Goal: Task Accomplishment & Management: Use online tool/utility

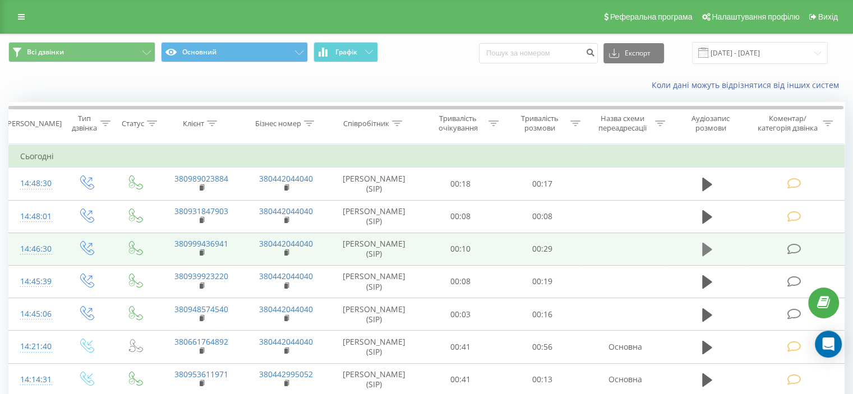
click at [709, 248] on icon at bounding box center [707, 249] width 10 height 13
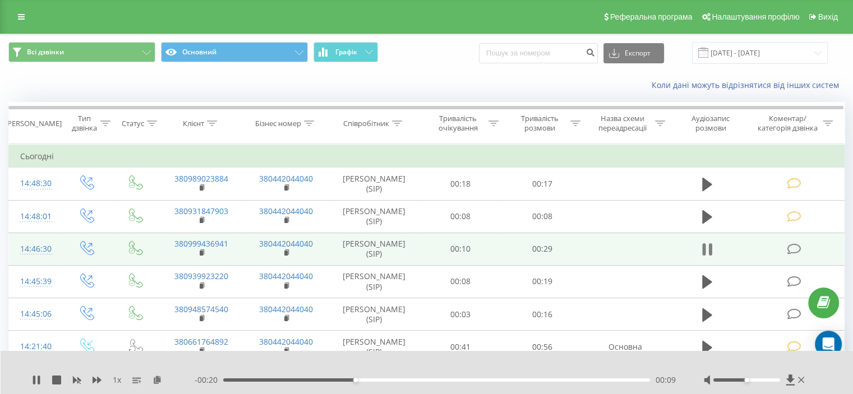
click at [708, 247] on icon at bounding box center [707, 250] width 10 height 16
click at [795, 247] on icon at bounding box center [794, 249] width 14 height 12
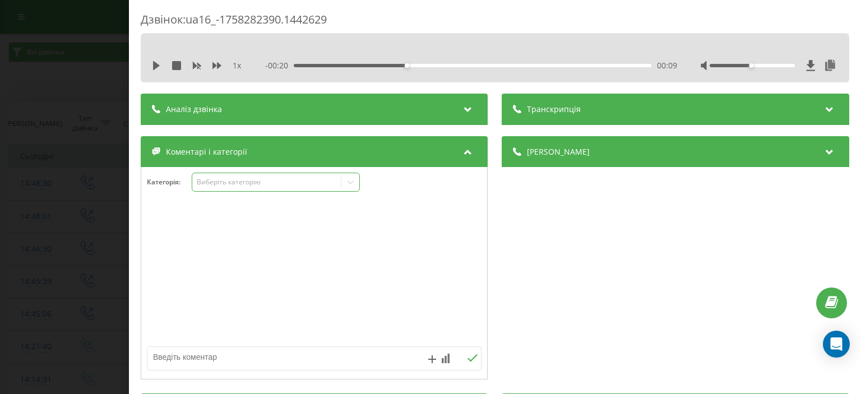
click at [232, 183] on div "Виберіть категорію" at bounding box center [267, 182] width 140 height 9
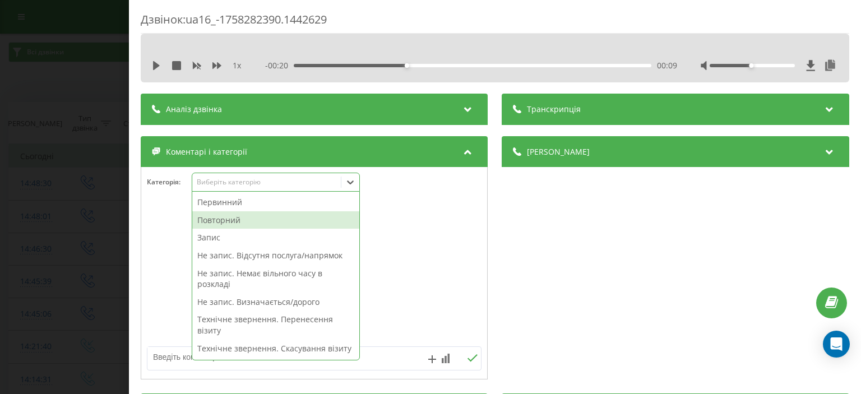
click at [242, 222] on div "Повторний" at bounding box center [275, 220] width 167 height 18
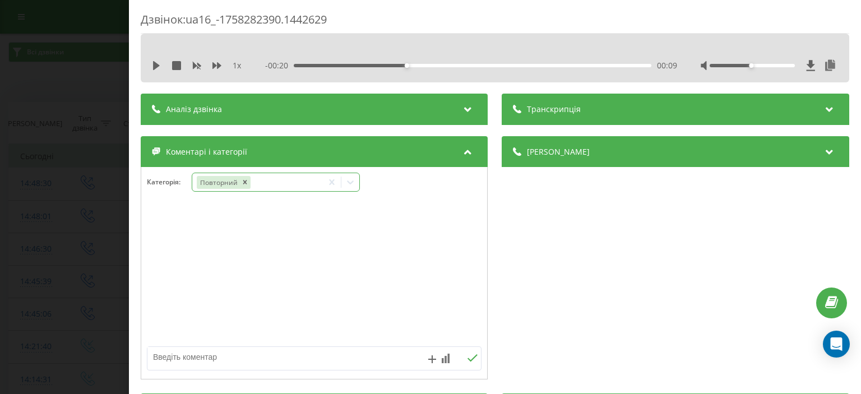
click at [264, 181] on div "Повторний" at bounding box center [257, 182] width 131 height 16
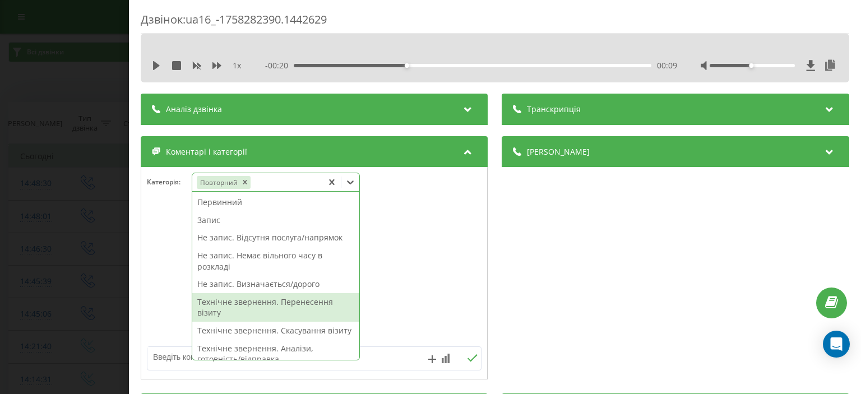
click at [311, 304] on div "Технічне звернення. Перенесення візиту" at bounding box center [275, 307] width 167 height 29
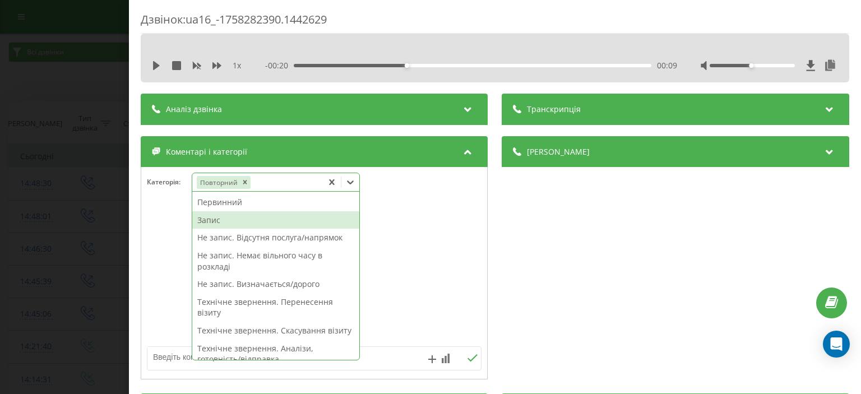
click at [106, 116] on div "Дзвінок : ua16_-1758282390.1442629 1 x - 00:20 00:09 00:09 Транскрипція Для AI-…" at bounding box center [430, 197] width 861 height 394
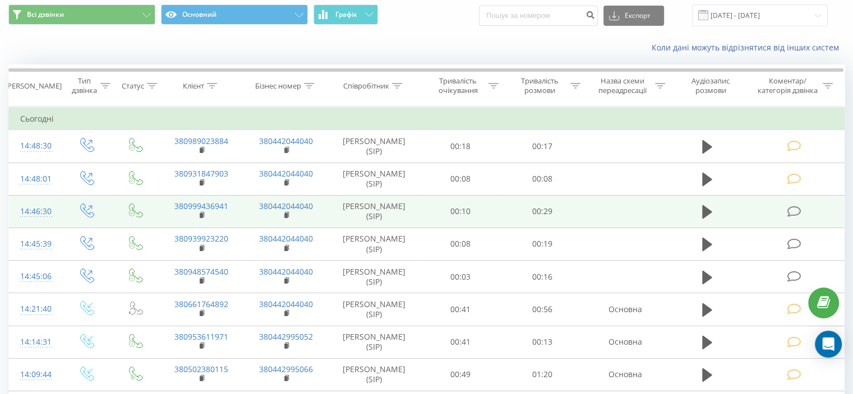
scroll to position [56, 0]
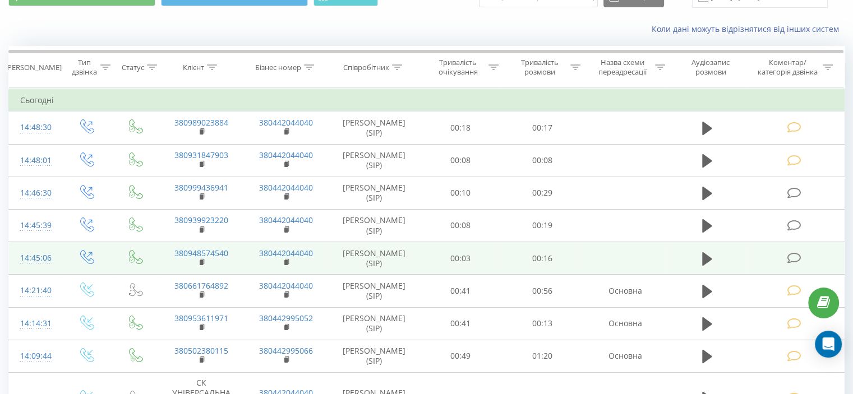
click at [793, 257] on icon at bounding box center [794, 258] width 14 height 12
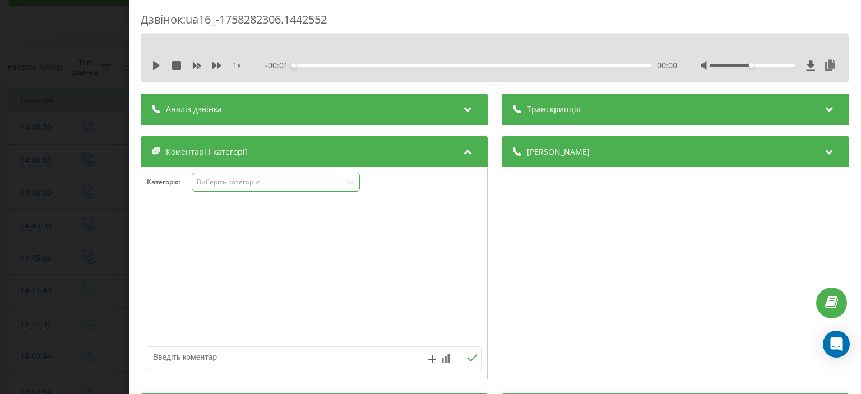
click at [230, 181] on div "Виберіть категорію" at bounding box center [267, 182] width 140 height 9
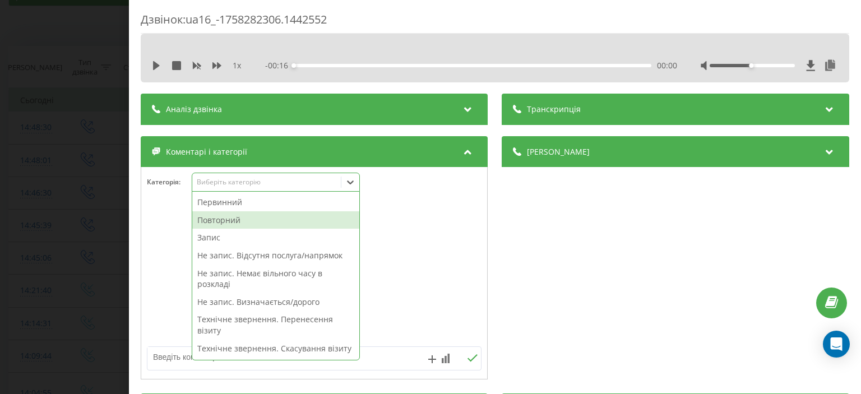
click at [242, 215] on div "Повторний" at bounding box center [275, 220] width 167 height 18
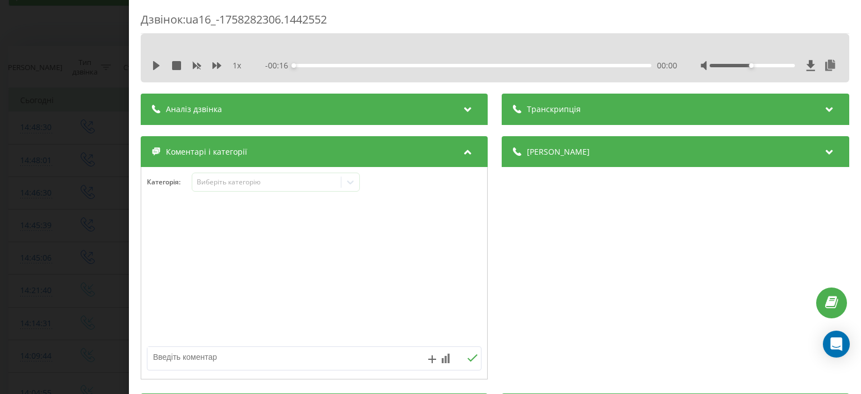
click at [61, 98] on div "Дзвінок : ua16_-1758282306.1442552 1 x - 00:16 00:00 00:00 Транскрипція Для AI-…" at bounding box center [430, 197] width 861 height 394
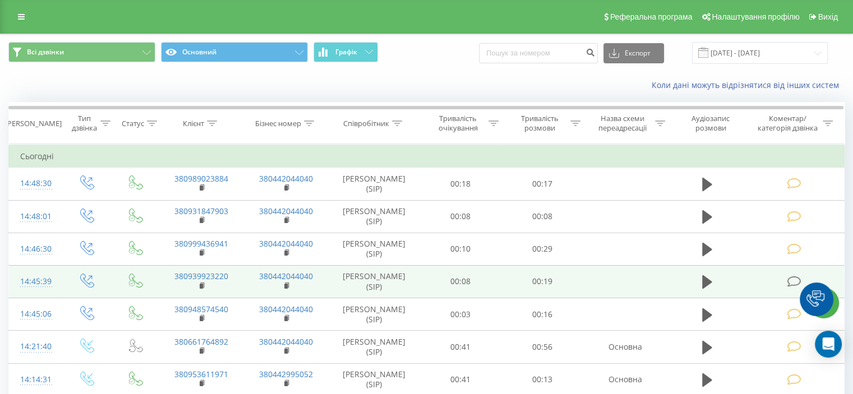
click at [795, 280] on icon at bounding box center [794, 282] width 14 height 12
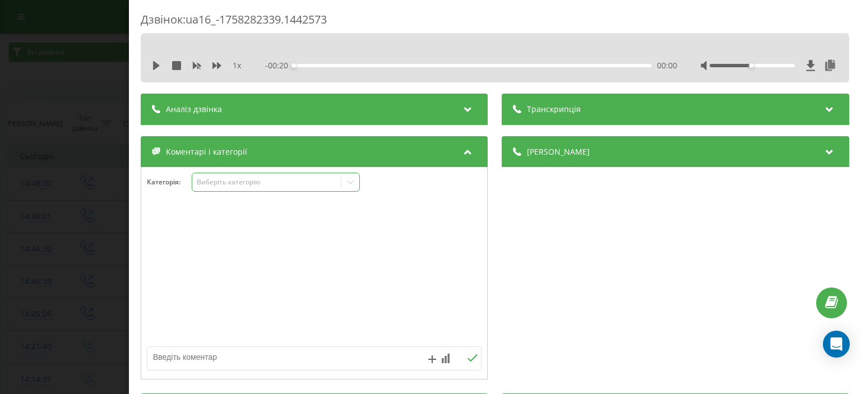
click at [237, 177] on div "Виберіть категорію" at bounding box center [276, 182] width 168 height 19
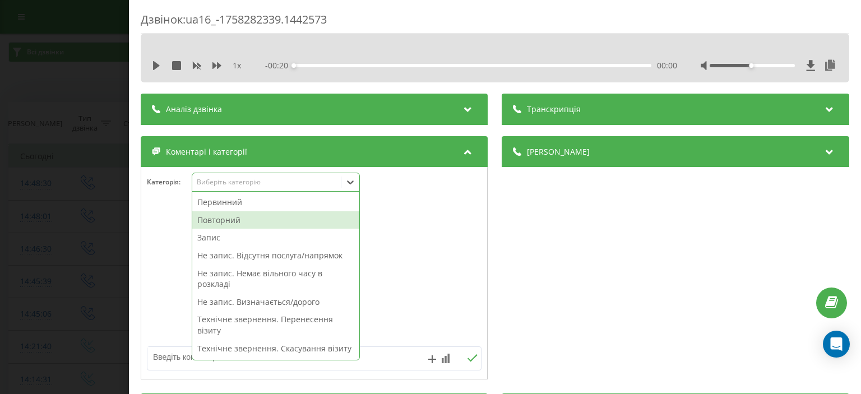
click at [242, 214] on div "Повторний" at bounding box center [275, 220] width 167 height 18
click at [49, 76] on div "Дзвінок : ua16_-1758282339.1442573 1 x - 00:20 00:00 00:00 Транскрипція Для AI-…" at bounding box center [430, 197] width 861 height 394
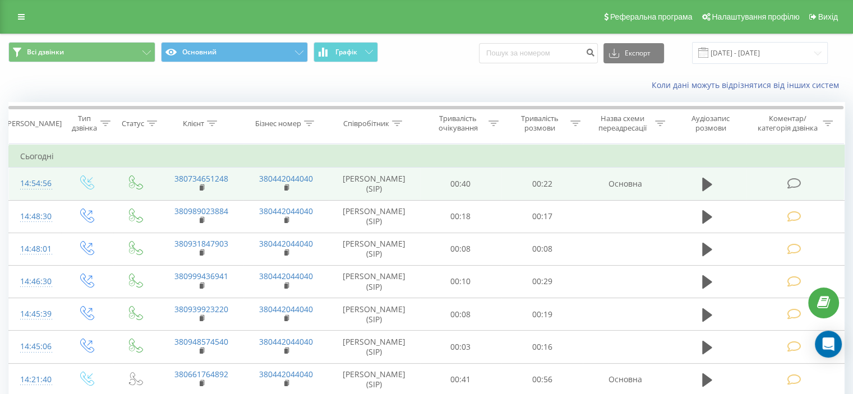
click at [792, 183] on icon at bounding box center [794, 184] width 14 height 12
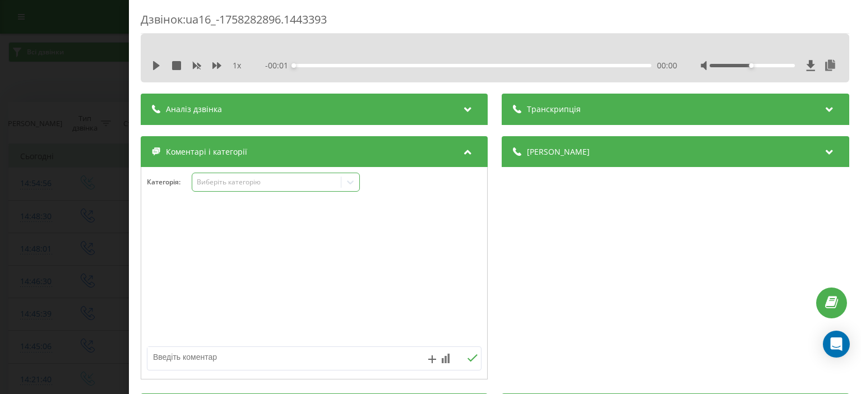
click at [218, 182] on div "Виберіть категорію" at bounding box center [267, 182] width 140 height 9
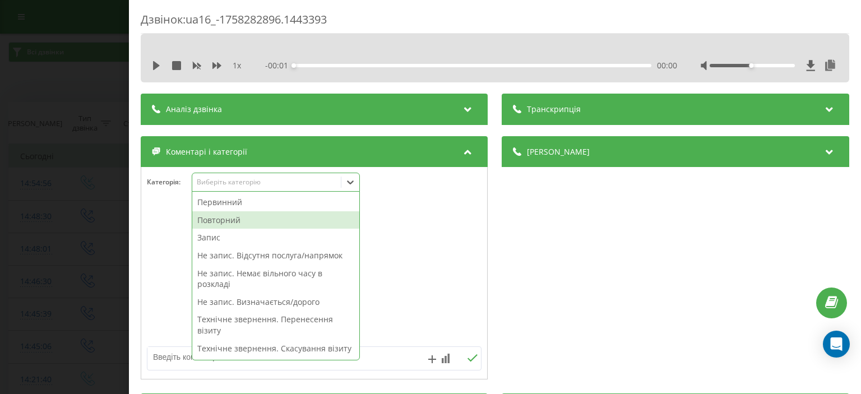
drag, startPoint x: 229, startPoint y: 217, endPoint x: 229, endPoint y: 224, distance: 7.3
click at [229, 217] on div "Повторний" at bounding box center [275, 220] width 167 height 18
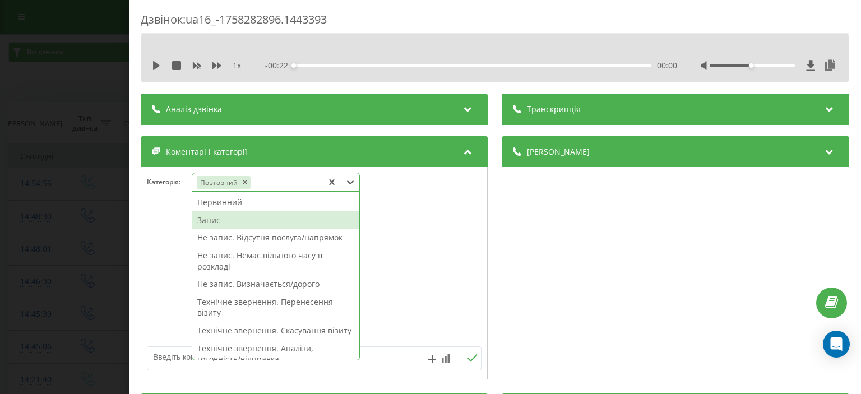
click at [222, 214] on div "Запис" at bounding box center [275, 220] width 167 height 18
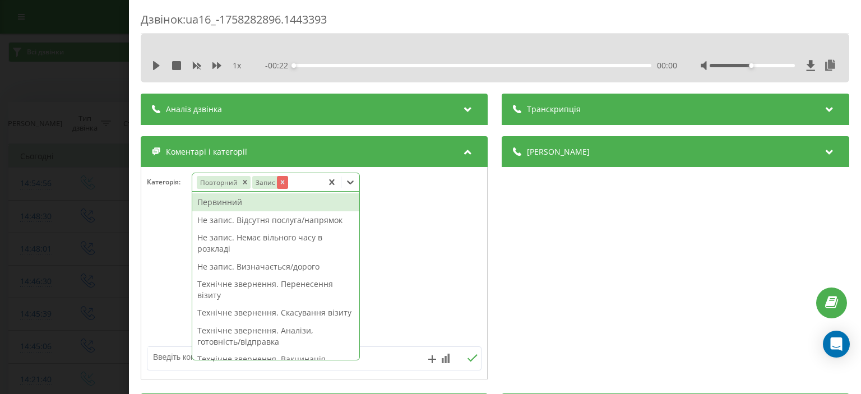
click at [280, 180] on icon "Remove Запис" at bounding box center [283, 182] width 8 height 8
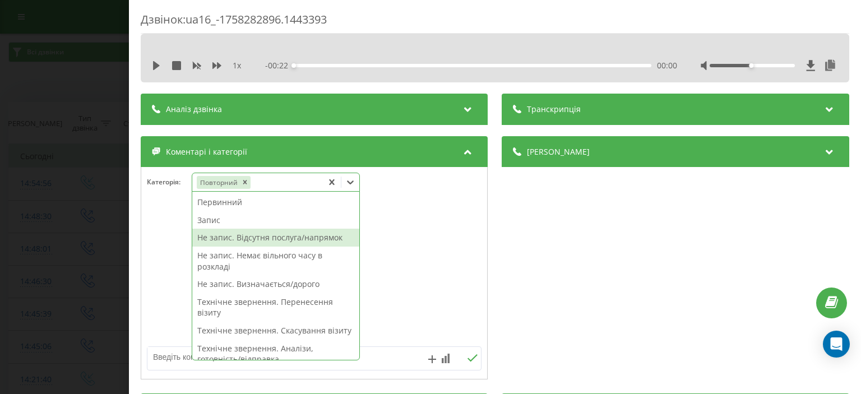
click at [260, 235] on div "Не запис. Відсутня послуга/напрямок" at bounding box center [275, 238] width 167 height 18
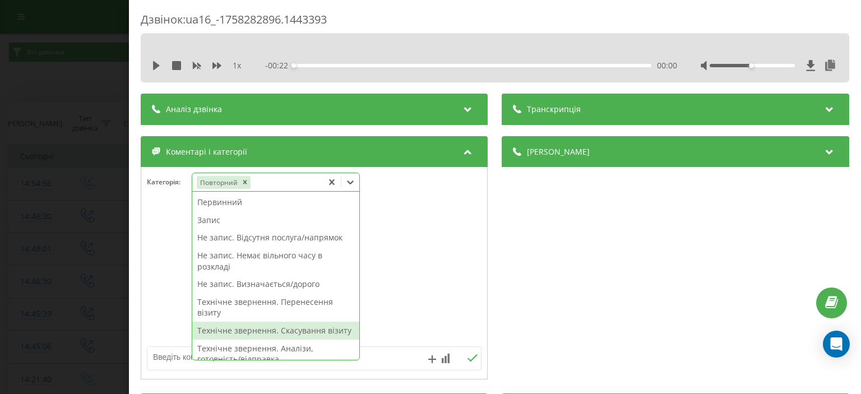
click at [176, 356] on textarea at bounding box center [280, 357] width 267 height 20
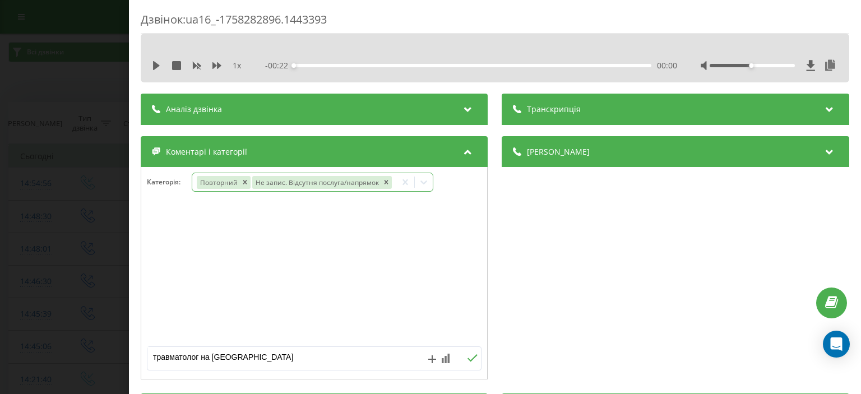
type textarea "травматолог на Виноградарі"
click at [468, 358] on icon at bounding box center [473, 358] width 11 height 8
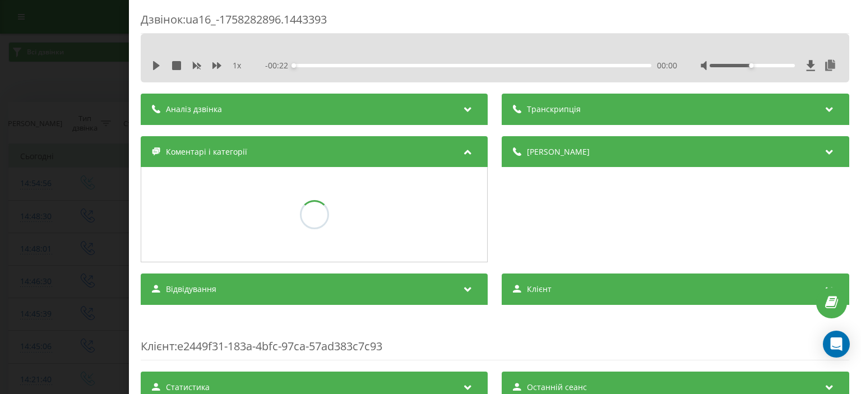
click at [9, 91] on div "Дзвінок : ua16_-1758282896.1443393 1 x - 00:22 00:00 00:00 Транскрипція Для AI-…" at bounding box center [430, 197] width 861 height 394
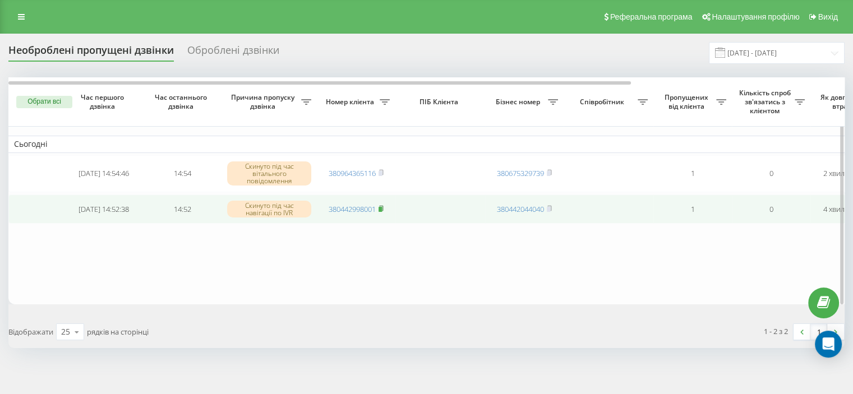
click at [382, 209] on rect at bounding box center [380, 208] width 3 height 5
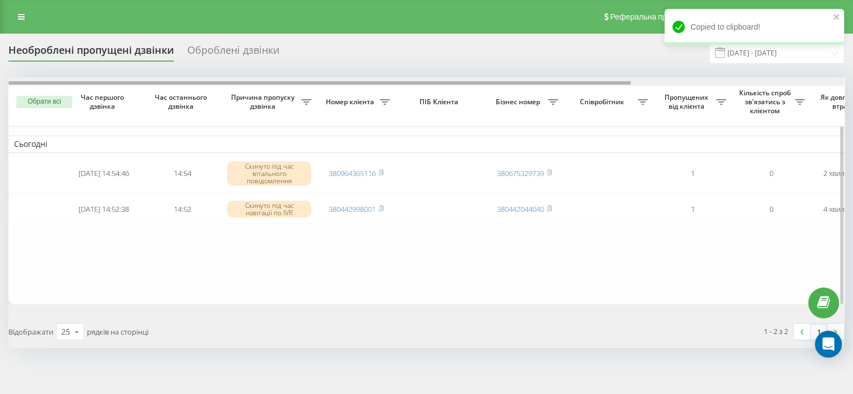
click at [827, 82] on div at bounding box center [426, 81] width 836 height 8
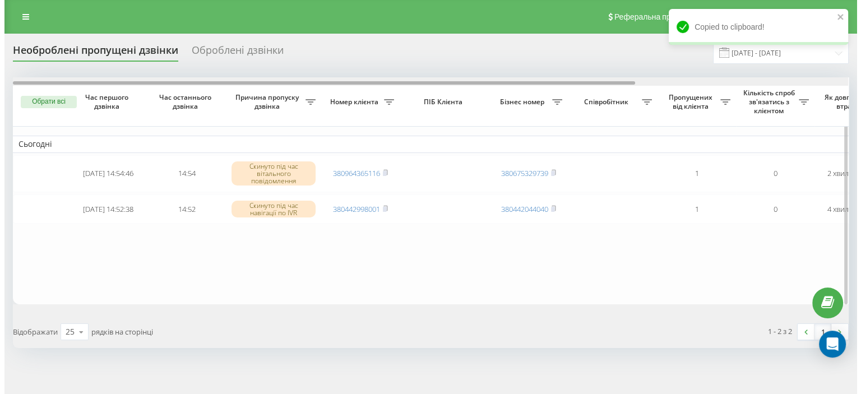
scroll to position [0, 285]
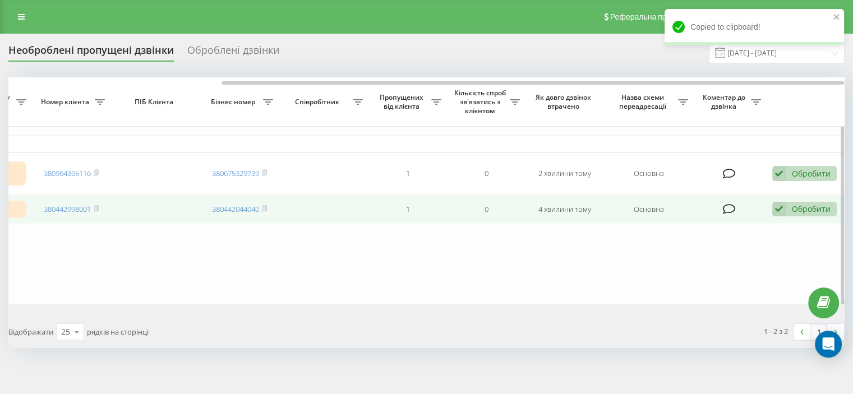
click at [804, 204] on div "Обробити" at bounding box center [811, 209] width 39 height 11
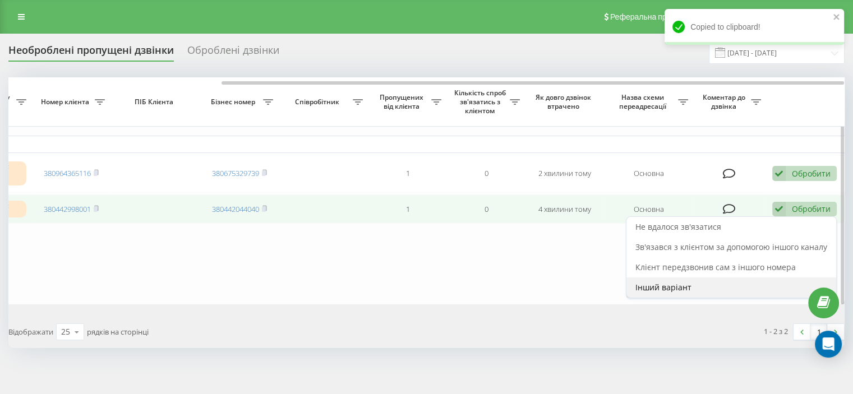
click at [656, 287] on span "Інший варіант" at bounding box center [663, 287] width 56 height 11
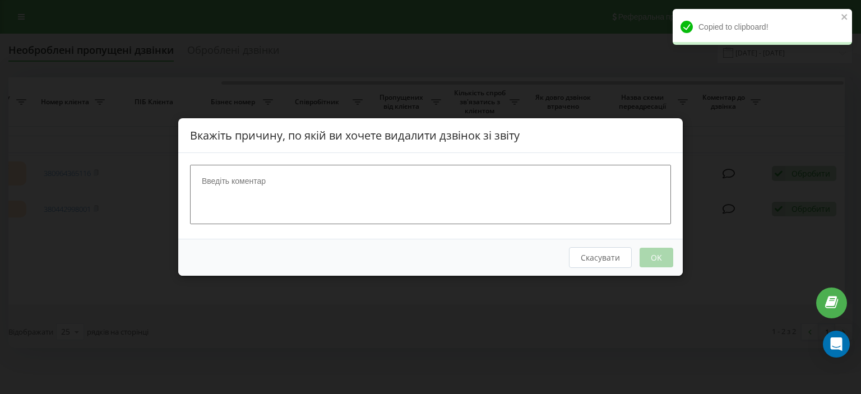
click at [324, 202] on textarea at bounding box center [430, 194] width 481 height 59
type textarea "ск"
click at [653, 255] on button "OK" at bounding box center [657, 258] width 34 height 20
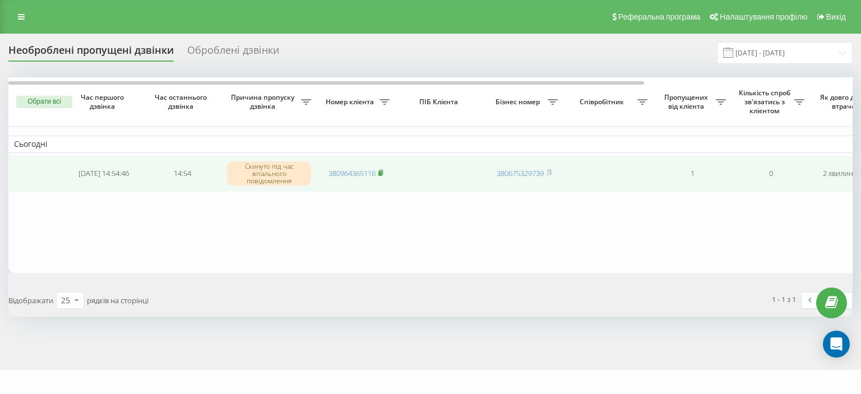
click at [382, 173] on rect at bounding box center [380, 173] width 3 height 5
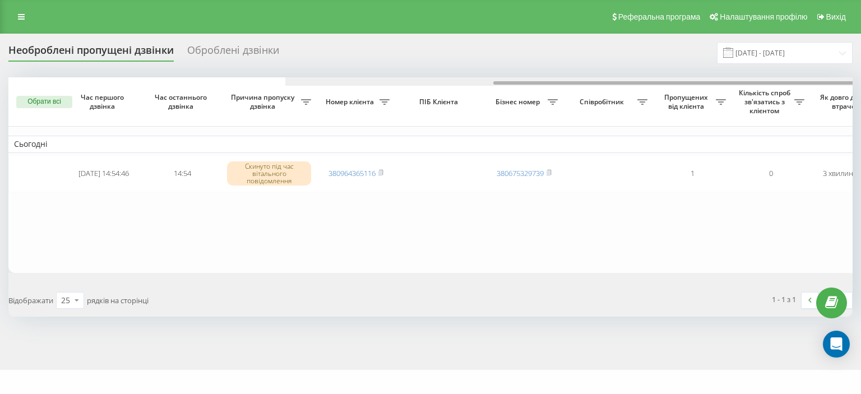
click at [829, 79] on div at bounding box center [707, 81] width 845 height 8
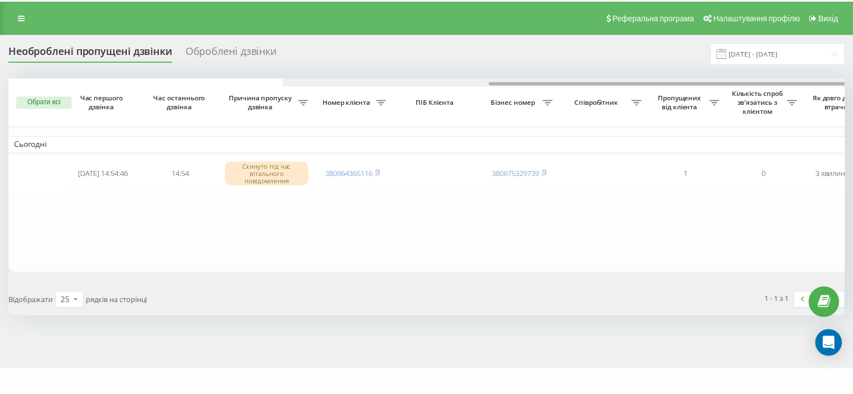
scroll to position [0, 276]
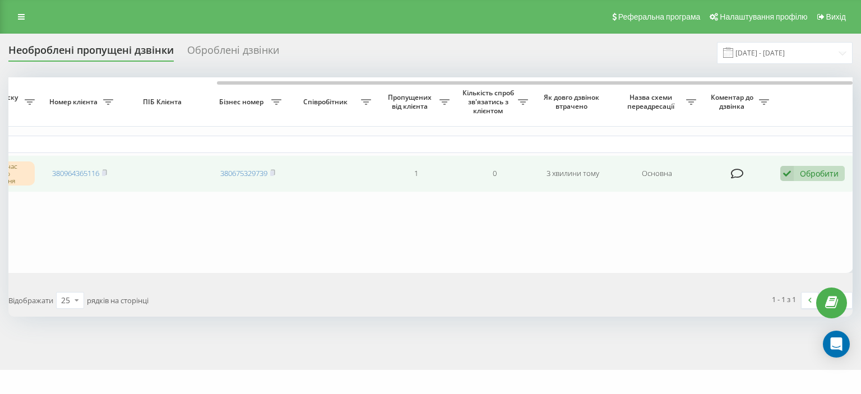
click at [810, 173] on div "Обробити" at bounding box center [819, 173] width 39 height 11
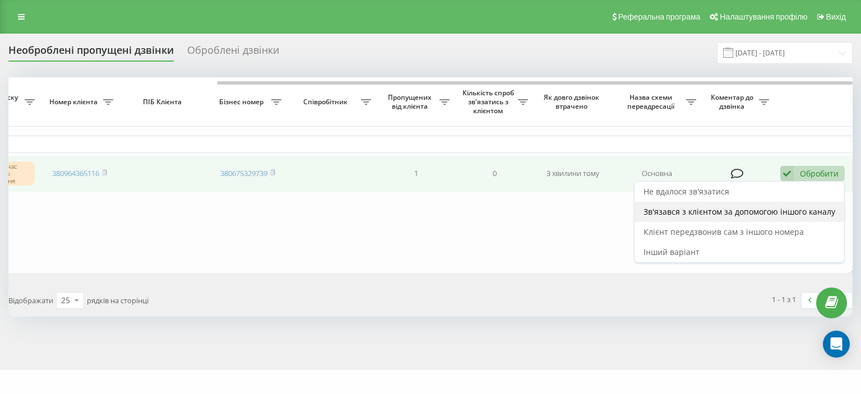
click at [690, 215] on span "Зв'язався з клієнтом за допомогою іншого каналу" at bounding box center [740, 211] width 192 height 11
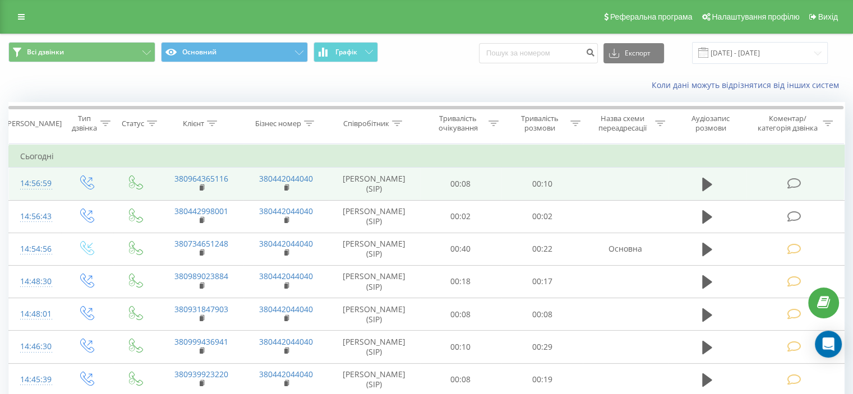
click at [799, 181] on icon at bounding box center [794, 184] width 14 height 12
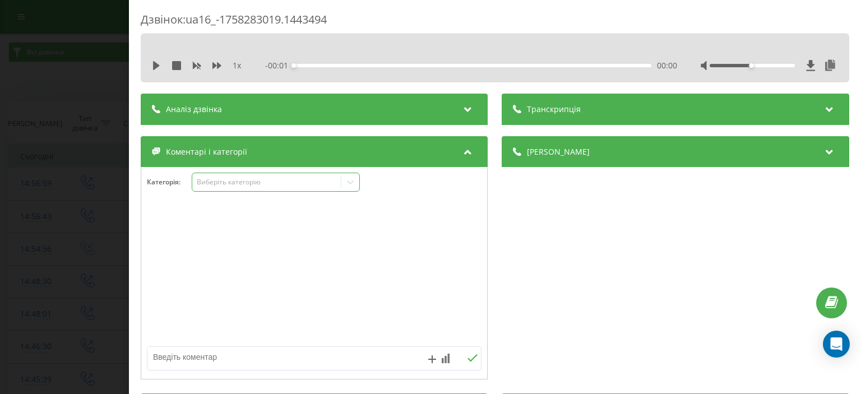
click at [239, 179] on div "Виберіть категорію" at bounding box center [267, 182] width 140 height 9
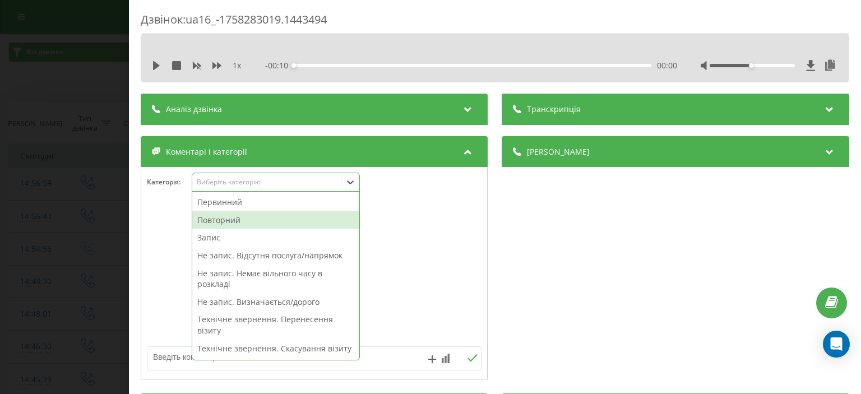
click at [231, 219] on div "Повторний" at bounding box center [275, 220] width 167 height 18
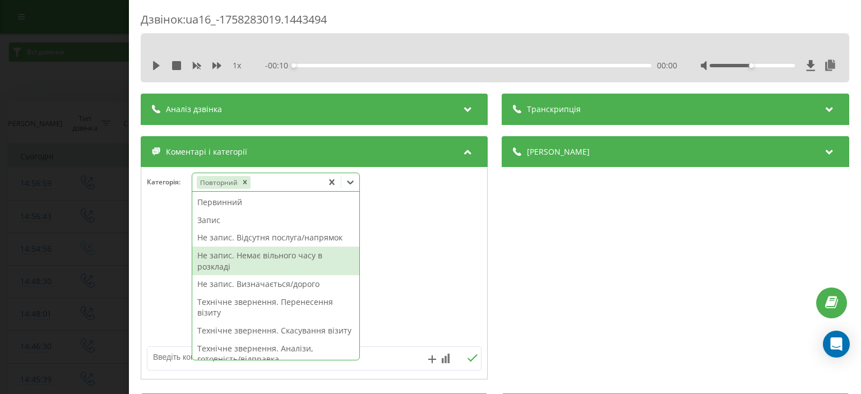
click at [176, 355] on textarea at bounding box center [280, 357] width 267 height 20
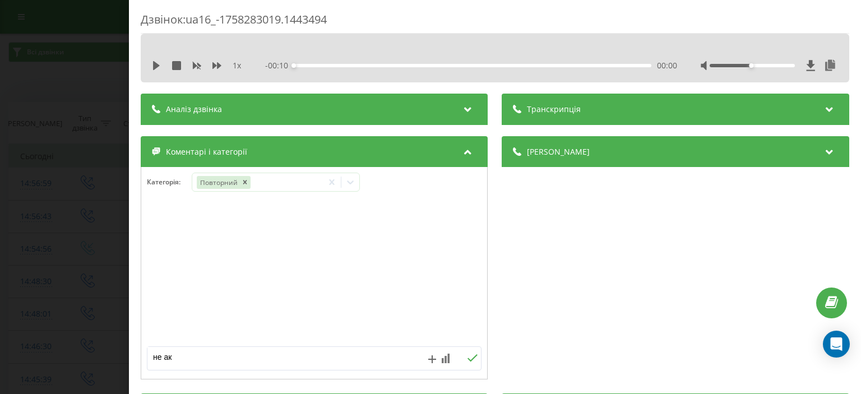
type textarea "не акт"
click at [468, 356] on icon at bounding box center [473, 358] width 11 height 8
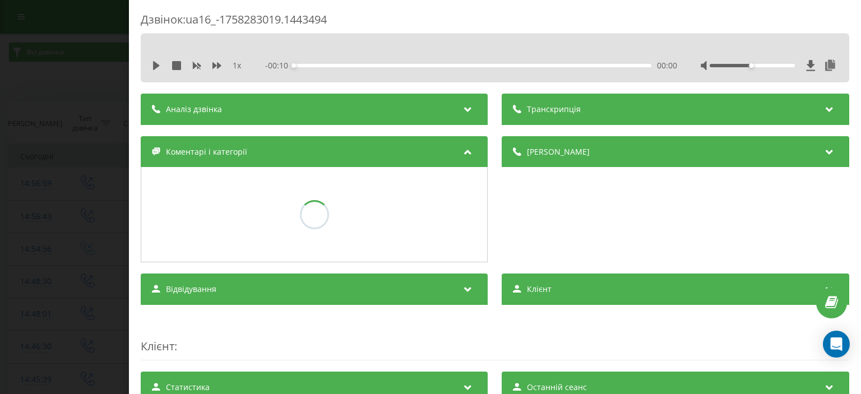
click at [48, 34] on div "Дзвінок : ua16_-1758283019.1443494 1 x - 00:10 00:00 00:00 Транскрипція Для AI-…" at bounding box center [430, 197] width 861 height 394
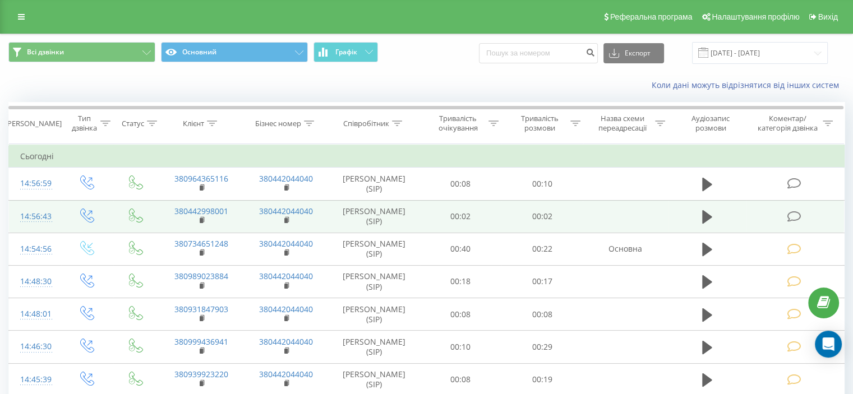
click at [796, 216] on icon at bounding box center [794, 217] width 14 height 12
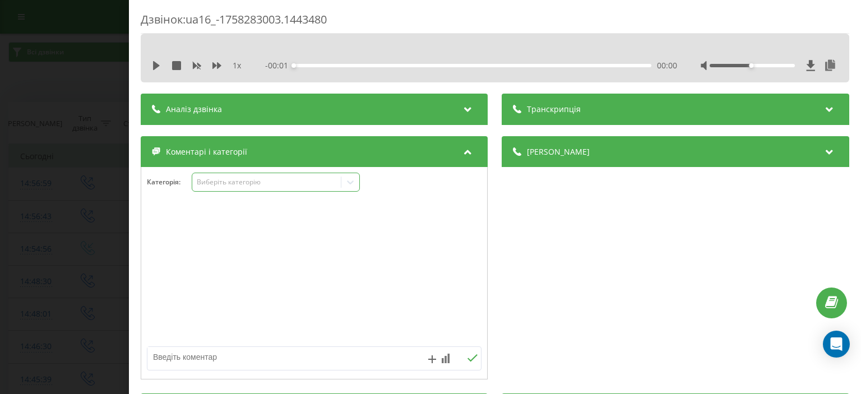
click at [229, 183] on div "Виберіть категорію" at bounding box center [267, 182] width 140 height 9
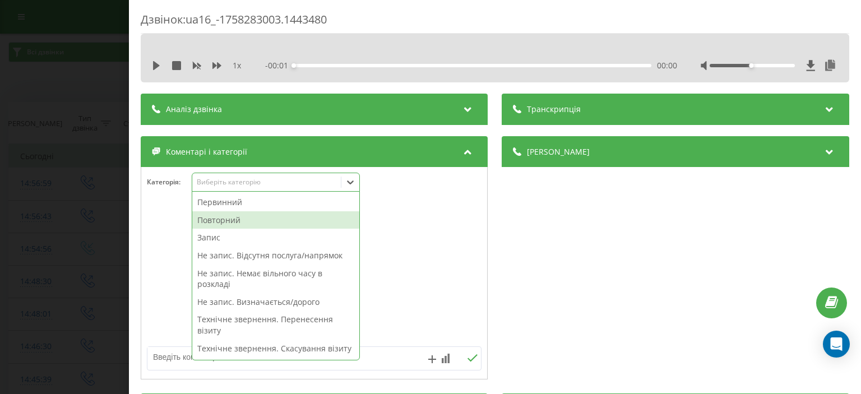
click at [238, 219] on div "Повторний" at bounding box center [275, 220] width 167 height 18
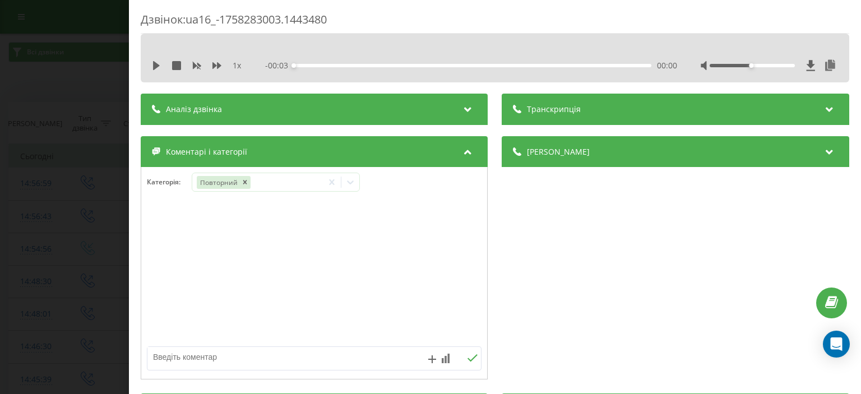
click at [168, 360] on textarea at bounding box center [280, 357] width 267 height 20
type textarea "ск"
click at [468, 358] on icon at bounding box center [473, 358] width 11 height 8
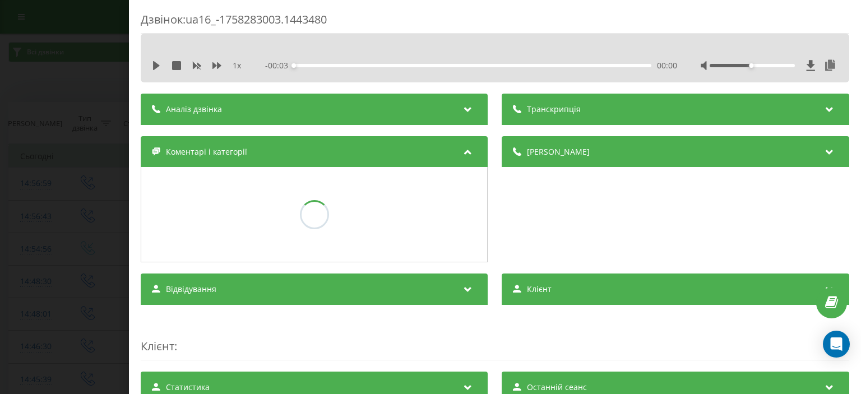
click at [69, 55] on div "Дзвінок : ua16_-1758283003.1443480 1 x - 00:03 00:00 00:00 Транскрипція Для AI-…" at bounding box center [430, 197] width 861 height 394
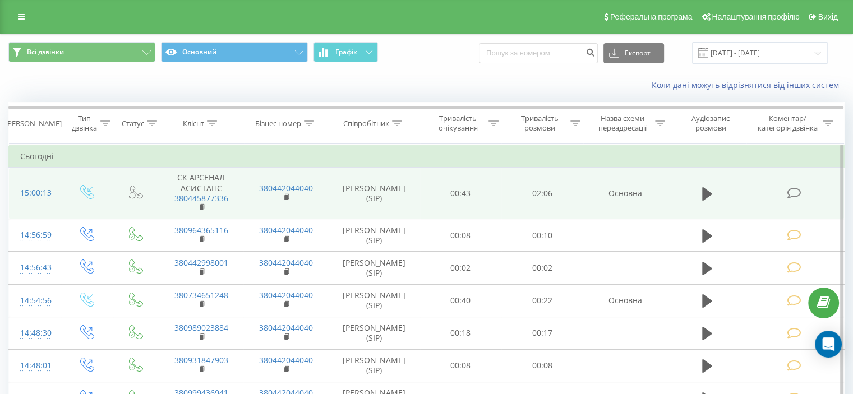
click at [793, 194] on icon at bounding box center [794, 193] width 14 height 12
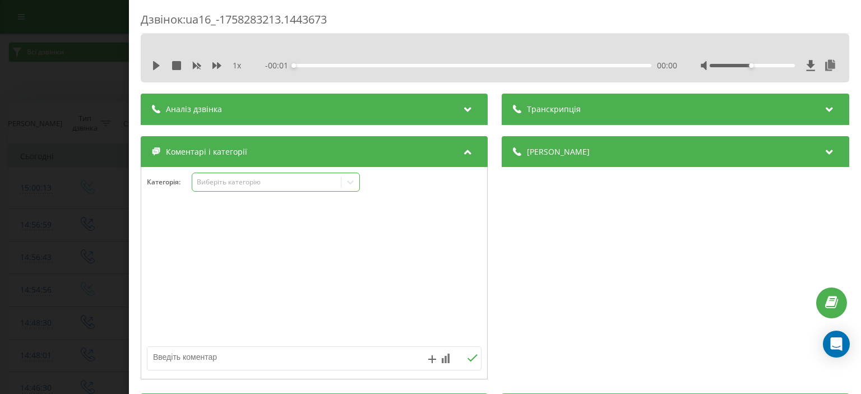
click at [221, 182] on div "Виберіть категорію" at bounding box center [267, 182] width 140 height 9
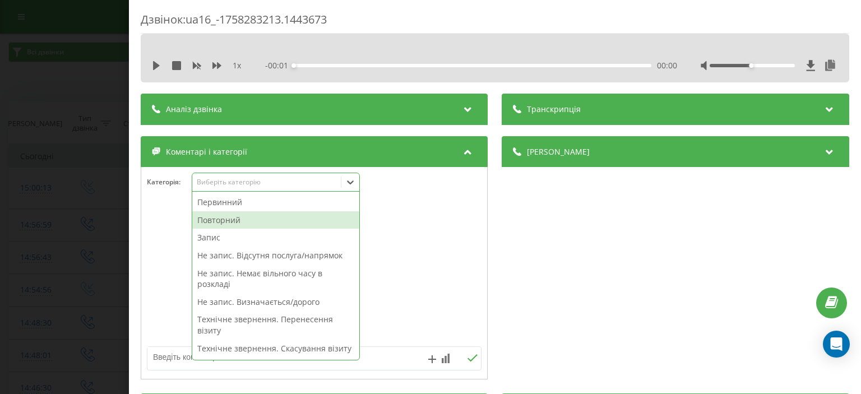
click at [225, 215] on div "Повторний" at bounding box center [275, 220] width 167 height 18
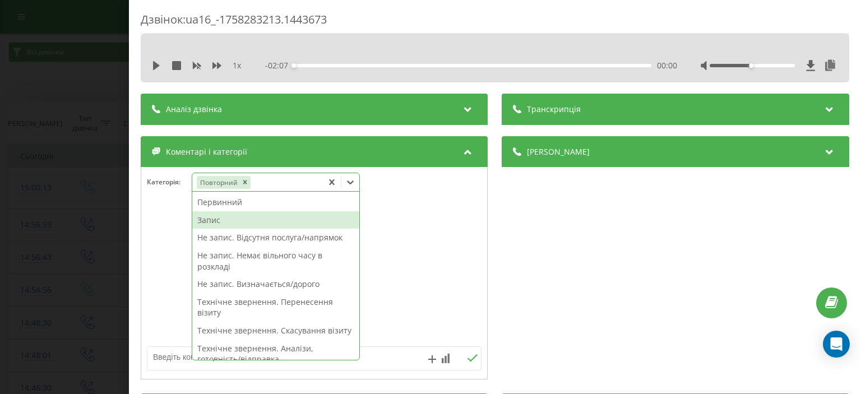
click at [220, 222] on div "Запис" at bounding box center [275, 220] width 167 height 18
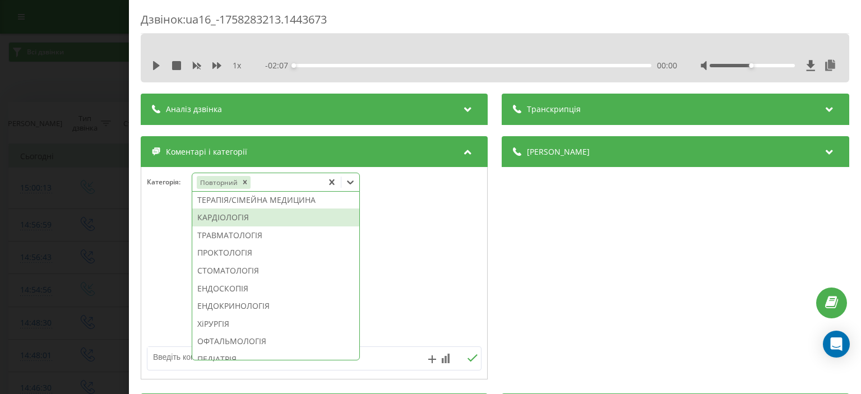
click at [289, 209] on div "ТЕРАПІЯ/СІМЕЙНА МЕДИЦИНА" at bounding box center [275, 200] width 167 height 18
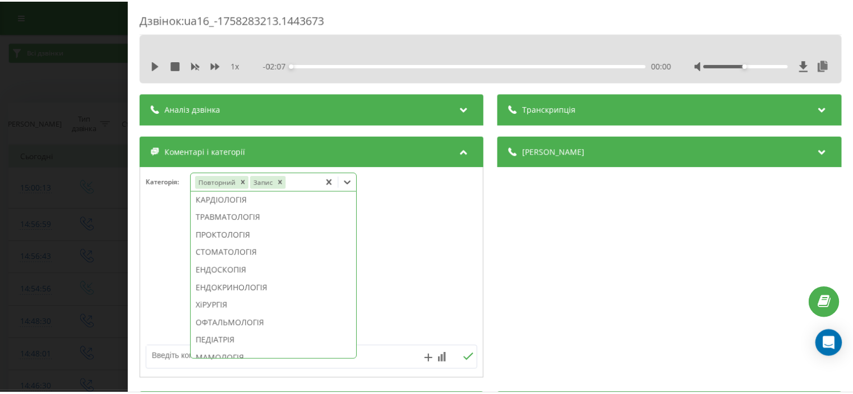
scroll to position [487, 0]
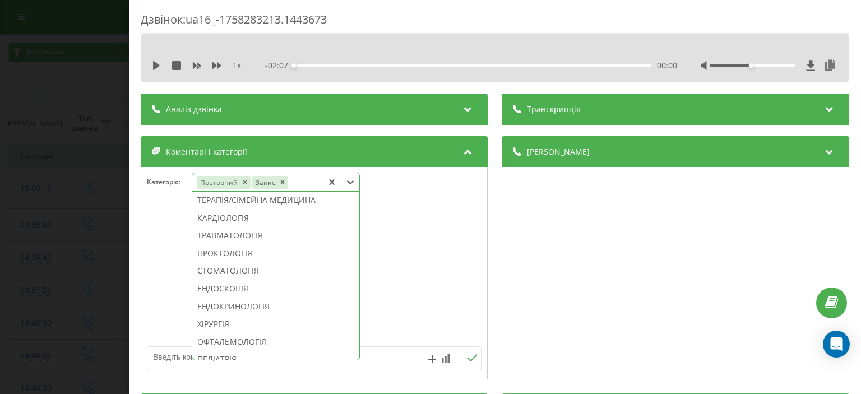
click at [34, 105] on div "Дзвінок : ua16_-1758283213.1443673 1 x - 02:07 00:00 00:00 Транскрипція Для AI-…" at bounding box center [430, 197] width 861 height 394
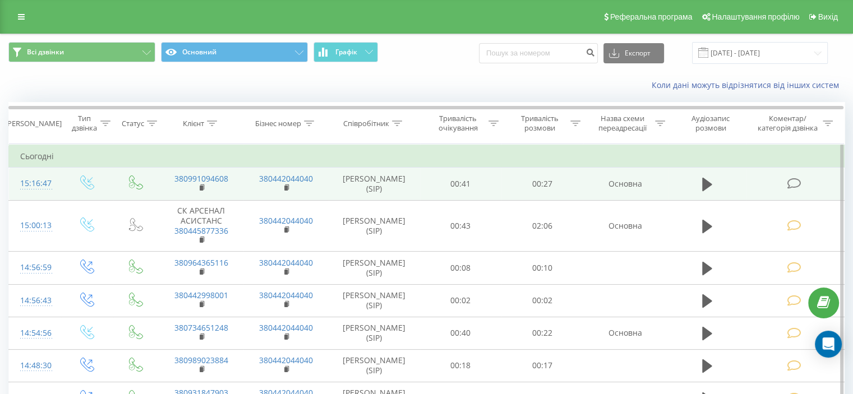
click at [794, 183] on icon at bounding box center [794, 184] width 14 height 12
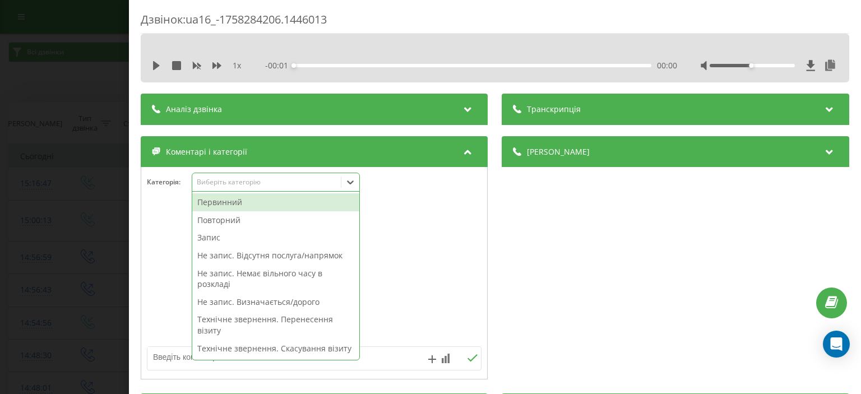
click at [248, 186] on div "Виберіть категорію" at bounding box center [267, 182] width 140 height 9
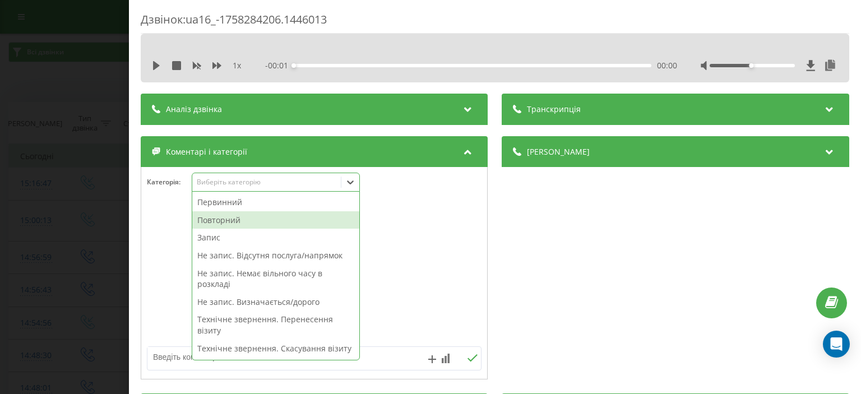
click at [253, 225] on div "Повторний" at bounding box center [275, 220] width 167 height 18
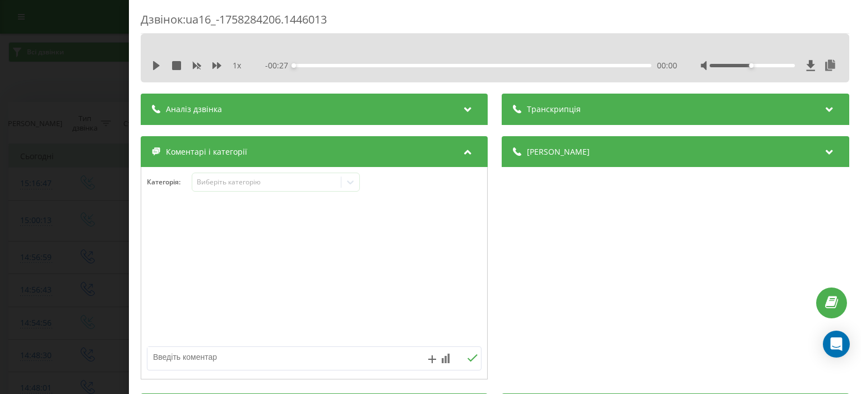
drag, startPoint x: 63, startPoint y: 167, endPoint x: 61, endPoint y: 155, distance: 11.3
click at [62, 164] on div "Дзвінок : ua16_-1758284206.1446013 1 x - 00:27 00:00 00:00 Транскрипція Для AI-…" at bounding box center [430, 197] width 861 height 394
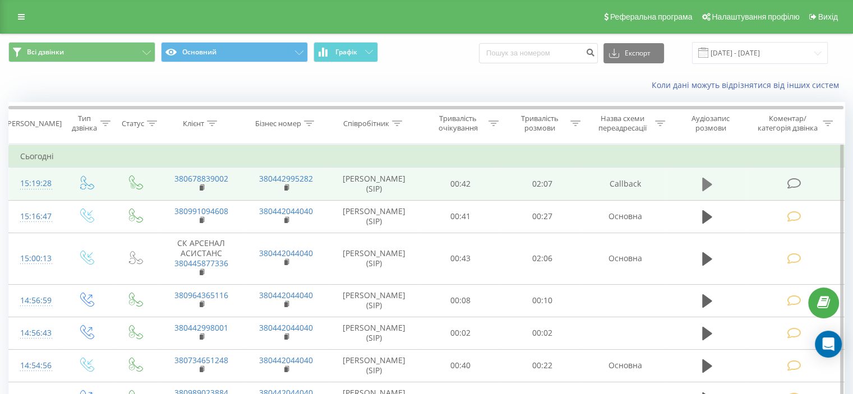
click at [704, 184] on icon at bounding box center [707, 184] width 10 height 13
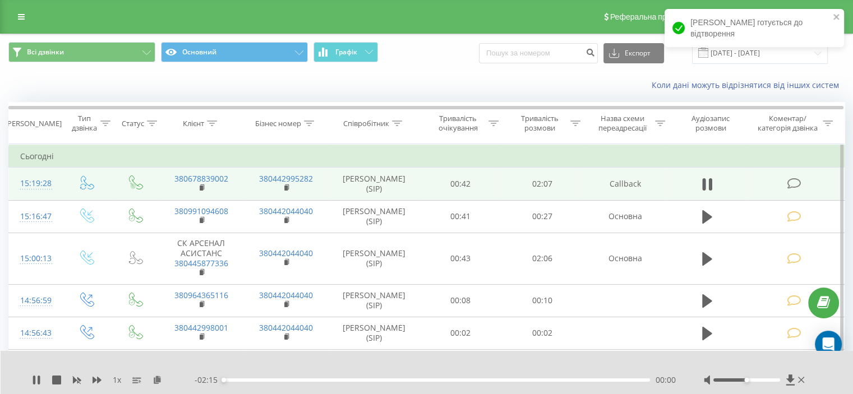
click at [328, 379] on div "00:00" at bounding box center [436, 380] width 427 height 3
click at [353, 381] on div "00:41" at bounding box center [436, 380] width 427 height 3
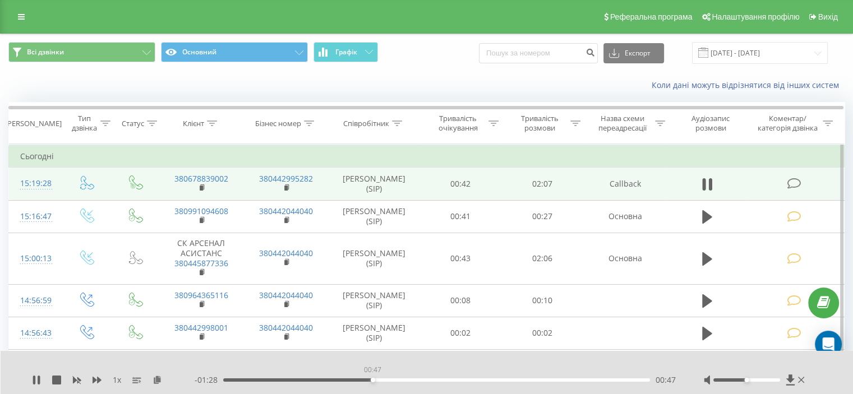
click at [372, 381] on div "00:47" at bounding box center [436, 380] width 427 height 3
click at [405, 380] on div "00:54" at bounding box center [436, 380] width 427 height 3
click at [422, 381] on div "00:59" at bounding box center [436, 380] width 427 height 3
click at [440, 382] on div "- 01:08 01:07 01:07" at bounding box center [435, 380] width 481 height 11
click at [442, 381] on div "01:09" at bounding box center [436, 380] width 427 height 3
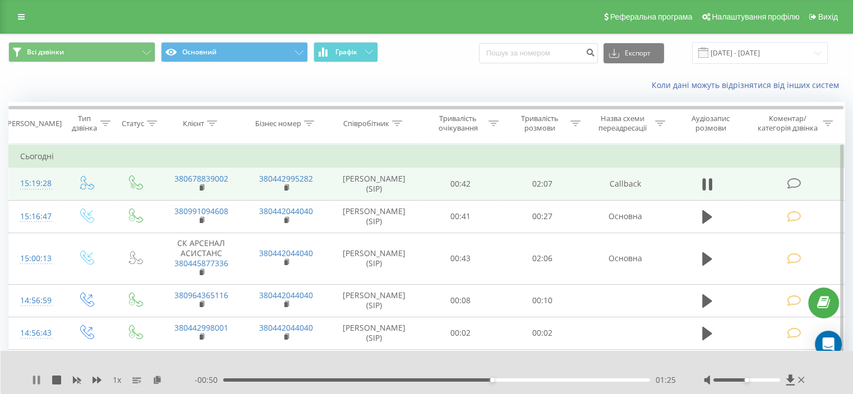
click at [37, 381] on icon at bounding box center [36, 380] width 9 height 9
click at [793, 182] on icon at bounding box center [794, 184] width 14 height 12
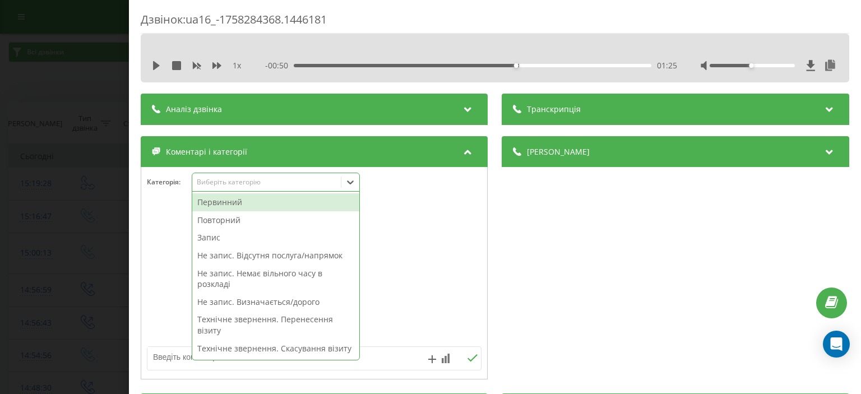
click at [262, 182] on div "Виберіть категорію" at bounding box center [267, 182] width 140 height 9
click at [259, 200] on div "Первинний" at bounding box center [275, 202] width 167 height 18
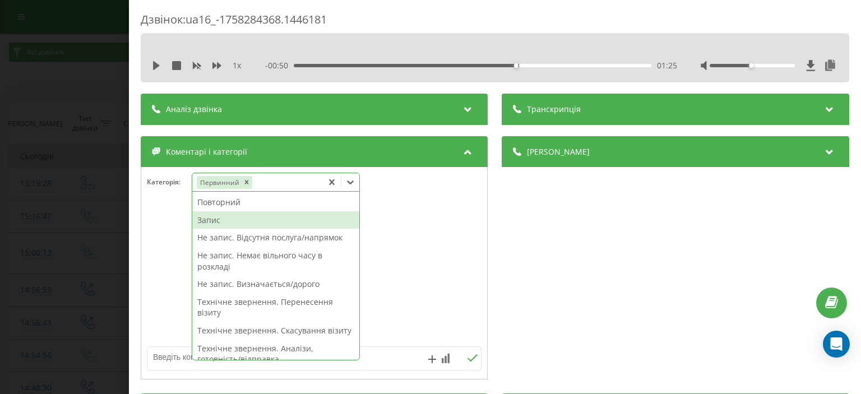
click at [223, 223] on div "Запис" at bounding box center [275, 220] width 167 height 18
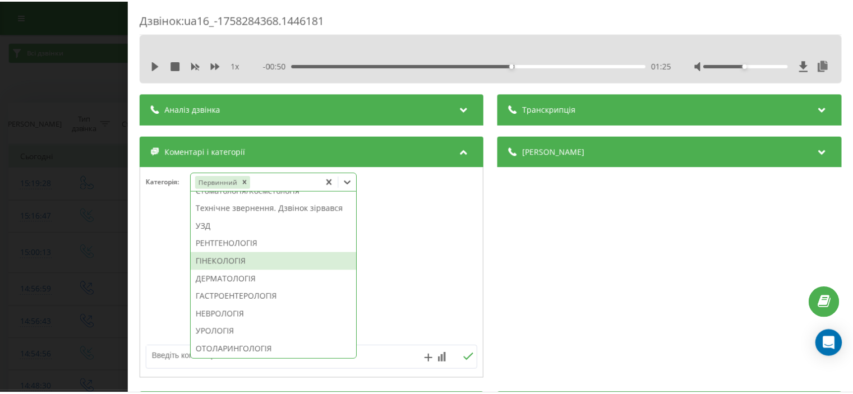
scroll to position [319, 0]
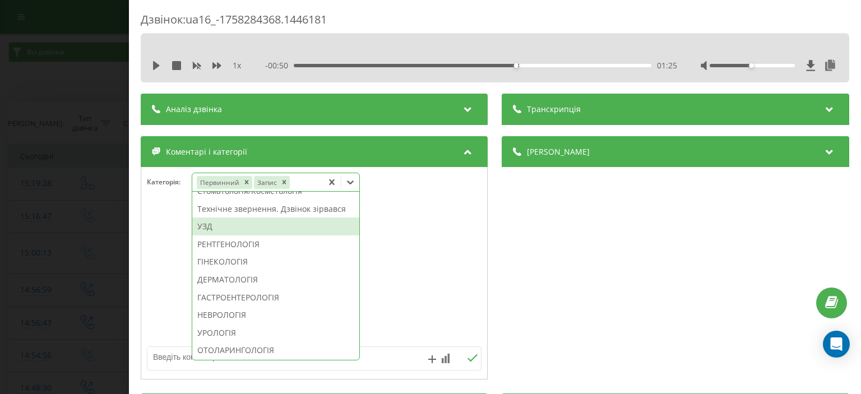
click at [216, 236] on div "УЗД" at bounding box center [275, 227] width 167 height 18
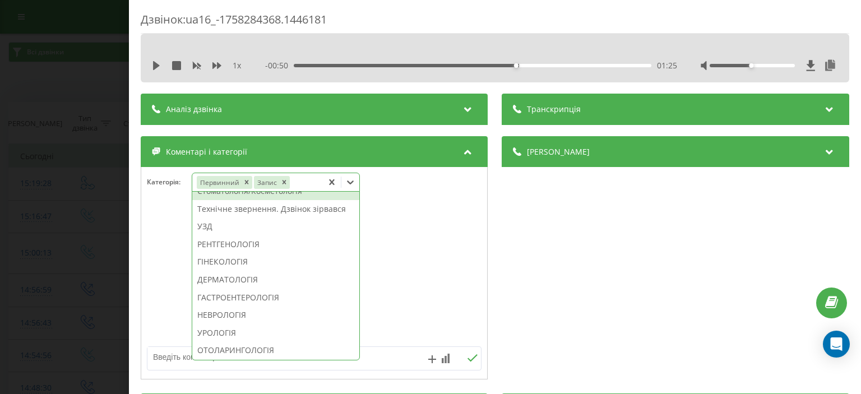
drag, startPoint x: 109, startPoint y: 51, endPoint x: 76, endPoint y: 38, distance: 35.5
click at [108, 50] on div "Дзвінок : ua16_-1758284368.1446181 1 x - 00:50 01:25 01:25 Транскрипція Для AI-…" at bounding box center [430, 197] width 861 height 394
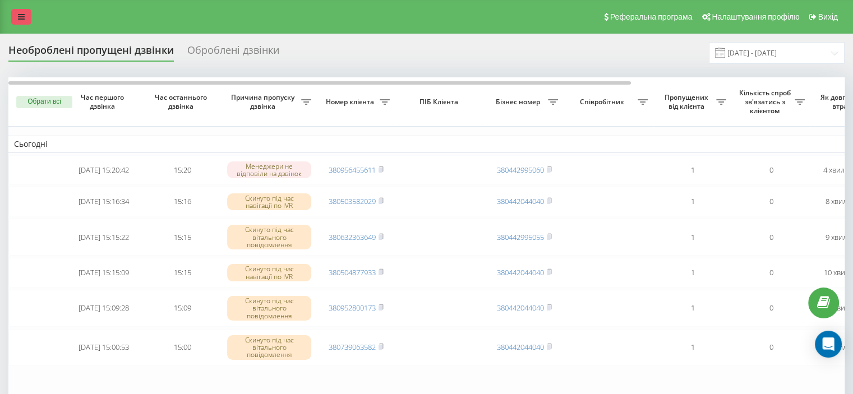
click at [22, 17] on icon at bounding box center [21, 17] width 7 height 8
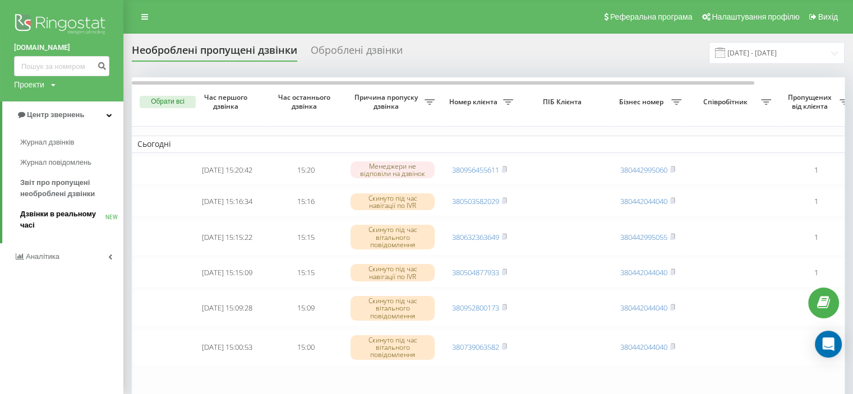
click at [54, 217] on span "Дзвінки в реальному часі" at bounding box center [62, 220] width 85 height 22
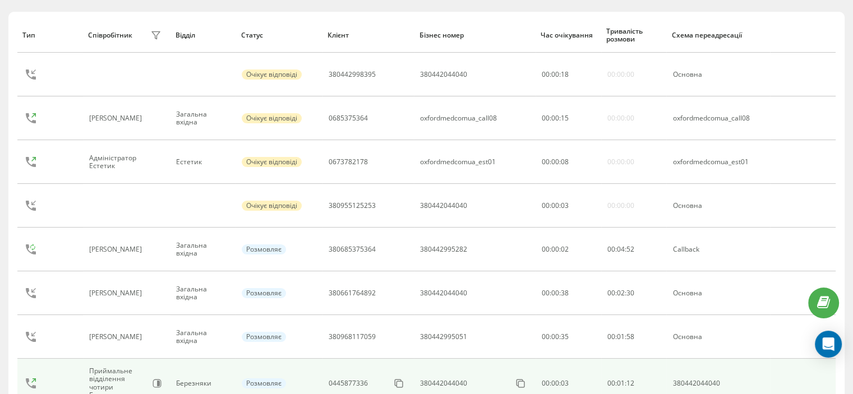
scroll to position [99, 0]
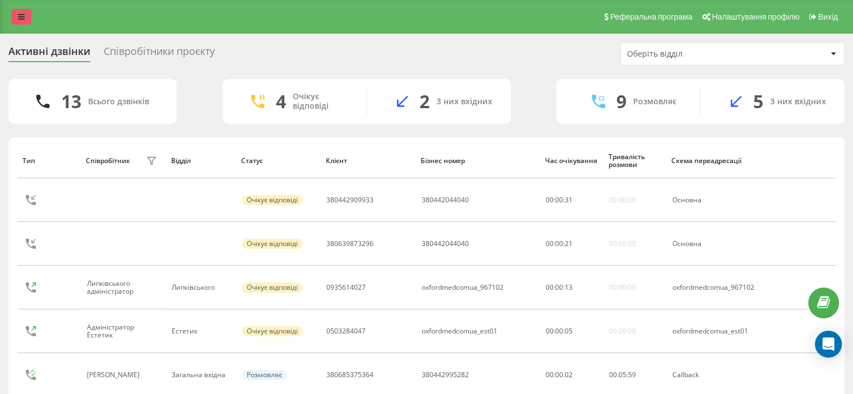
click at [21, 18] on icon at bounding box center [21, 17] width 7 height 8
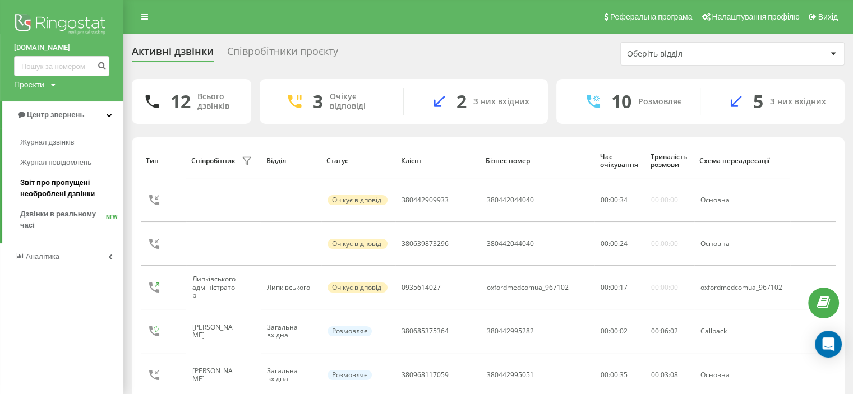
click at [55, 185] on span "Звіт про пропущені необроблені дзвінки" at bounding box center [69, 188] width 98 height 22
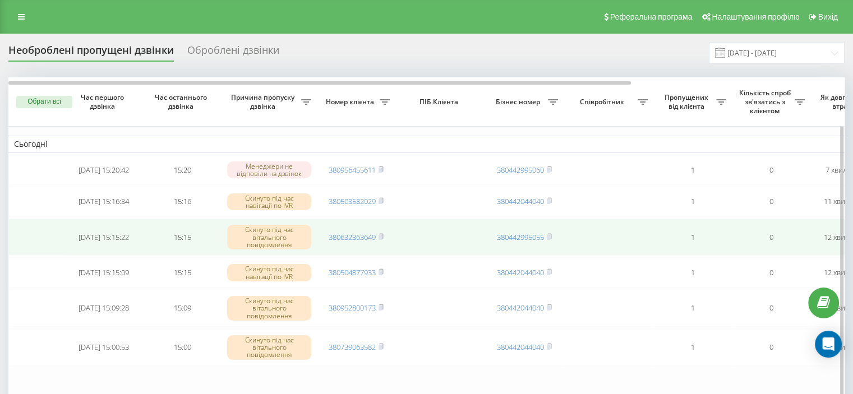
scroll to position [56, 0]
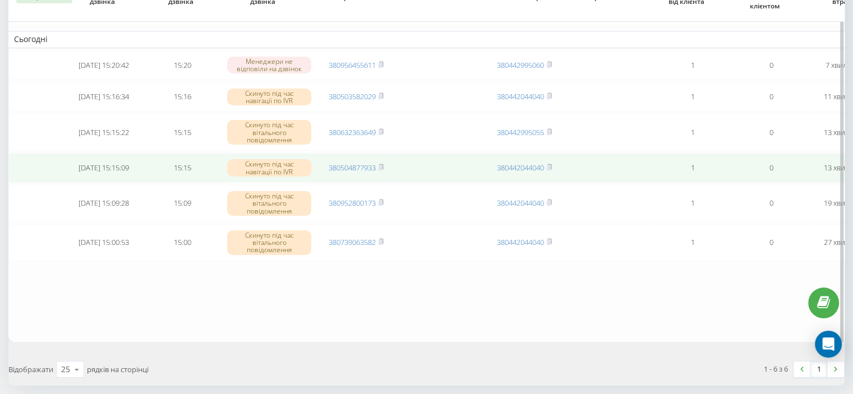
scroll to position [112, 0]
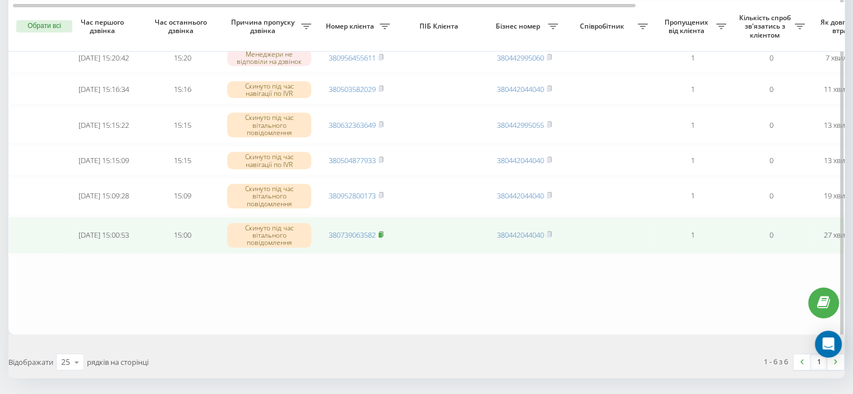
click at [381, 238] on rect at bounding box center [380, 235] width 3 height 5
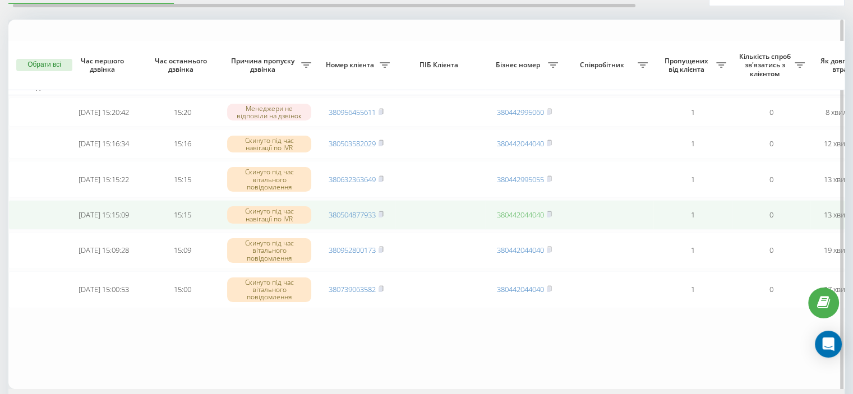
scroll to position [112, 0]
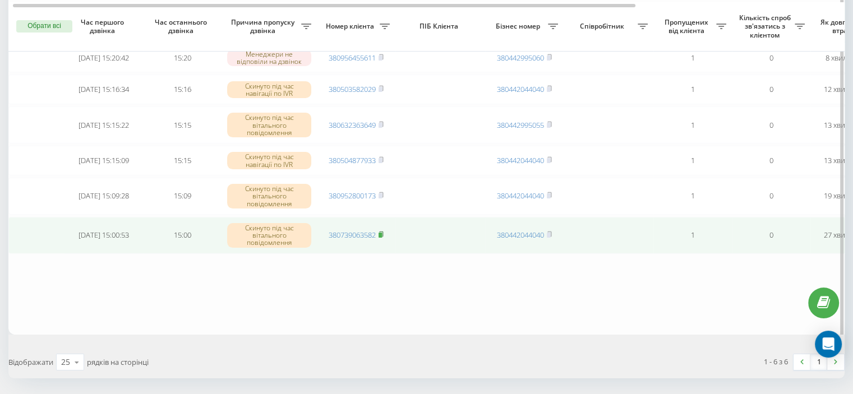
click at [382, 237] on rect at bounding box center [380, 235] width 3 height 5
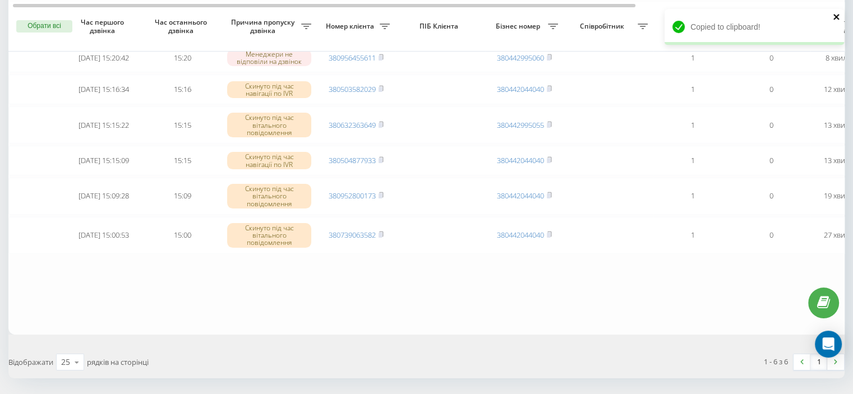
click at [838, 15] on icon "close" at bounding box center [836, 17] width 6 height 6
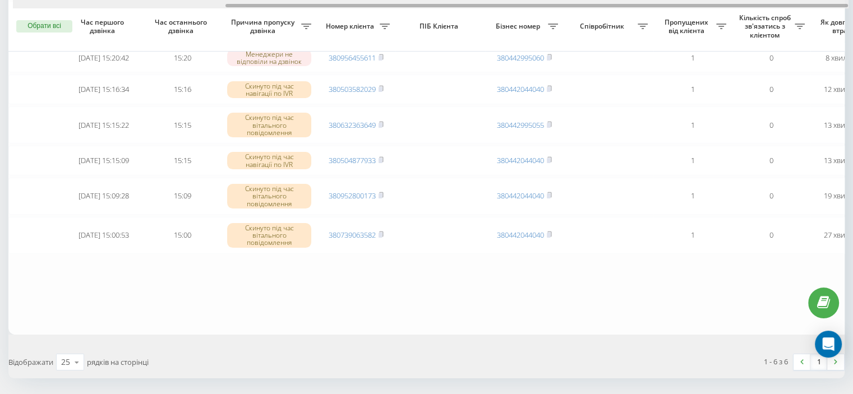
click at [835, 6] on div at bounding box center [431, 4] width 836 height 8
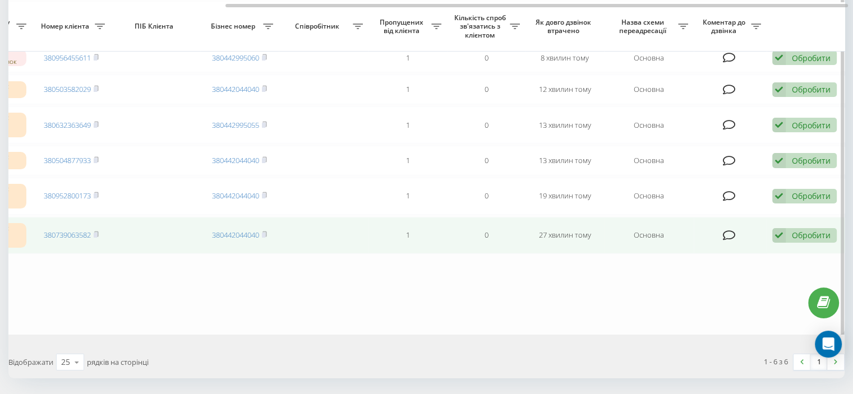
click at [800, 238] on div "Обробити" at bounding box center [811, 235] width 39 height 11
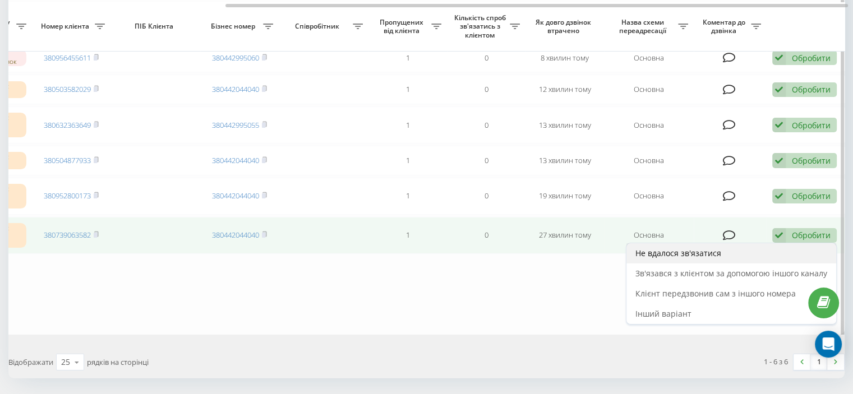
click at [695, 262] on div "Не вдалося зв'язатися" at bounding box center [731, 253] width 210 height 20
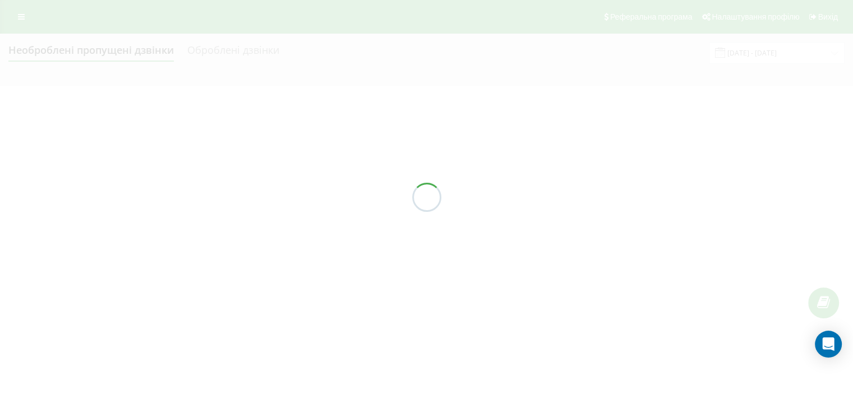
scroll to position [0, 0]
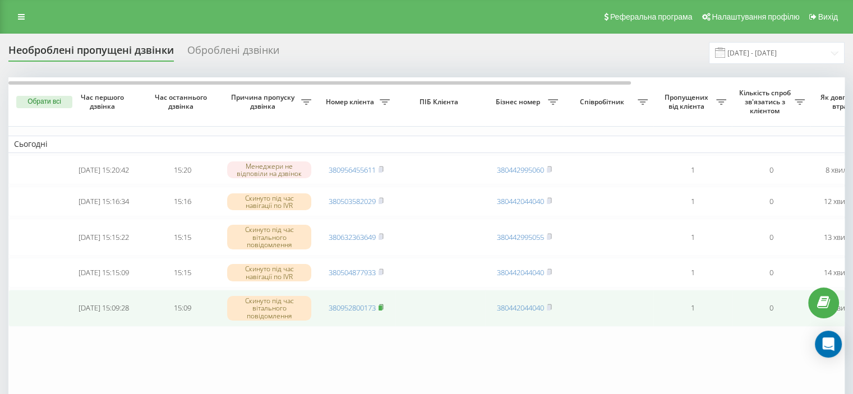
click at [382, 309] on icon at bounding box center [381, 307] width 5 height 7
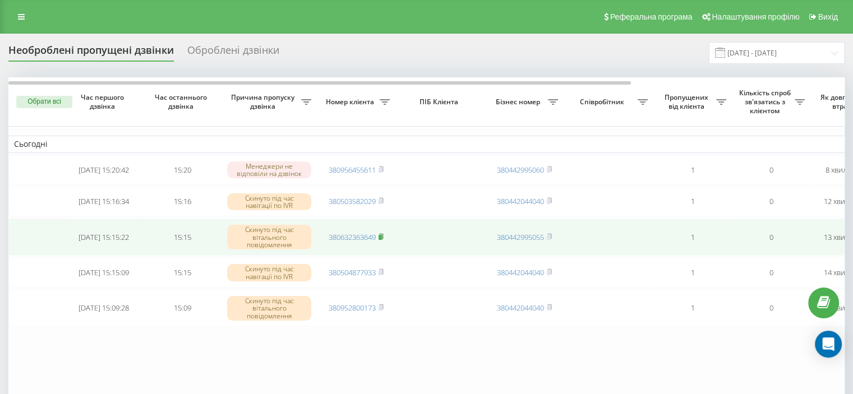
click at [382, 237] on icon at bounding box center [381, 236] width 5 height 7
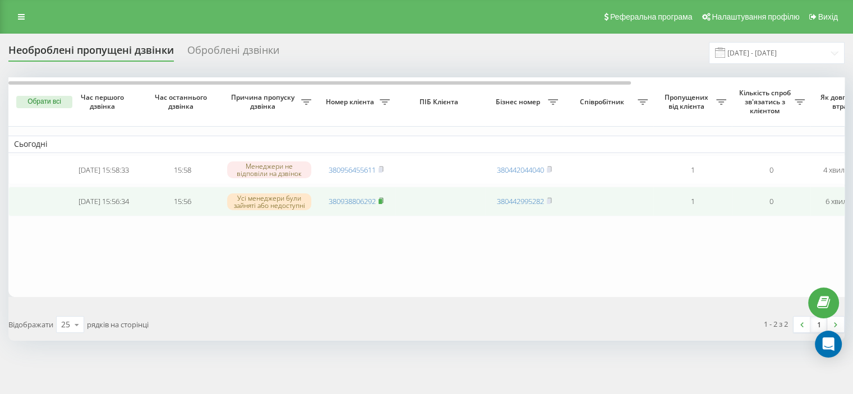
click at [381, 201] on rect at bounding box center [380, 201] width 3 height 5
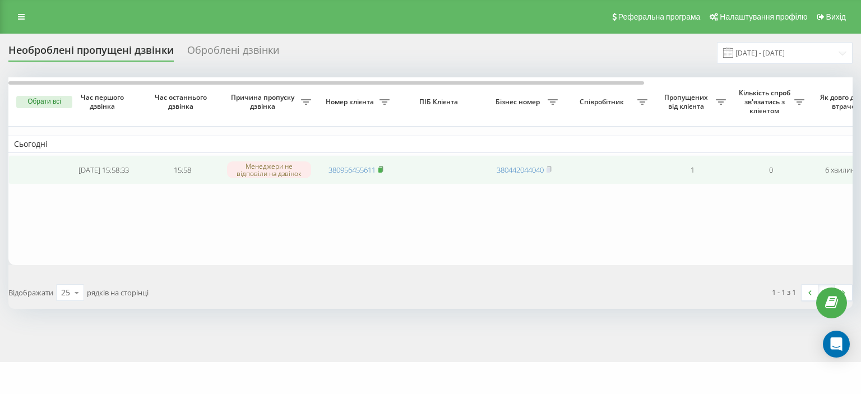
click at [381, 169] on rect at bounding box center [380, 170] width 3 height 5
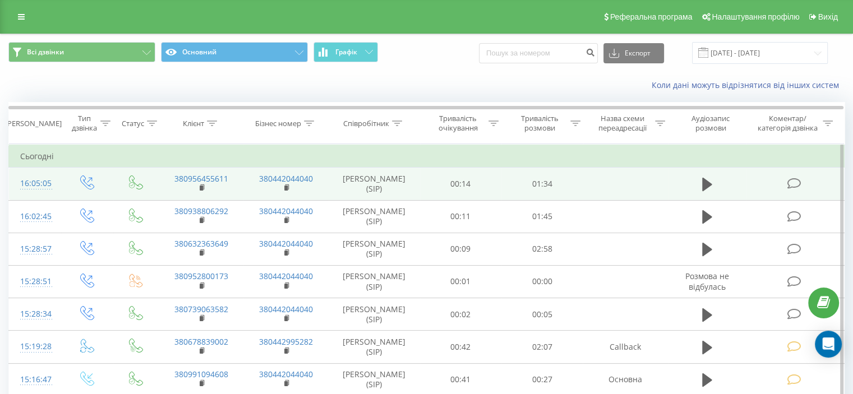
click at [796, 182] on icon at bounding box center [794, 184] width 14 height 12
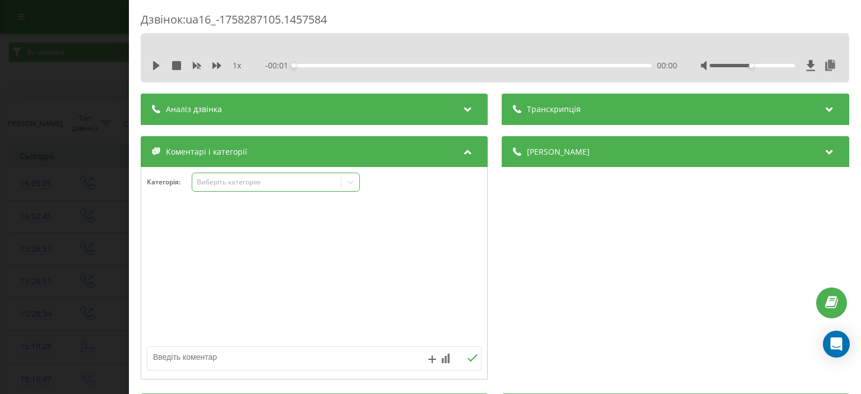
click at [212, 183] on div "Виберіть категорію" at bounding box center [267, 182] width 140 height 9
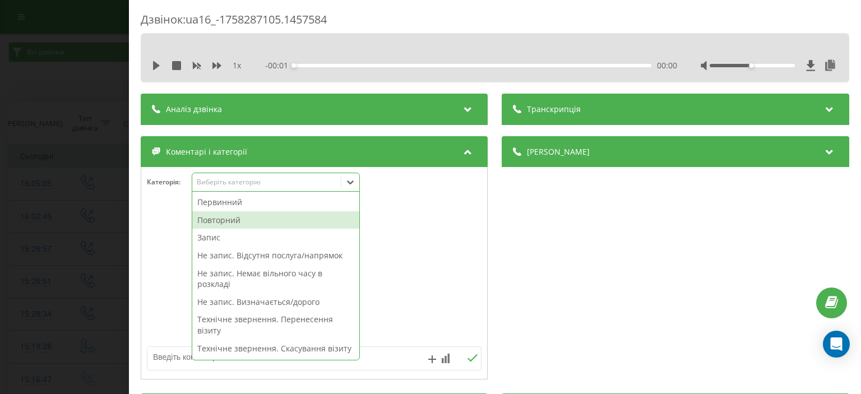
click at [237, 216] on div "Повторний" at bounding box center [275, 220] width 167 height 18
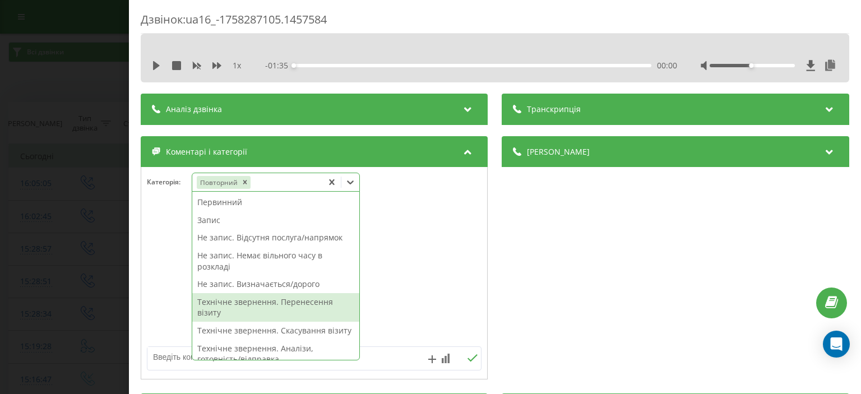
drag, startPoint x: 302, startPoint y: 302, endPoint x: 121, endPoint y: 168, distance: 225.8
click at [302, 302] on div "Технічне звернення. Перенесення візиту" at bounding box center [275, 307] width 167 height 29
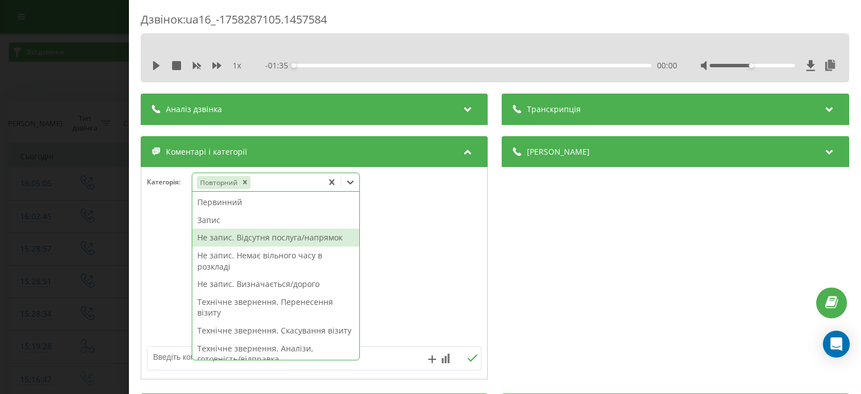
click at [34, 116] on div "Дзвінок : ua16_-1758287105.1457584 1 x - 01:35 00:00 00:00 Транскрипція Для AI-…" at bounding box center [430, 197] width 861 height 394
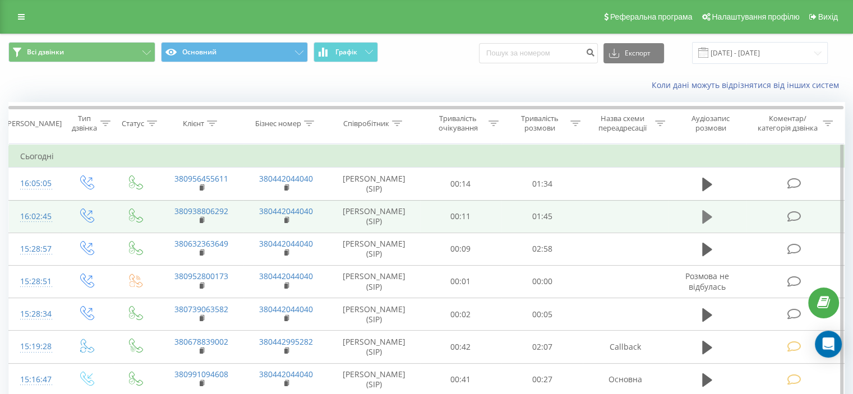
click at [704, 214] on icon at bounding box center [707, 216] width 10 height 13
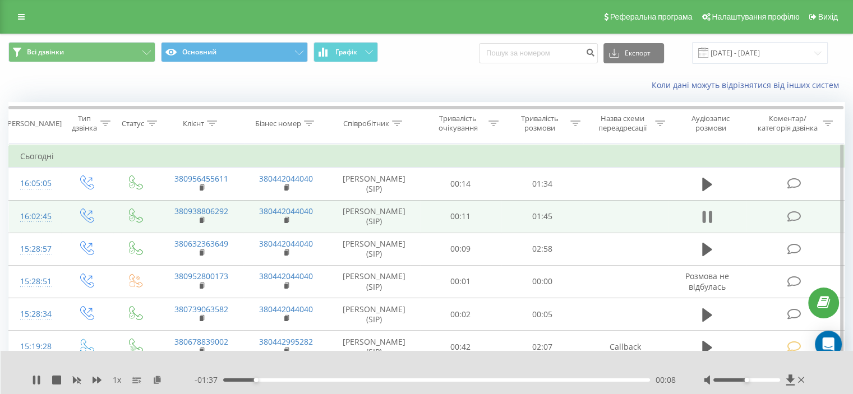
click at [709, 213] on icon at bounding box center [709, 217] width 3 height 12
click at [791, 216] on icon at bounding box center [794, 217] width 14 height 12
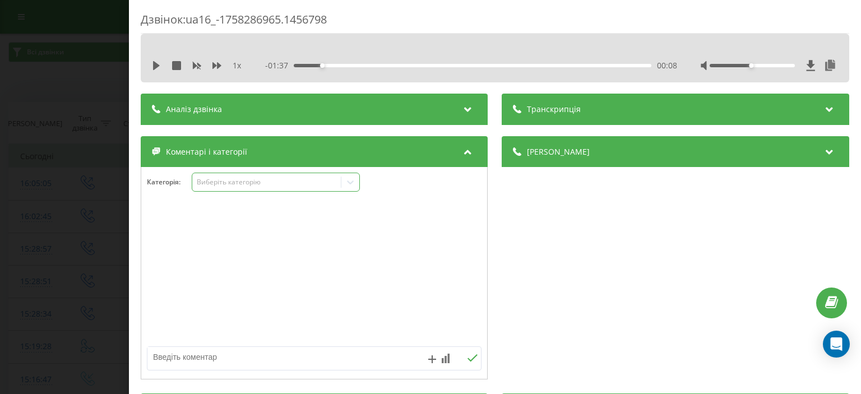
click at [221, 183] on div "Виберіть категорію" at bounding box center [267, 182] width 140 height 9
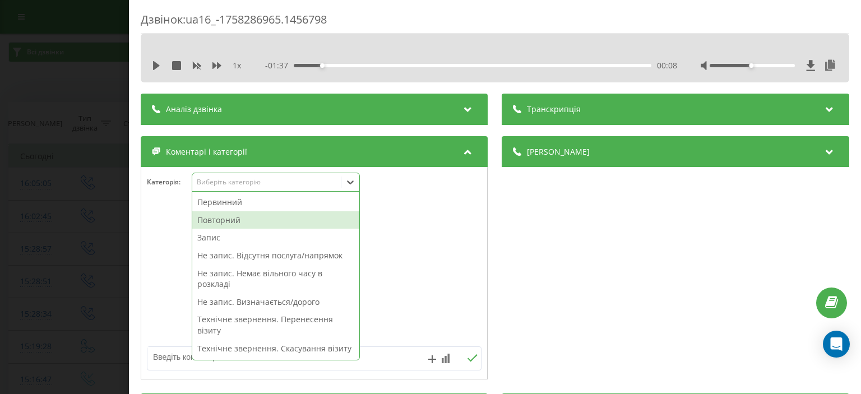
click at [244, 220] on div "Повторний" at bounding box center [275, 220] width 167 height 18
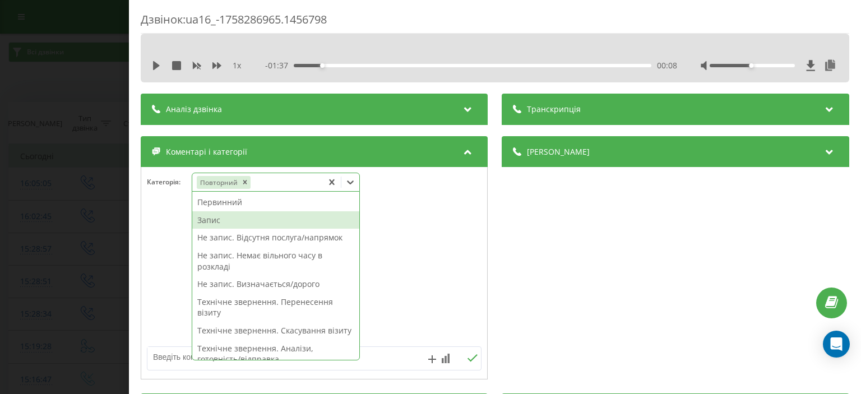
click at [220, 216] on div "Запис" at bounding box center [275, 220] width 167 height 18
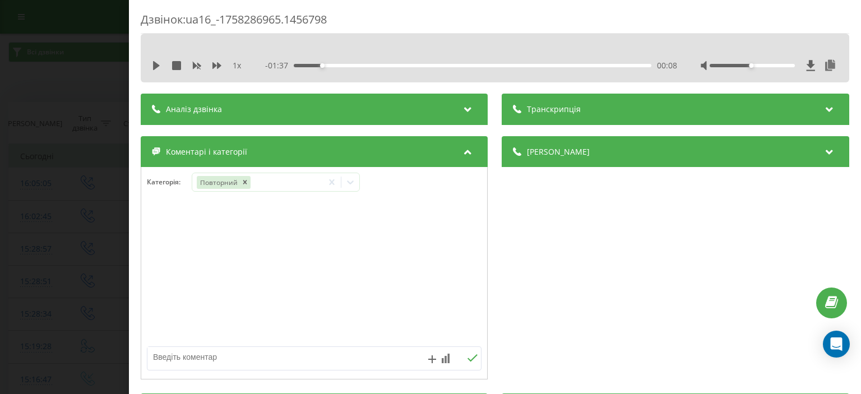
click at [74, 69] on div "Дзвінок : ua16_-1758286965.1456798 1 x - 01:37 00:08 00:08 Транскрипція Для AI-…" at bounding box center [430, 197] width 861 height 394
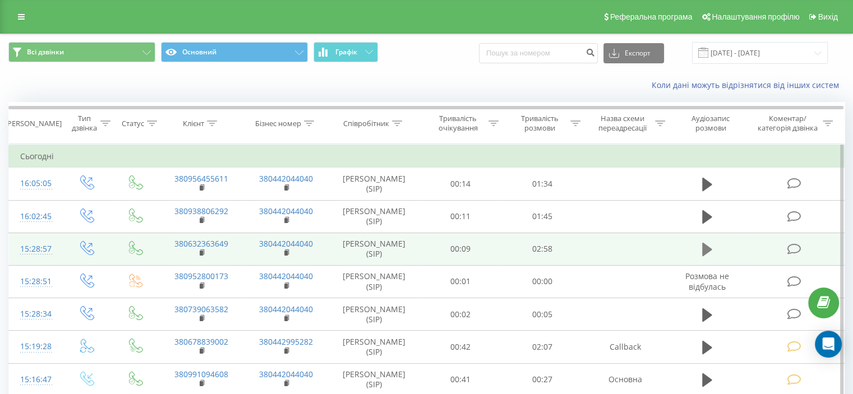
click at [705, 246] on icon at bounding box center [707, 249] width 10 height 13
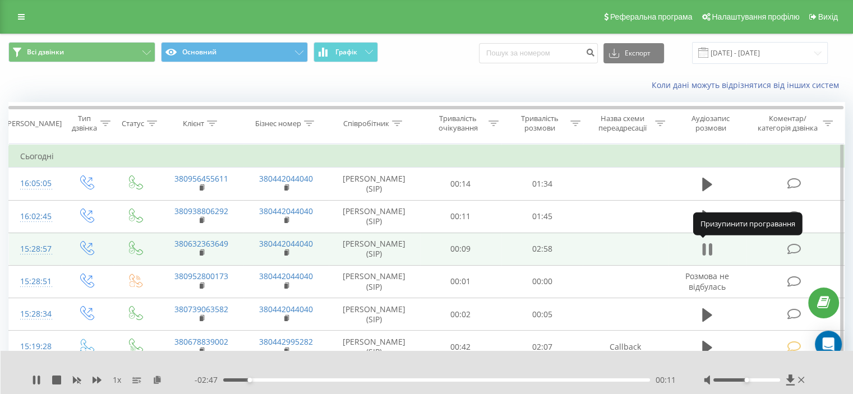
click at [707, 248] on icon at bounding box center [707, 250] width 10 height 16
click at [801, 248] on icon at bounding box center [794, 249] width 14 height 12
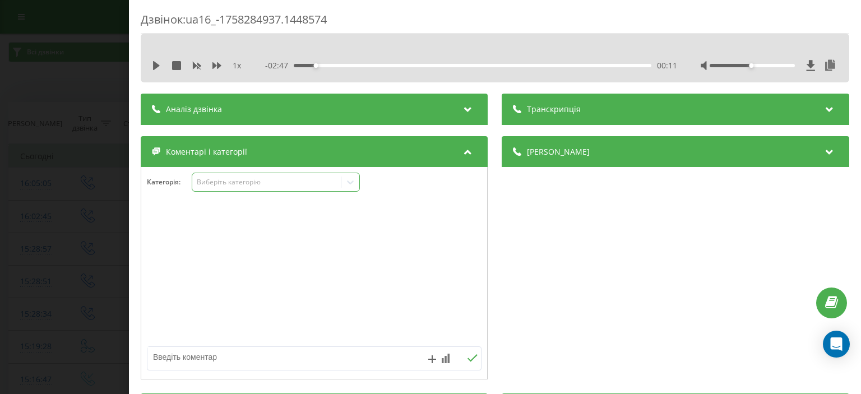
click at [248, 183] on div "Виберіть категорію" at bounding box center [267, 182] width 140 height 9
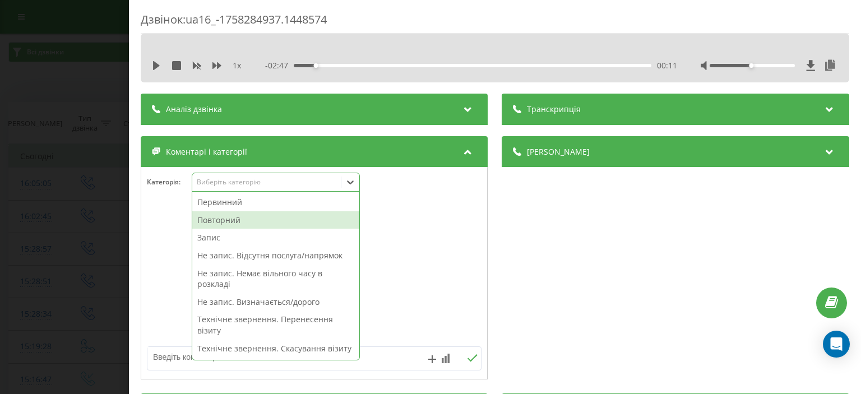
click at [262, 219] on div "Повторний" at bounding box center [275, 220] width 167 height 18
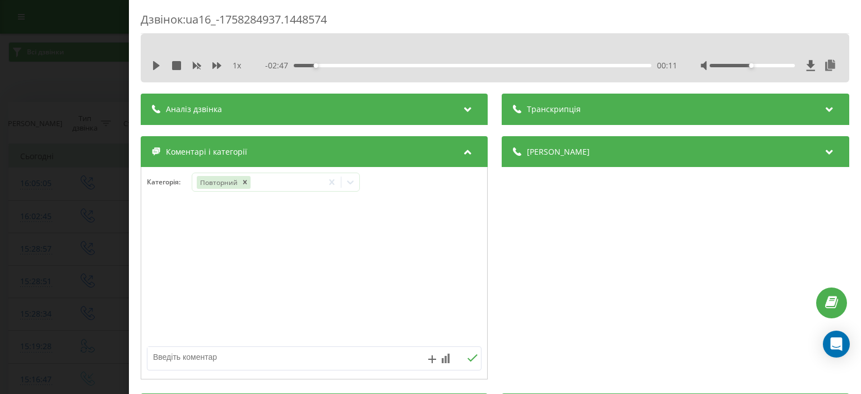
click at [168, 358] on textarea at bounding box center [280, 357] width 267 height 20
type textarea "уточнення"
click at [469, 356] on icon at bounding box center [473, 358] width 11 height 8
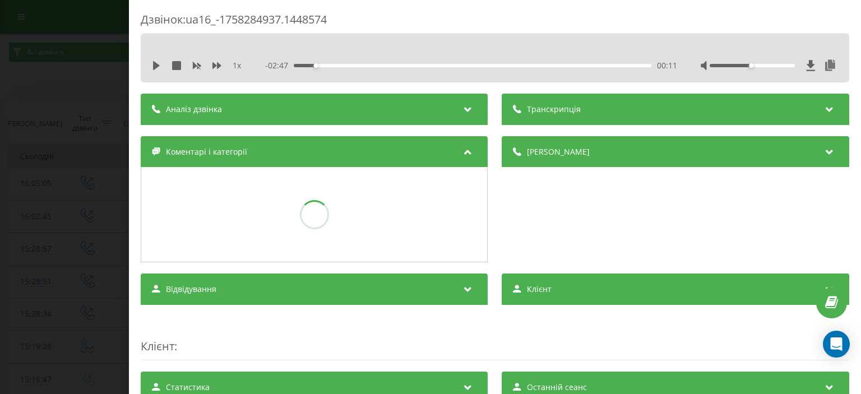
click at [29, 91] on div "Дзвінок : ua16_-1758284937.1448574 1 x - 02:47 00:11 00:11 Транскрипція Для AI-…" at bounding box center [430, 197] width 861 height 394
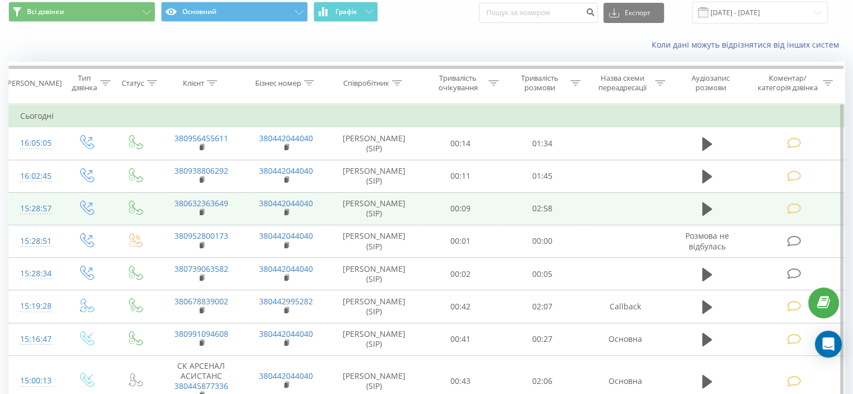
scroll to position [56, 0]
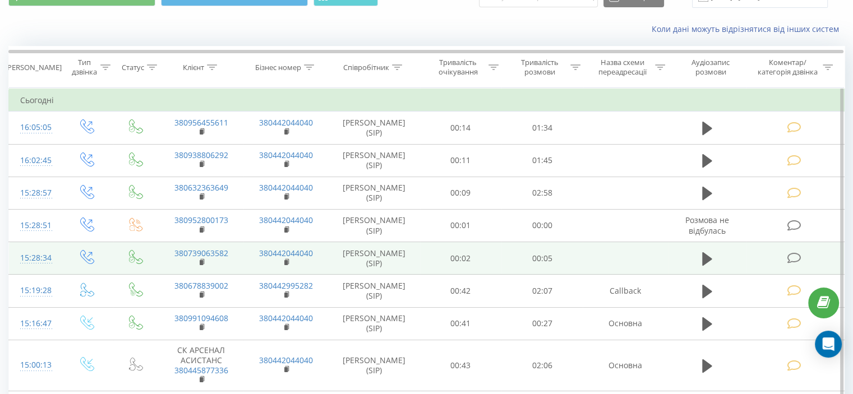
click at [793, 255] on icon at bounding box center [794, 258] width 14 height 12
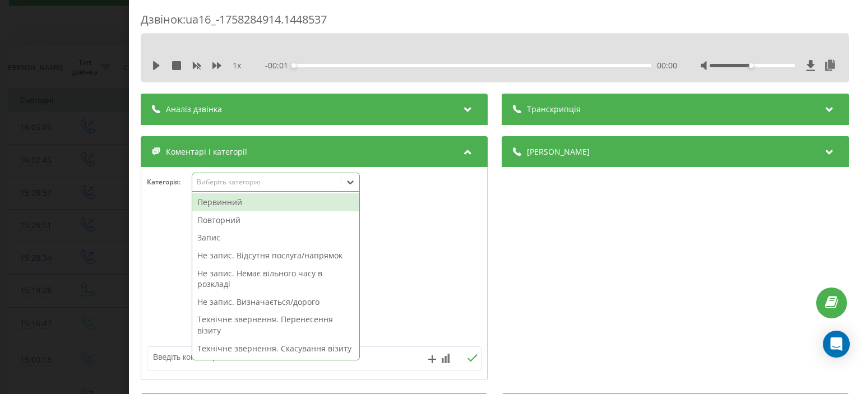
click at [252, 183] on div "Виберіть категорію" at bounding box center [267, 182] width 140 height 9
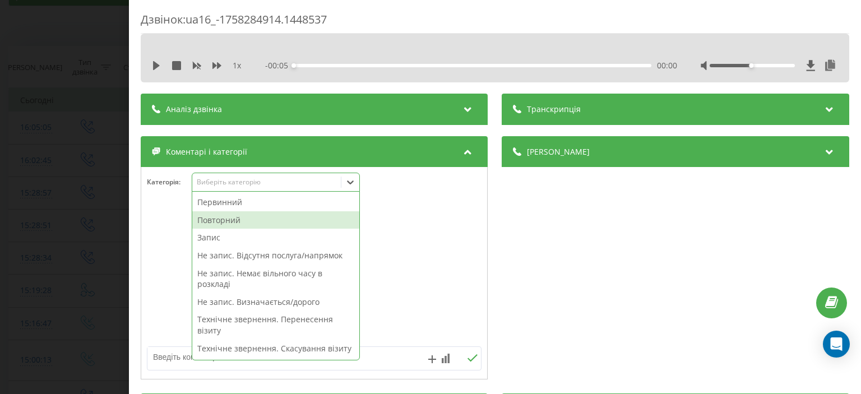
click at [268, 222] on div "Повторний" at bounding box center [275, 220] width 167 height 18
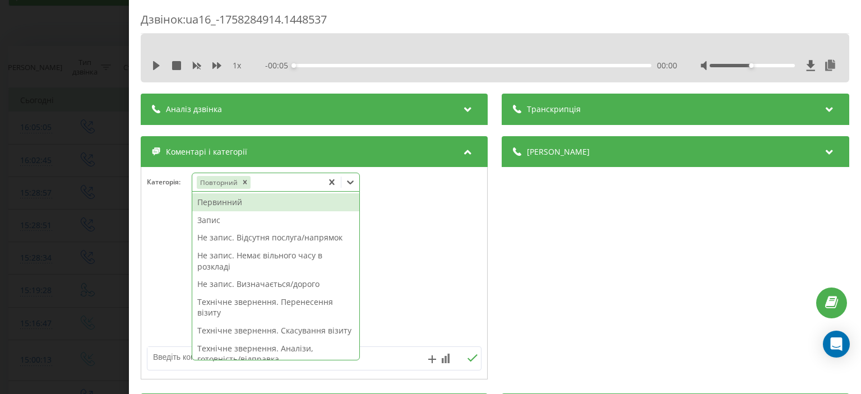
drag, startPoint x: 2, startPoint y: 89, endPoint x: 18, endPoint y: 41, distance: 49.8
click at [3, 82] on div "Дзвінок : ua16_-1758284914.1448537 1 x - 00:05 00:00 00:00 Транскрипція Для AI-…" at bounding box center [430, 197] width 861 height 394
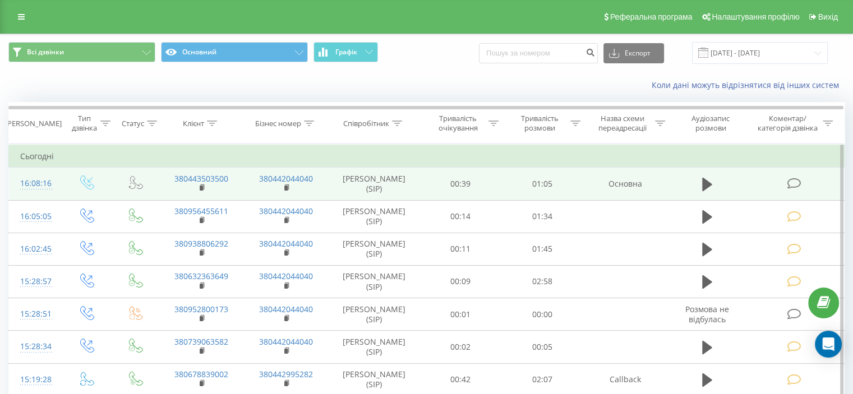
click at [790, 183] on icon at bounding box center [794, 184] width 14 height 12
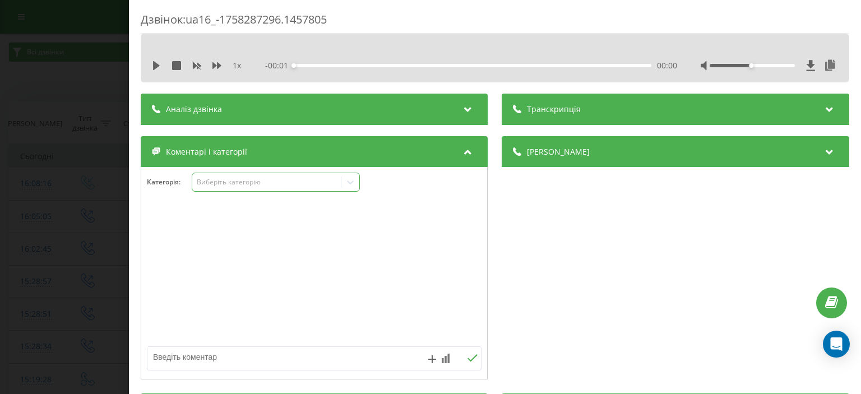
click at [232, 186] on div "Виберіть категорію" at bounding box center [267, 182] width 140 height 9
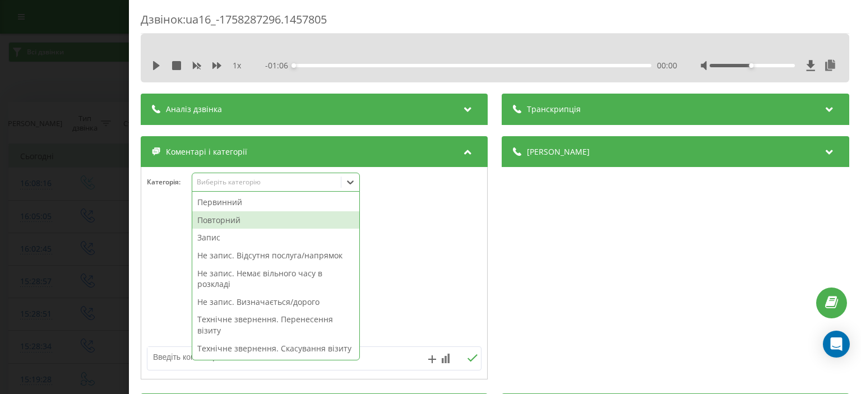
click at [247, 219] on div "Повторний" at bounding box center [275, 220] width 167 height 18
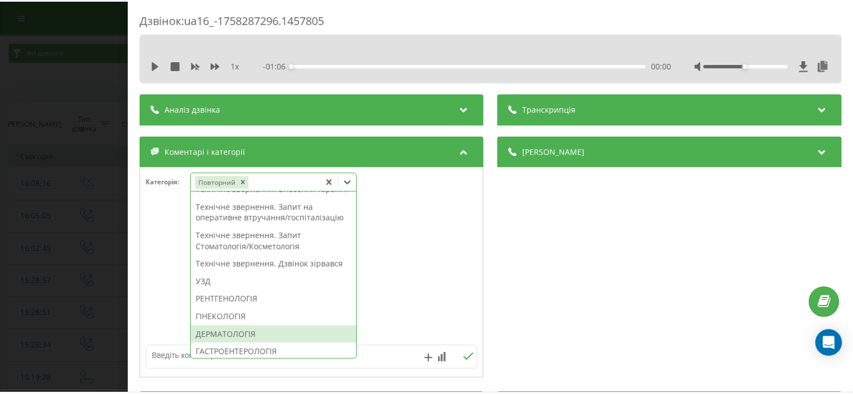
scroll to position [224, 0]
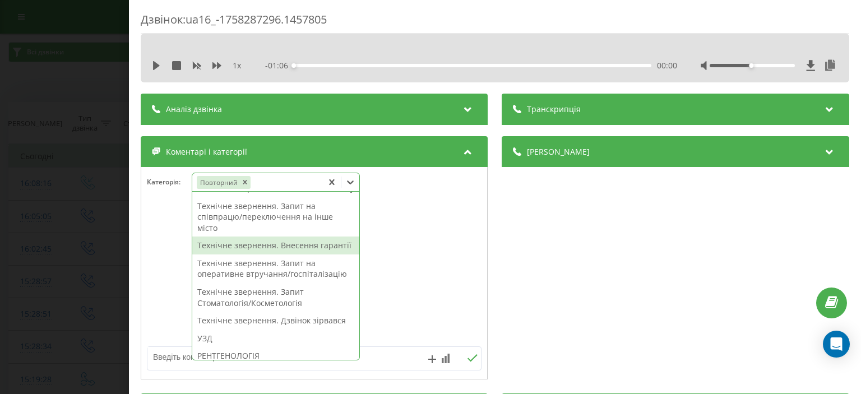
click at [263, 255] on div "Технічне звернення. Внесення гарантії" at bounding box center [275, 246] width 167 height 18
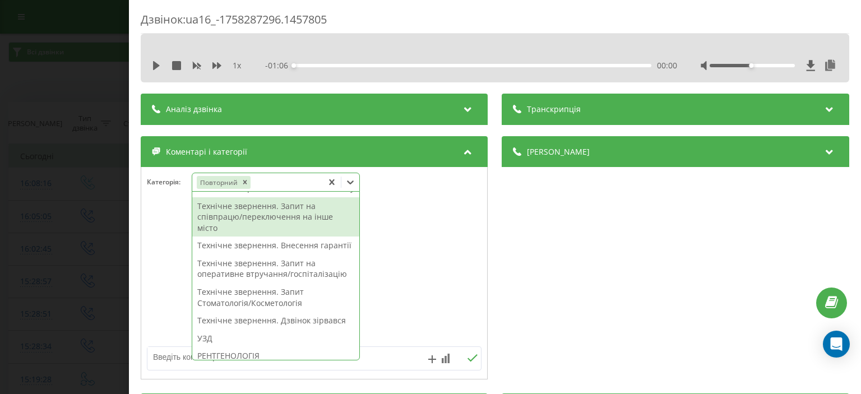
drag, startPoint x: 57, startPoint y: 101, endPoint x: 54, endPoint y: 50, distance: 51.1
click at [57, 96] on div "Дзвінок : ua16_-1758287296.1457805 1 x - 01:06 00:00 00:00 Транскрипція Для AI-…" at bounding box center [430, 197] width 861 height 394
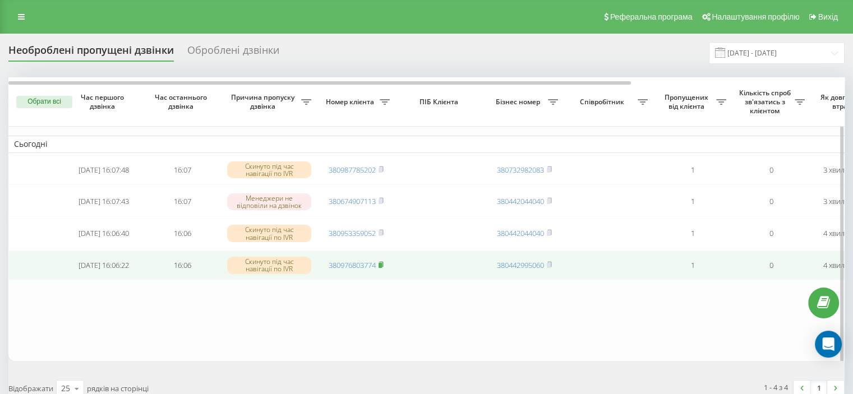
click at [381, 268] on rect at bounding box center [380, 265] width 3 height 5
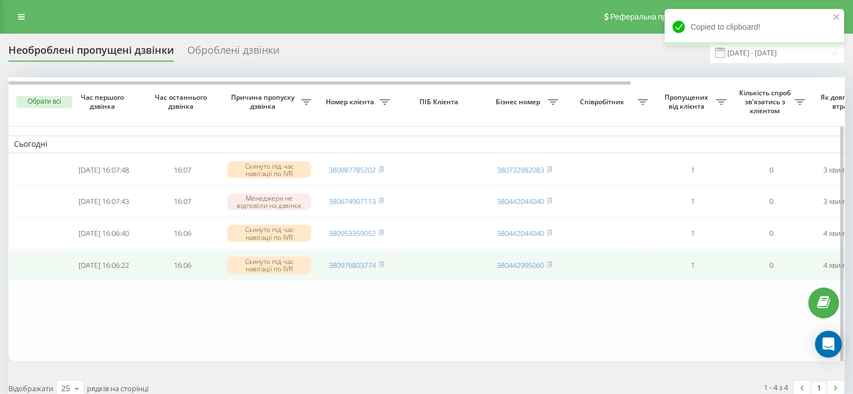
drag, startPoint x: 382, startPoint y: 236, endPoint x: 397, endPoint y: 275, distance: 42.4
click at [382, 236] on rect at bounding box center [380, 233] width 3 height 5
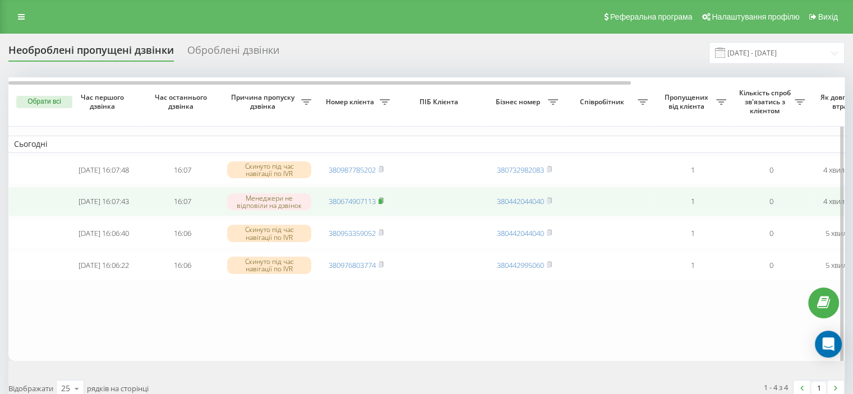
click at [381, 201] on icon at bounding box center [381, 200] width 5 height 7
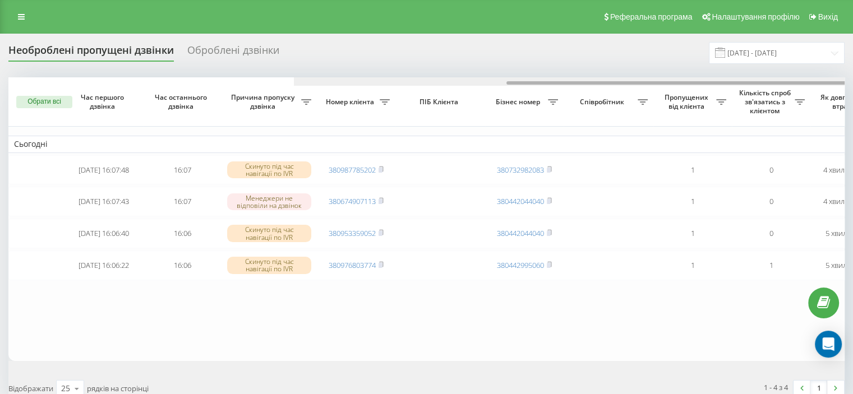
scroll to position [0, 285]
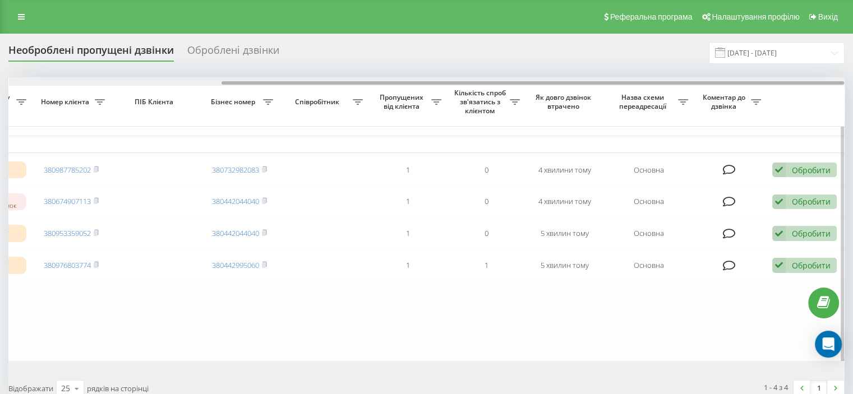
click at [831, 80] on div at bounding box center [427, 81] width 836 height 8
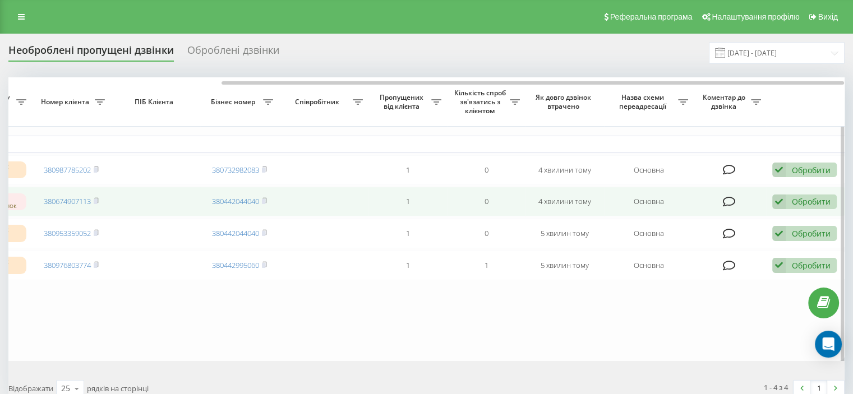
click at [816, 201] on div "Обробити" at bounding box center [811, 201] width 39 height 11
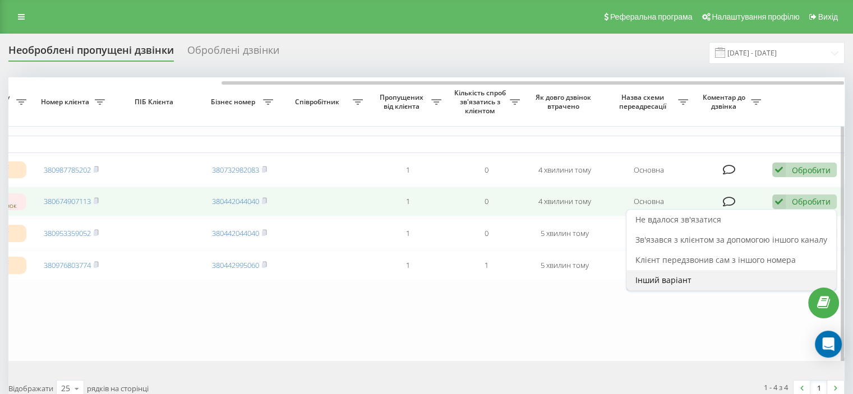
click at [695, 283] on div "Інший варіант" at bounding box center [731, 280] width 210 height 20
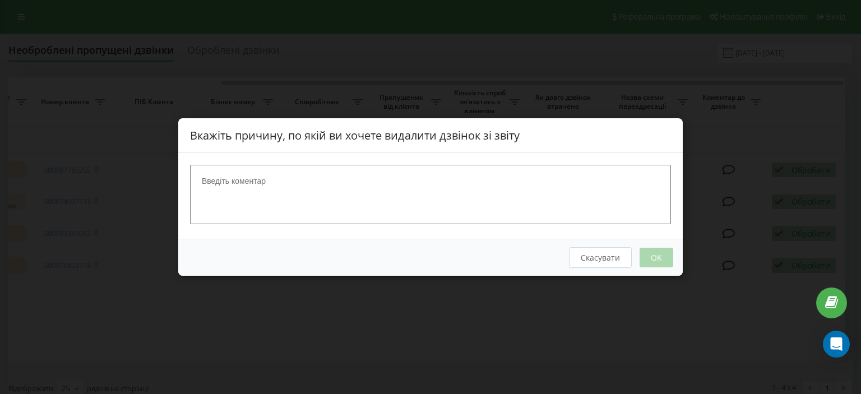
click at [275, 174] on textarea at bounding box center [430, 194] width 481 height 59
type textarea "е"
type textarea "не в мережі"
click at [659, 259] on button "OK" at bounding box center [657, 258] width 34 height 20
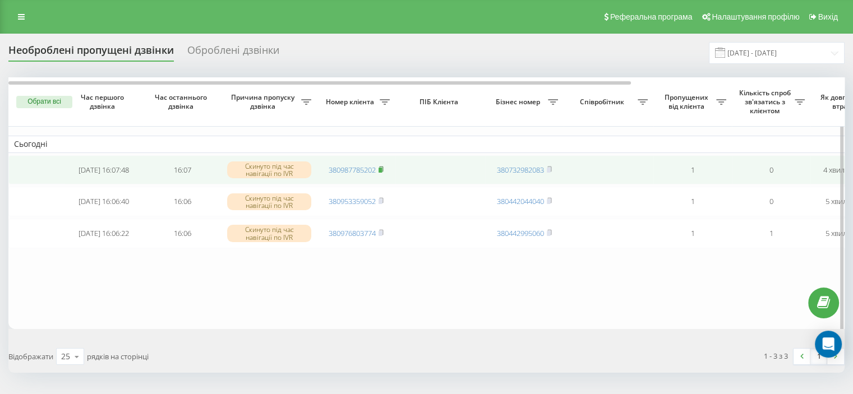
click at [383, 166] on icon at bounding box center [381, 168] width 4 height 5
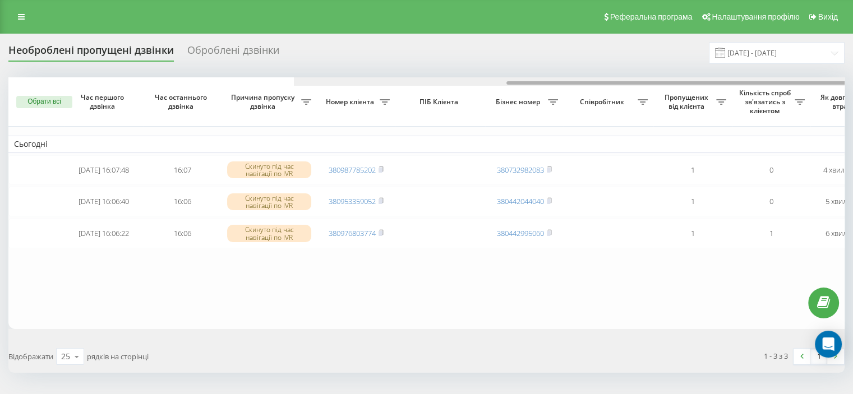
scroll to position [0, 285]
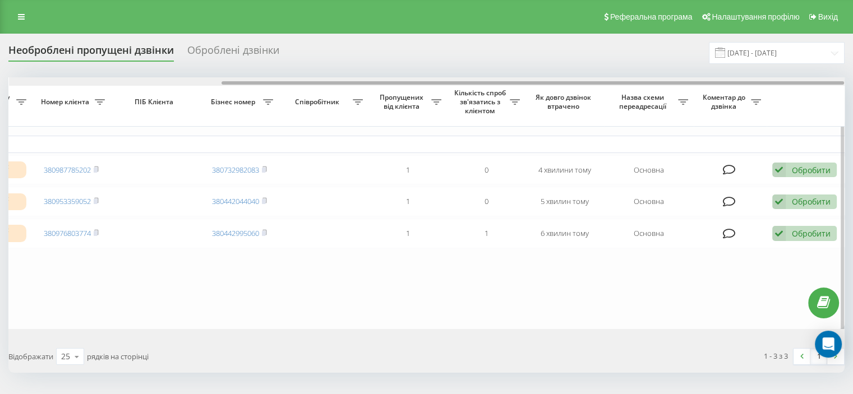
click at [836, 81] on div at bounding box center [427, 81] width 836 height 8
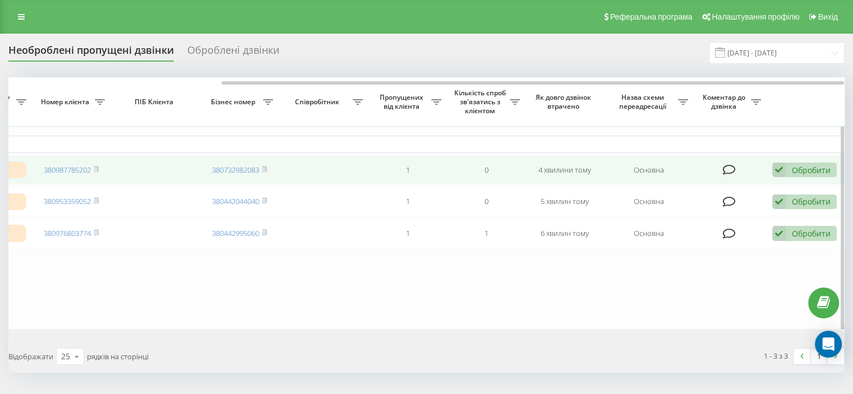
drag, startPoint x: 818, startPoint y: 170, endPoint x: 687, endPoint y: 169, distance: 130.7
click at [817, 170] on div "Обробити" at bounding box center [811, 170] width 39 height 11
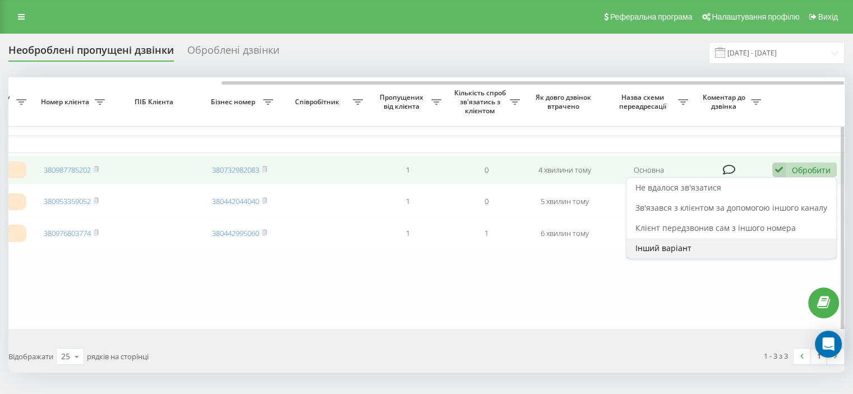
click at [684, 247] on span "Інший варіант" at bounding box center [663, 248] width 56 height 11
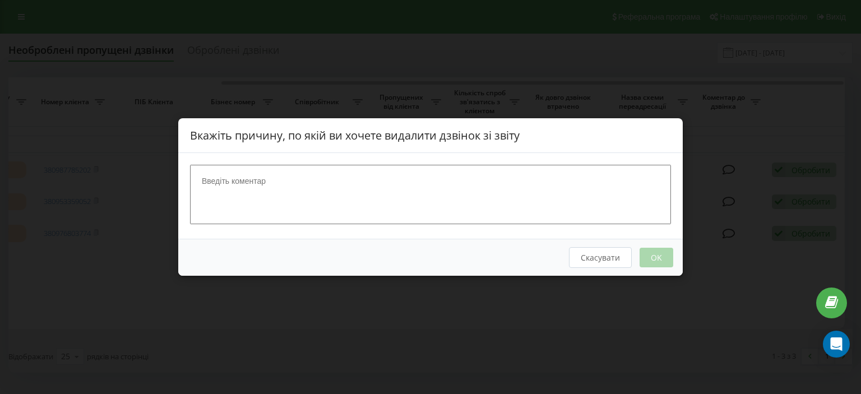
click at [262, 183] on textarea at bounding box center [430, 194] width 481 height 59
type textarea "відхиляє"
click at [663, 259] on button "OK" at bounding box center [657, 258] width 34 height 20
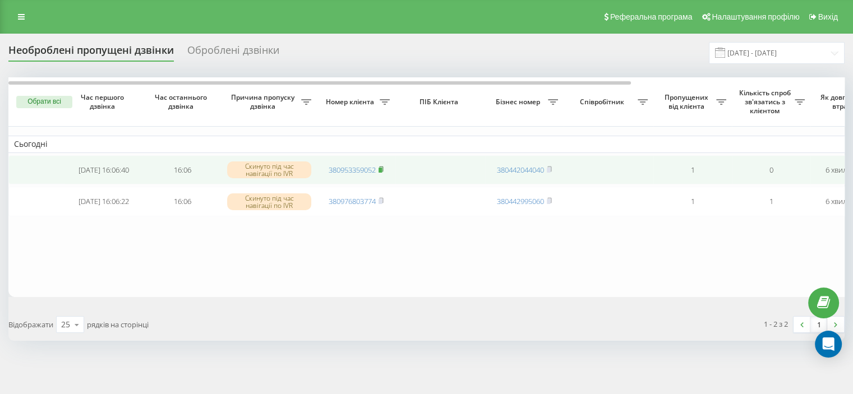
click at [382, 169] on rect at bounding box center [380, 170] width 3 height 5
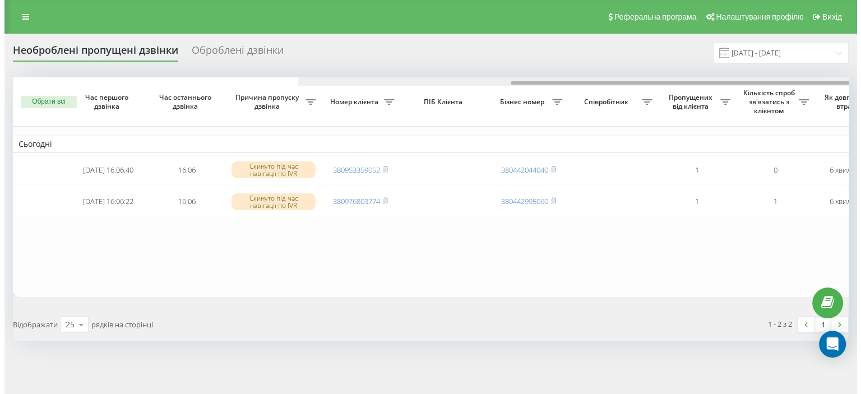
scroll to position [0, 285]
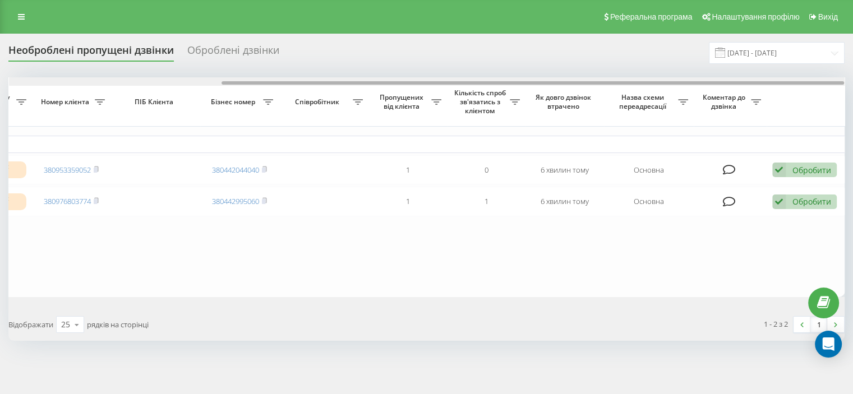
click at [823, 82] on div at bounding box center [427, 81] width 836 height 8
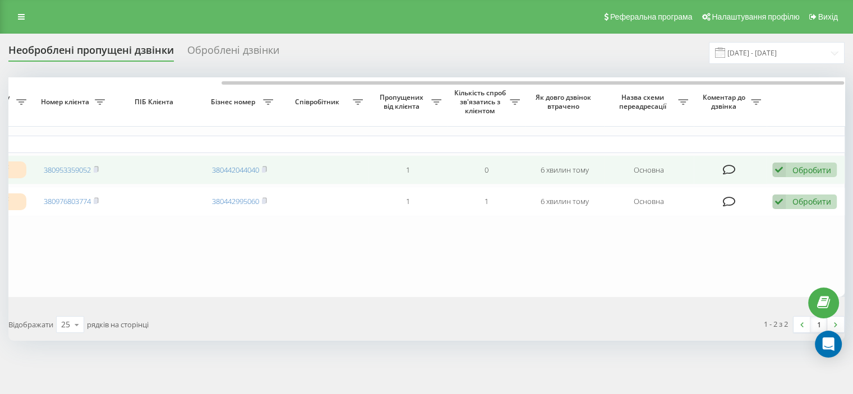
click at [801, 169] on div "Обробити" at bounding box center [811, 170] width 39 height 11
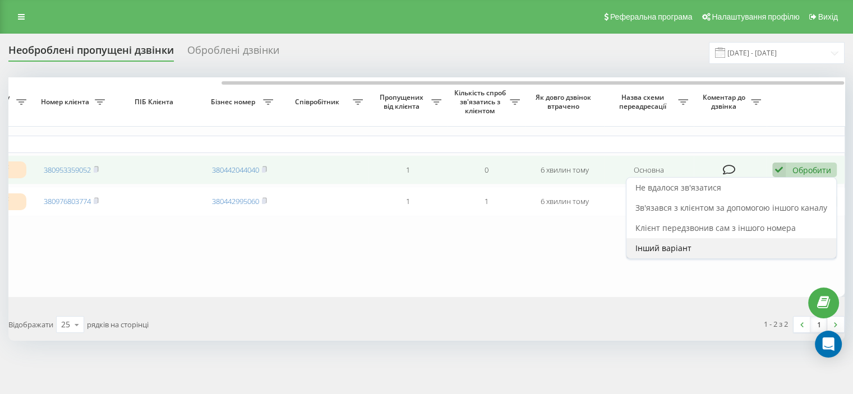
click at [681, 245] on span "Інший варіант" at bounding box center [663, 248] width 56 height 11
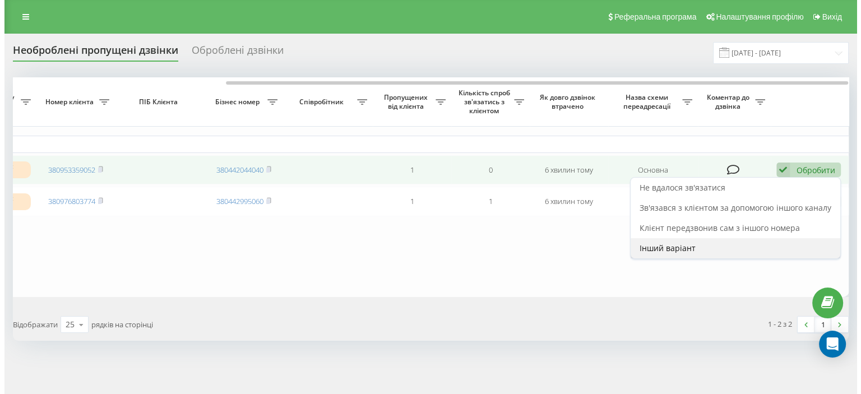
scroll to position [0, 276]
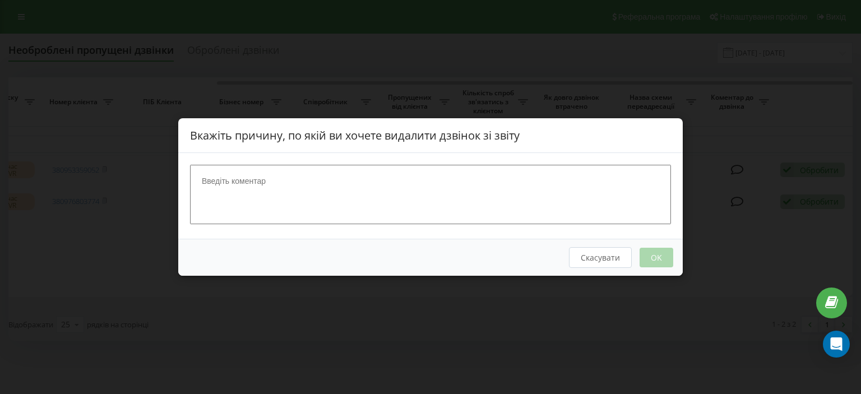
click at [331, 208] on textarea at bounding box center [430, 194] width 481 height 59
type textarea "відхиляє"
click at [656, 257] on button "OK" at bounding box center [657, 258] width 34 height 20
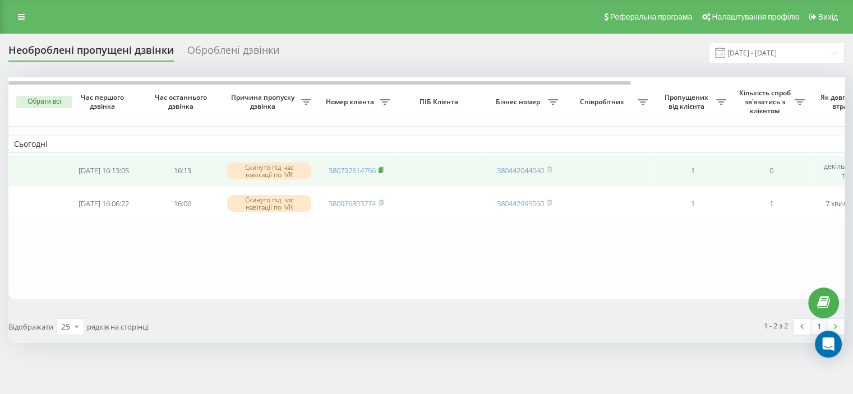
click at [381, 169] on rect at bounding box center [380, 170] width 3 height 5
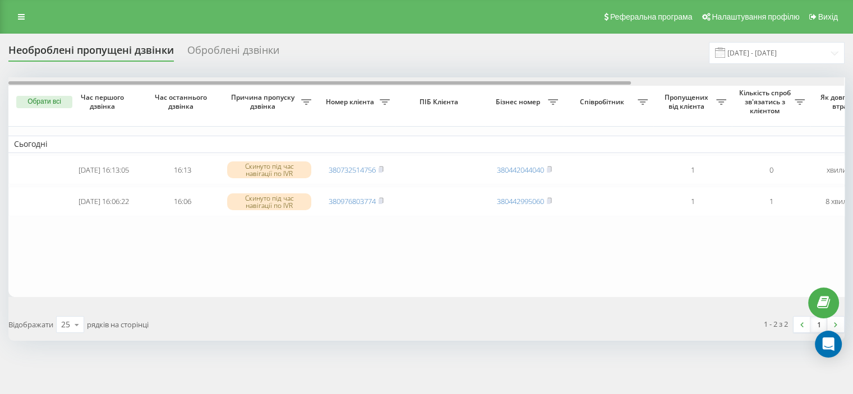
click at [814, 80] on div at bounding box center [426, 81] width 836 height 8
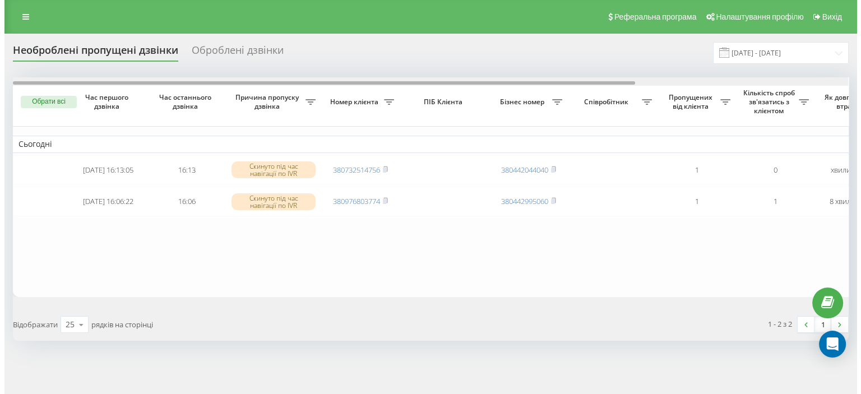
scroll to position [0, 285]
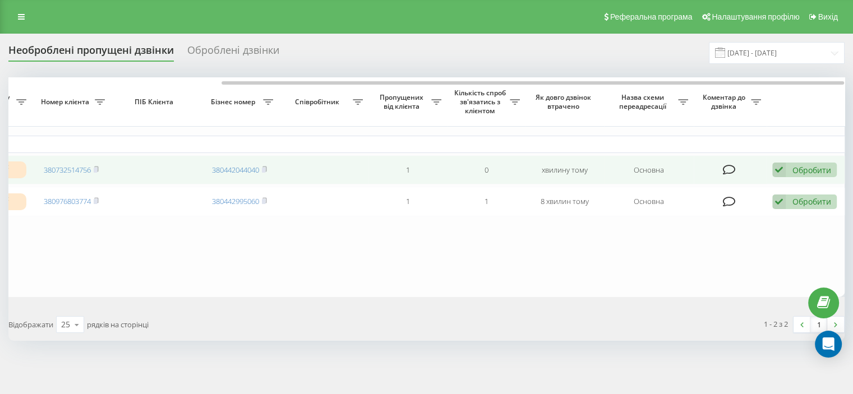
click at [801, 170] on div "Обробити" at bounding box center [811, 170] width 39 height 11
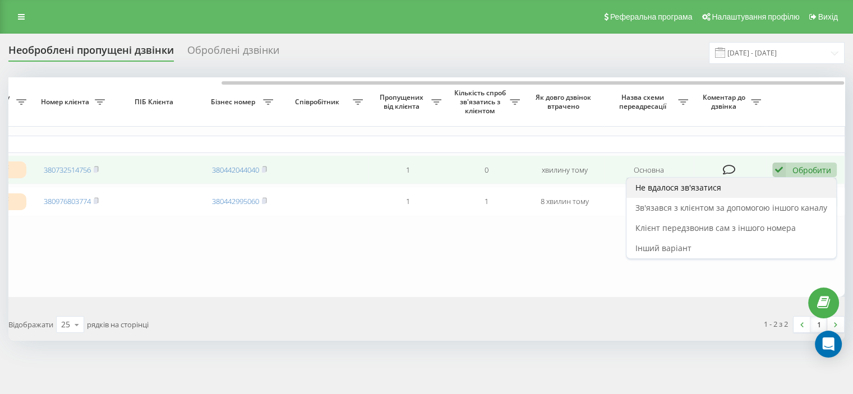
click at [692, 188] on span "Не вдалося зв'язатися" at bounding box center [678, 187] width 86 height 11
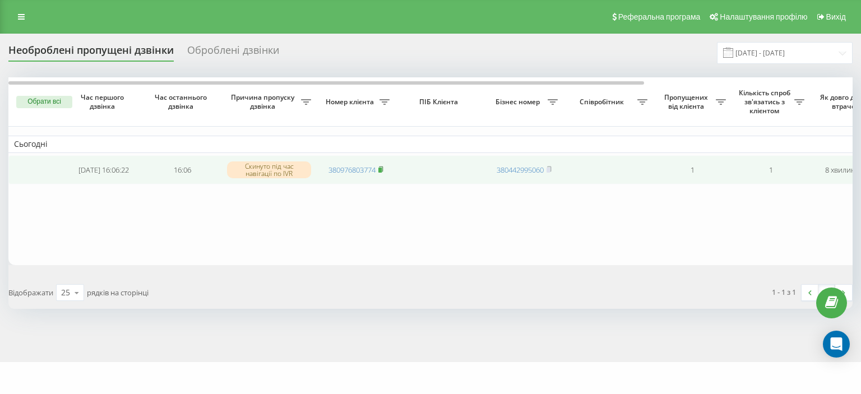
click at [380, 167] on icon at bounding box center [381, 169] width 5 height 7
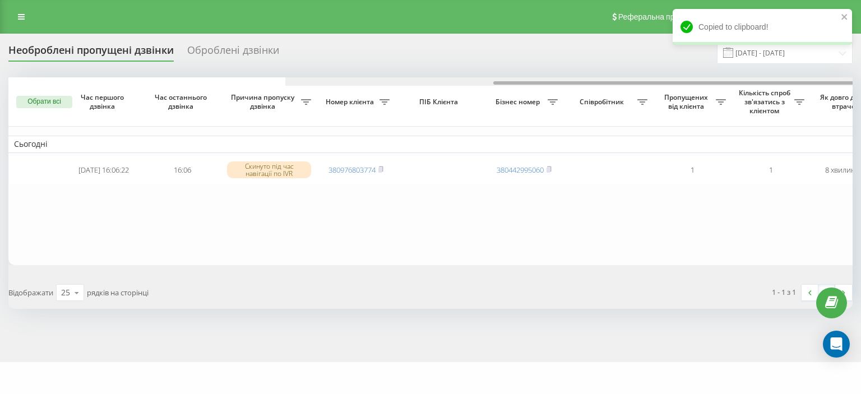
click at [822, 84] on div at bounding box center [707, 81] width 845 height 8
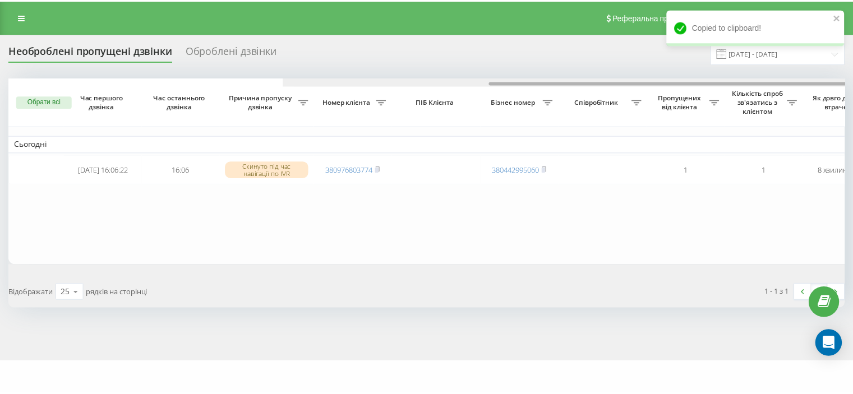
scroll to position [0, 276]
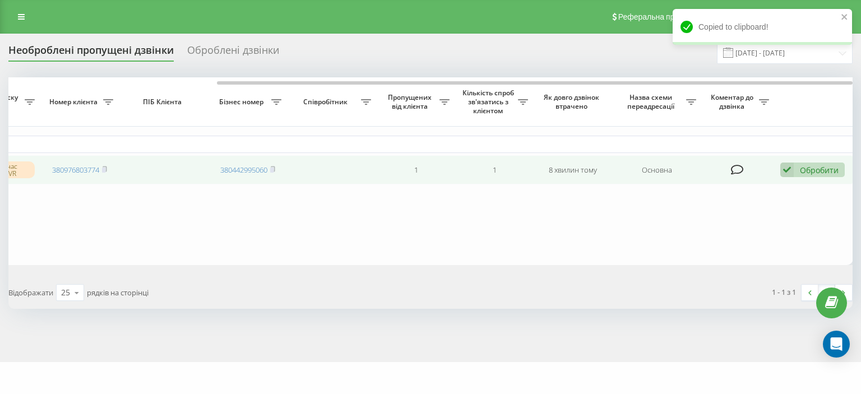
click at [813, 169] on div "Обробити" at bounding box center [819, 170] width 39 height 11
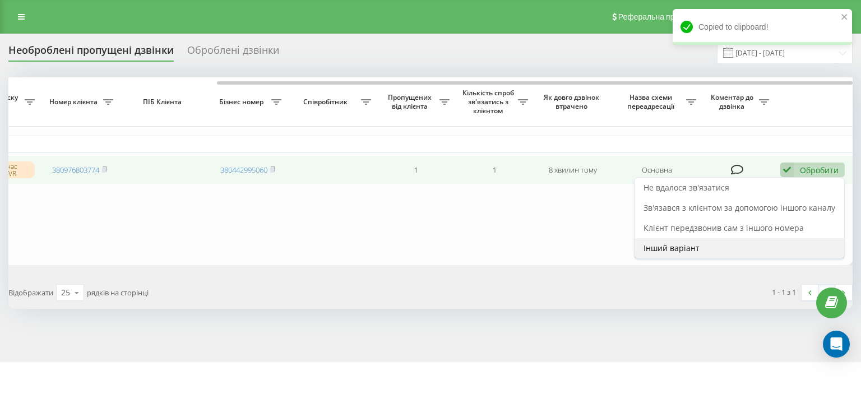
click at [693, 246] on span "Інший варіант" at bounding box center [672, 248] width 56 height 11
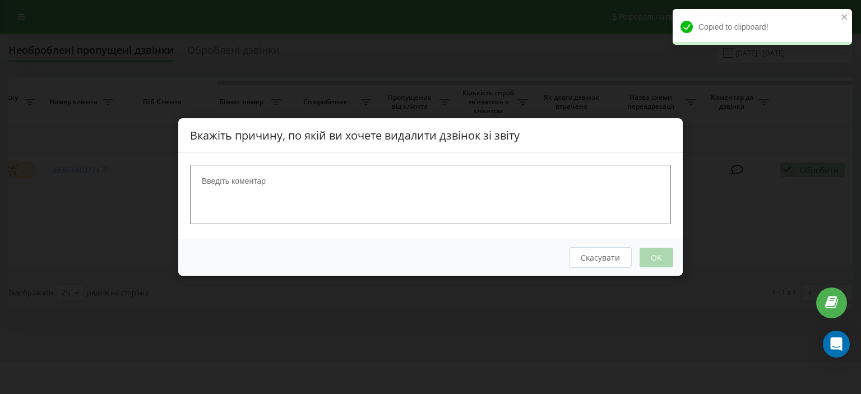
click at [336, 190] on textarea at bounding box center [430, 194] width 481 height 59
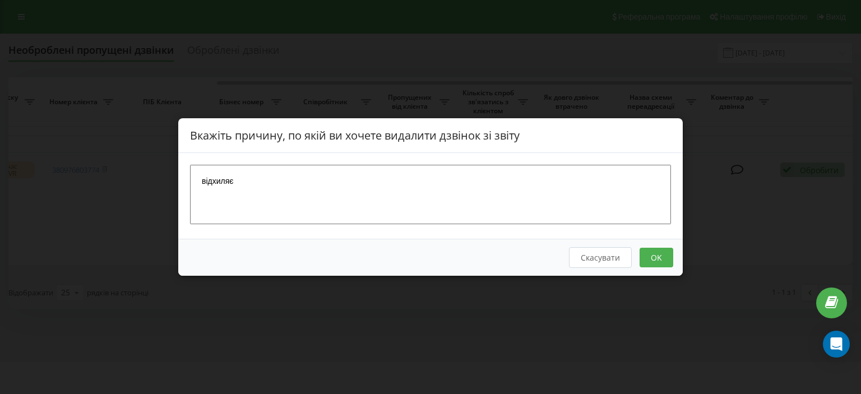
type textarea "відхиляє"
click at [653, 257] on button "OK" at bounding box center [657, 258] width 34 height 20
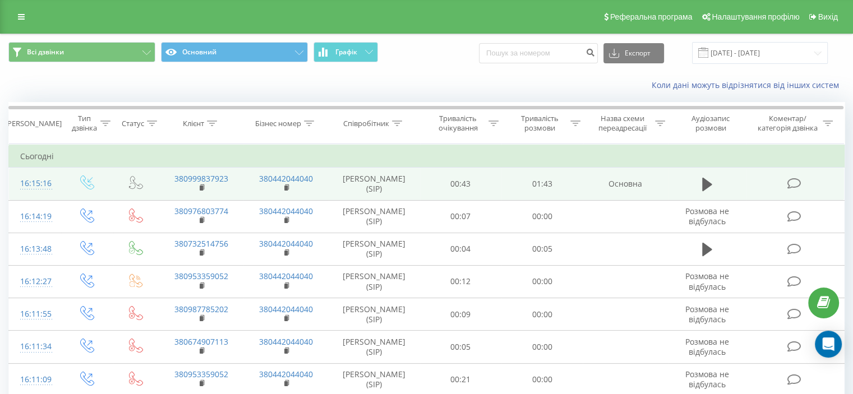
click at [794, 182] on icon at bounding box center [794, 184] width 14 height 12
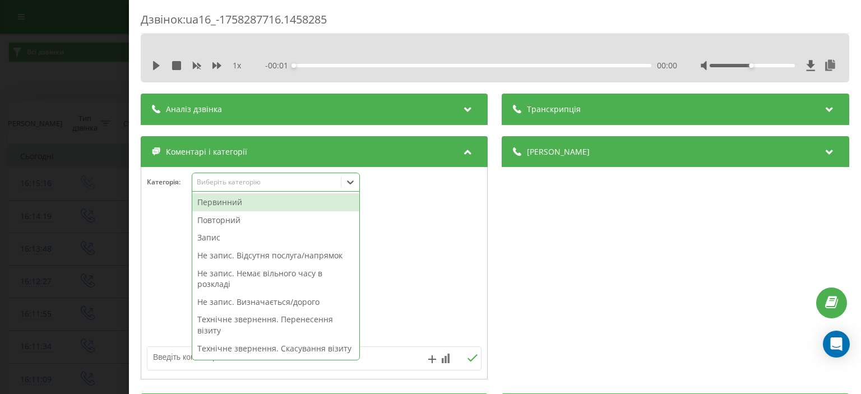
click at [242, 182] on div "Виберіть категорію" at bounding box center [267, 182] width 140 height 9
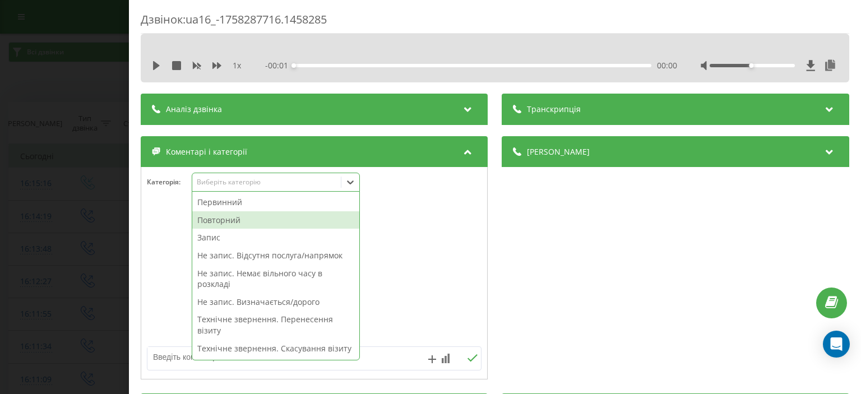
click at [238, 222] on div "Повторний" at bounding box center [275, 220] width 167 height 18
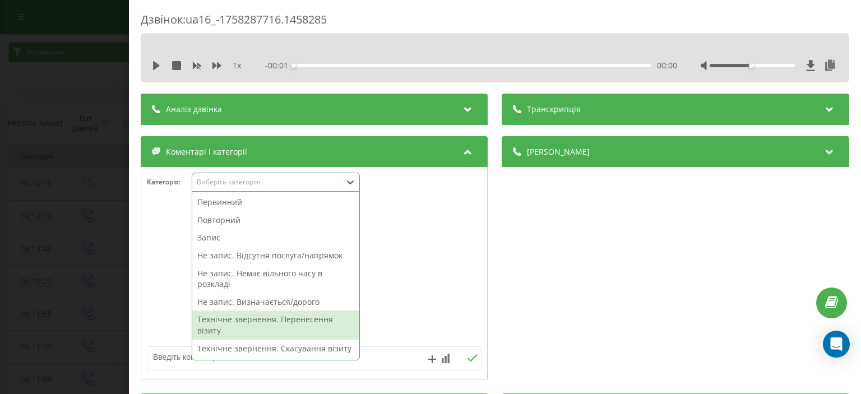
click at [177, 358] on textarea at bounding box center [280, 357] width 267 height 20
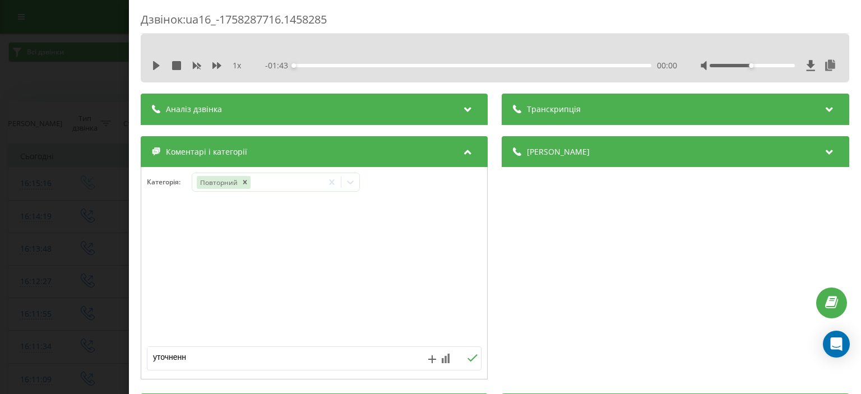
type textarea "уточнення"
click at [468, 359] on icon at bounding box center [473, 357] width 10 height 7
click at [33, 108] on div "Дзвінок : ua16_-1758287716.1458285 1 x - 01:43 00:00 00:00 Транскрипція Для AI-…" at bounding box center [430, 197] width 861 height 394
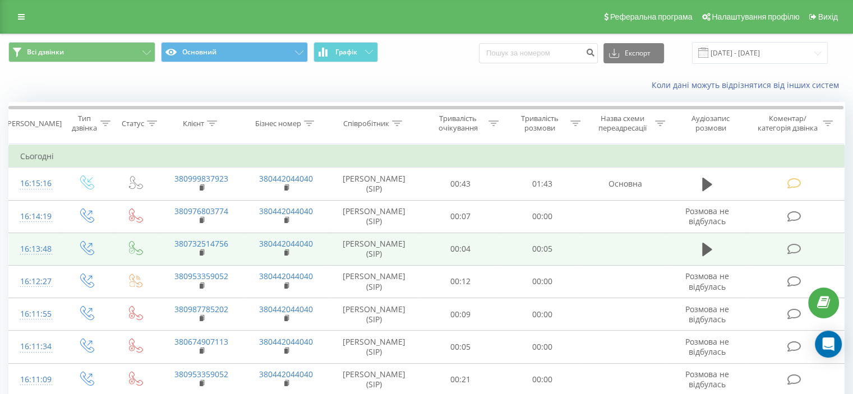
click at [793, 252] on icon at bounding box center [794, 249] width 14 height 12
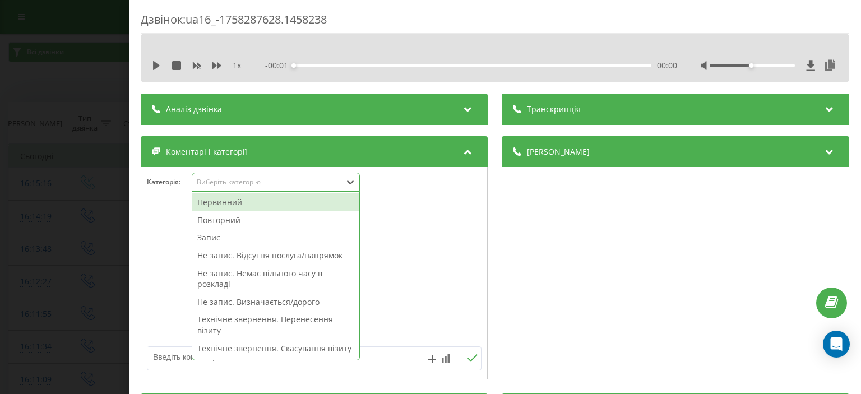
click at [251, 181] on div "Виберіть категорію" at bounding box center [267, 182] width 140 height 9
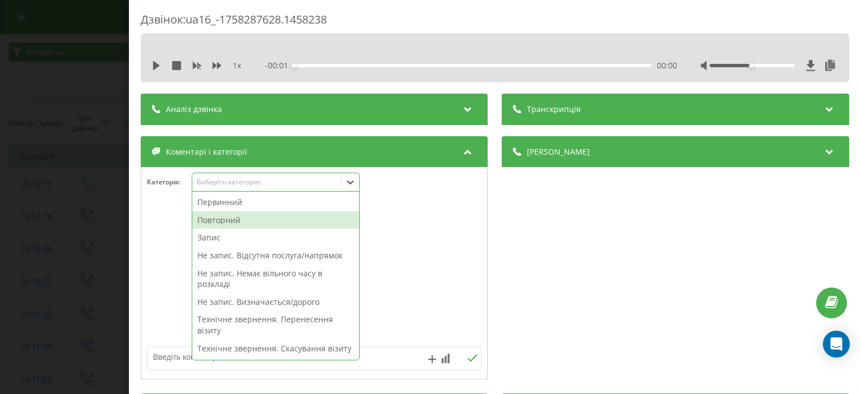
click at [247, 222] on div "Повторний" at bounding box center [275, 220] width 167 height 18
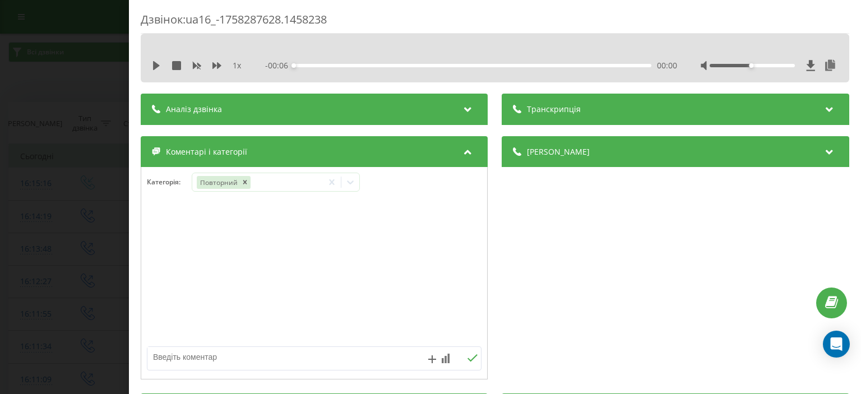
drag, startPoint x: 72, startPoint y: 108, endPoint x: 62, endPoint y: 11, distance: 97.5
click at [72, 106] on div "Дзвінок : ua16_-1758287628.1458238 1 x - 00:06 00:00 00:00 Транскрипція Для AI-…" at bounding box center [430, 197] width 861 height 394
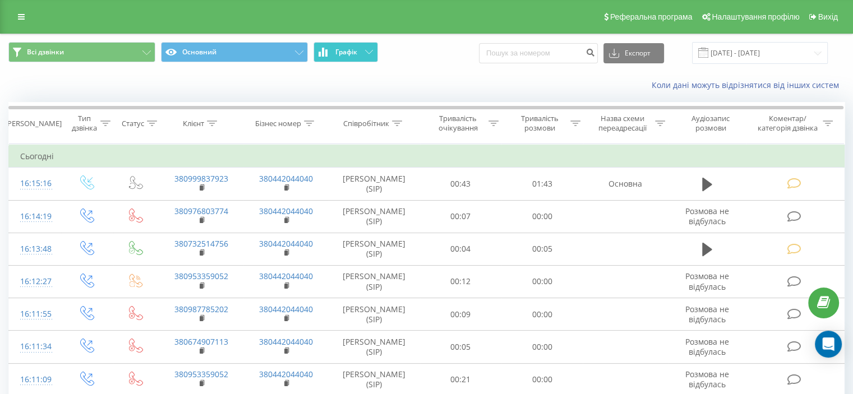
click at [367, 51] on icon at bounding box center [369, 52] width 8 height 4
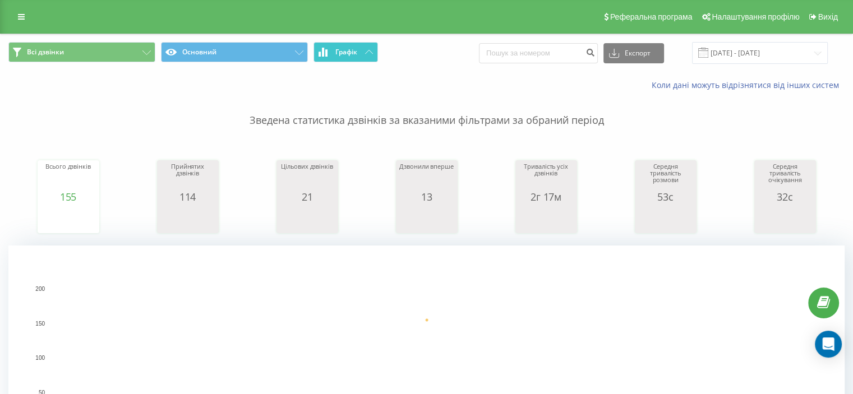
click at [368, 53] on icon at bounding box center [369, 52] width 8 height 4
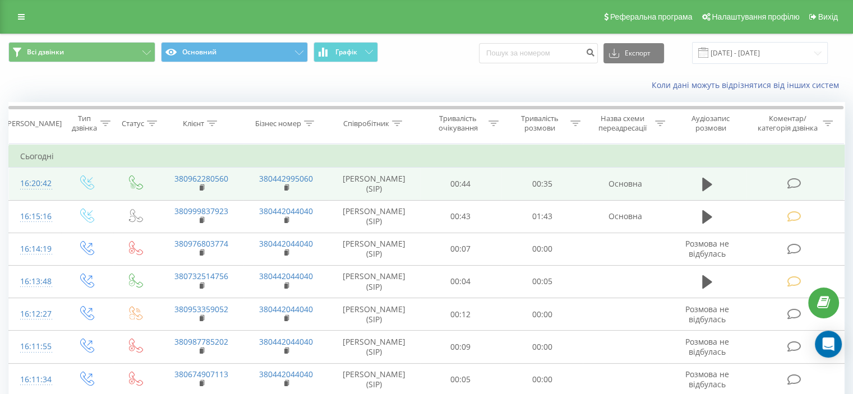
click at [790, 181] on icon at bounding box center [794, 184] width 14 height 12
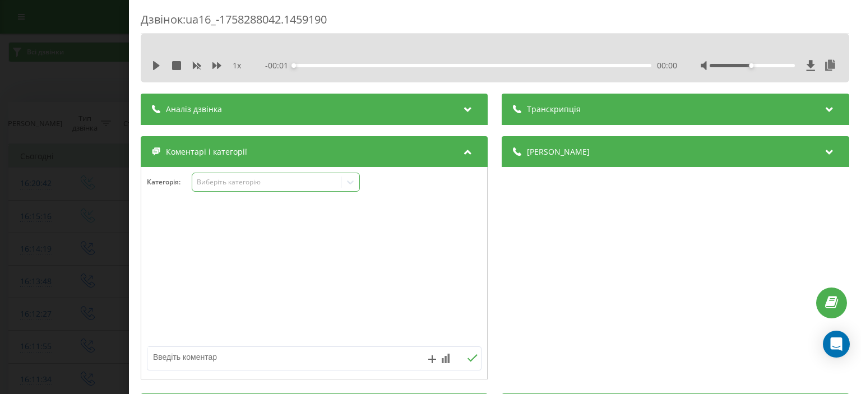
click at [265, 186] on div "Виберіть категорію" at bounding box center [267, 182] width 140 height 9
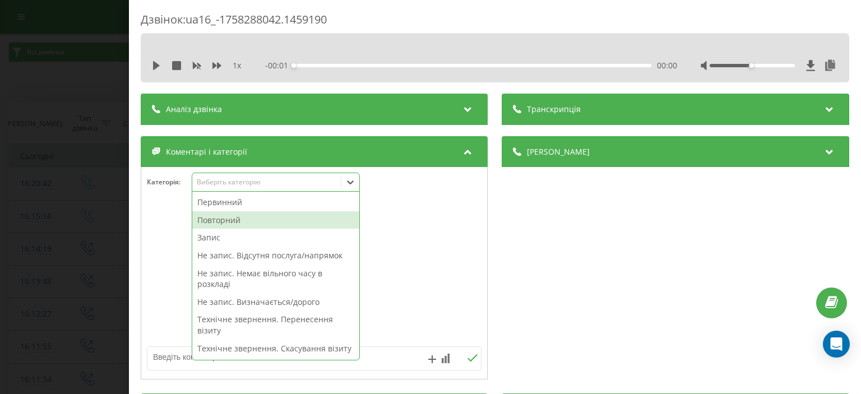
click at [267, 219] on div "Повторний" at bounding box center [275, 220] width 167 height 18
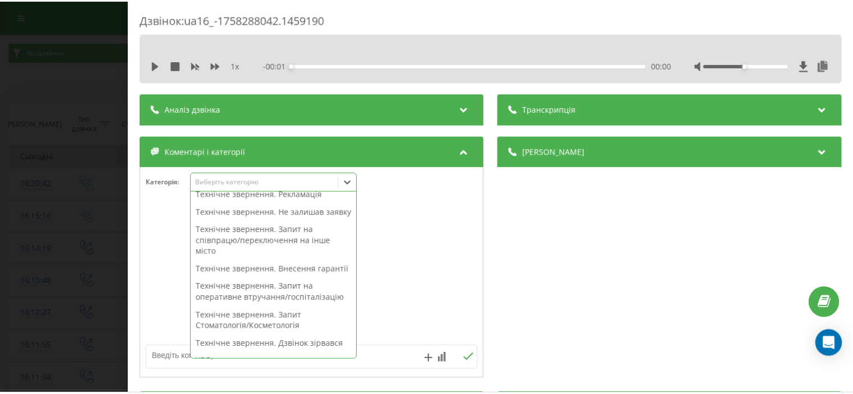
scroll to position [449, 0]
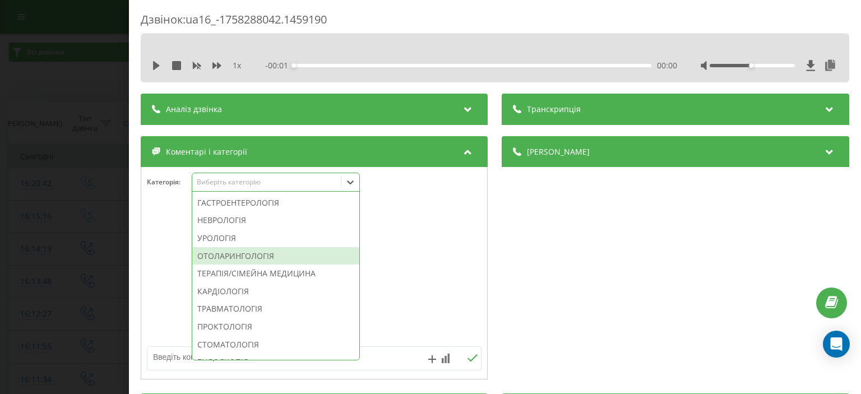
click at [269, 265] on div "ОТОЛАРИНГОЛОГІЯ" at bounding box center [275, 256] width 167 height 18
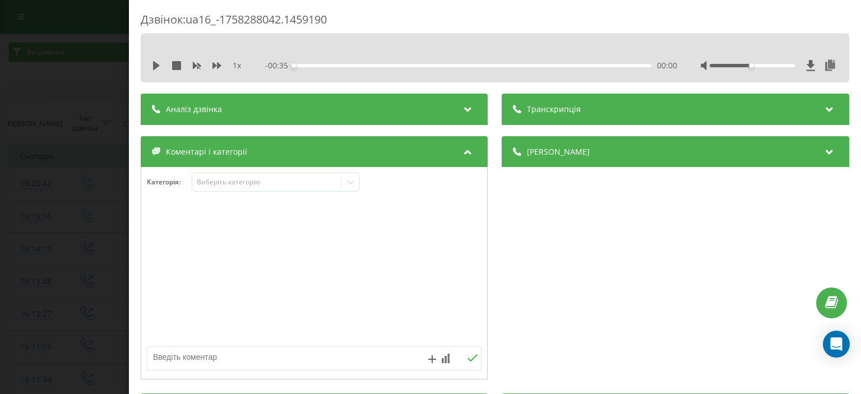
drag, startPoint x: 16, startPoint y: 101, endPoint x: 30, endPoint y: 7, distance: 95.8
click at [13, 91] on div "Дзвінок : ua16_-1758288042.1459190 1 x - 00:35 00:00 00:00 Транскрипція Для AI-…" at bounding box center [430, 197] width 861 height 394
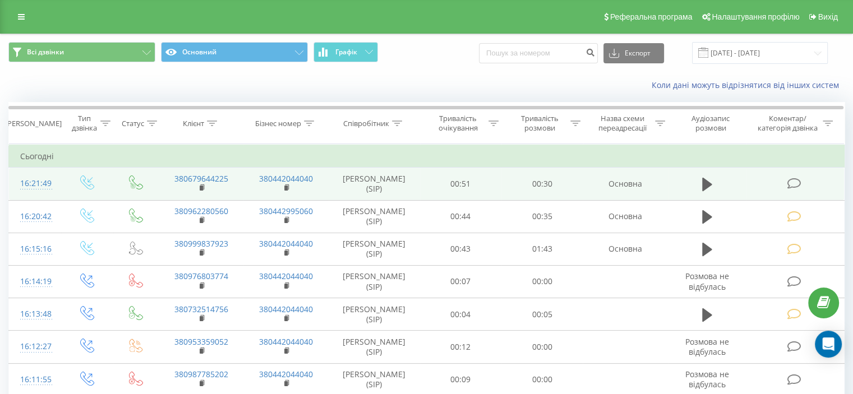
click at [794, 183] on icon at bounding box center [794, 184] width 14 height 12
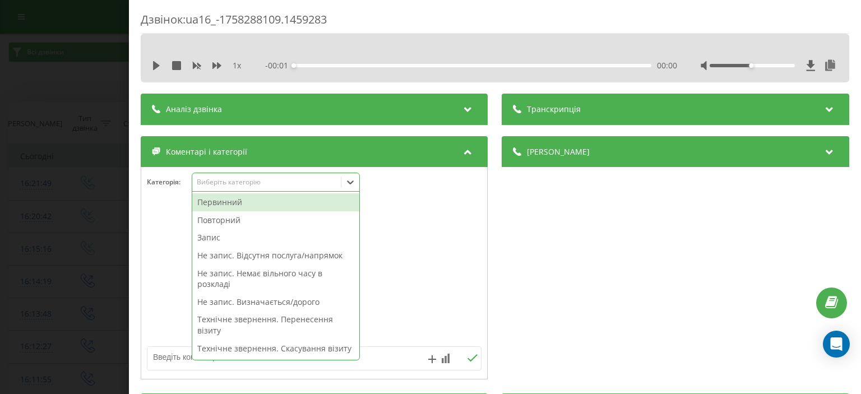
click at [212, 182] on div "Виберіть категорію" at bounding box center [267, 182] width 140 height 9
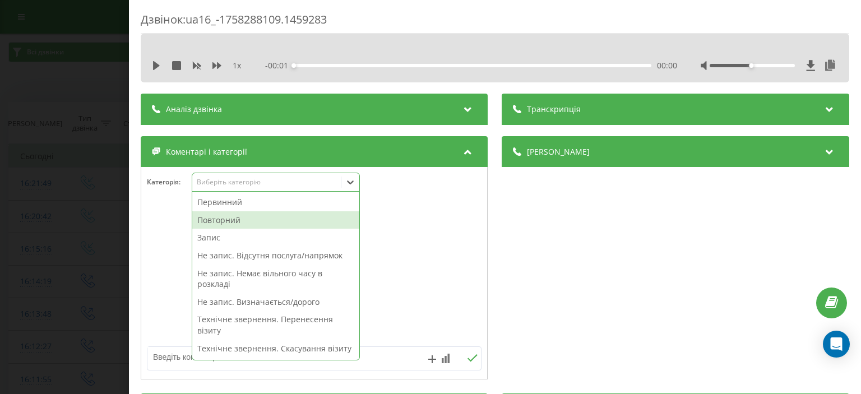
click at [231, 218] on div "Повторний" at bounding box center [275, 220] width 167 height 18
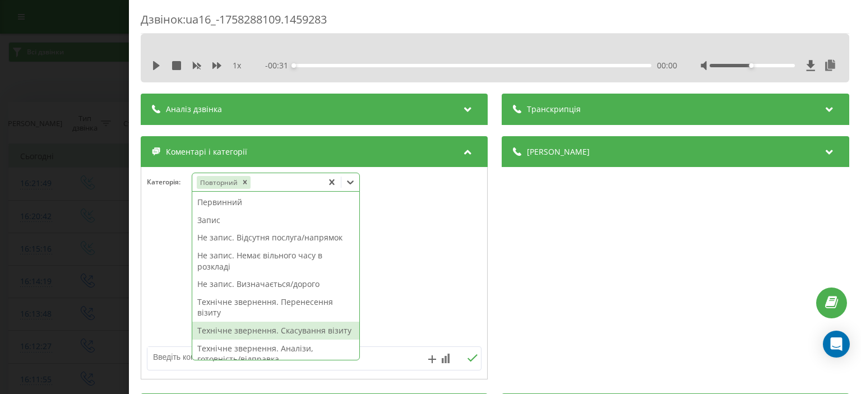
click at [297, 329] on div "Технічне звернення. Скасування візиту" at bounding box center [275, 331] width 167 height 18
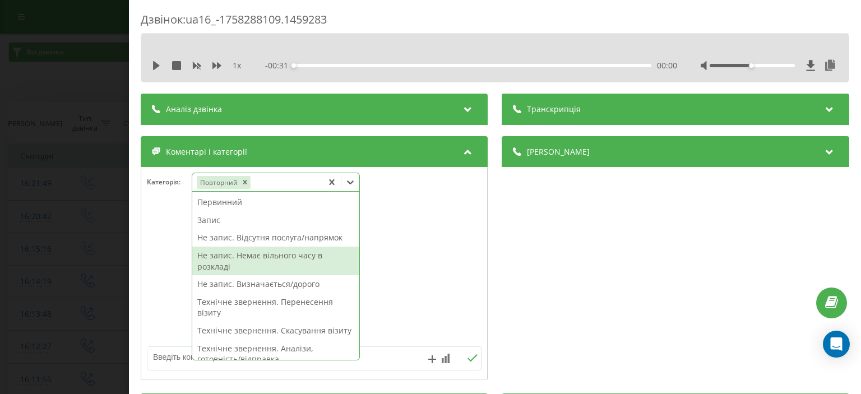
drag, startPoint x: 82, startPoint y: 92, endPoint x: 79, endPoint y: 58, distance: 34.4
click at [81, 82] on div "Дзвінок : ua16_-1758288109.1459283 1 x - 00:31 00:00 00:00 Транскрипція Для AI-…" at bounding box center [430, 197] width 861 height 394
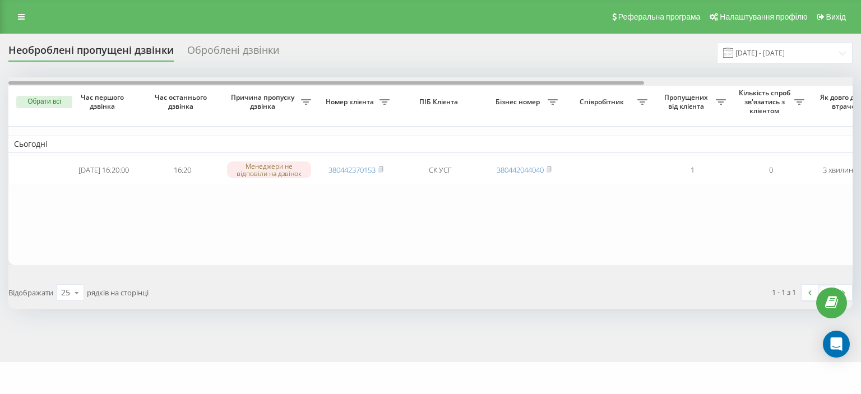
click at [835, 83] on div at bounding box center [430, 81] width 845 height 8
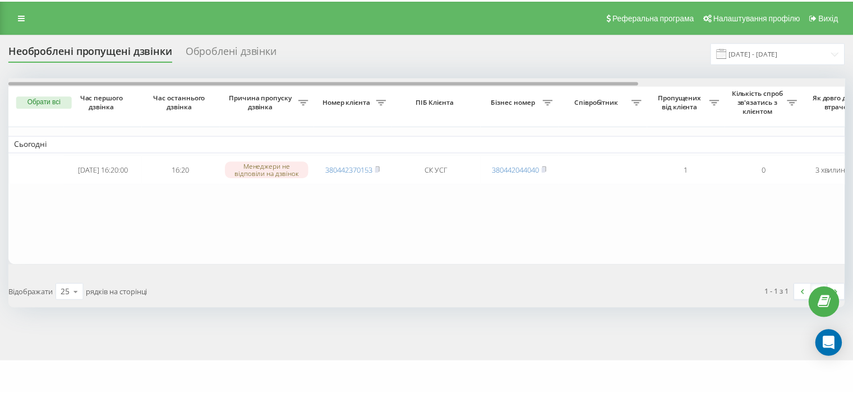
scroll to position [0, 276]
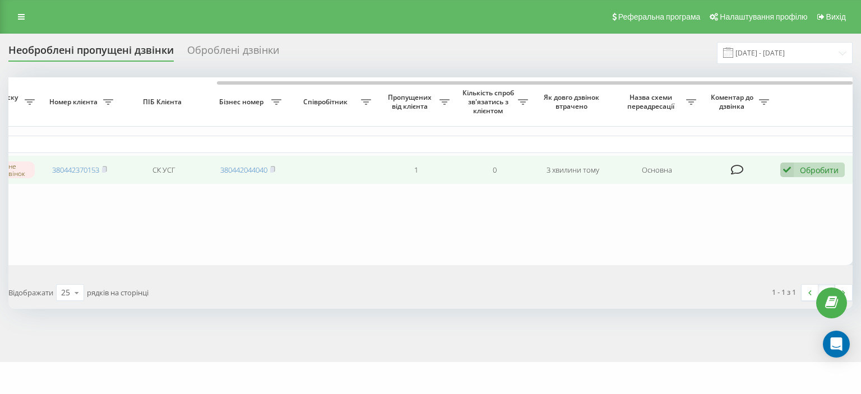
click at [823, 170] on div "Обробити" at bounding box center [819, 170] width 39 height 11
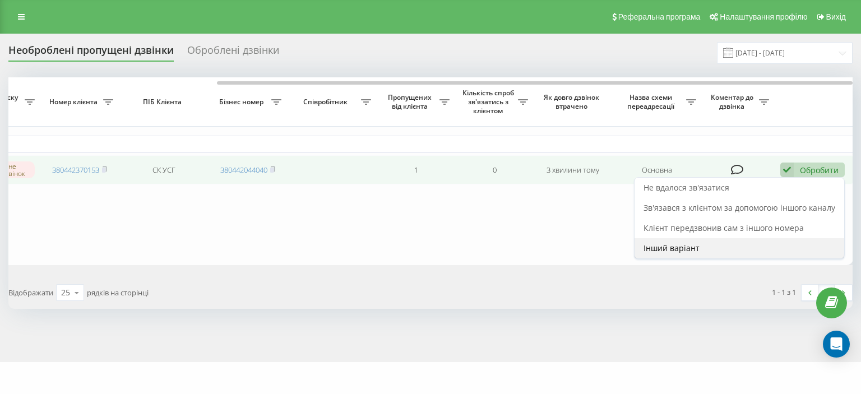
click at [669, 242] on div "Інший варіант" at bounding box center [740, 248] width 210 height 20
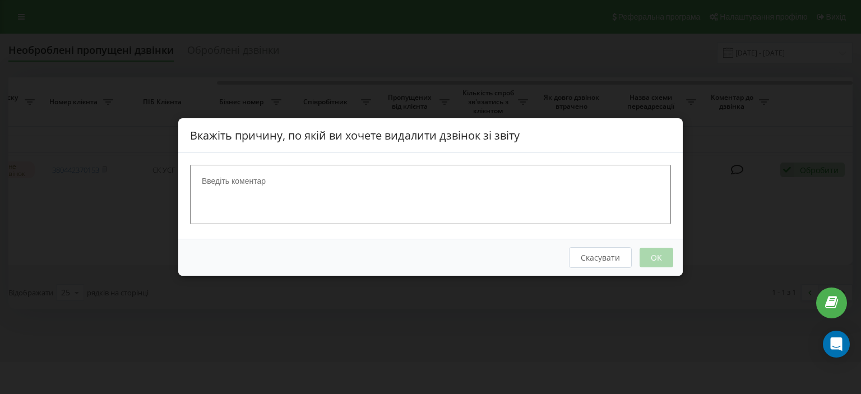
click at [435, 195] on textarea at bounding box center [430, 194] width 481 height 59
type textarea "ск"
click at [651, 255] on button "OK" at bounding box center [657, 258] width 34 height 20
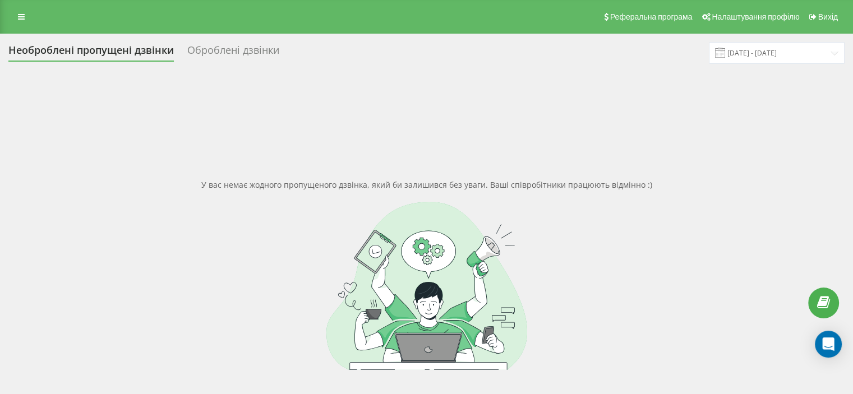
click at [99, 109] on div "У вас немає жодного пропущеного дзвінка, який би залишився без уваги. Ваші спів…" at bounding box center [426, 274] width 836 height 394
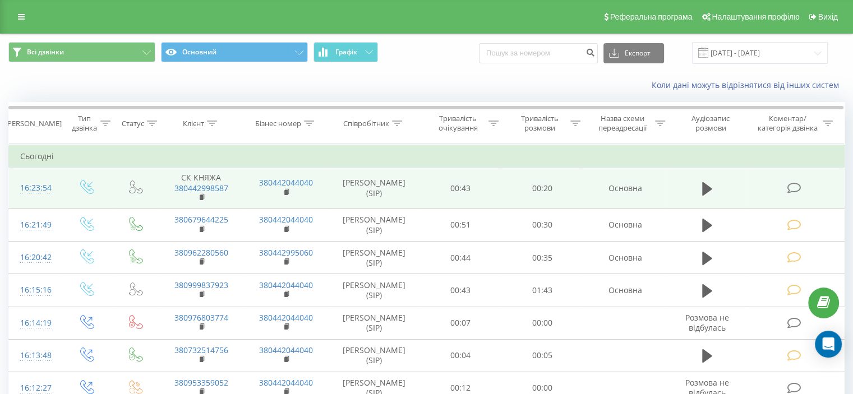
click at [793, 188] on icon at bounding box center [794, 188] width 14 height 12
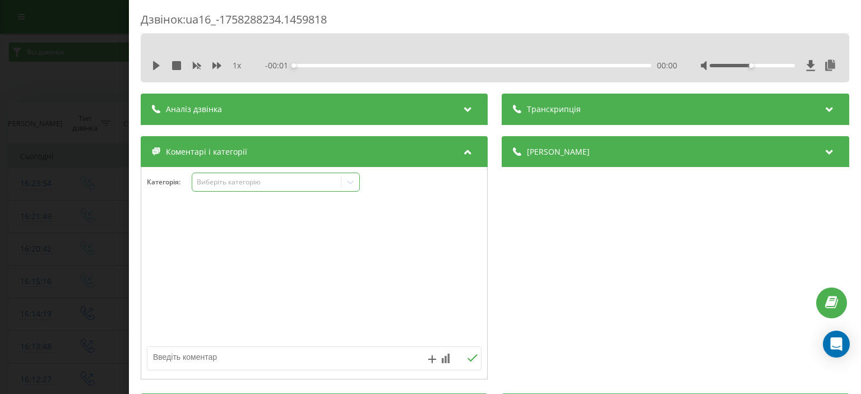
click at [220, 179] on div "Виберіть категорію" at bounding box center [267, 182] width 140 height 9
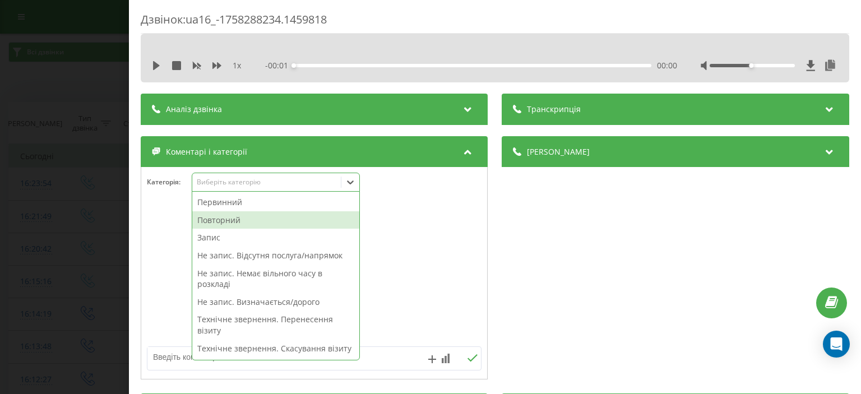
click at [236, 224] on div "Повторний" at bounding box center [275, 220] width 167 height 18
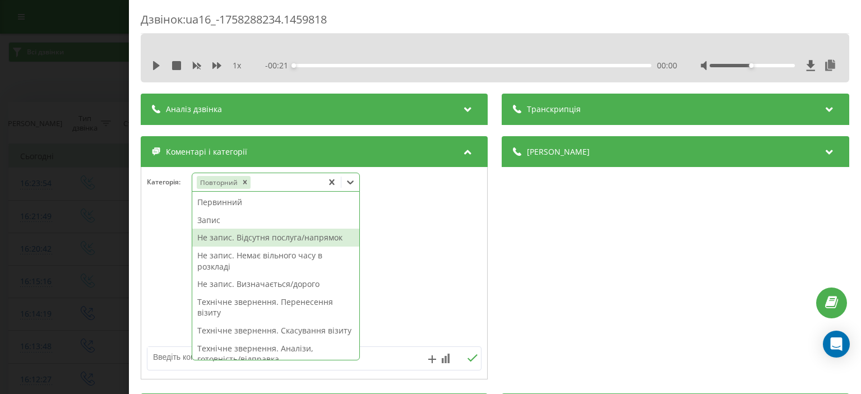
click at [244, 241] on div "Не запис. Відсутня послуга/напрямок" at bounding box center [275, 238] width 167 height 18
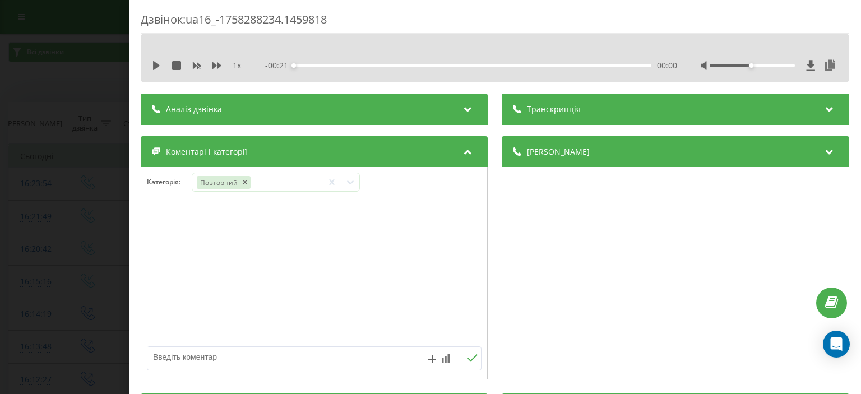
click at [168, 363] on textarea at bounding box center [280, 357] width 267 height 20
type textarea "офтальмолог на лівому березі"
click at [469, 360] on icon at bounding box center [473, 357] width 10 height 7
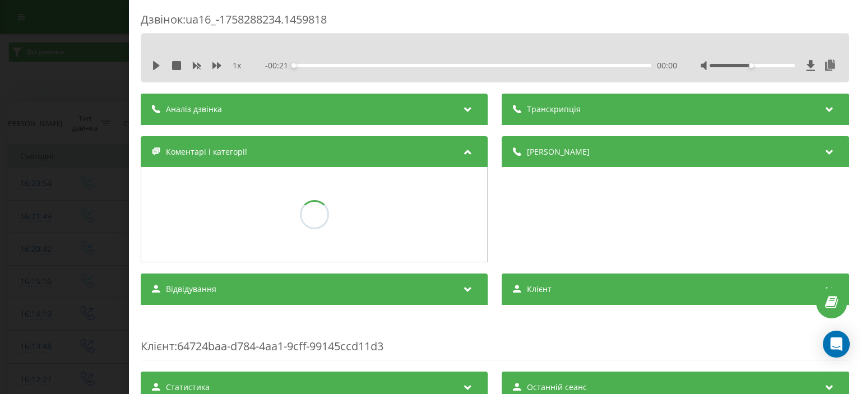
drag, startPoint x: 87, startPoint y: 101, endPoint x: 93, endPoint y: 105, distance: 6.8
click at [88, 104] on div "Дзвінок : ua16_-1758288234.1459818 1 x - 00:21 00:00 00:00 Транскрипція Для AI-…" at bounding box center [430, 197] width 861 height 394
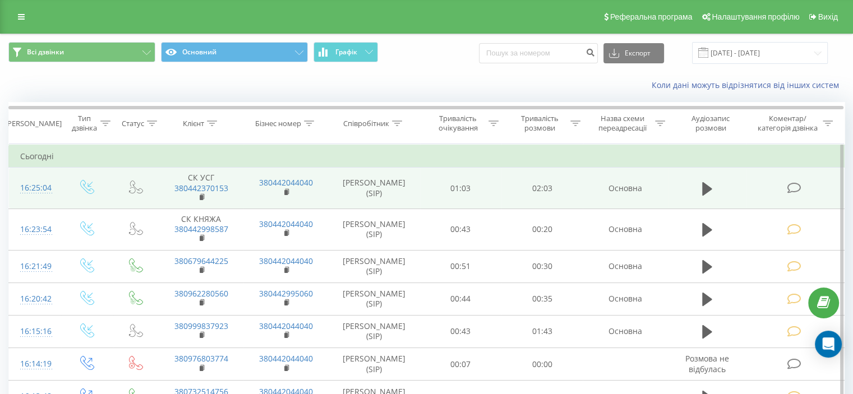
click at [790, 185] on icon at bounding box center [794, 188] width 14 height 12
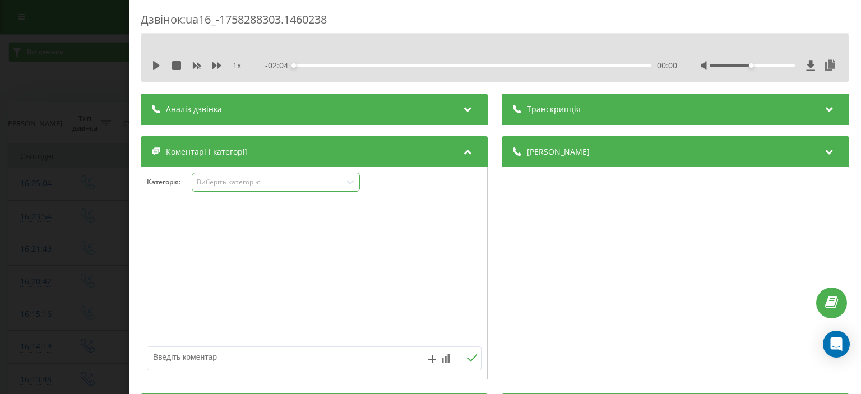
click at [214, 181] on div "Виберіть категорію" at bounding box center [267, 182] width 140 height 9
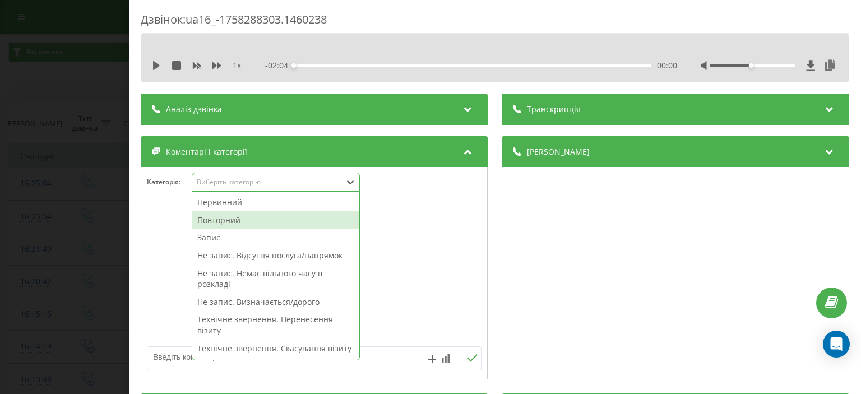
click at [234, 224] on div "Повторний" at bounding box center [275, 220] width 167 height 18
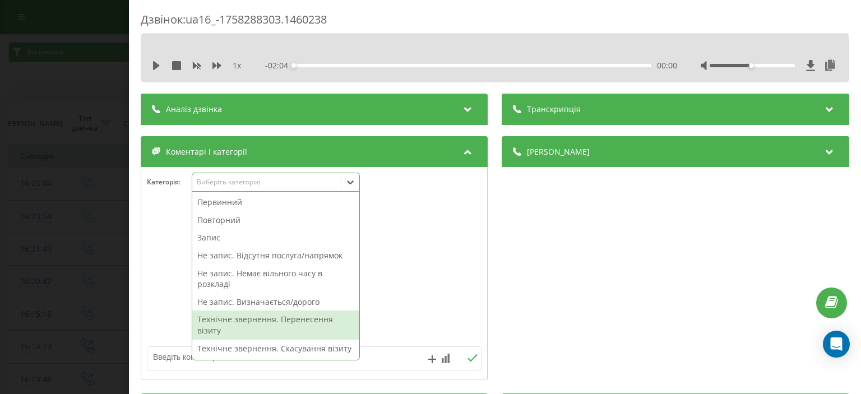
click at [170, 356] on textarea at bounding box center [280, 357] width 267 height 20
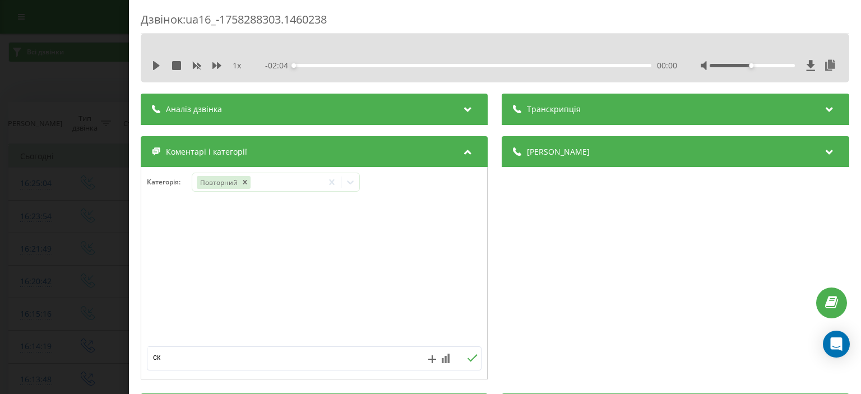
type textarea "ск"
click at [468, 361] on icon at bounding box center [473, 358] width 11 height 8
click at [81, 82] on div "Дзвінок : ua16_-1758288303.1460238 1 x - 02:04 00:00 00:00 Транскрипція Для AI-…" at bounding box center [430, 197] width 861 height 394
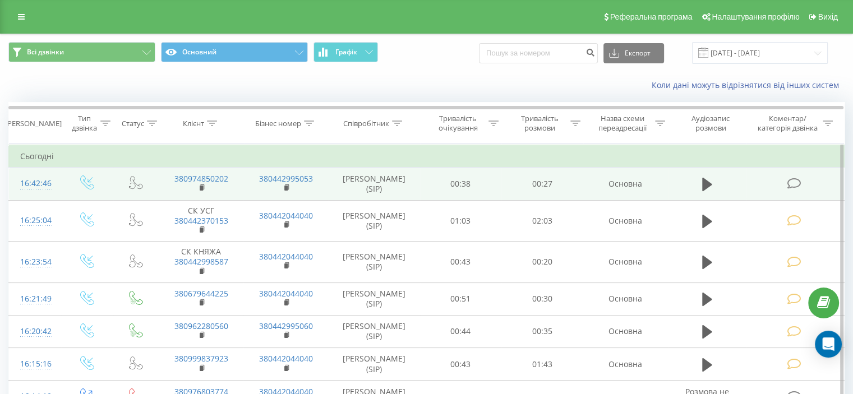
click at [792, 183] on icon at bounding box center [794, 184] width 14 height 12
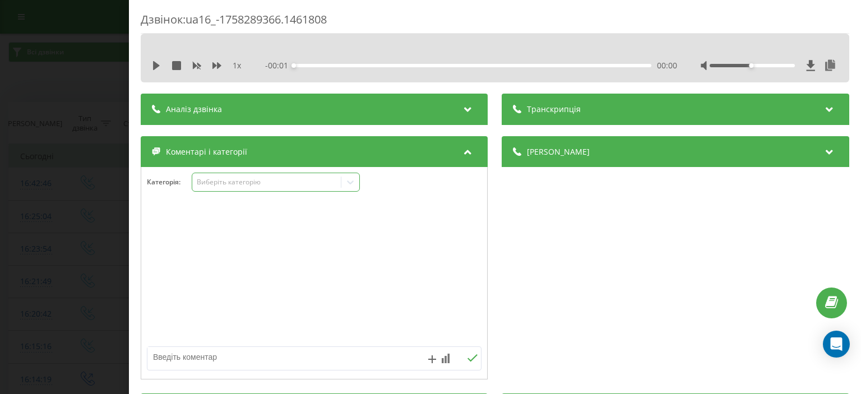
click at [238, 183] on div "Виберіть категорію" at bounding box center [267, 182] width 140 height 9
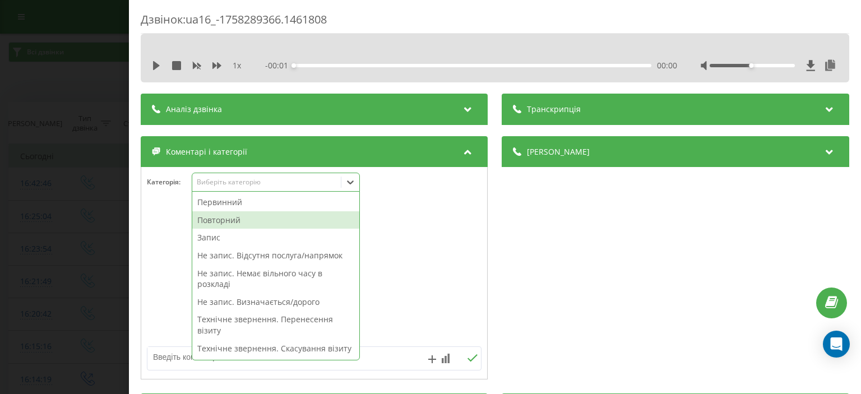
click at [239, 219] on div "Повторний" at bounding box center [275, 220] width 167 height 18
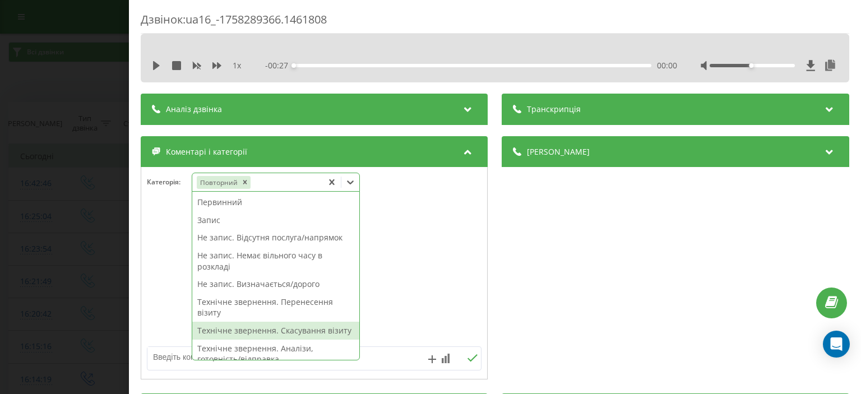
click at [301, 338] on div "Технічне звернення. Скасування візиту" at bounding box center [275, 331] width 167 height 18
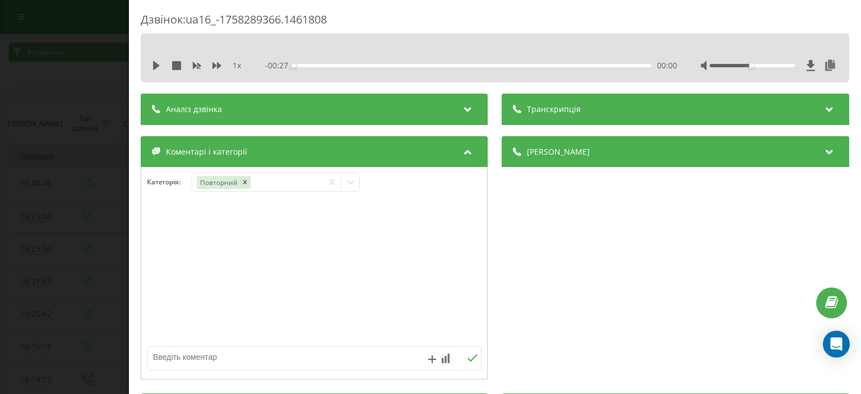
drag, startPoint x: 52, startPoint y: 128, endPoint x: 51, endPoint y: 118, distance: 9.6
click at [52, 125] on div "Дзвінок : ua16_-1758289366.1461808 1 x - 00:27 00:00 00:00 Транскрипція Для AI-…" at bounding box center [430, 197] width 861 height 394
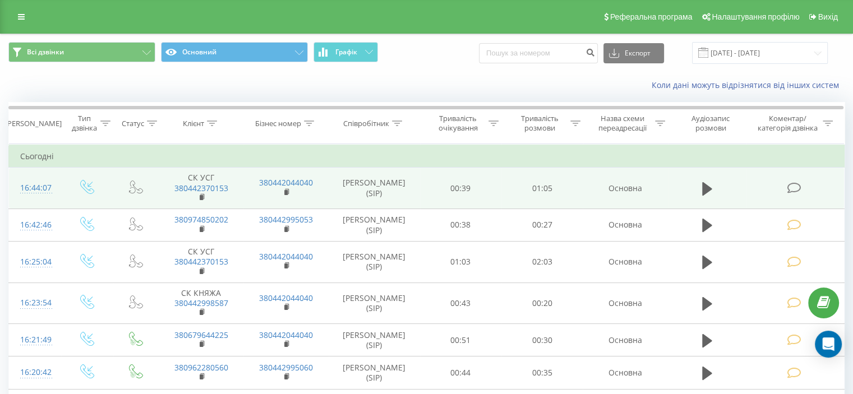
click at [791, 188] on icon at bounding box center [794, 188] width 14 height 12
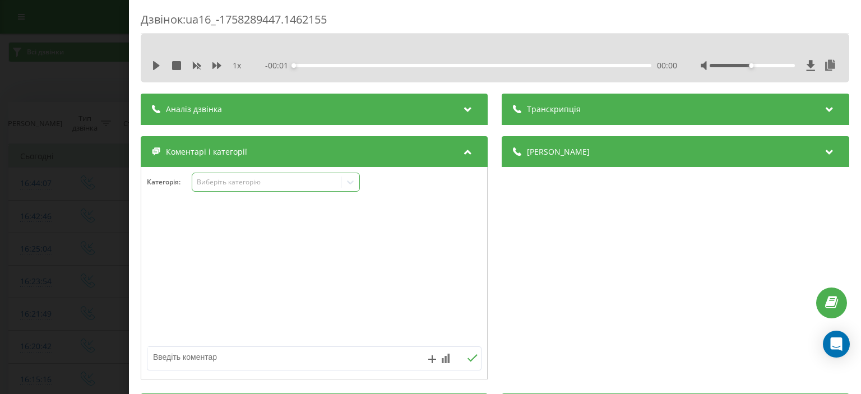
click at [242, 188] on div "Виберіть категорію" at bounding box center [266, 182] width 149 height 11
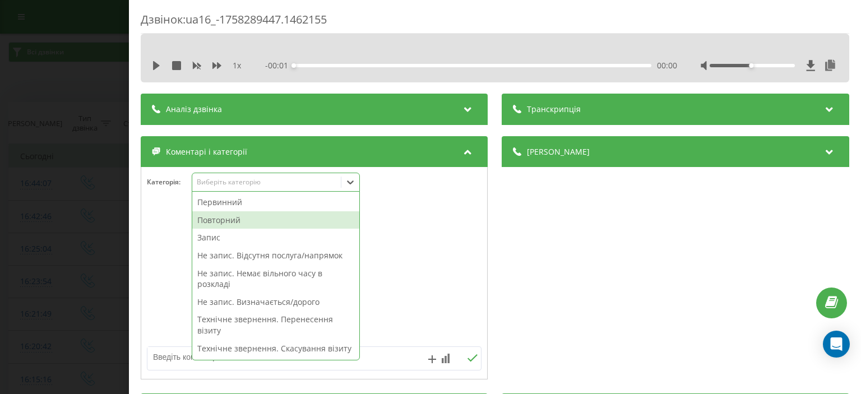
click at [248, 217] on div "Повторний" at bounding box center [275, 220] width 167 height 18
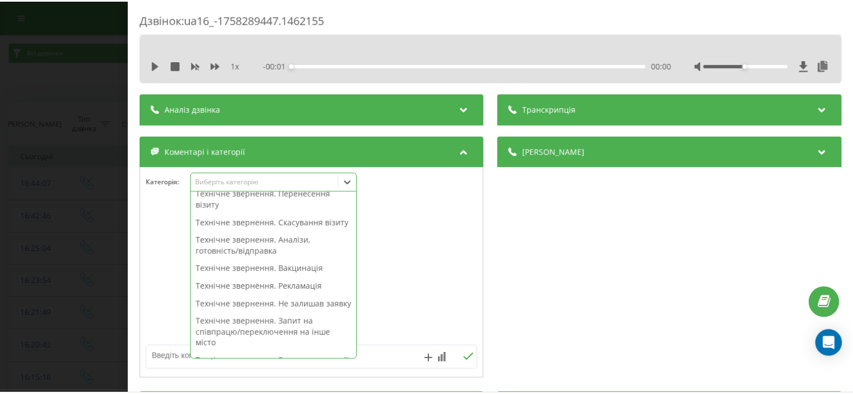
scroll to position [280, 0]
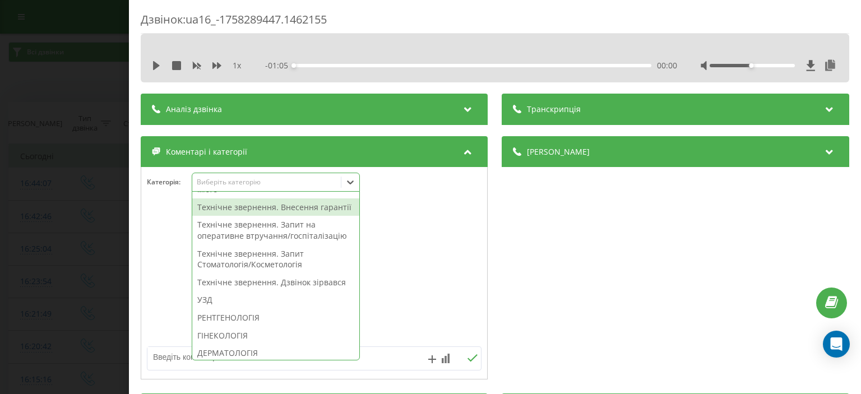
click at [283, 216] on div "Технічне звернення. Внесення гарантії" at bounding box center [275, 208] width 167 height 18
drag, startPoint x: 16, startPoint y: 125, endPoint x: 16, endPoint y: 118, distance: 7.3
click at [16, 124] on div "Дзвінок : ua16_-1758289447.1462155 1 x - 01:05 00:00 00:00 Транскрипція Для AI-…" at bounding box center [430, 197] width 861 height 394
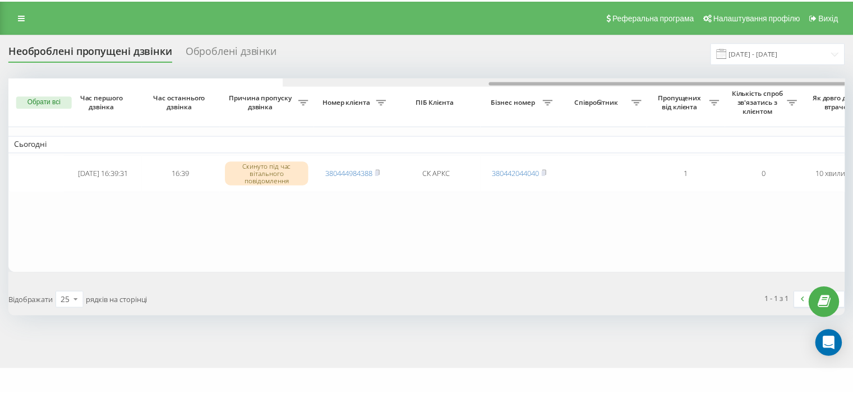
scroll to position [0, 276]
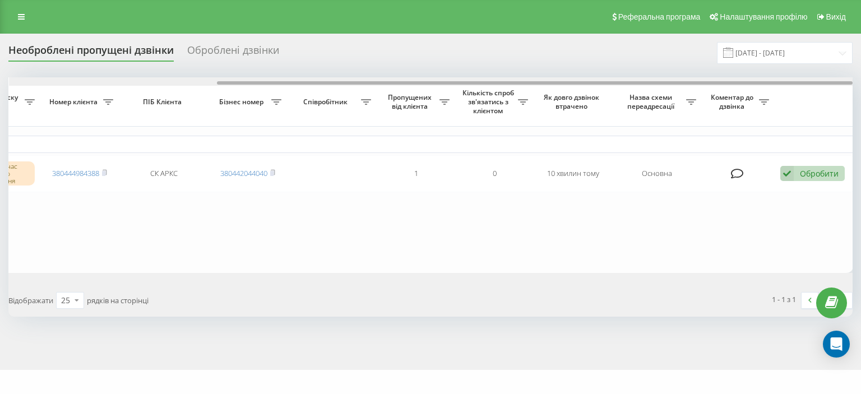
click at [834, 82] on div at bounding box center [431, 81] width 845 height 8
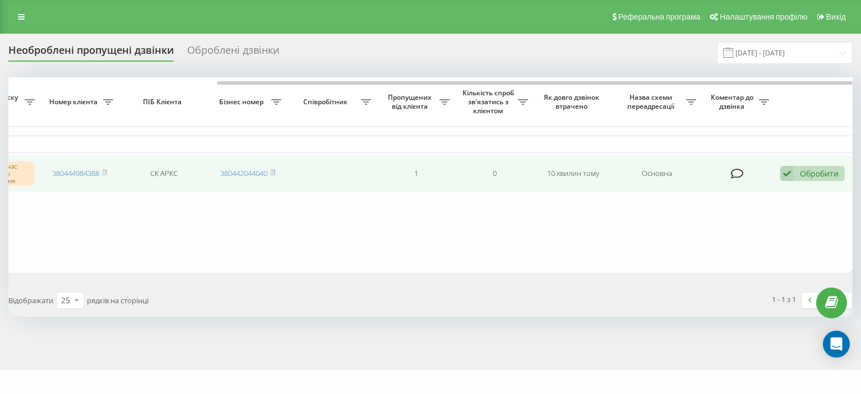
drag, startPoint x: 791, startPoint y: 172, endPoint x: 749, endPoint y: 188, distance: 45.1
click at [791, 172] on icon at bounding box center [787, 173] width 13 height 15
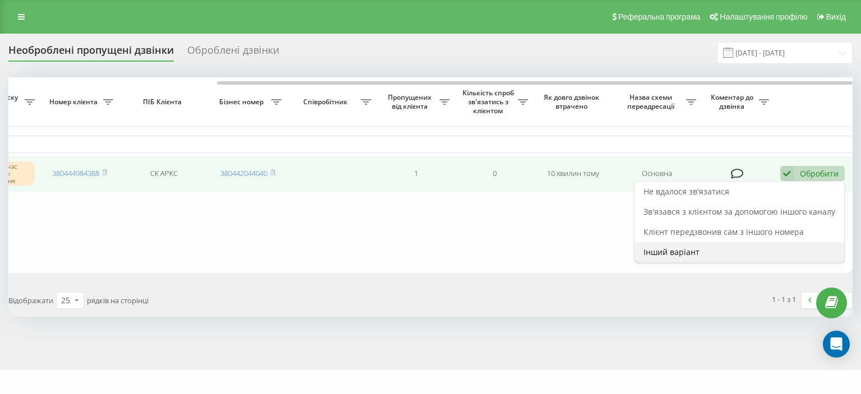
click at [653, 252] on span "Інший варіант" at bounding box center [672, 252] width 56 height 11
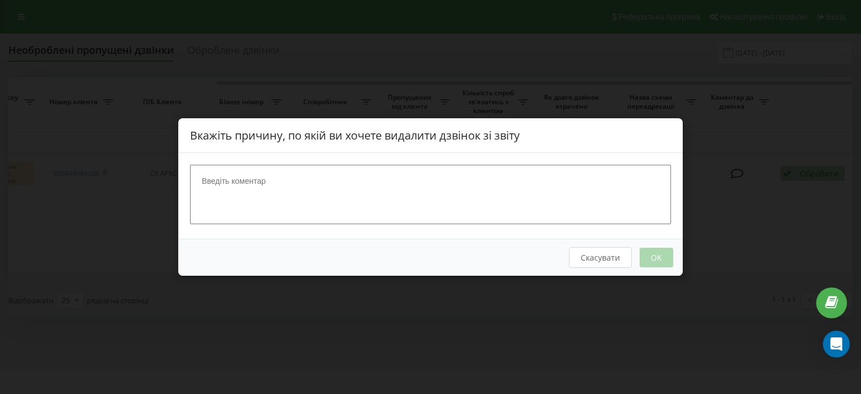
click at [409, 211] on textarea at bounding box center [430, 194] width 481 height 59
type textarea "ск"
click at [647, 257] on button "OK" at bounding box center [657, 258] width 34 height 20
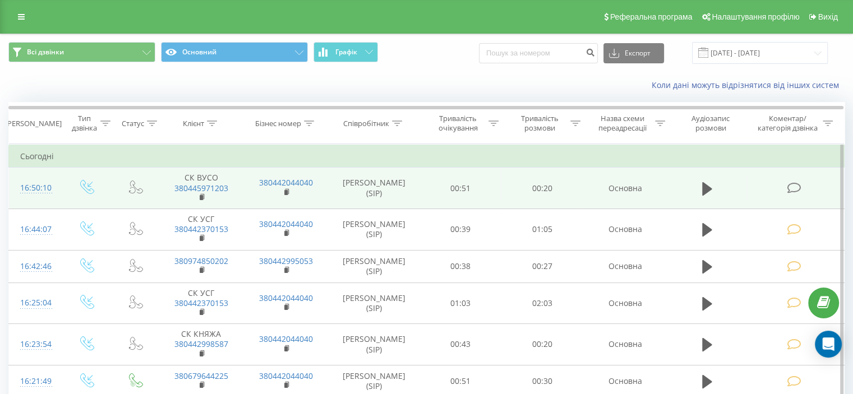
click at [797, 184] on icon at bounding box center [794, 188] width 14 height 12
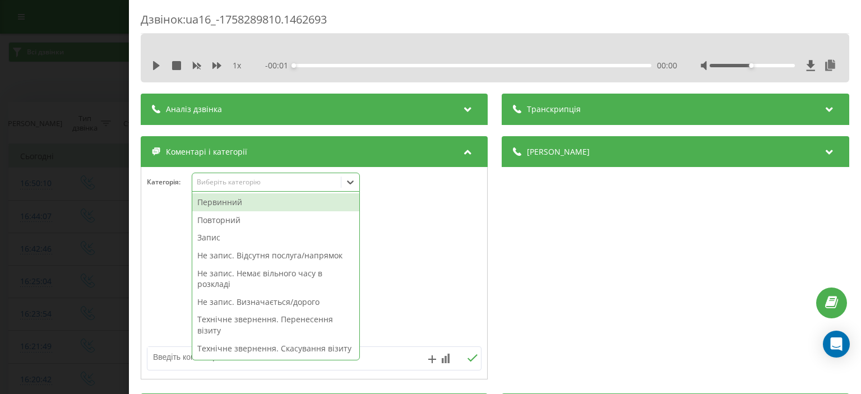
click at [259, 181] on div "Виберіть категорію" at bounding box center [267, 182] width 140 height 9
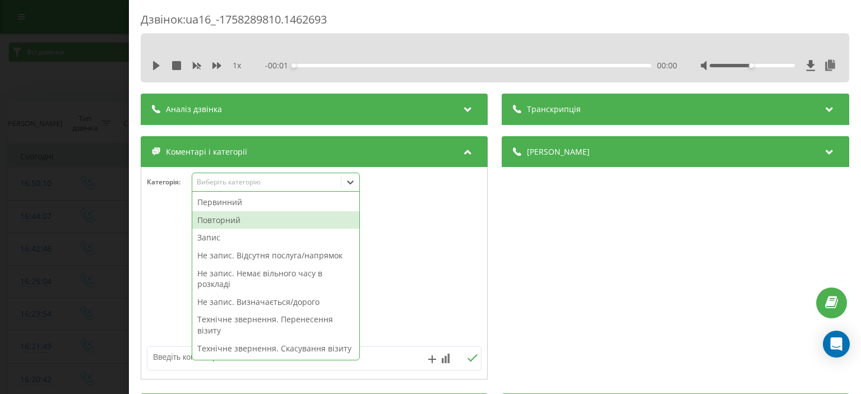
click at [268, 218] on div "Повторний" at bounding box center [275, 220] width 167 height 18
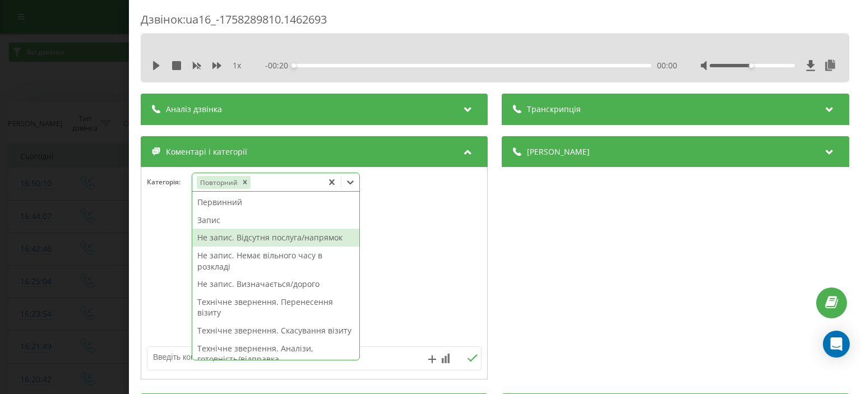
click at [278, 237] on div "Не запис. Відсутня послуга/напрямок" at bounding box center [275, 238] width 167 height 18
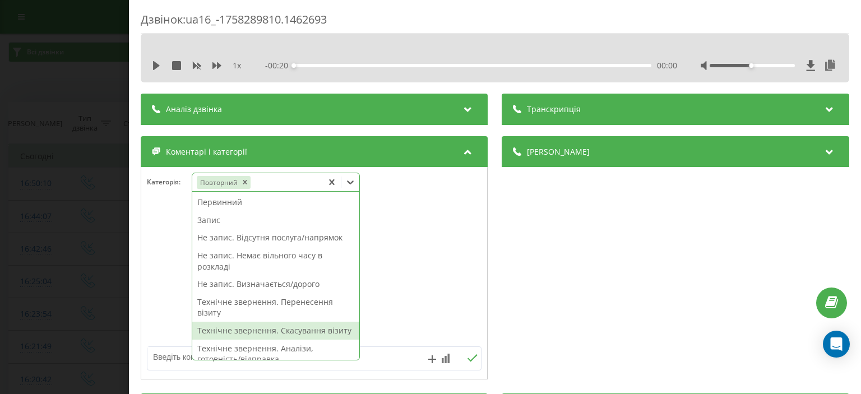
click at [173, 353] on textarea at bounding box center [280, 357] width 267 height 20
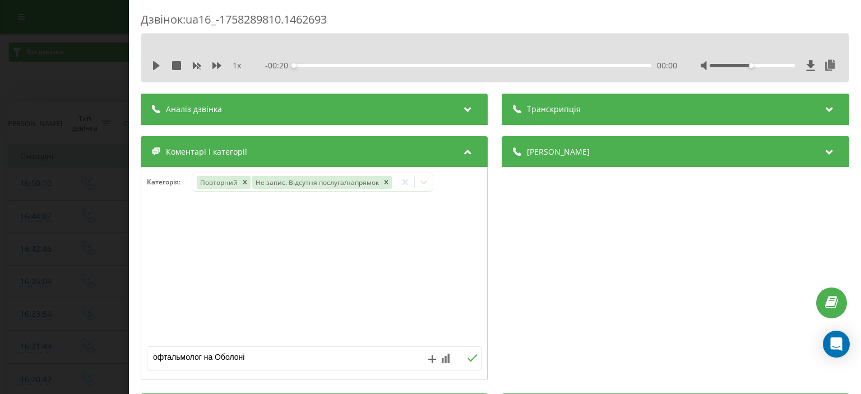
type textarea "офтальмолог на Оболоні"
click at [468, 356] on icon at bounding box center [473, 358] width 11 height 8
drag, startPoint x: 39, startPoint y: 44, endPoint x: 63, endPoint y: 4, distance: 47.3
click at [39, 45] on div "Дзвінок : ua16_-1758289810.1462693 1 x - 00:20 00:00 00:00 Транскрипція Для AI-…" at bounding box center [430, 197] width 861 height 394
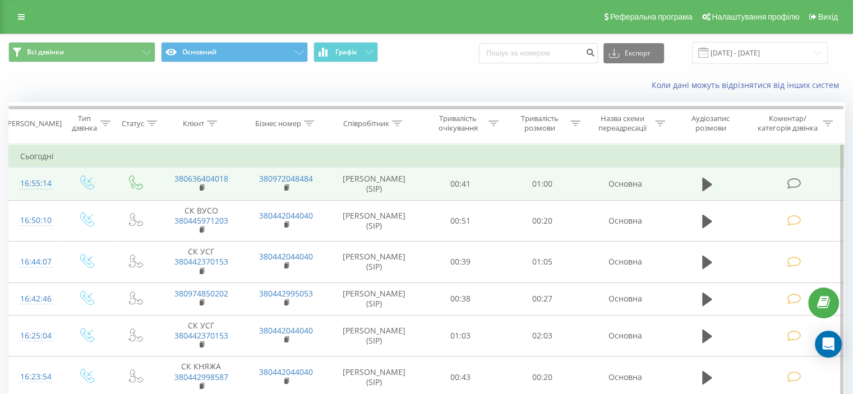
click at [795, 183] on icon at bounding box center [794, 184] width 14 height 12
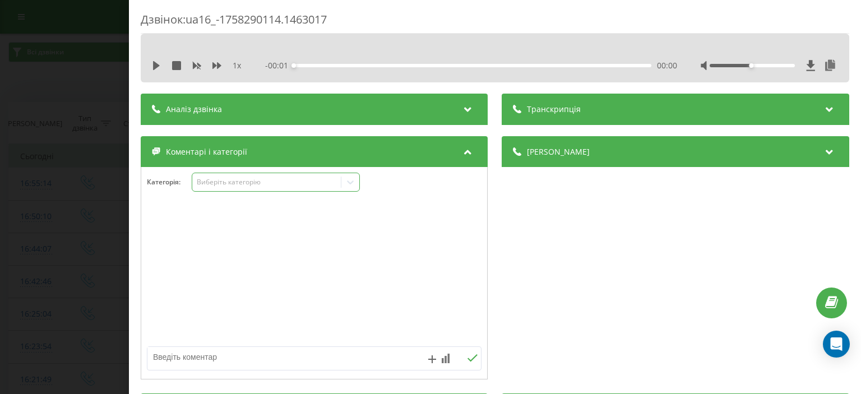
click at [211, 182] on div "Виберіть категорію" at bounding box center [267, 182] width 140 height 9
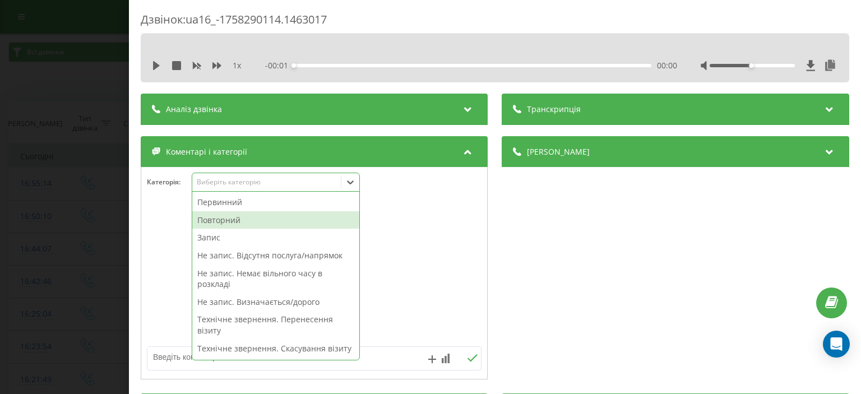
click at [232, 222] on div "Повторний" at bounding box center [275, 220] width 167 height 18
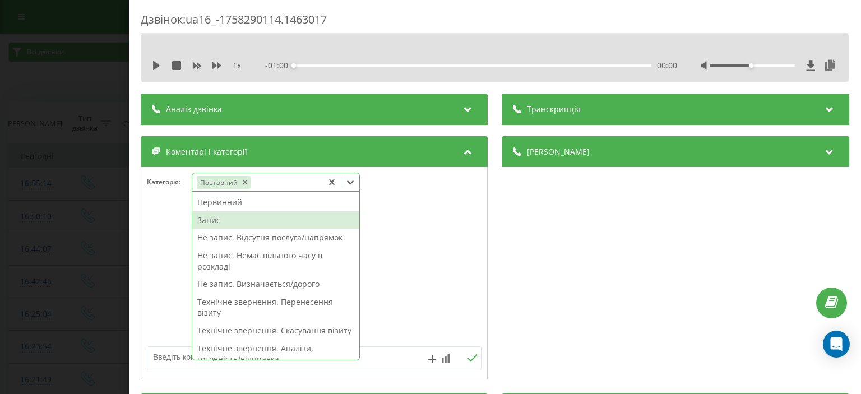
click at [219, 225] on div "Запис" at bounding box center [275, 220] width 167 height 18
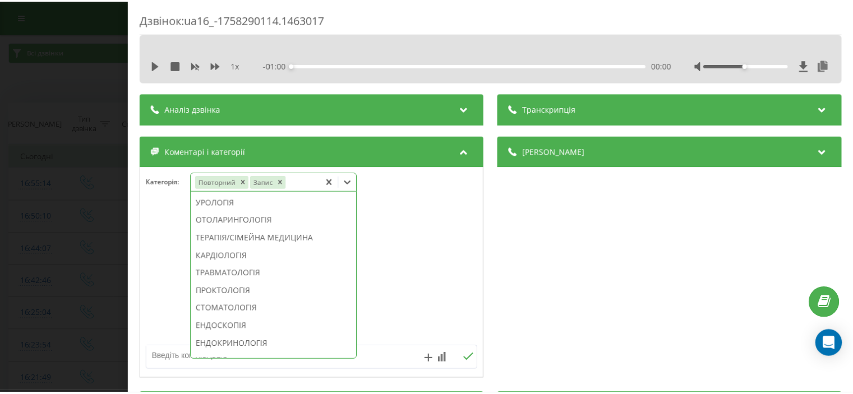
scroll to position [431, 0]
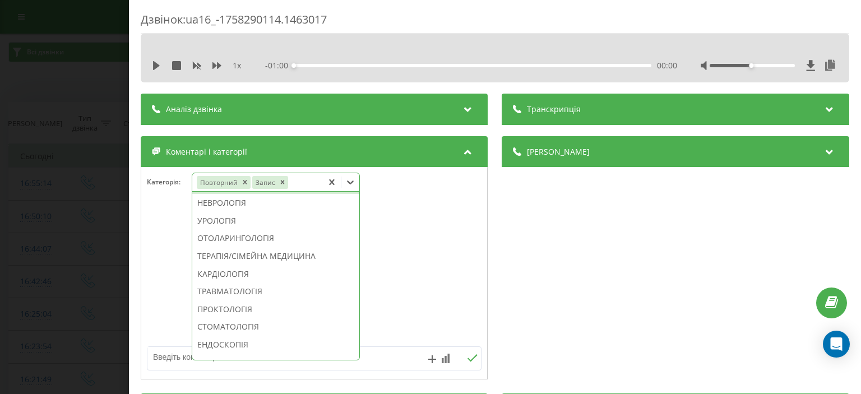
click at [248, 195] on div "ГАСТРОЕНТЕРОЛОГІЯ" at bounding box center [275, 186] width 167 height 18
click at [76, 117] on div "Дзвінок : ua16_-1758290114.1463017 1 x - 01:00 00:00 00:00 Транскрипція Для AI-…" at bounding box center [430, 197] width 861 height 394
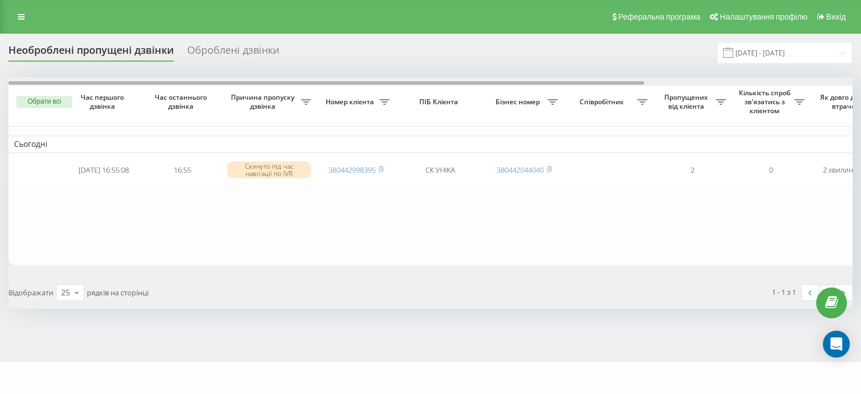
click at [834, 80] on div at bounding box center [430, 81] width 845 height 8
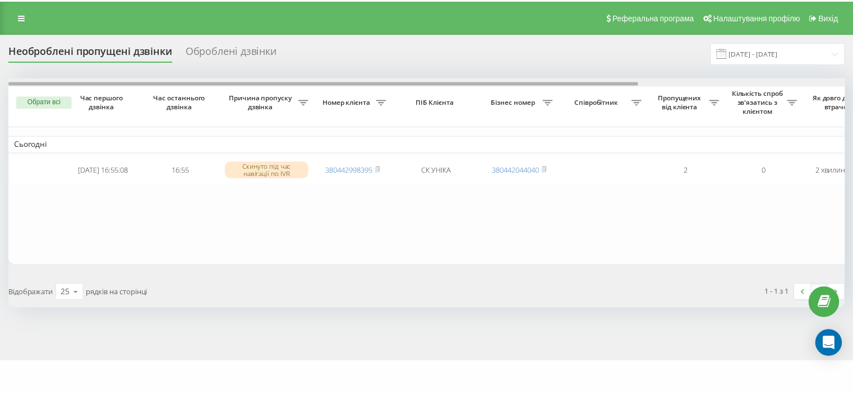
scroll to position [0, 276]
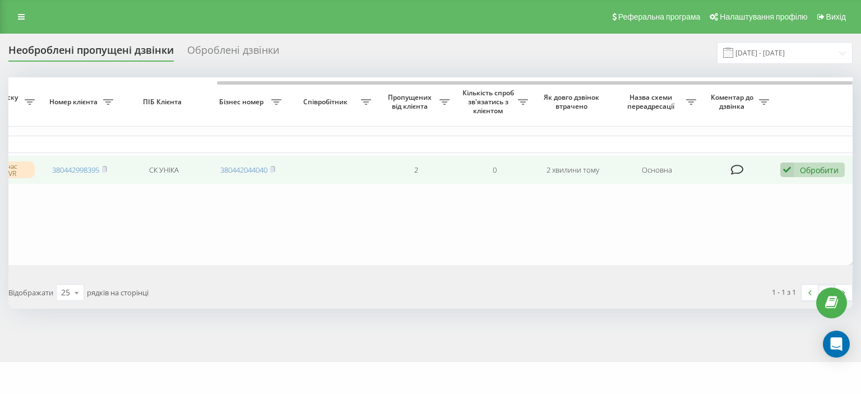
click at [813, 168] on div "Обробити" at bounding box center [819, 170] width 39 height 11
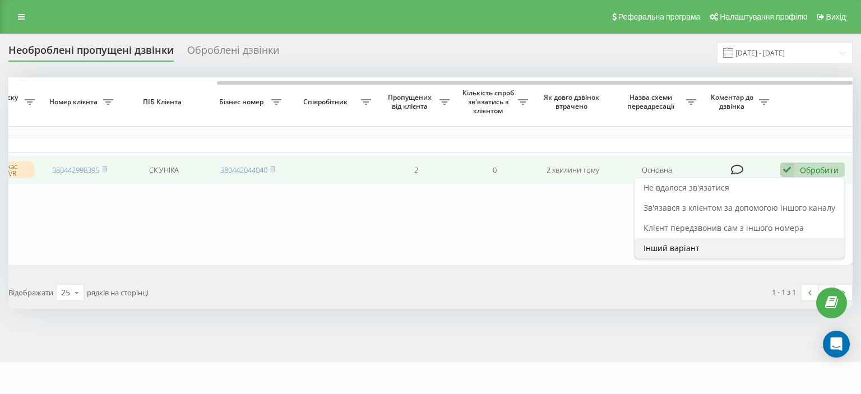
click at [768, 245] on div "Інший варіант" at bounding box center [740, 248] width 210 height 20
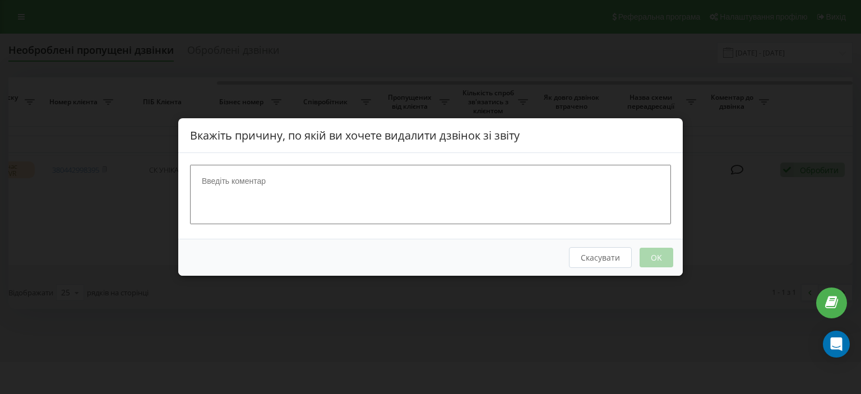
click at [347, 190] on textarea at bounding box center [430, 194] width 481 height 59
type textarea "ск"
click at [649, 253] on button "OK" at bounding box center [657, 258] width 34 height 20
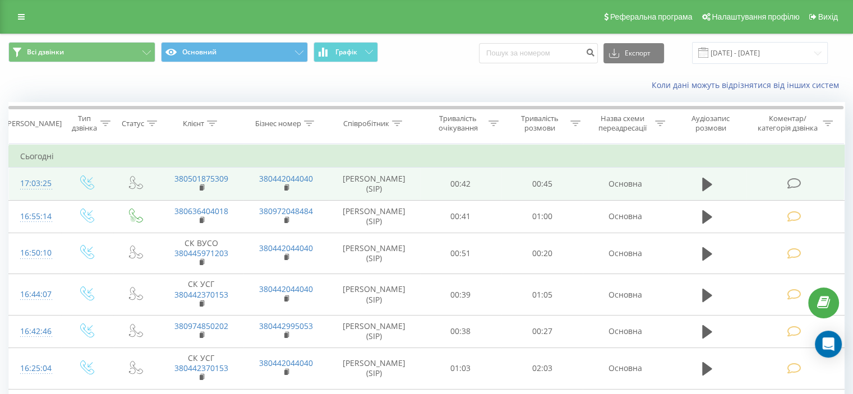
click at [793, 182] on icon at bounding box center [794, 184] width 14 height 12
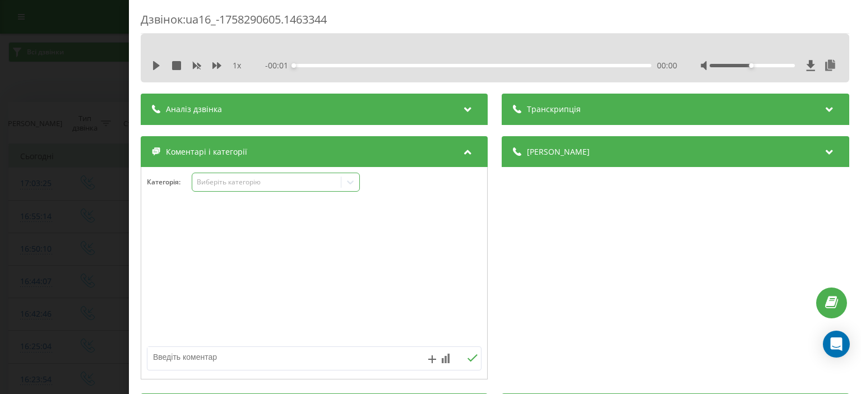
click at [249, 181] on div "Виберіть категорію" at bounding box center [267, 182] width 140 height 9
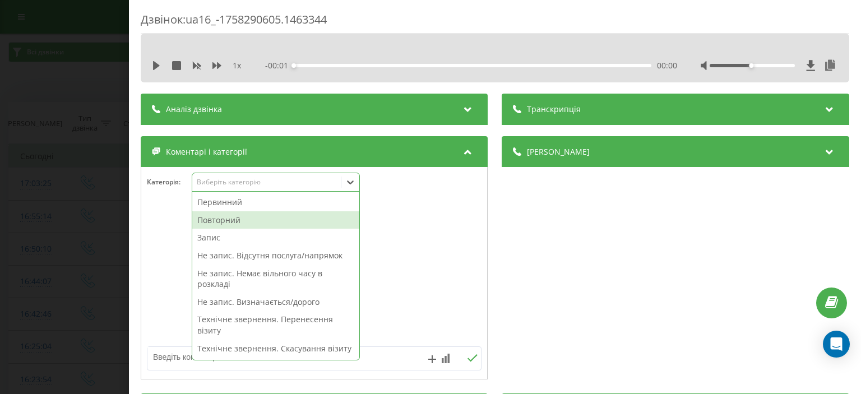
click at [273, 214] on div "Повторний" at bounding box center [275, 220] width 167 height 18
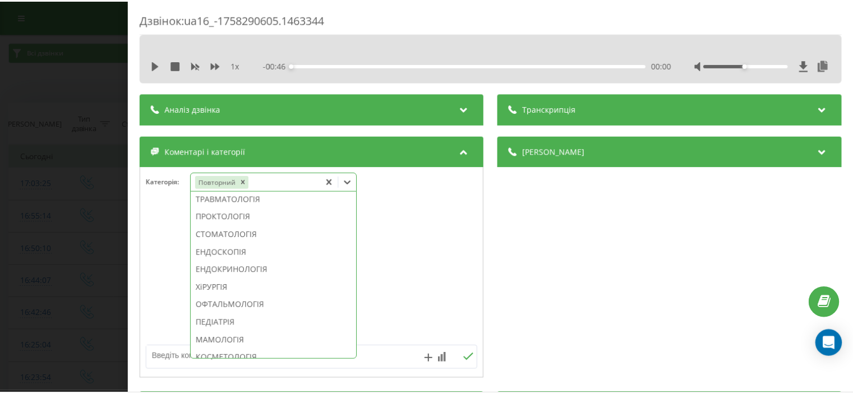
scroll to position [561, 0]
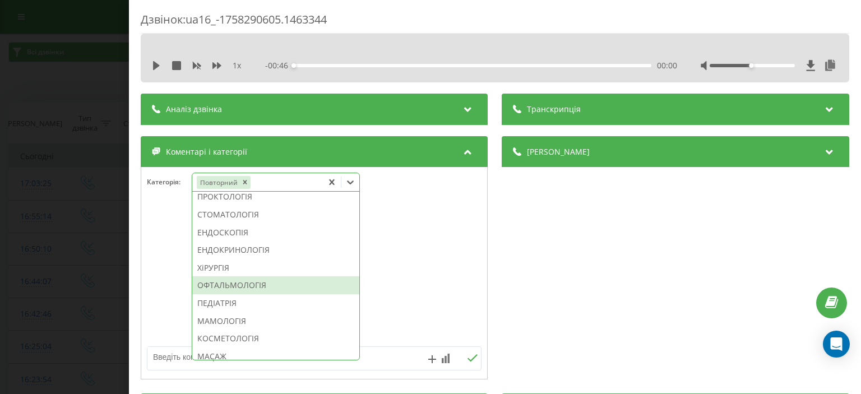
click at [248, 294] on div "ОФТАЛЬМОЛОГІЯ" at bounding box center [275, 285] width 167 height 18
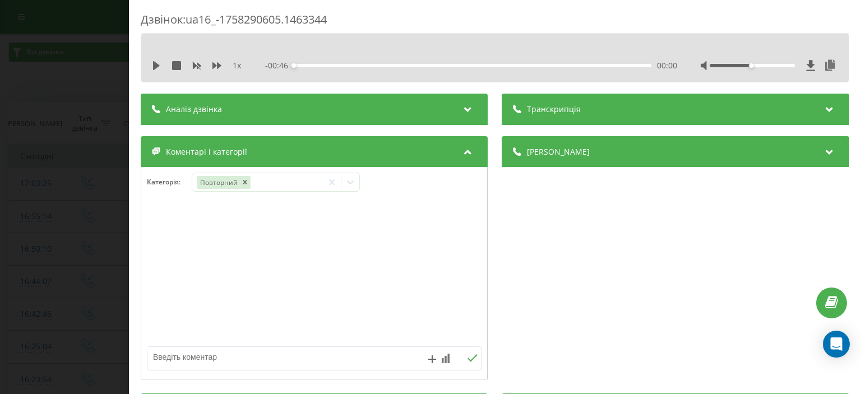
drag, startPoint x: 48, startPoint y: 67, endPoint x: 60, endPoint y: 5, distance: 62.9
click at [48, 64] on div "Дзвінок : ua16_-1758290605.1463344 1 x - 00:46 00:00 00:00 Транскрипція Для AI-…" at bounding box center [430, 197] width 861 height 394
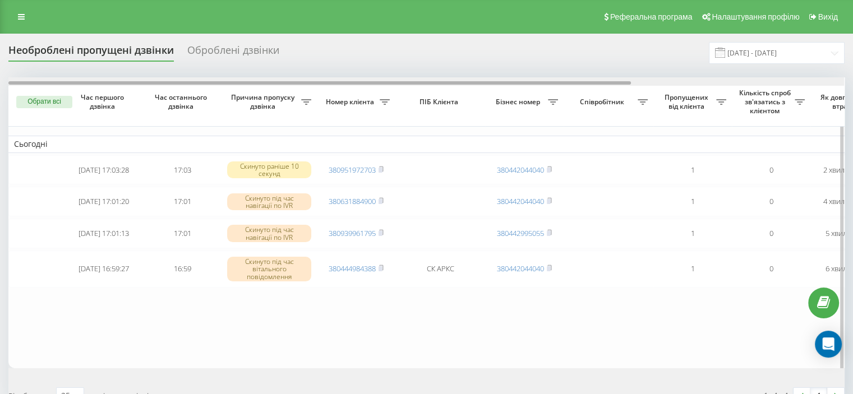
click at [829, 80] on div at bounding box center [426, 81] width 836 height 8
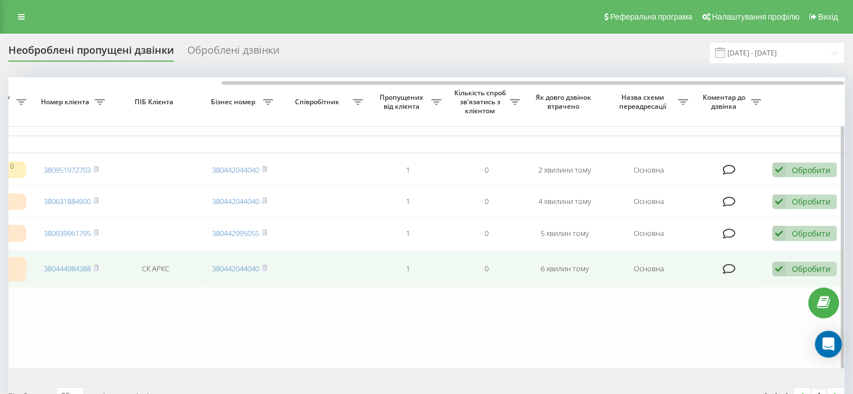
click at [802, 273] on div "Обробити" at bounding box center [811, 269] width 39 height 11
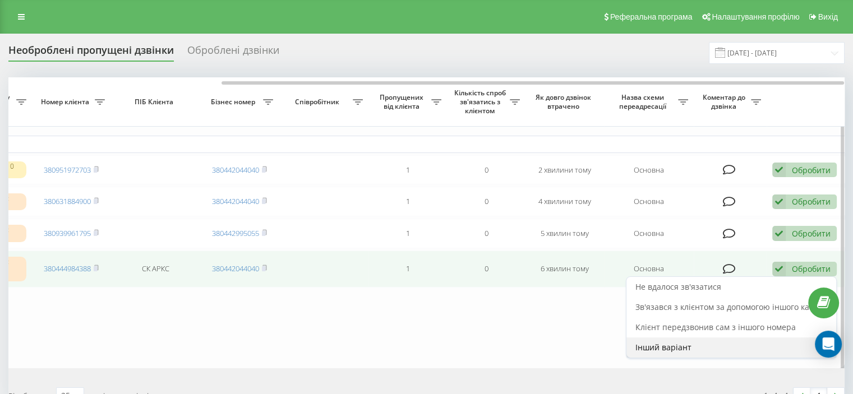
click at [688, 348] on span "Інший варіант" at bounding box center [663, 347] width 56 height 11
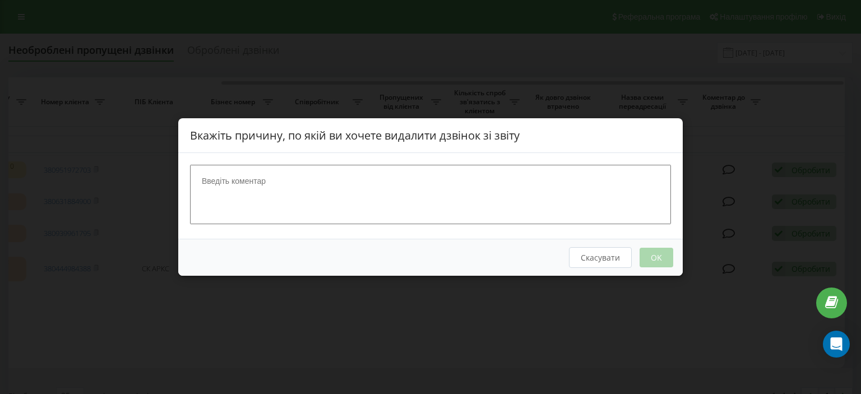
click at [400, 199] on textarea at bounding box center [430, 194] width 481 height 59
type textarea "ск"
click at [661, 260] on button "OK" at bounding box center [657, 258] width 34 height 20
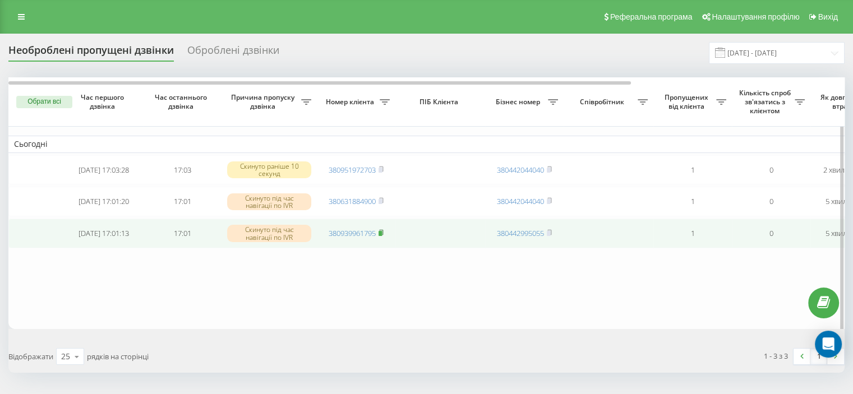
click at [380, 235] on rect at bounding box center [380, 233] width 3 height 5
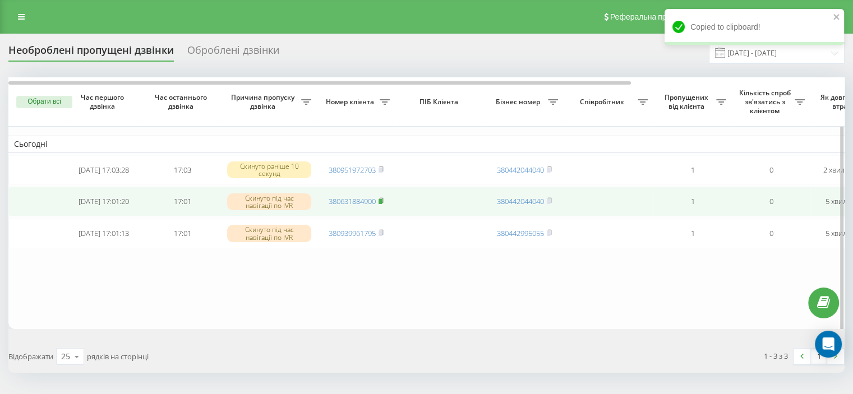
click at [379, 204] on icon at bounding box center [381, 200] width 5 height 7
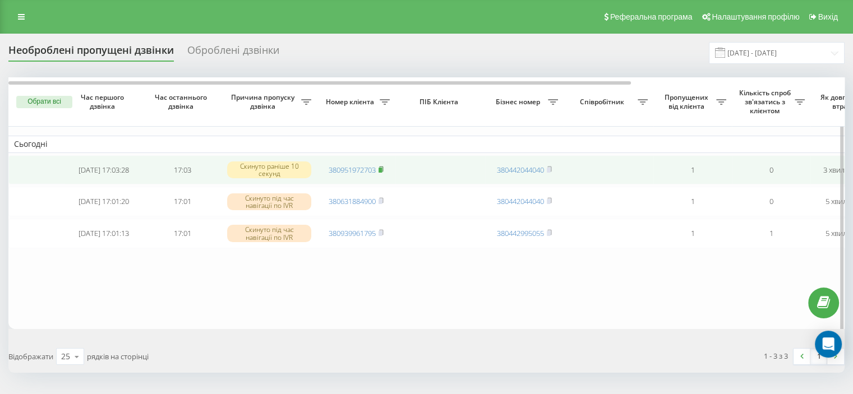
click at [380, 169] on rect at bounding box center [380, 170] width 3 height 5
click at [380, 167] on icon at bounding box center [381, 169] width 5 height 7
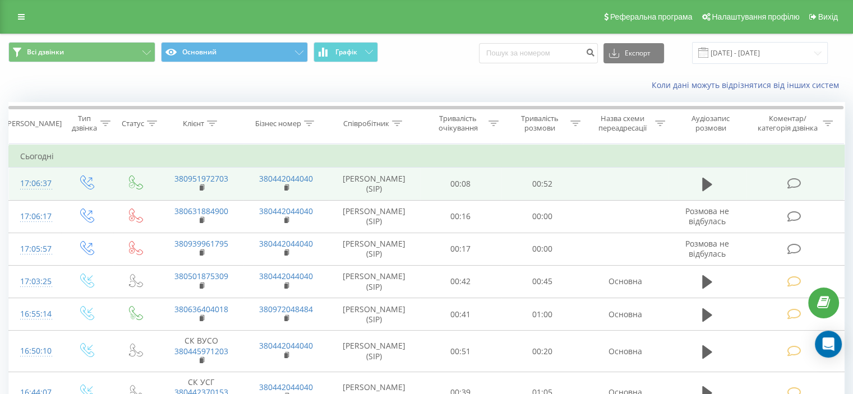
click at [792, 183] on icon at bounding box center [794, 184] width 14 height 12
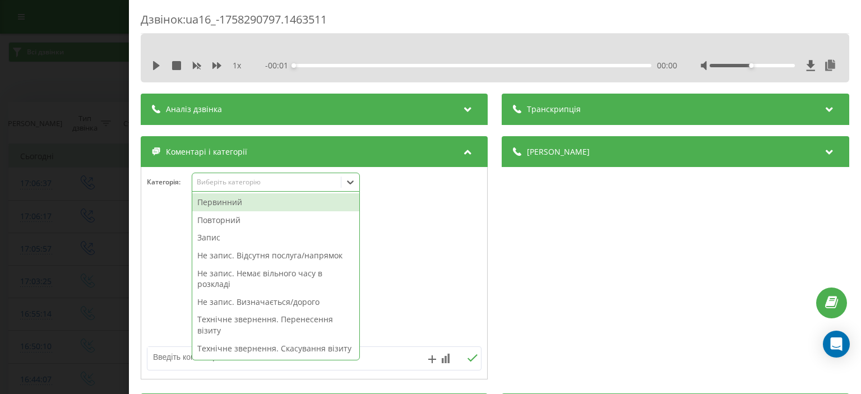
click at [260, 179] on div "Виберіть категорію" at bounding box center [267, 182] width 140 height 9
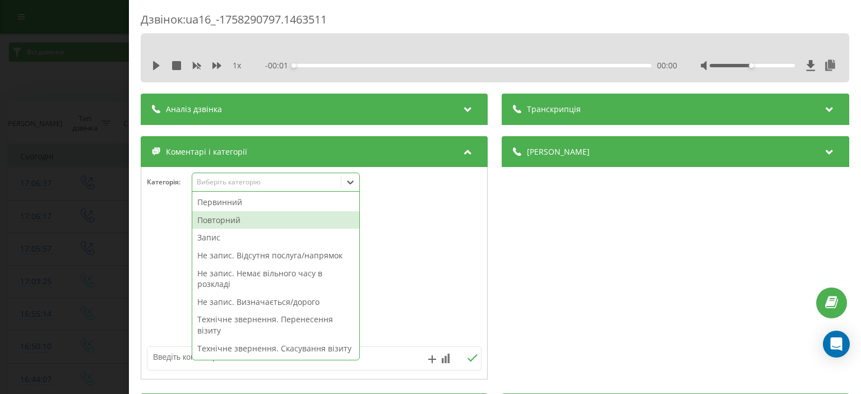
click at [276, 217] on div "Повторний" at bounding box center [275, 220] width 167 height 18
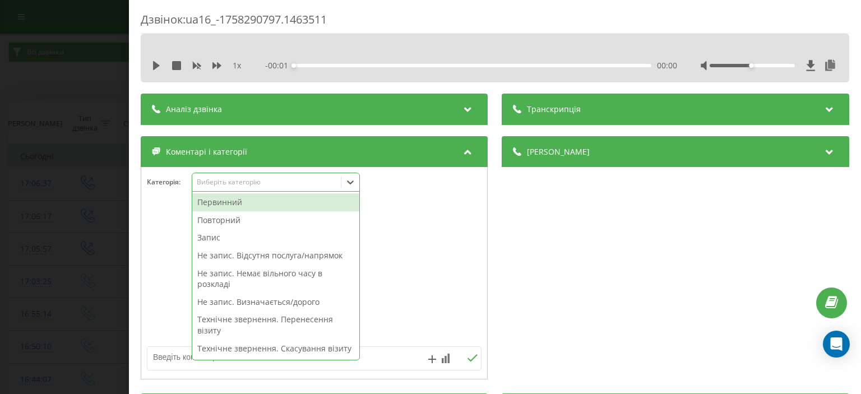
drag, startPoint x: 82, startPoint y: 66, endPoint x: 81, endPoint y: 27, distance: 38.2
click at [83, 49] on div "Дзвінок : ua16_-1758290797.1463511 1 x - 00:01 00:00 00:00 Транскрипція Для AI-…" at bounding box center [430, 197] width 861 height 394
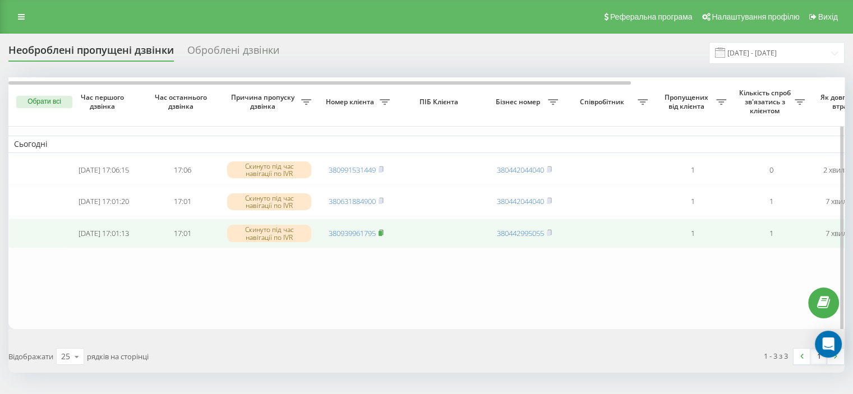
click at [383, 235] on icon at bounding box center [381, 232] width 4 height 5
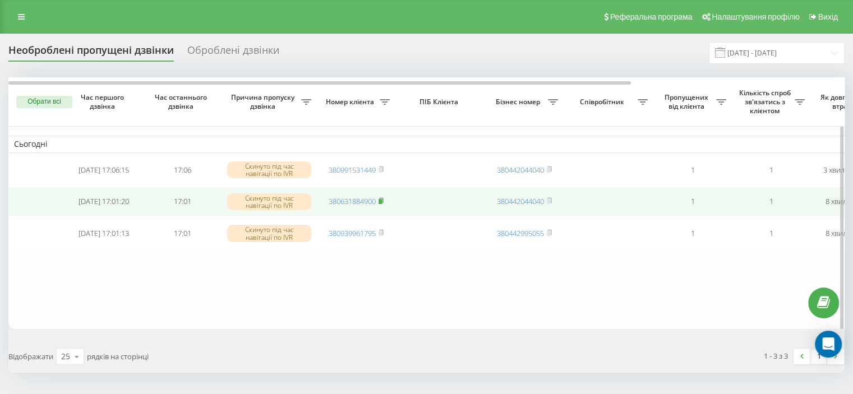
click at [383, 200] on icon at bounding box center [381, 200] width 5 height 7
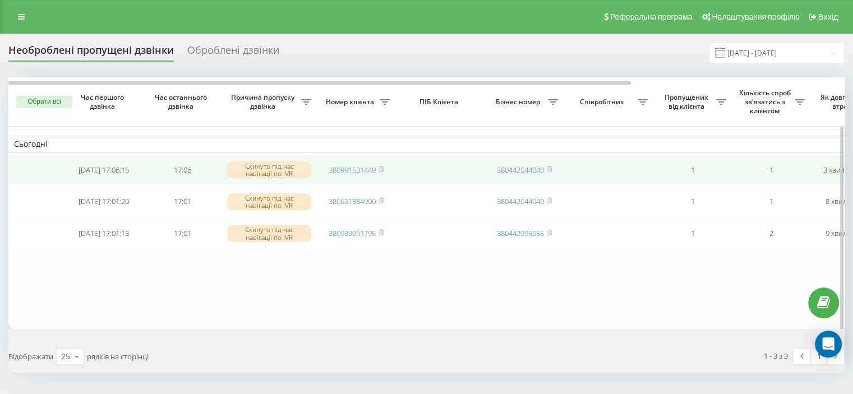
click at [382, 167] on icon at bounding box center [381, 169] width 5 height 7
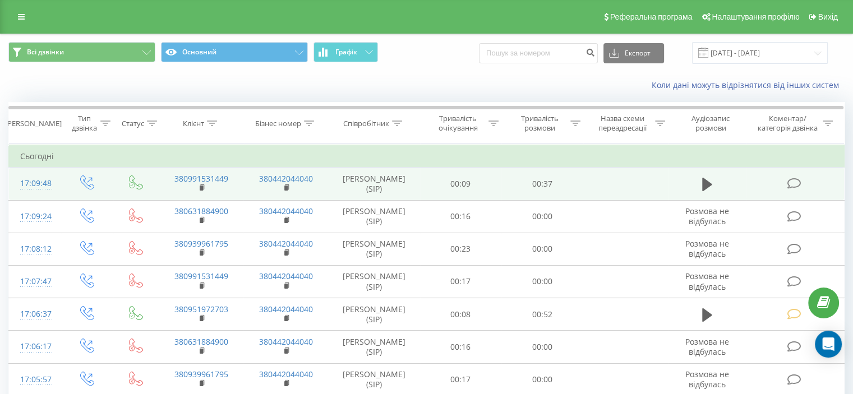
click at [793, 183] on icon at bounding box center [794, 184] width 14 height 12
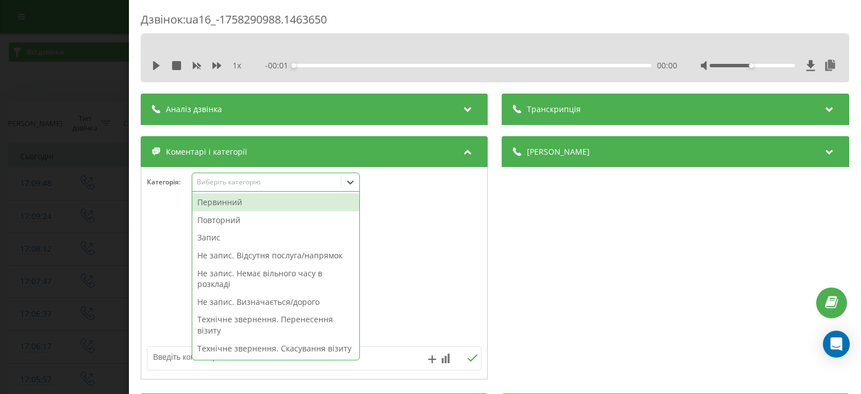
click at [255, 186] on div "Виберіть категорію" at bounding box center [267, 182] width 140 height 9
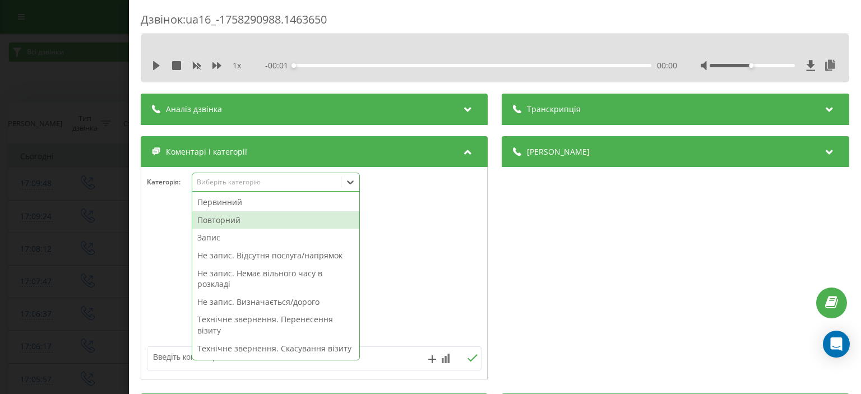
click at [262, 223] on div "Повторний" at bounding box center [275, 220] width 167 height 18
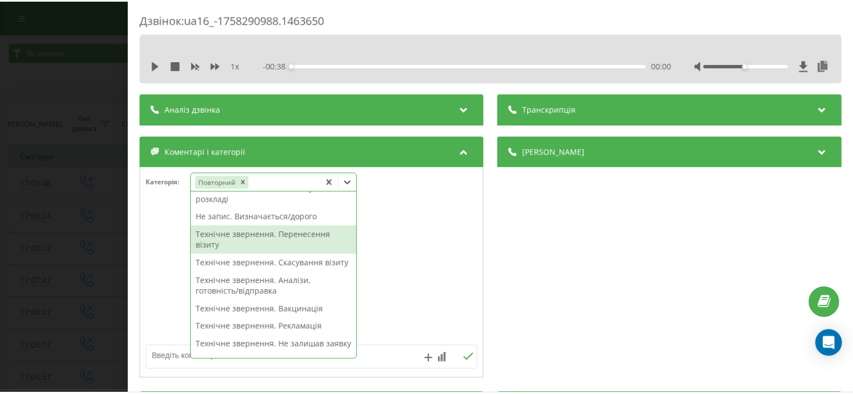
scroll to position [112, 0]
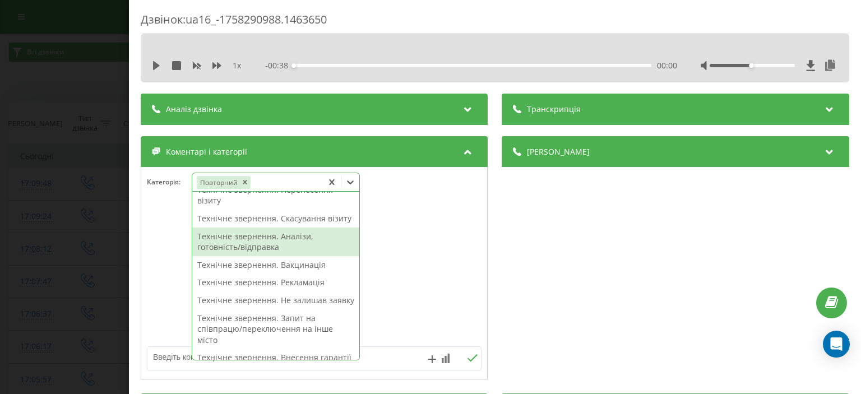
click at [277, 253] on div "Технічне звернення. Аналізи, готовність/відправка" at bounding box center [275, 242] width 167 height 29
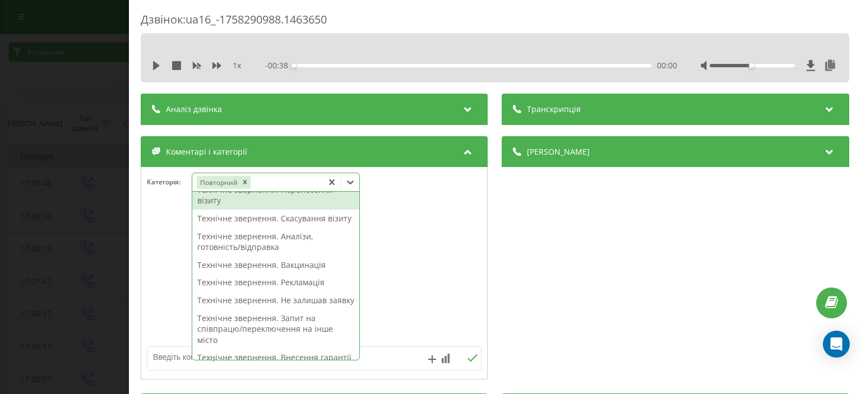
click at [77, 99] on div "Дзвінок : ua16_-1758290988.1463650 1 x - 00:38 00:00 00:00 Транскрипція Для AI-…" at bounding box center [430, 197] width 861 height 394
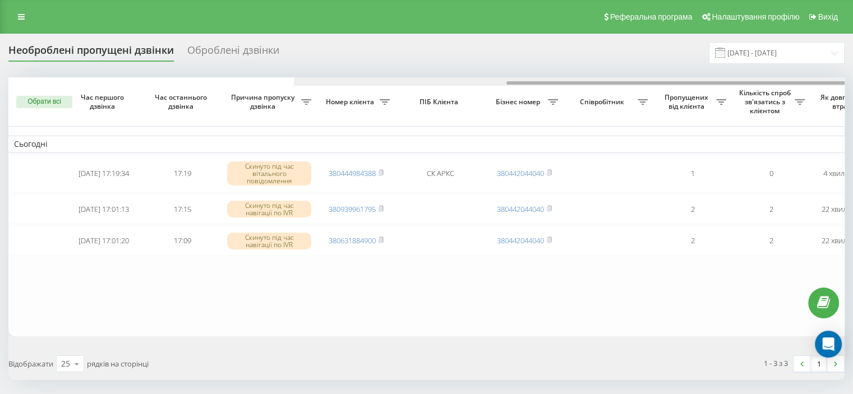
click at [837, 82] on div at bounding box center [712, 81] width 836 height 8
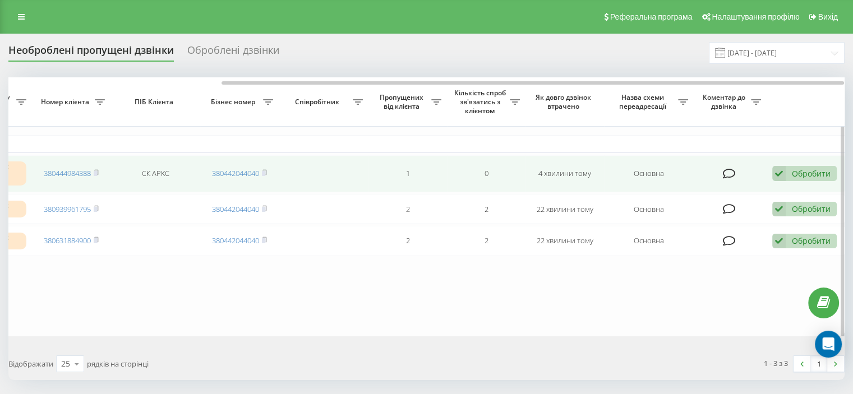
click at [790, 170] on div "Обробити Не вдалося зв'язатися Зв'язався з клієнтом за допомогою іншого каналу …" at bounding box center [804, 173] width 64 height 15
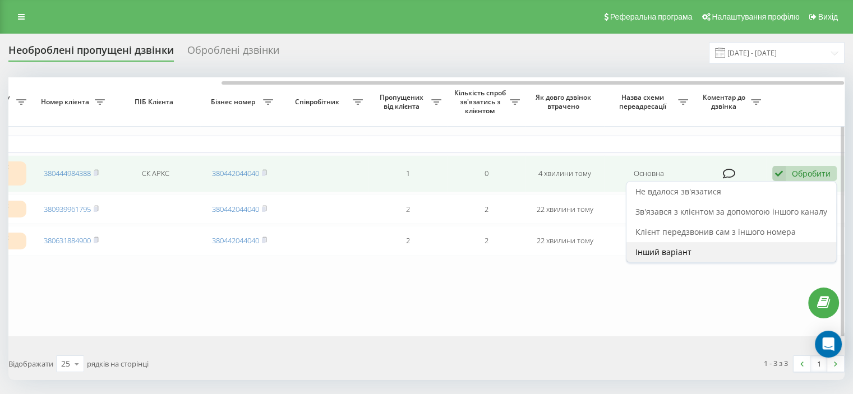
click at [697, 247] on div "Інший варіант" at bounding box center [731, 252] width 210 height 20
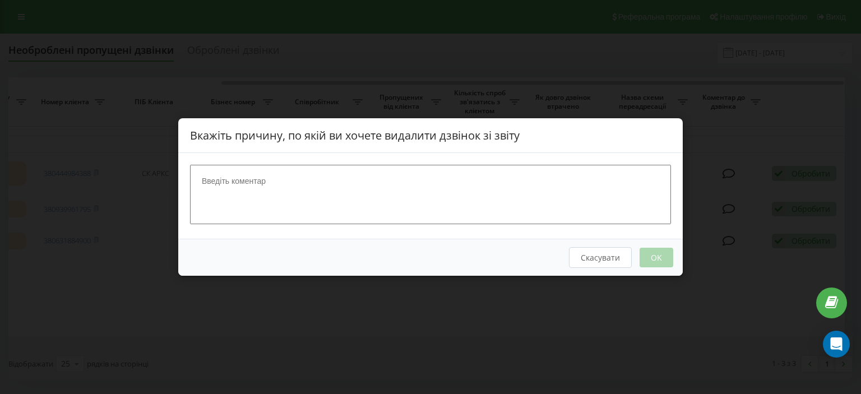
click at [350, 190] on textarea at bounding box center [430, 194] width 481 height 59
type textarea "ск"
click at [662, 255] on button "OK" at bounding box center [657, 258] width 34 height 20
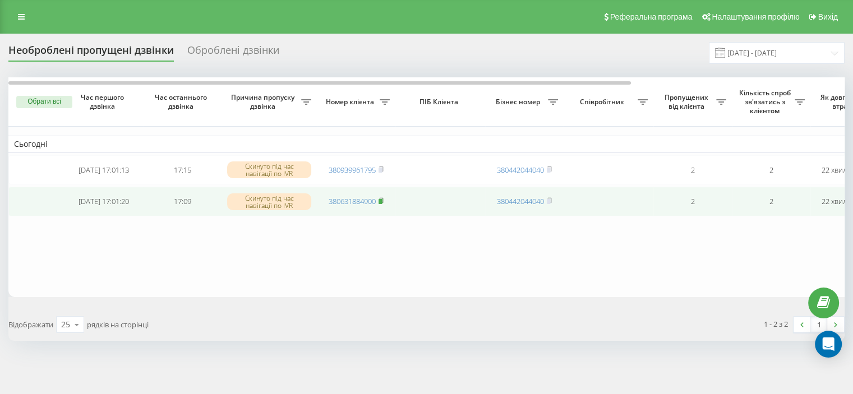
click at [381, 203] on rect at bounding box center [380, 201] width 3 height 5
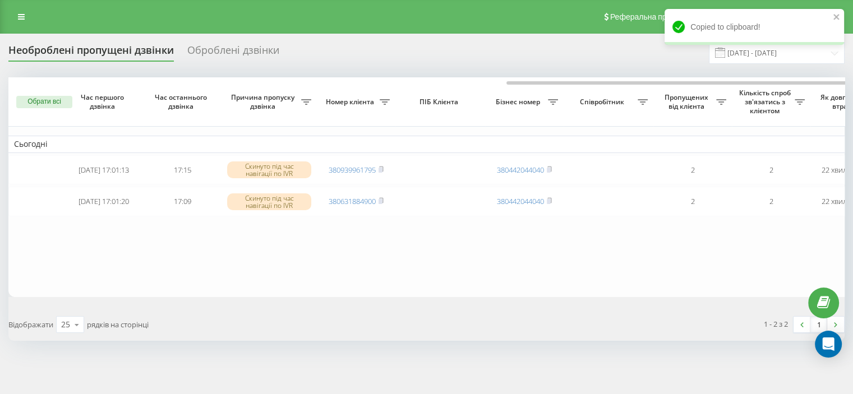
drag, startPoint x: 819, startPoint y: 78, endPoint x: 819, endPoint y: 122, distance: 44.3
click at [819, 79] on div at bounding box center [712, 81] width 836 height 8
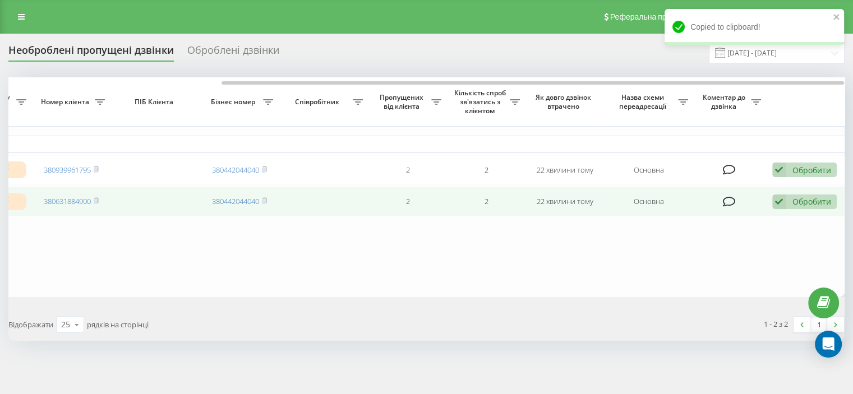
click at [792, 203] on div "Обробити" at bounding box center [811, 201] width 39 height 11
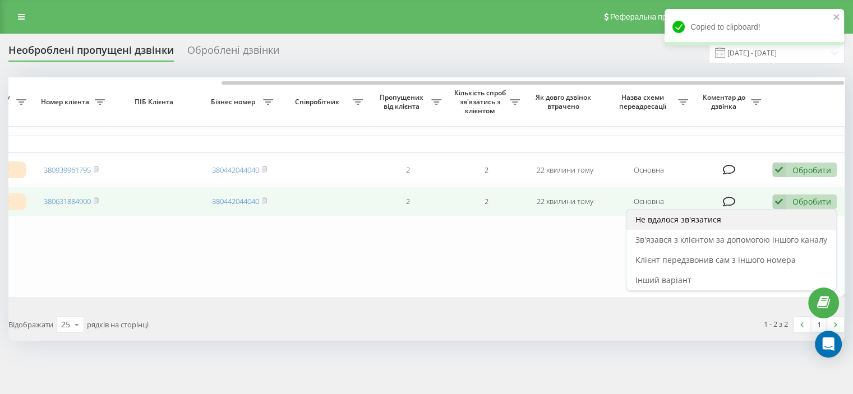
click at [746, 221] on div "Не вдалося зв'язатися" at bounding box center [731, 220] width 210 height 20
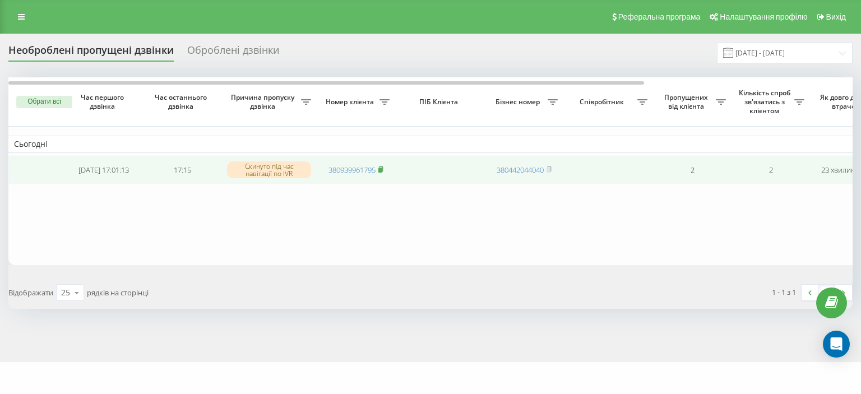
click at [382, 168] on rect at bounding box center [380, 170] width 3 height 5
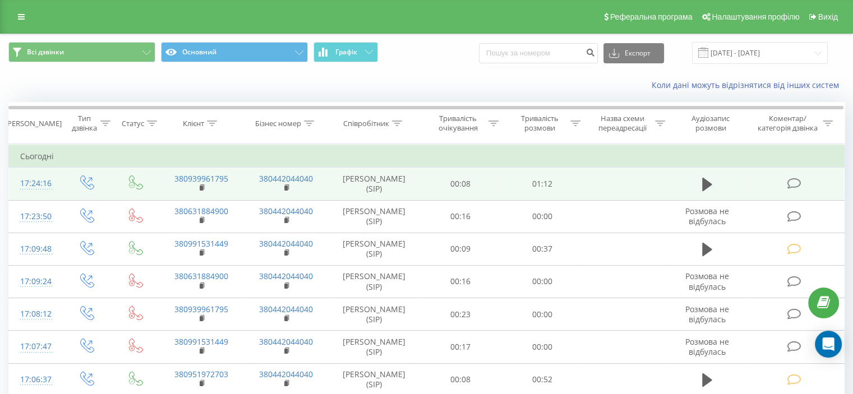
click at [790, 184] on icon at bounding box center [794, 184] width 14 height 12
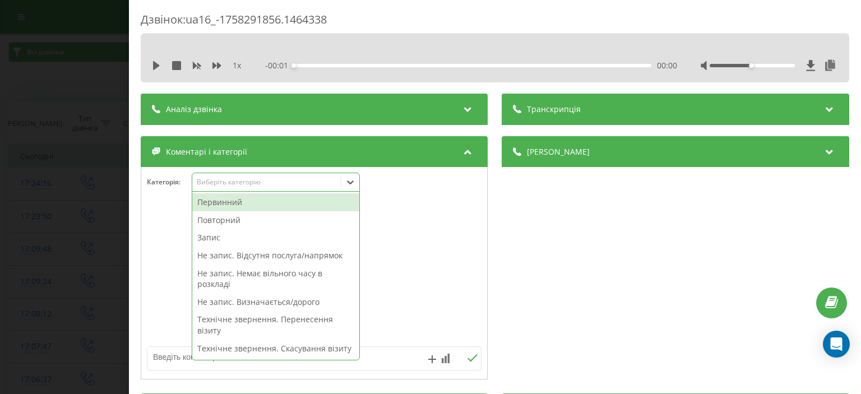
click at [227, 184] on div "Виберіть категорію" at bounding box center [267, 182] width 140 height 9
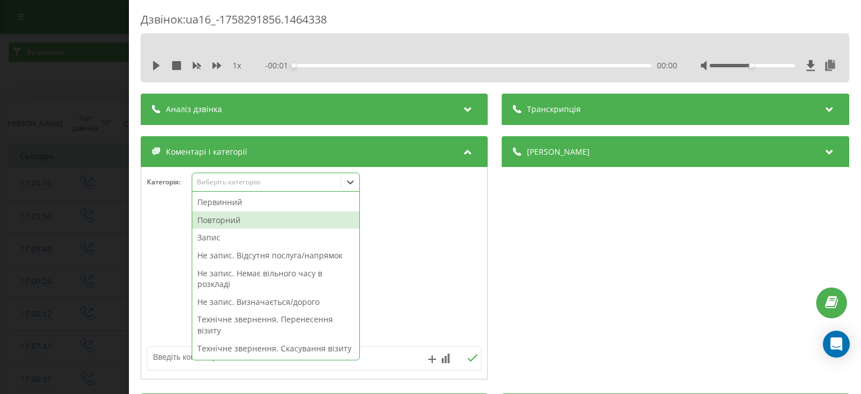
click at [242, 219] on div "Повторний" at bounding box center [275, 220] width 167 height 18
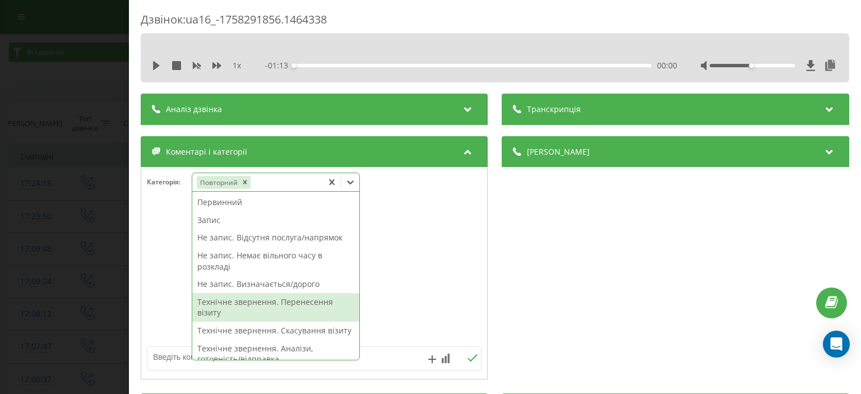
click at [292, 308] on div "Технічне звернення. Перенесення візиту" at bounding box center [275, 307] width 167 height 29
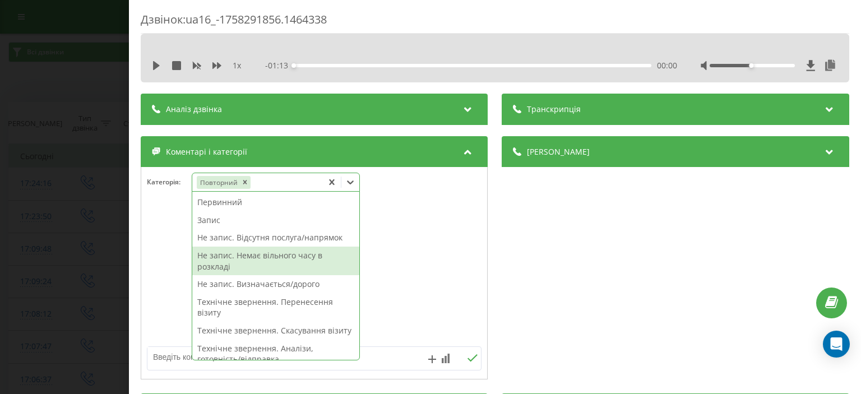
drag, startPoint x: 45, startPoint y: 77, endPoint x: 44, endPoint y: 52, distance: 24.7
click at [45, 76] on div "Дзвінок : ua16_-1758291856.1464338 1 x - 01:13 00:00 00:00 Транскрипція Для AI-…" at bounding box center [430, 197] width 861 height 394
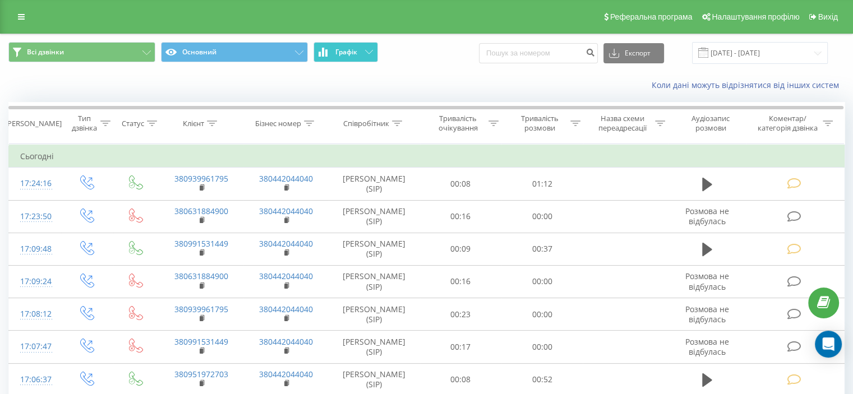
click at [367, 53] on icon at bounding box center [369, 52] width 8 height 4
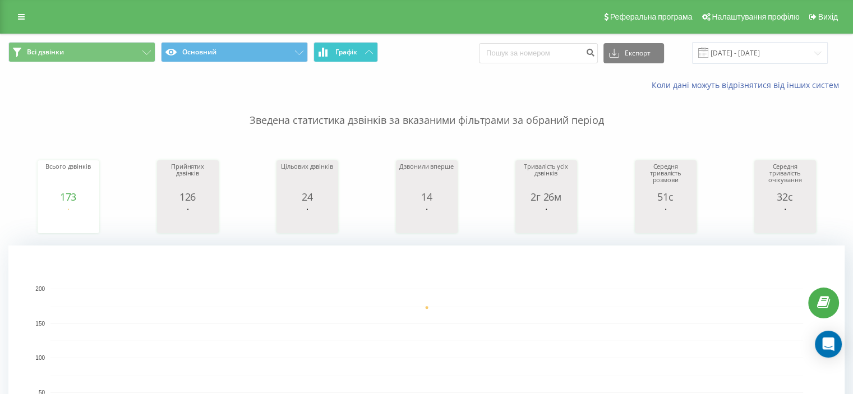
click at [370, 51] on icon at bounding box center [369, 52] width 8 height 4
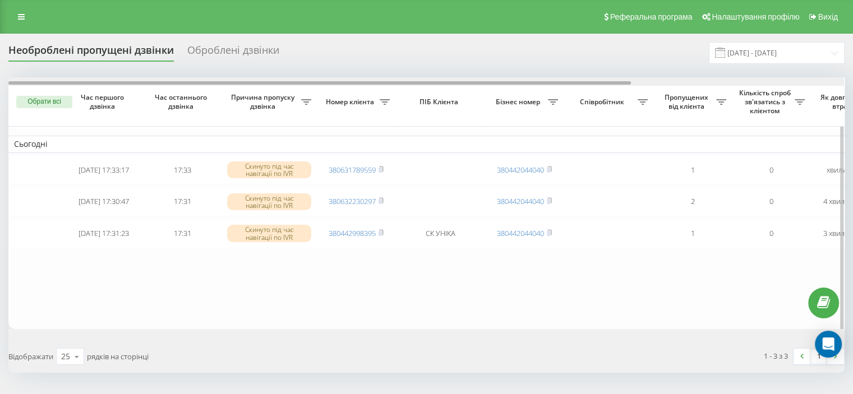
click at [815, 84] on div at bounding box center [426, 81] width 836 height 8
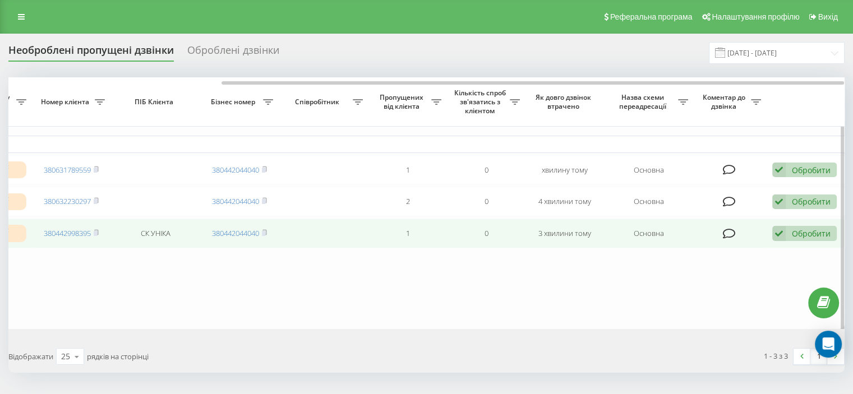
click at [798, 237] on div "Обробити" at bounding box center [811, 233] width 39 height 11
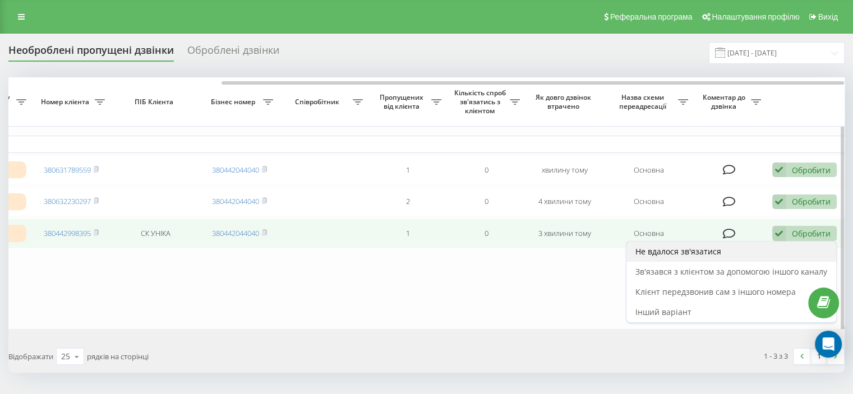
click at [653, 253] on span "Не вдалося зв'язатися" at bounding box center [678, 251] width 86 height 11
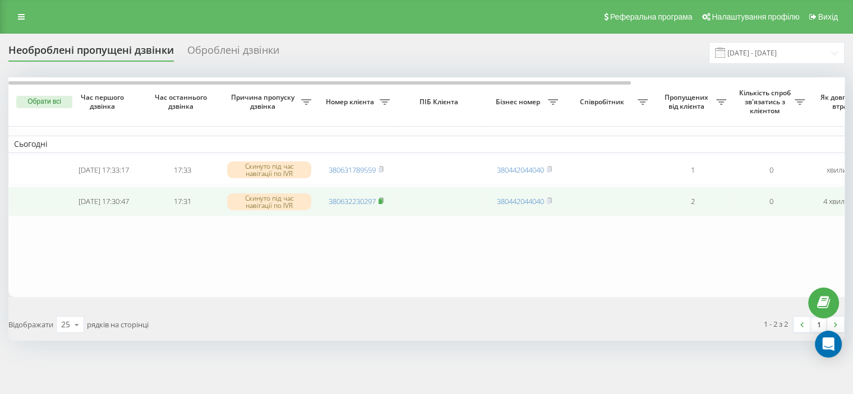
click at [382, 203] on rect at bounding box center [380, 201] width 3 height 5
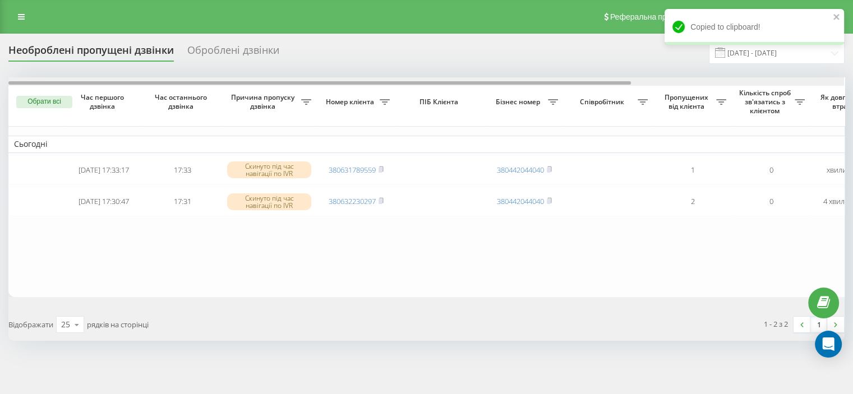
click at [824, 81] on div at bounding box center [426, 81] width 836 height 8
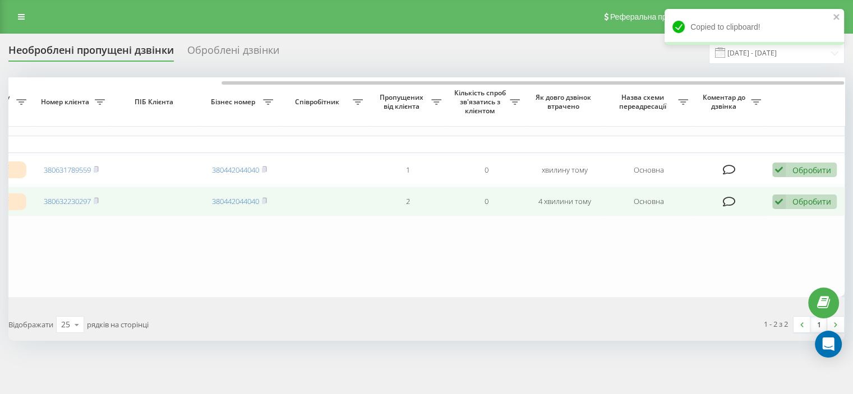
click at [806, 207] on div "Обробити" at bounding box center [811, 201] width 39 height 11
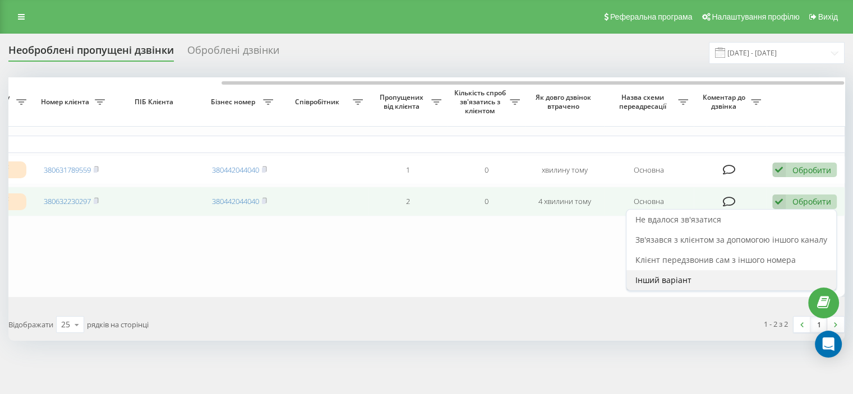
click at [667, 282] on span "Інший варіант" at bounding box center [663, 280] width 56 height 11
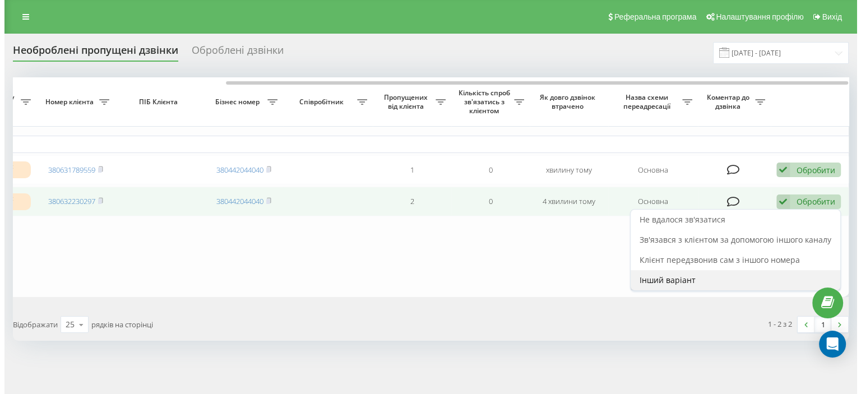
scroll to position [0, 276]
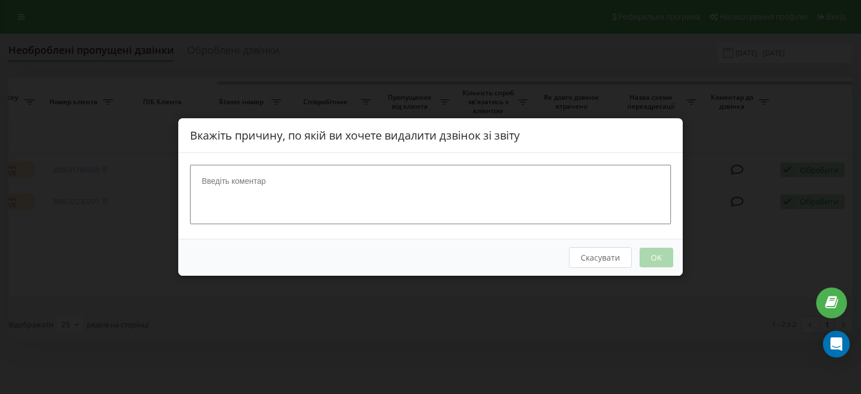
click at [421, 193] on textarea at bounding box center [430, 194] width 481 height 59
type textarea "відхиляє"
click at [659, 260] on button "OK" at bounding box center [657, 258] width 34 height 20
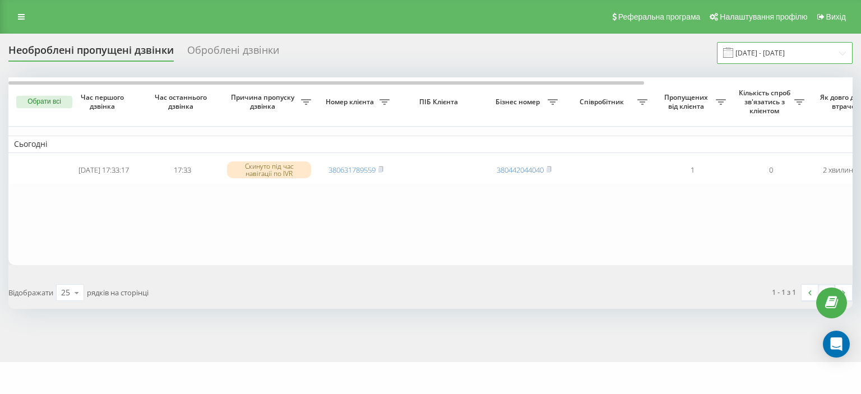
drag, startPoint x: 787, startPoint y: 53, endPoint x: 790, endPoint y: 61, distance: 8.7
click at [787, 53] on input "19.08.2025 - 19.09.2025" at bounding box center [785, 53] width 136 height 22
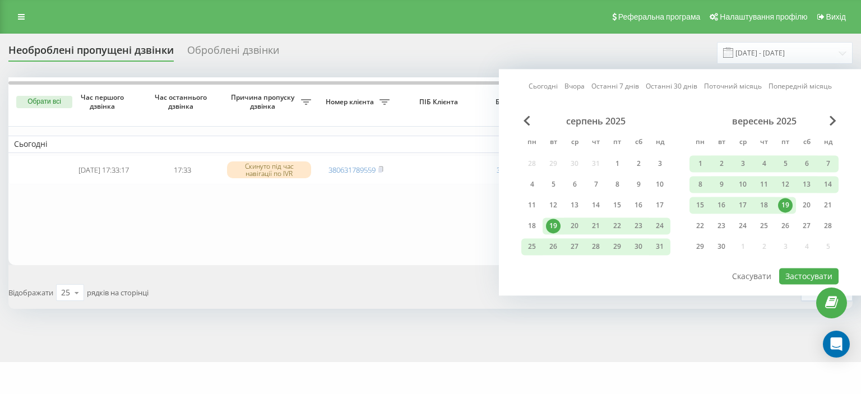
click at [785, 204] on div "19" at bounding box center [785, 205] width 15 height 15
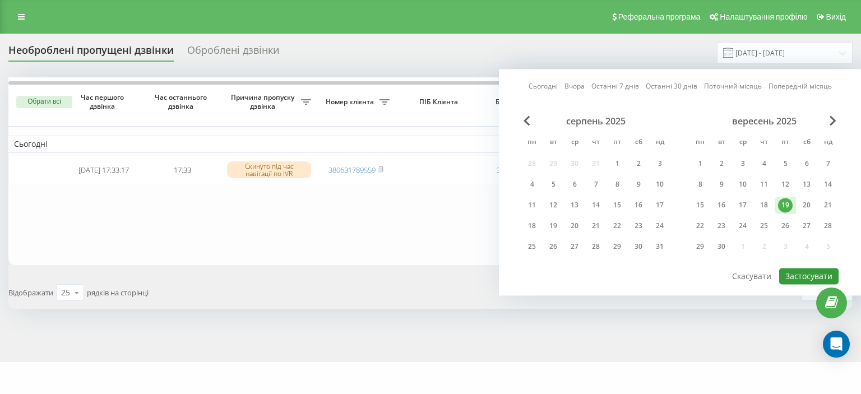
click at [814, 273] on button "Застосувати" at bounding box center [808, 276] width 59 height 16
type input "[DATE] - [DATE]"
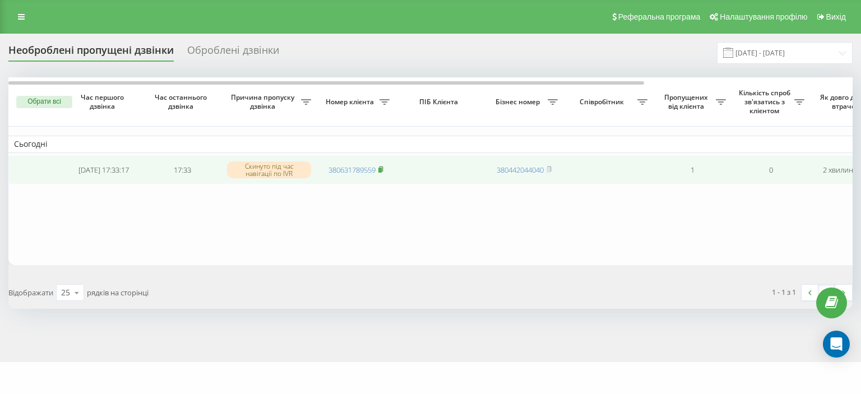
click at [381, 169] on rect at bounding box center [380, 170] width 3 height 5
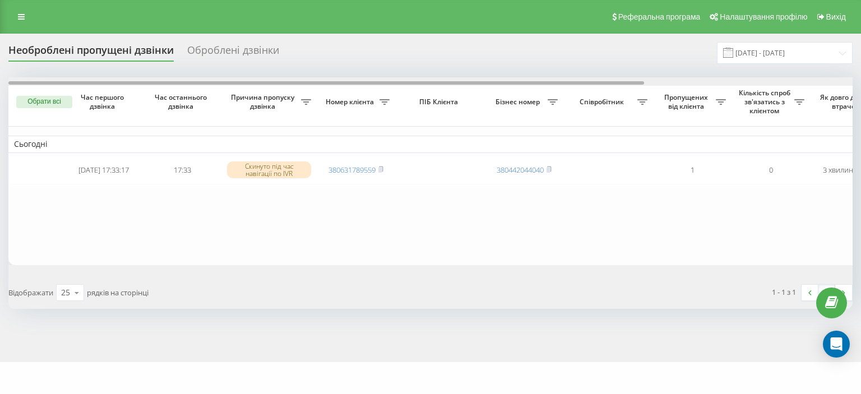
click at [823, 85] on div at bounding box center [430, 81] width 845 height 8
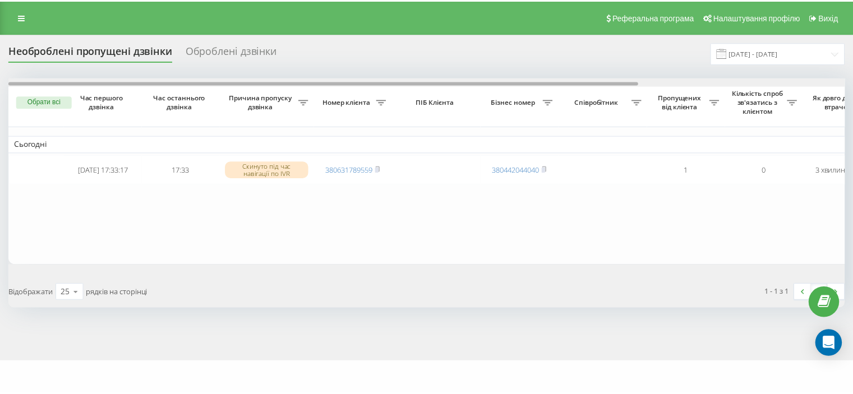
scroll to position [0, 276]
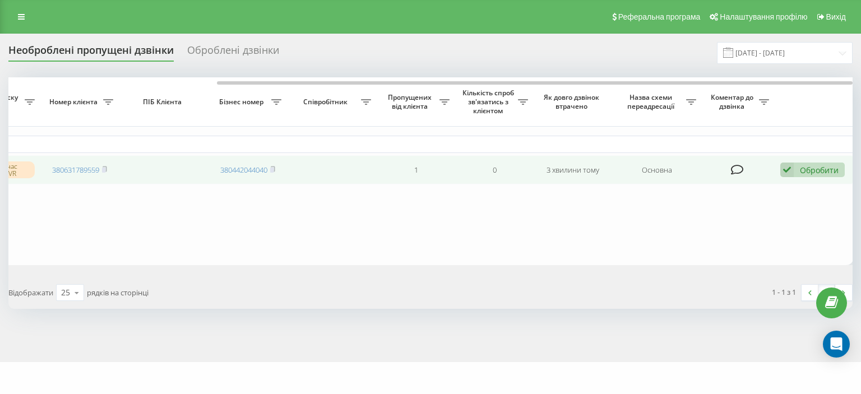
click at [825, 170] on div "Обробити" at bounding box center [819, 170] width 39 height 11
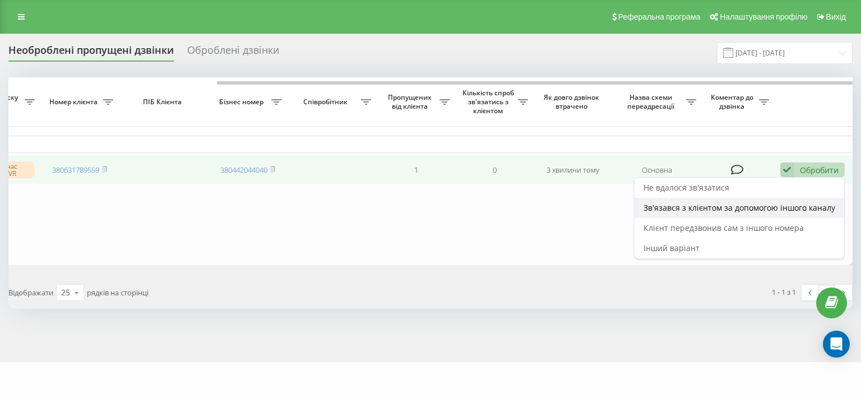
click at [814, 202] on div "Зв'язався з клієнтом за допомогою іншого каналу" at bounding box center [740, 208] width 210 height 20
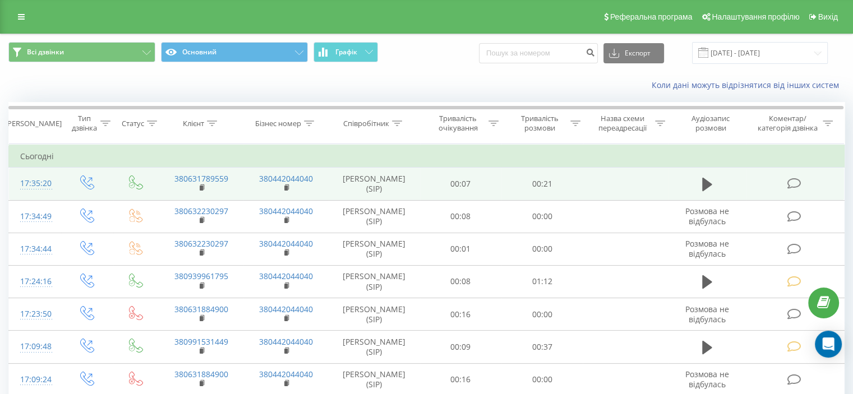
click at [799, 178] on icon at bounding box center [794, 184] width 14 height 12
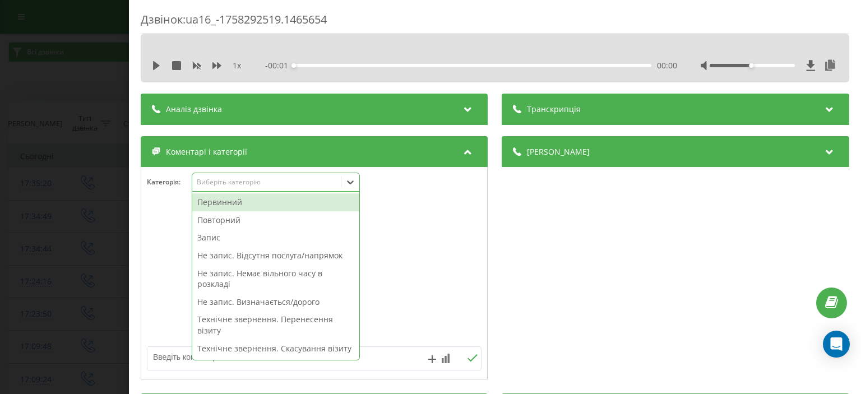
click at [215, 184] on div "Виберіть категорію" at bounding box center [267, 182] width 140 height 9
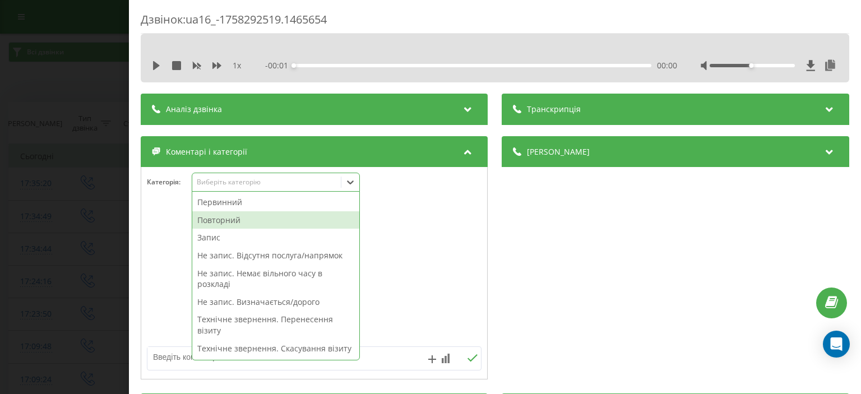
click at [224, 224] on div "Повторний" at bounding box center [275, 220] width 167 height 18
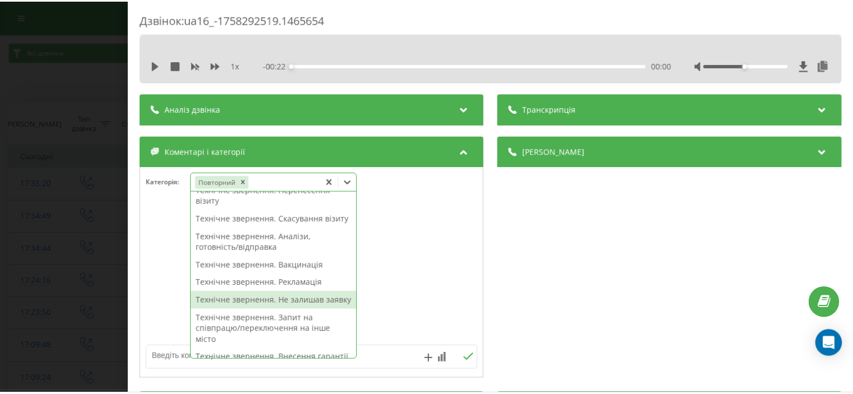
scroll to position [168, 0]
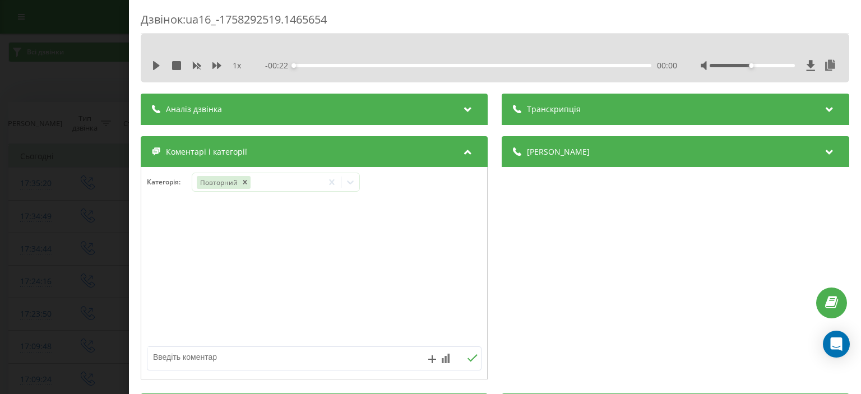
click at [162, 359] on textarea at bounding box center [280, 357] width 267 height 20
type textarea "уточнення"
click at [470, 355] on icon at bounding box center [473, 358] width 11 height 8
click at [71, 89] on div "Дзвінок : ua16_-1758292519.1465654 1 x - 00:22 00:00 00:00 Транскрипція Для AI-…" at bounding box center [430, 197] width 861 height 394
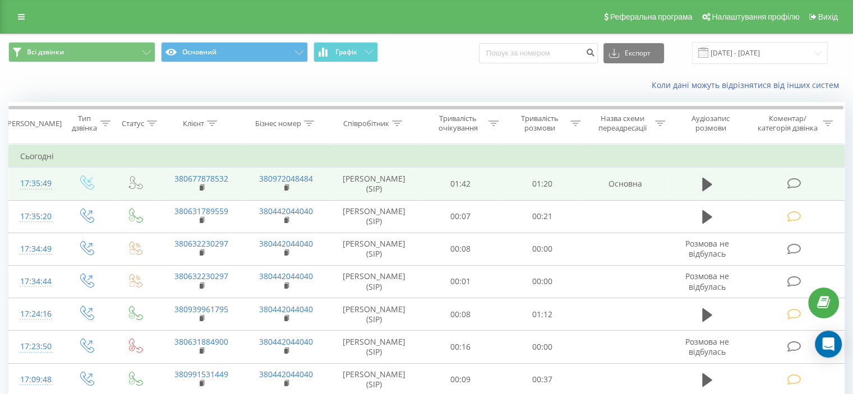
click at [793, 183] on icon at bounding box center [794, 184] width 14 height 12
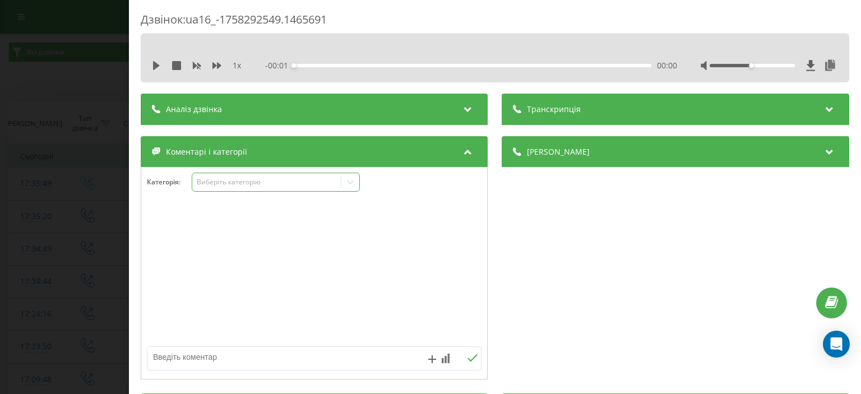
click at [243, 181] on div "Виберіть категорію" at bounding box center [267, 182] width 140 height 9
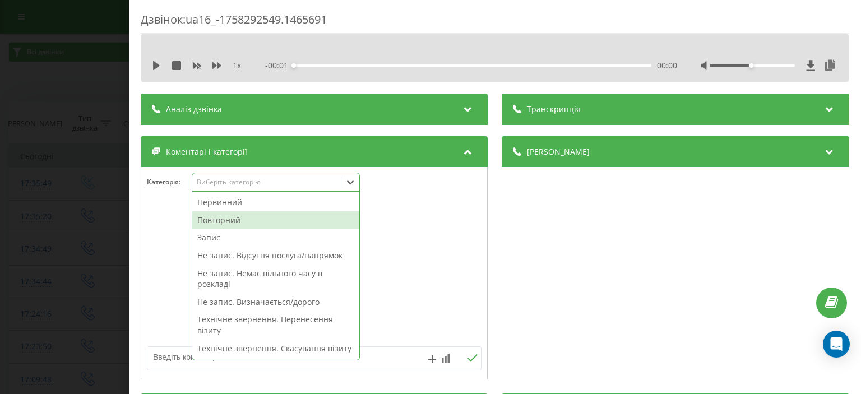
click at [246, 222] on div "Повторний" at bounding box center [275, 220] width 167 height 18
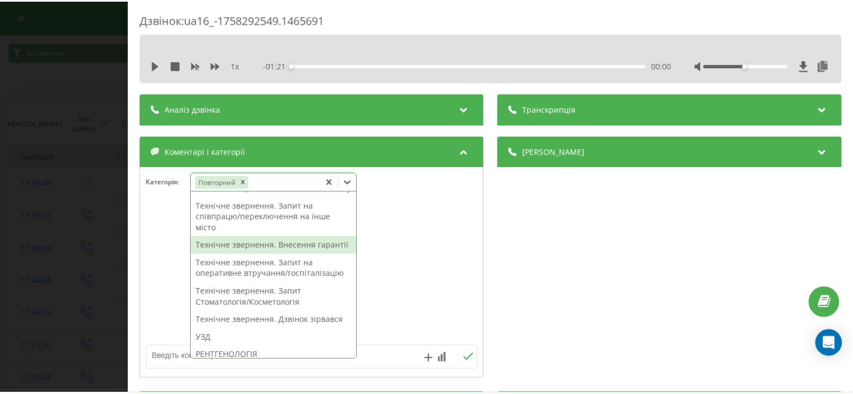
scroll to position [112, 0]
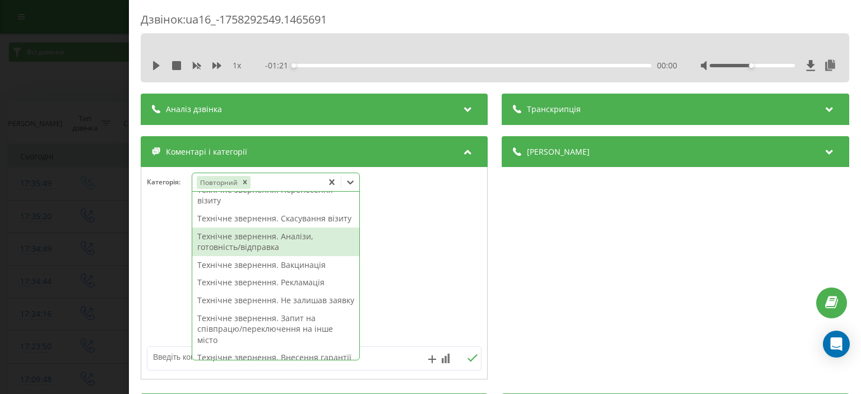
click at [276, 250] on div "Технічне звернення. Аналізи, готовність/відправка" at bounding box center [275, 242] width 167 height 29
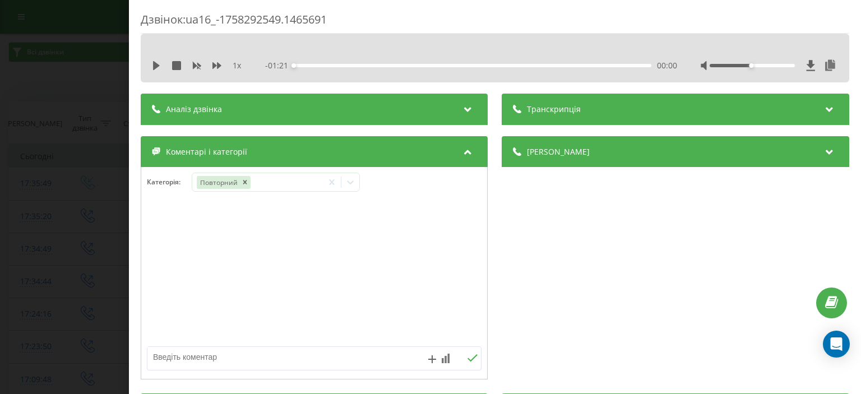
click at [46, 108] on div "Дзвінок : ua16_-1758292549.1465691 1 x - 01:21 00:00 00:00 Транскрипція Для AI-…" at bounding box center [430, 197] width 861 height 394
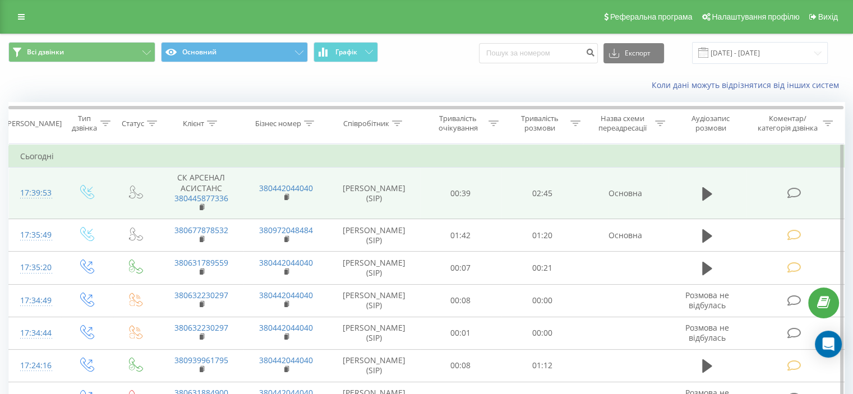
click at [791, 193] on icon at bounding box center [794, 193] width 14 height 12
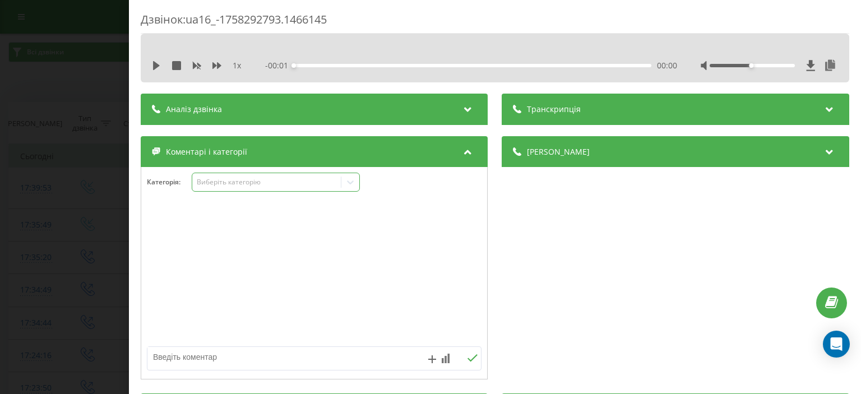
click at [218, 179] on div "Виберіть категорію" at bounding box center [267, 182] width 140 height 9
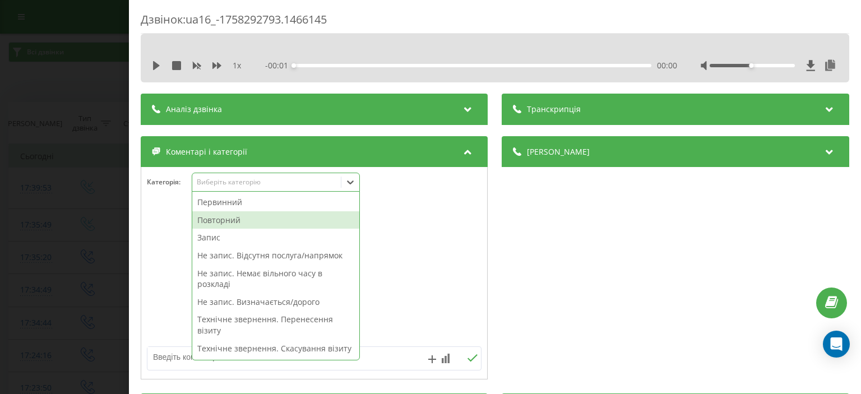
click at [228, 215] on div "Повторний" at bounding box center [275, 220] width 167 height 18
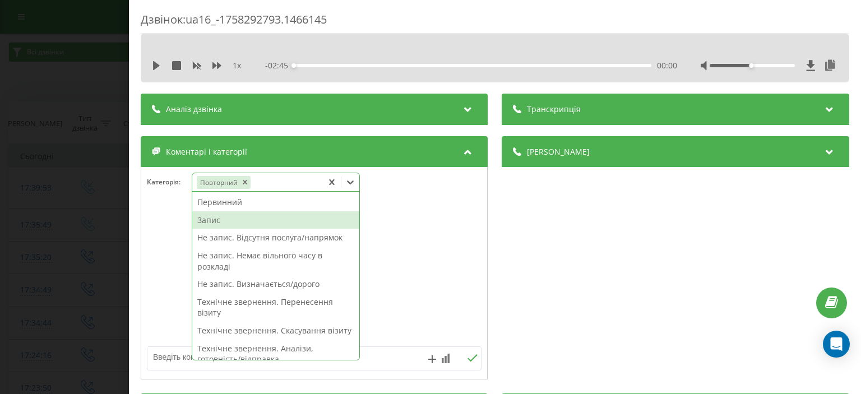
click at [218, 222] on div "Запис" at bounding box center [275, 220] width 167 height 18
click at [85, 68] on div "Дзвінок : ua16_-1758292793.1466145 1 x - 02:45 00:00 00:00 Транскрипція Для AI-…" at bounding box center [430, 197] width 861 height 394
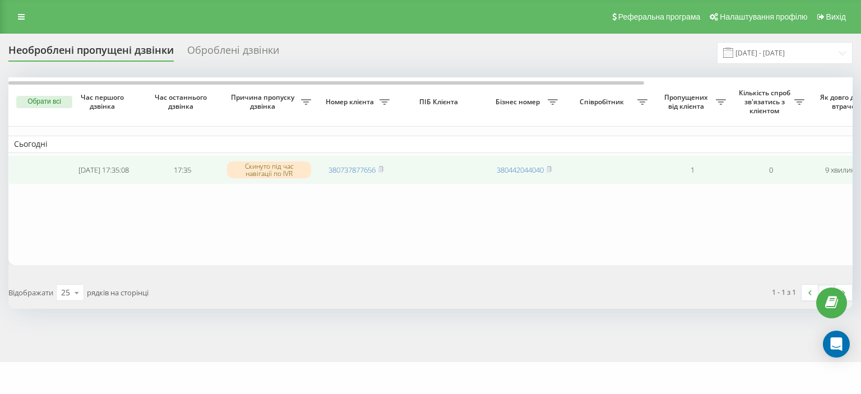
click at [385, 167] on td "380737877656" at bounding box center [356, 170] width 79 height 30
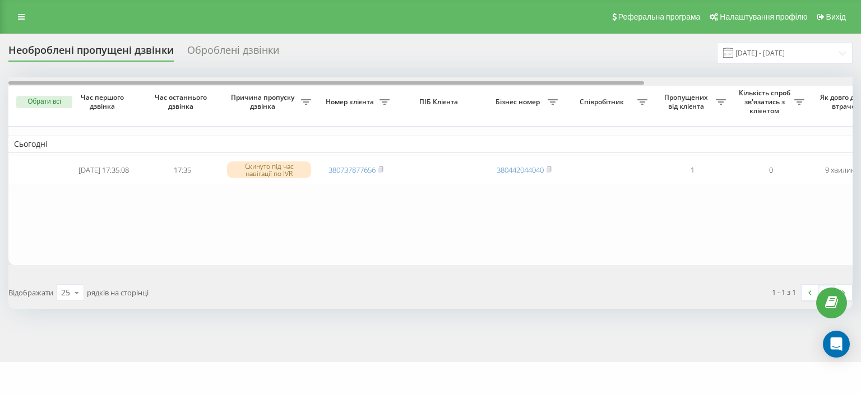
click at [834, 84] on div at bounding box center [430, 81] width 845 height 8
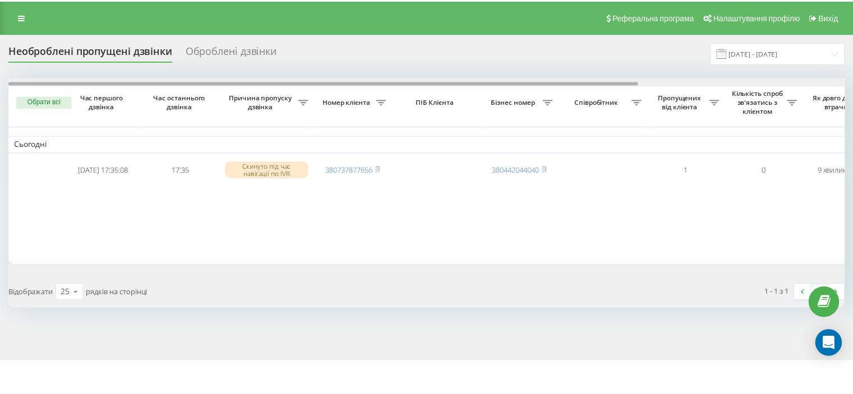
scroll to position [0, 276]
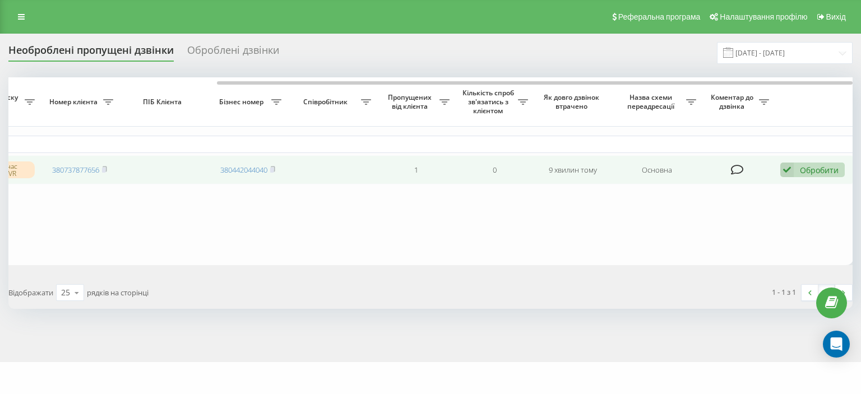
click at [833, 175] on div "Обробити" at bounding box center [819, 170] width 39 height 11
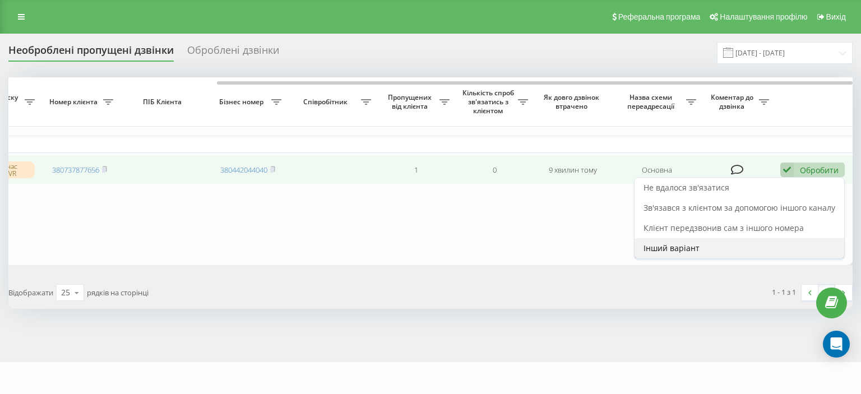
click at [728, 253] on div "Інший варіант" at bounding box center [740, 248] width 210 height 20
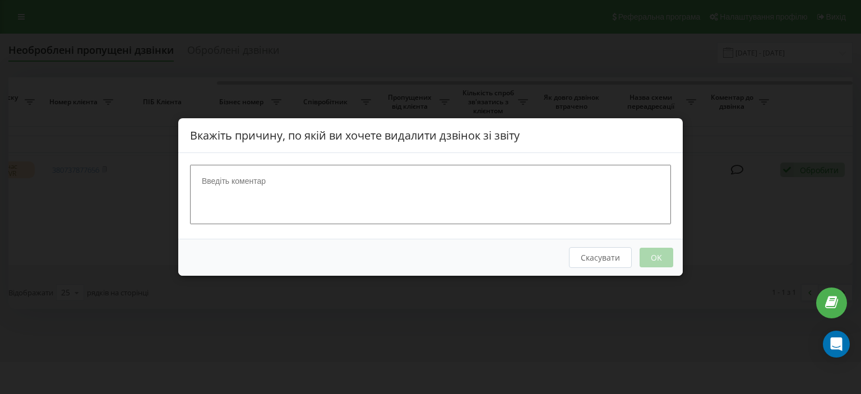
click at [315, 192] on textarea at bounding box center [430, 194] width 481 height 59
type textarea "відхиляє"
click at [651, 255] on button "OK" at bounding box center [657, 258] width 34 height 20
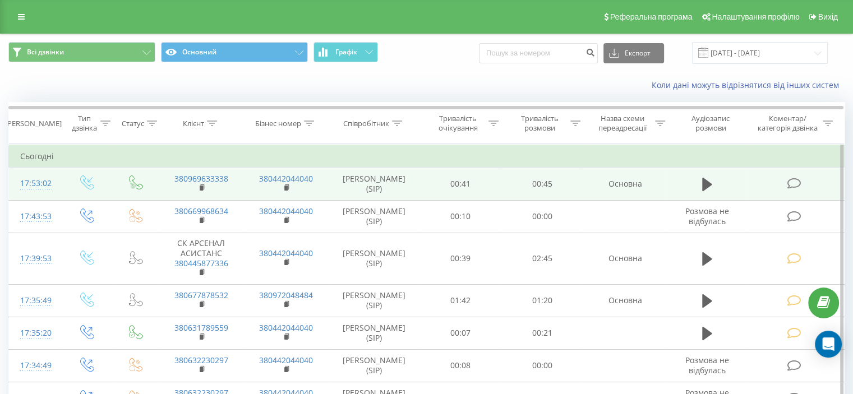
click at [793, 186] on icon at bounding box center [794, 184] width 14 height 12
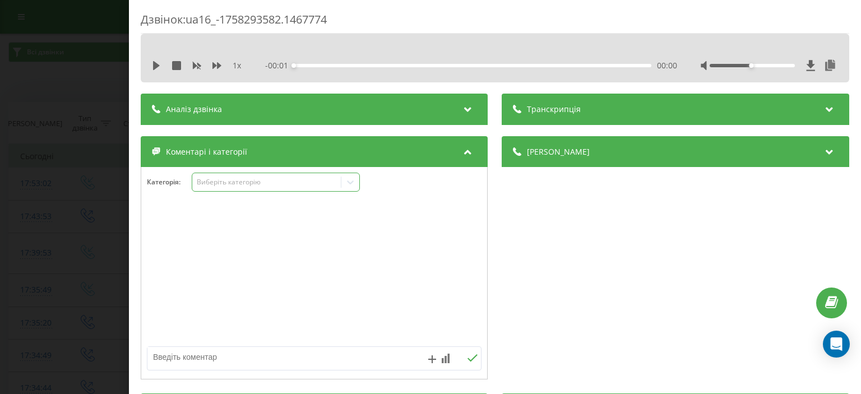
click at [246, 186] on div "Виберіть категорію" at bounding box center [267, 182] width 140 height 9
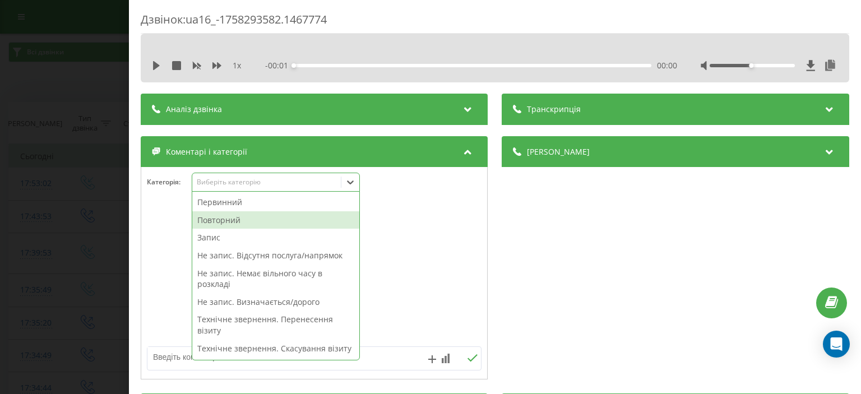
click at [247, 224] on div "Повторний" at bounding box center [275, 220] width 167 height 18
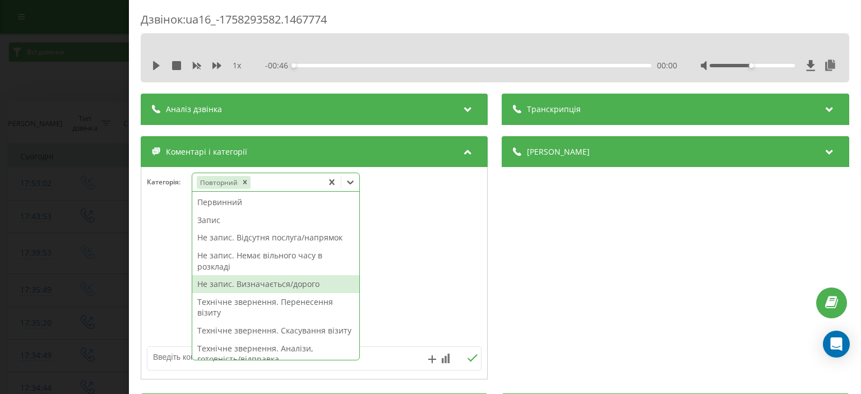
click at [249, 288] on div "Не запис. Визначається/дорого" at bounding box center [275, 284] width 167 height 18
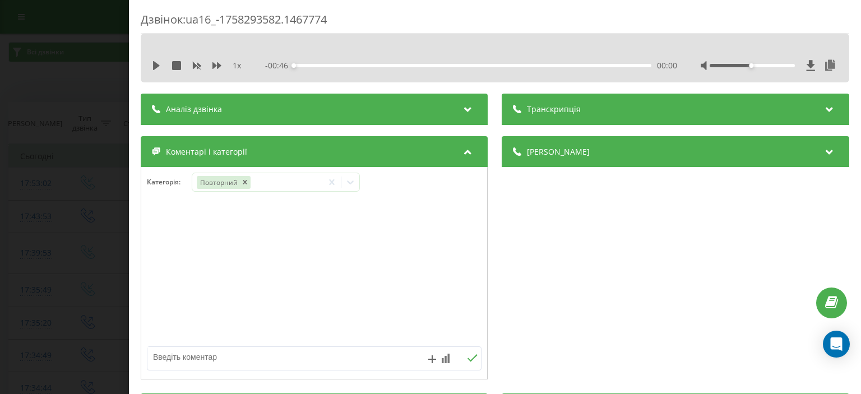
click at [38, 61] on div "Дзвінок : ua16_-1758293582.1467774 1 x - 00:46 00:00 00:00 Транскрипція Для AI-…" at bounding box center [430, 197] width 861 height 394
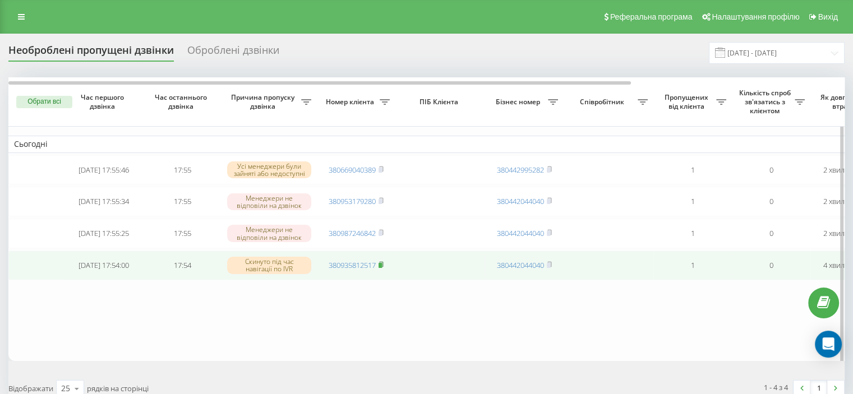
click at [383, 265] on span at bounding box center [381, 265] width 5 height 10
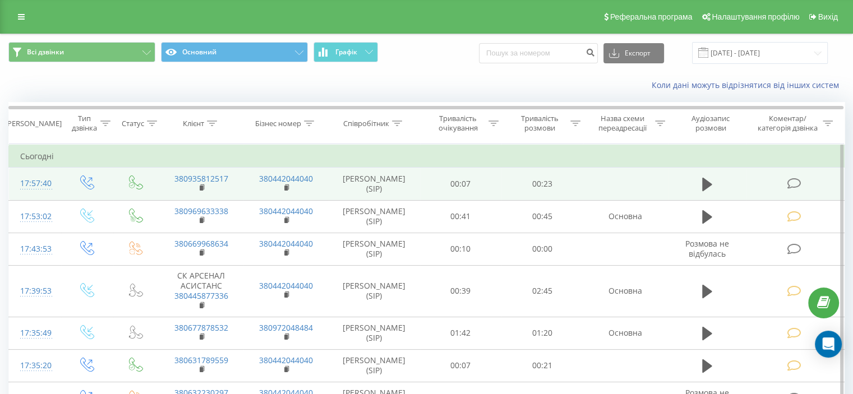
click at [792, 185] on icon at bounding box center [794, 184] width 14 height 12
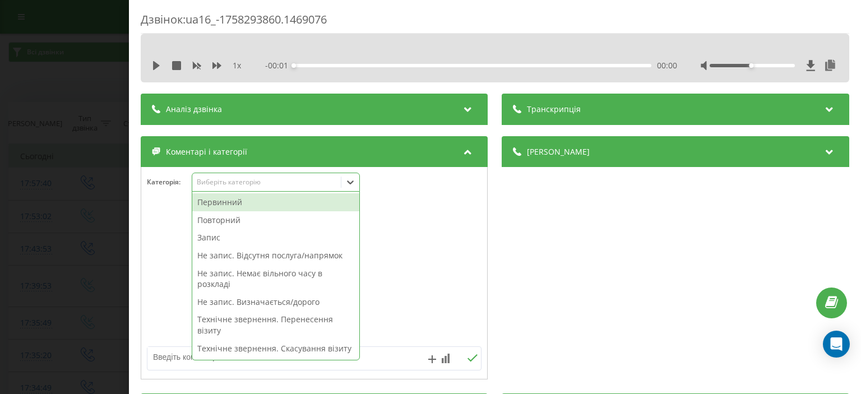
click at [219, 183] on div "Виберіть категорію" at bounding box center [267, 182] width 140 height 9
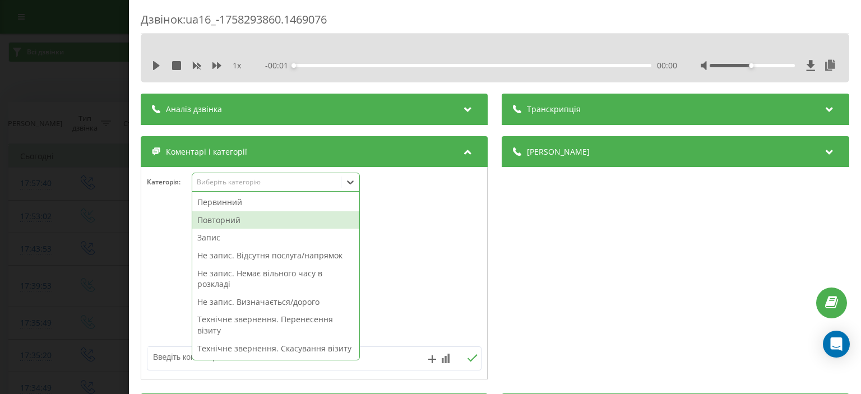
click at [228, 223] on div "Повторний" at bounding box center [275, 220] width 167 height 18
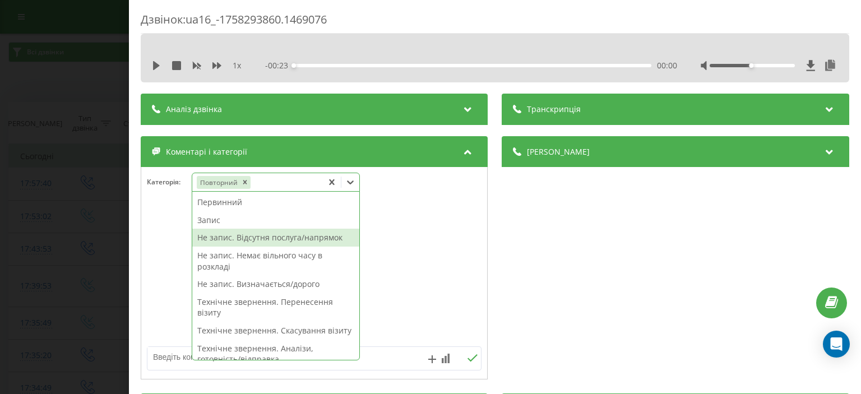
click at [279, 235] on div "Не запис. Відсутня послуга/напрямок" at bounding box center [275, 238] width 167 height 18
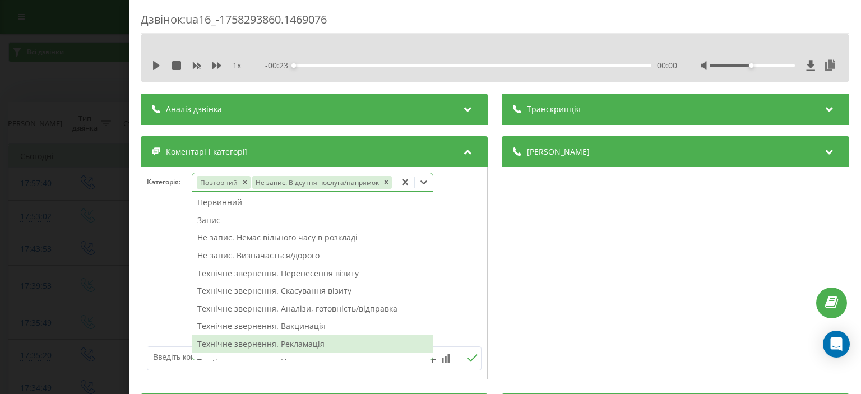
click at [162, 359] on textarea at bounding box center [280, 357] width 267 height 20
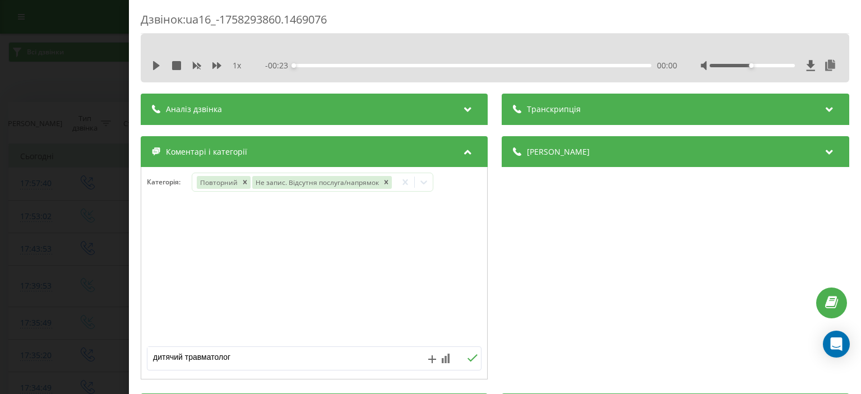
type textarea "дитячий травматолог"
click at [471, 357] on icon at bounding box center [473, 357] width 10 height 7
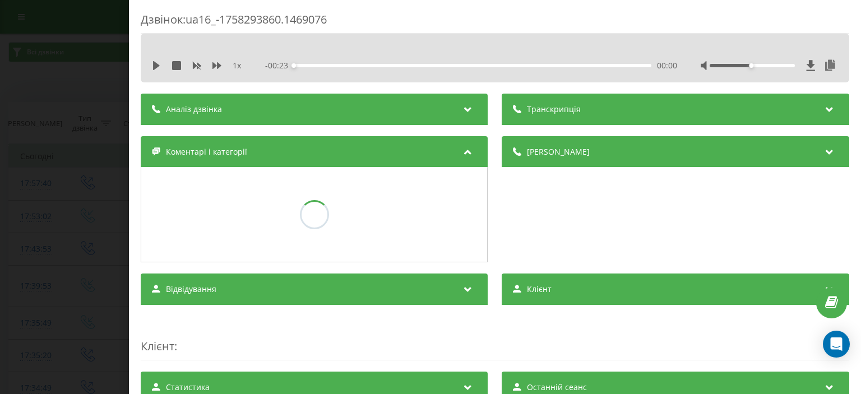
click at [91, 79] on div "Дзвінок : ua16_-1758293860.1469076 1 x - 00:23 00:00 00:00 Транскрипція Для AI-…" at bounding box center [430, 197] width 861 height 394
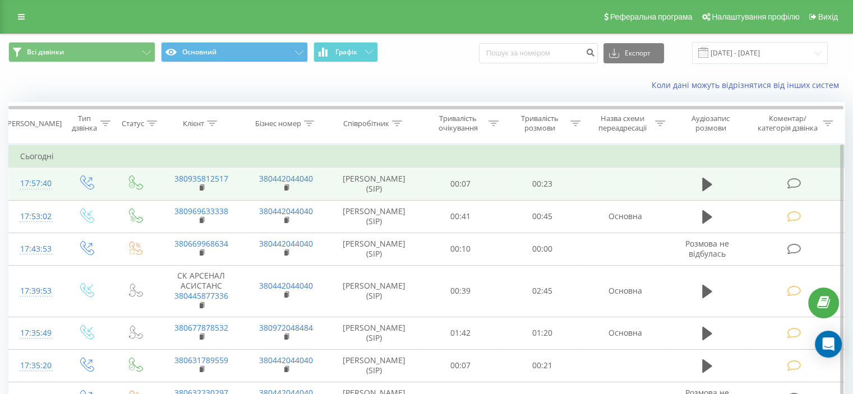
click at [794, 183] on icon at bounding box center [794, 184] width 14 height 12
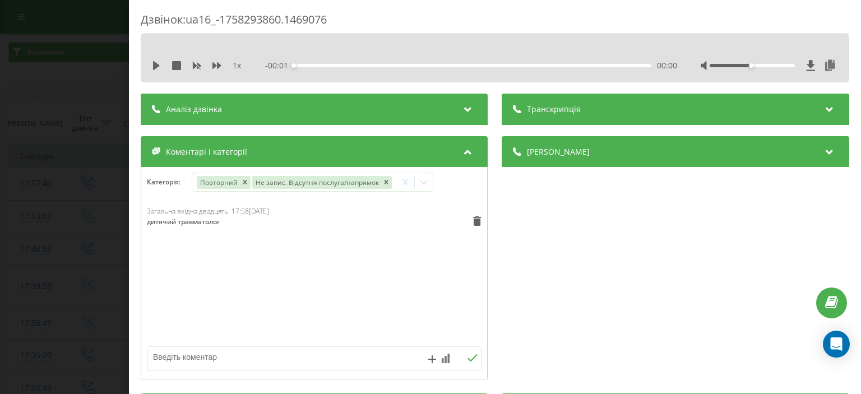
click at [60, 130] on div "Дзвінок : ua16_-1758293860.1469076 1 x - 00:01 00:00 00:00 Транскрипція Для AI-…" at bounding box center [430, 197] width 861 height 394
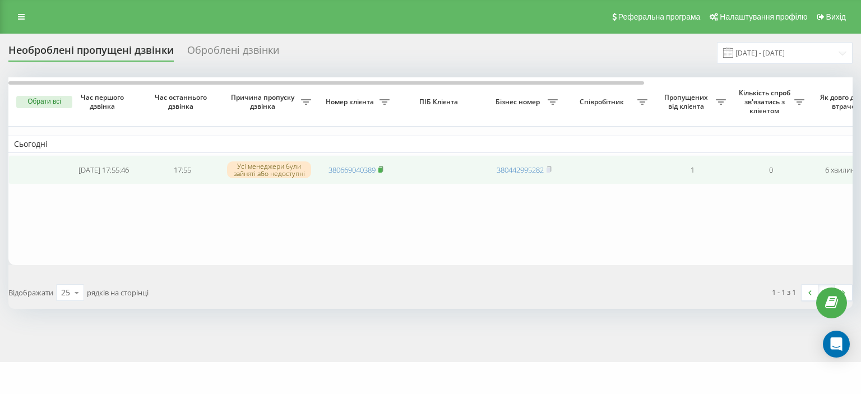
click at [383, 167] on icon at bounding box center [381, 168] width 4 height 5
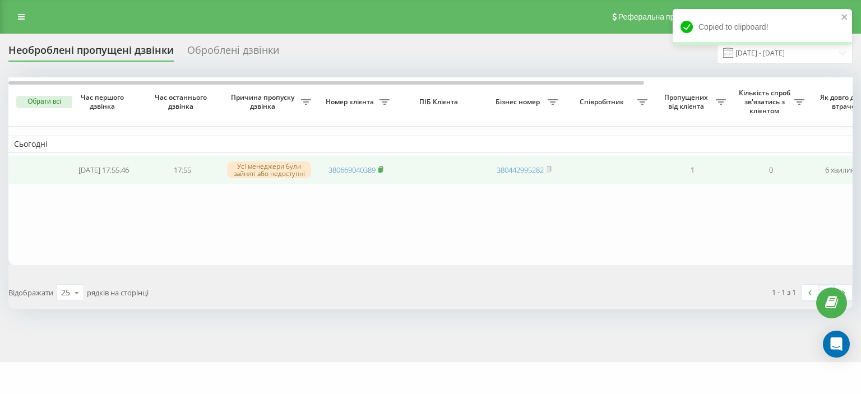
click at [382, 169] on rect at bounding box center [380, 170] width 3 height 5
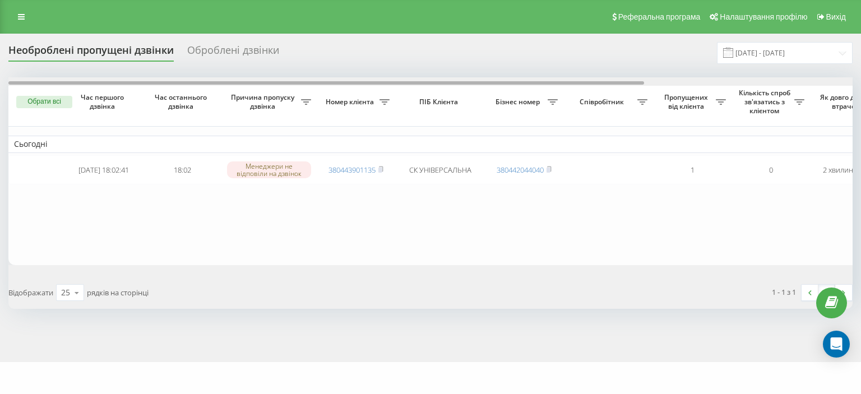
click at [837, 80] on div at bounding box center [430, 81] width 845 height 8
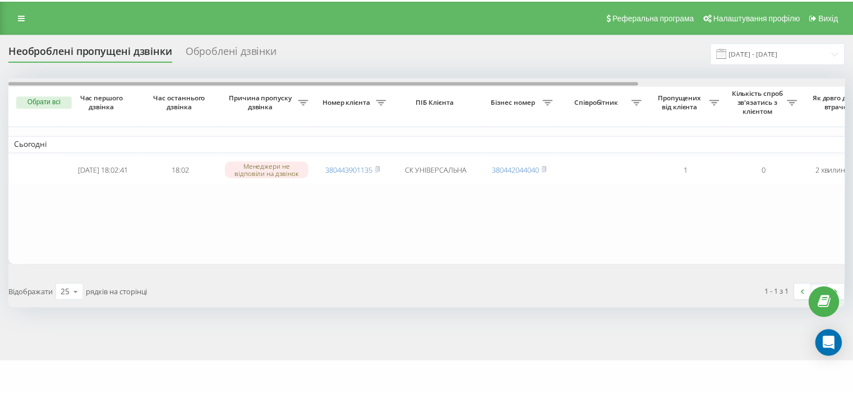
scroll to position [0, 276]
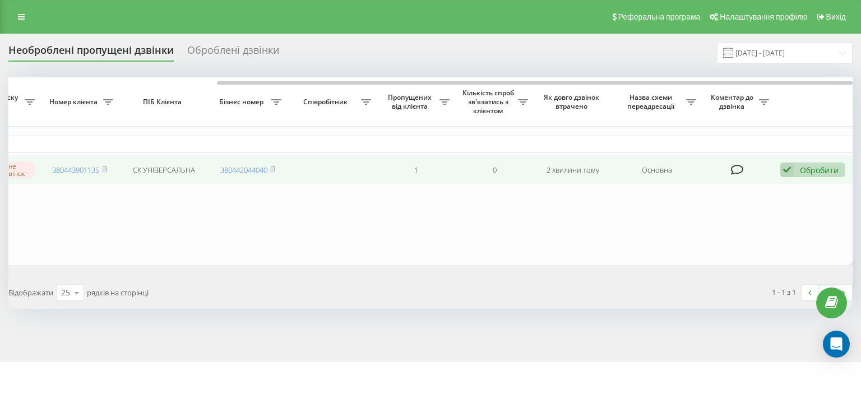
click at [791, 170] on icon at bounding box center [787, 170] width 13 height 15
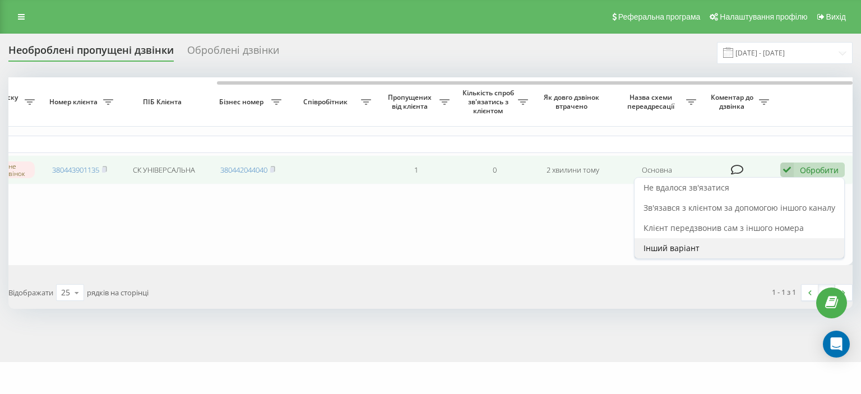
click at [684, 250] on span "Інший варіант" at bounding box center [672, 248] width 56 height 11
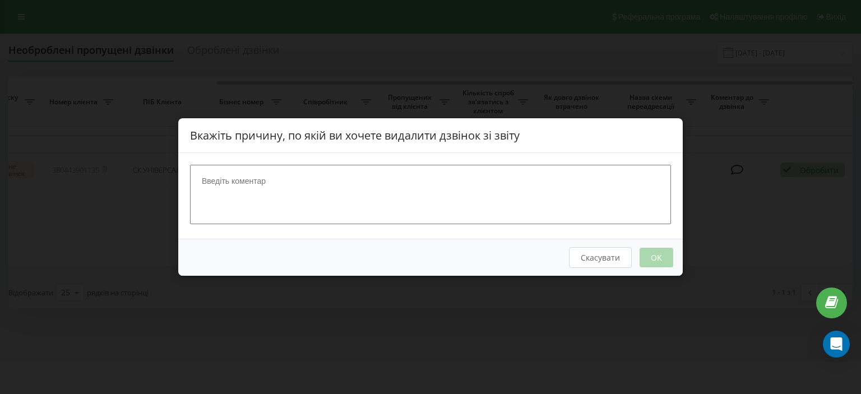
click at [351, 194] on textarea at bounding box center [430, 194] width 481 height 59
type textarea "ск"
click at [662, 255] on button "OK" at bounding box center [657, 258] width 34 height 20
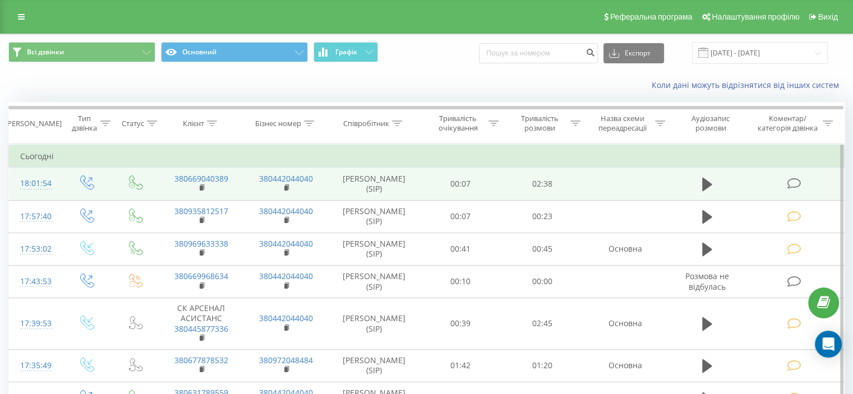
click at [793, 181] on icon at bounding box center [794, 184] width 14 height 12
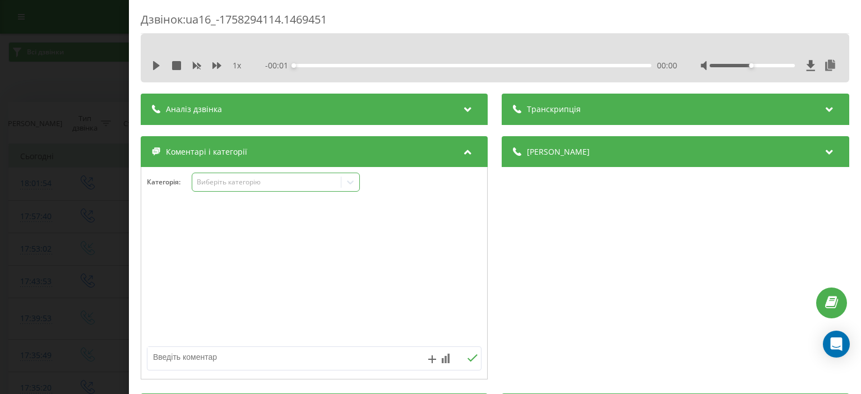
click at [251, 181] on div "Виберіть категорію" at bounding box center [267, 182] width 140 height 9
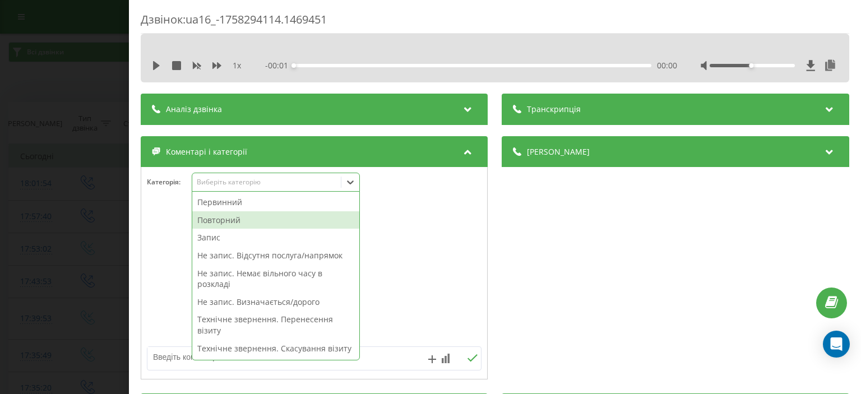
click at [256, 203] on div "Первинний" at bounding box center [275, 202] width 167 height 18
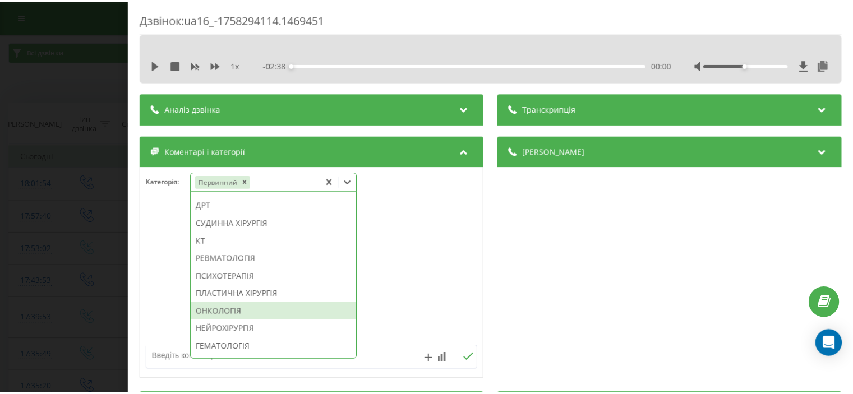
scroll to position [796, 0]
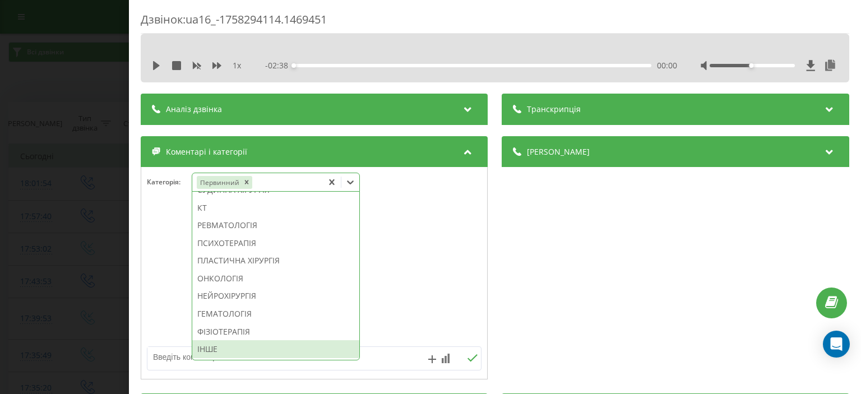
click at [236, 348] on div "ІНШЕ" at bounding box center [275, 349] width 167 height 18
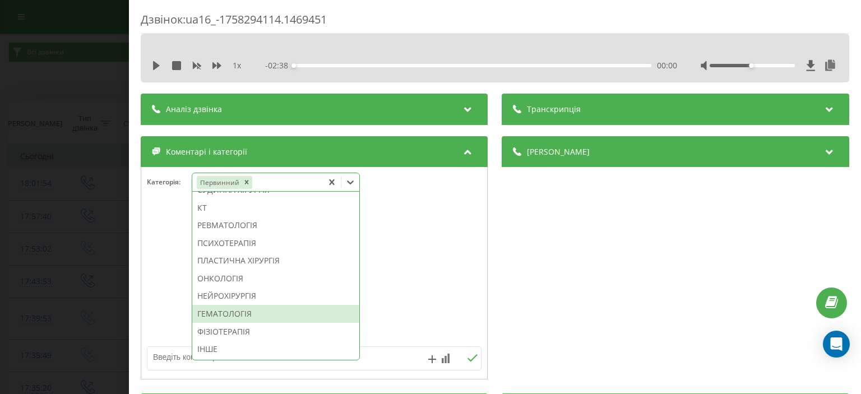
drag, startPoint x: 82, startPoint y: 93, endPoint x: 82, endPoint y: 72, distance: 21.3
click at [82, 92] on div "Дзвінок : ua16_-1758294114.1469451 1 x - 02:38 00:00 00:00 Транскрипція Для AI-…" at bounding box center [430, 197] width 861 height 394
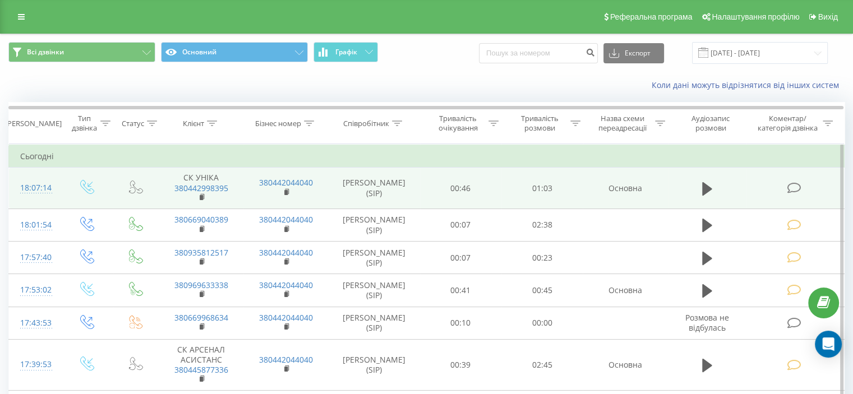
click at [792, 186] on icon at bounding box center [794, 188] width 14 height 12
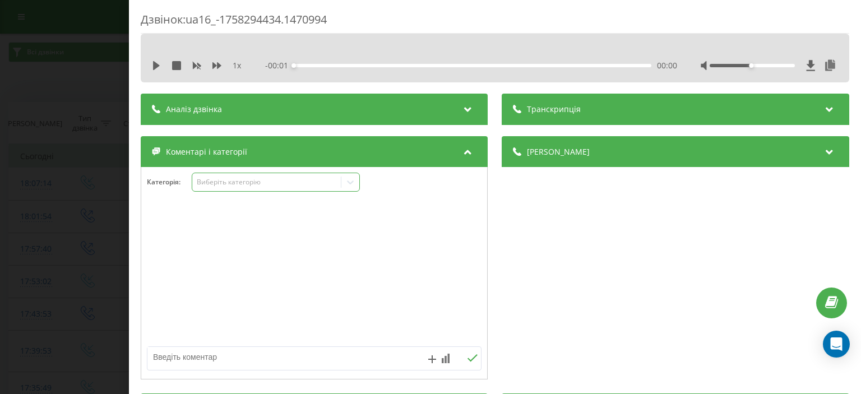
click at [222, 183] on div "Виберіть категорію" at bounding box center [267, 182] width 140 height 9
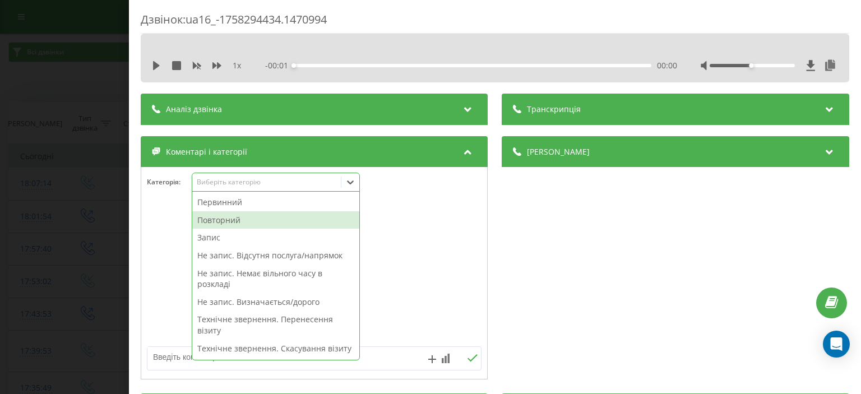
click at [234, 217] on div "Повторний" at bounding box center [275, 220] width 167 height 18
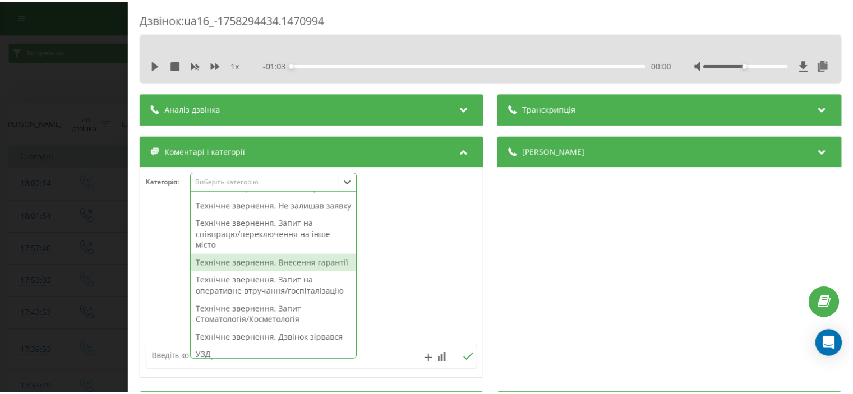
scroll to position [206, 0]
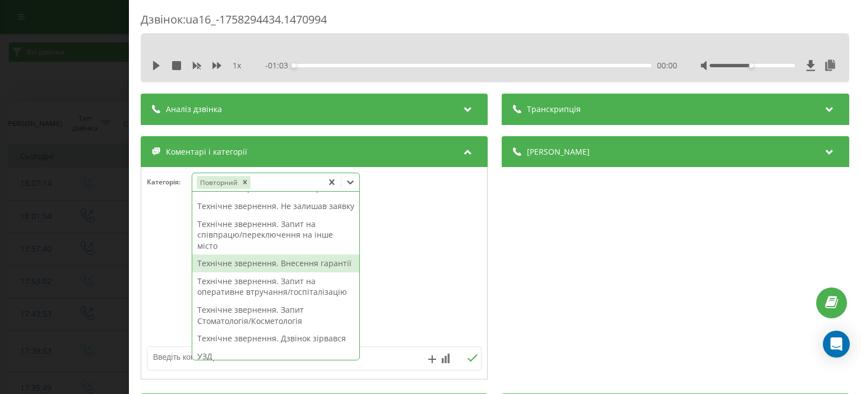
click at [288, 273] on div "Технічне звернення. Внесення гарантії" at bounding box center [275, 264] width 167 height 18
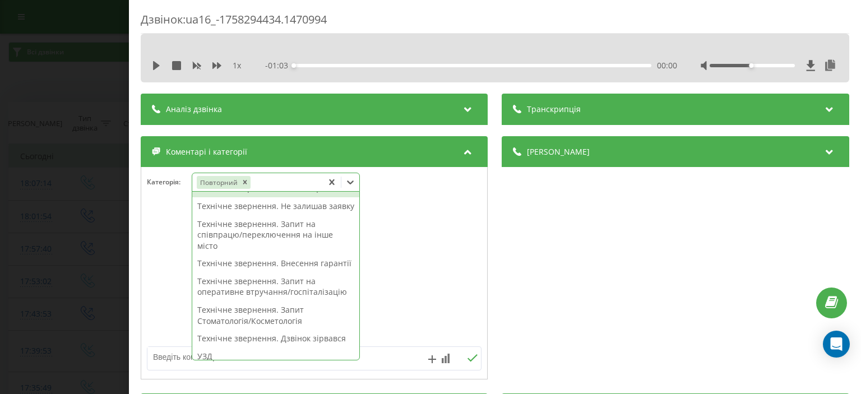
click at [110, 127] on div "Дзвінок : ua16_-1758294434.1470994 1 x - 01:03 00:00 00:00 Транскрипція Для AI-…" at bounding box center [430, 197] width 861 height 394
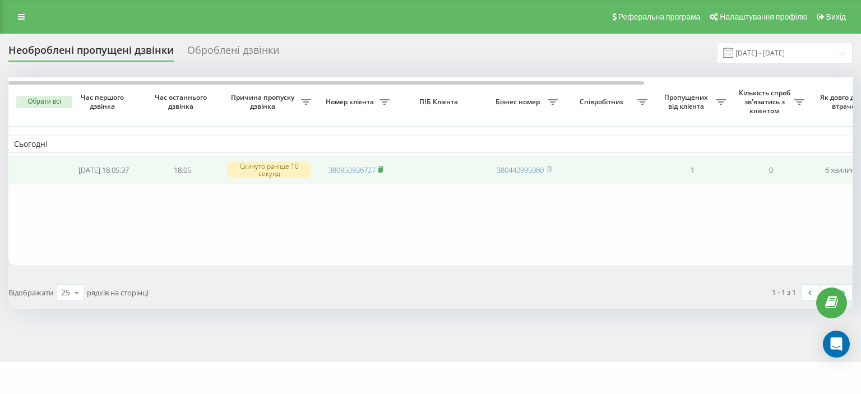
click at [381, 167] on icon at bounding box center [381, 169] width 5 height 7
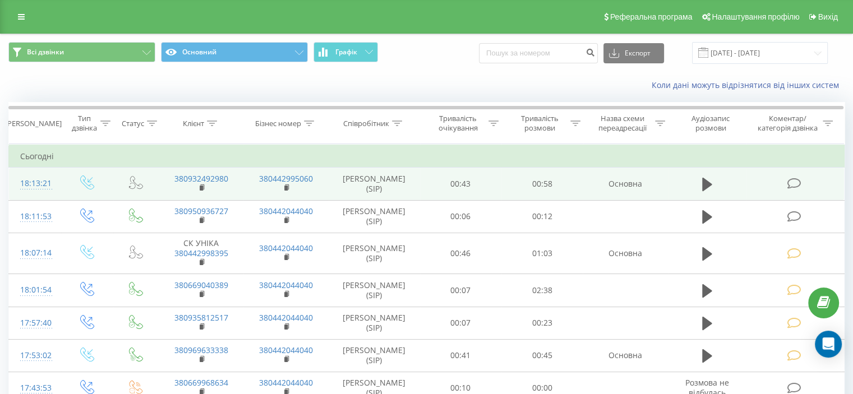
click at [797, 185] on icon at bounding box center [794, 184] width 14 height 12
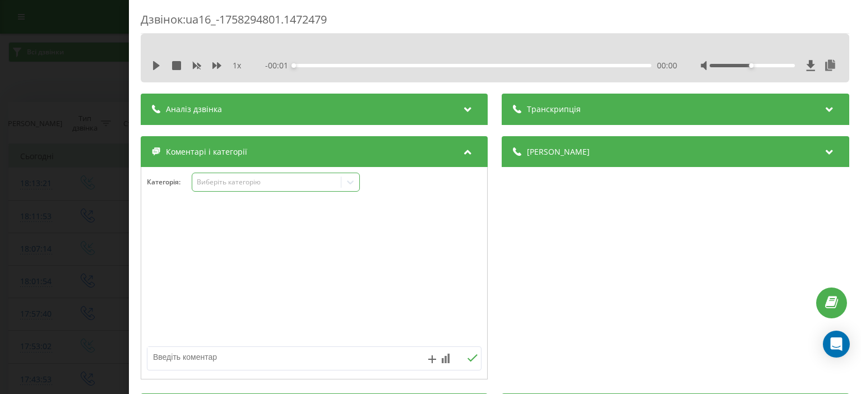
click at [250, 179] on div "Виберіть категорію" at bounding box center [267, 182] width 140 height 9
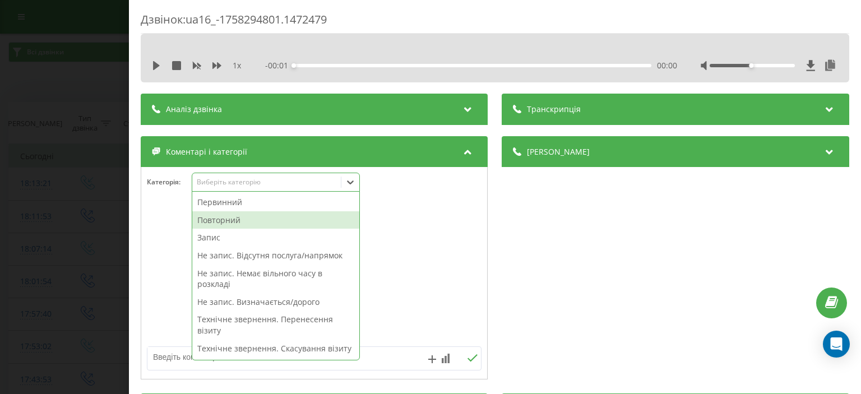
click at [259, 219] on div "Повторний" at bounding box center [275, 220] width 167 height 18
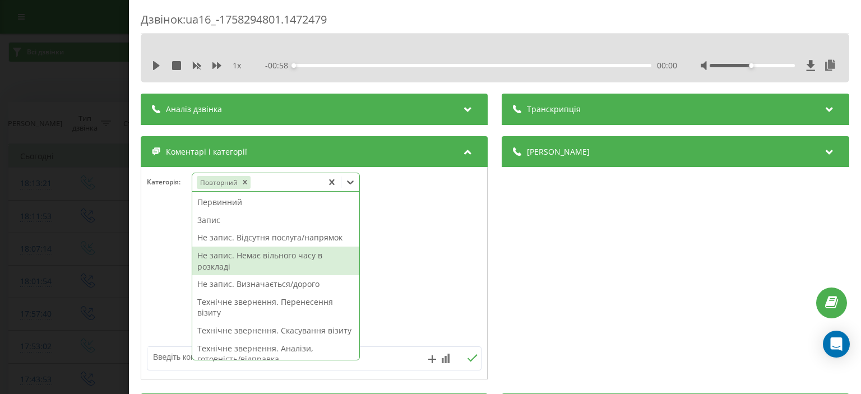
click at [286, 252] on div "Не запис. Немає вільного часу в розкладі" at bounding box center [275, 261] width 167 height 29
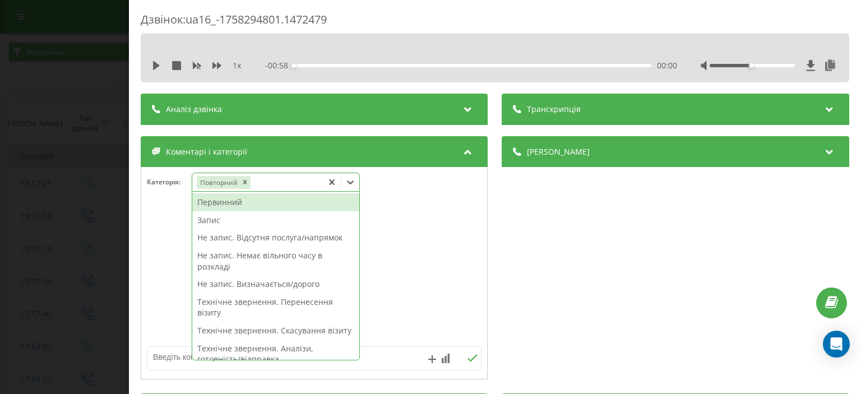
click at [87, 105] on div "Дзвінок : ua16_-1758294801.1472479 1 x - 00:58 00:00 00:00 Транскрипція Для AI-…" at bounding box center [430, 197] width 861 height 394
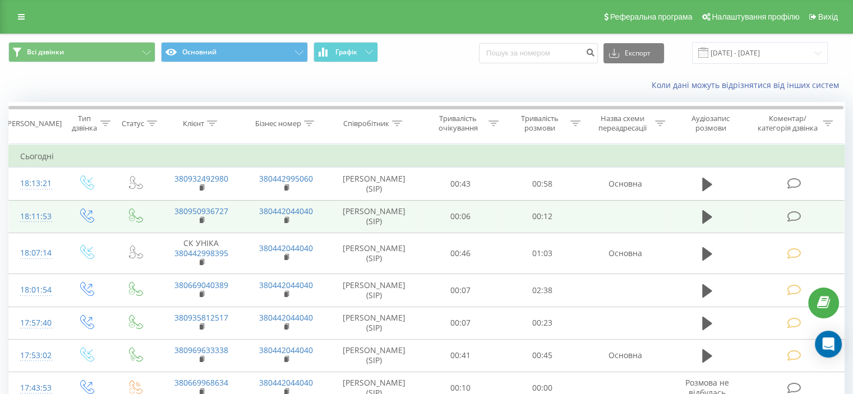
click at [793, 215] on icon at bounding box center [794, 217] width 14 height 12
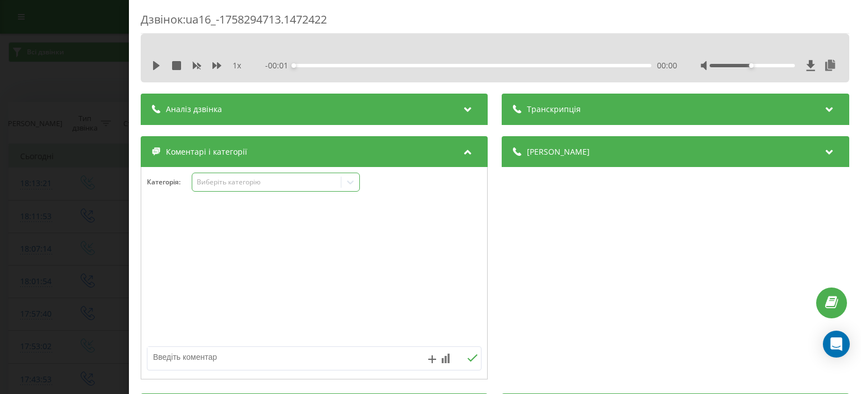
click at [250, 181] on div "Виберіть категорію" at bounding box center [267, 182] width 140 height 9
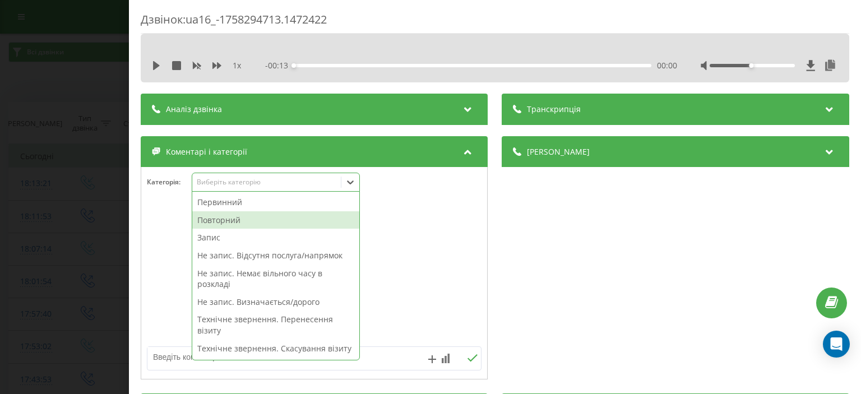
drag, startPoint x: 247, startPoint y: 215, endPoint x: 236, endPoint y: 208, distance: 13.1
click at [247, 215] on div "Повторний" at bounding box center [275, 220] width 167 height 18
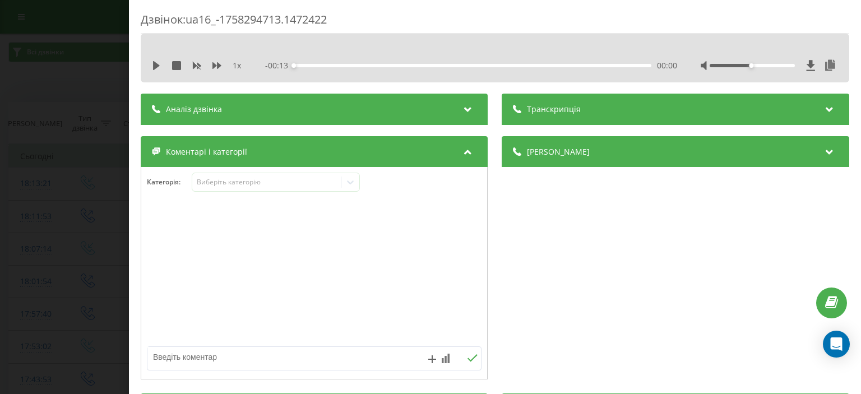
drag, startPoint x: 81, startPoint y: 53, endPoint x: 79, endPoint y: 40, distance: 13.1
click at [80, 49] on div "Дзвінок : ua16_-1758294713.1472422 1 x - 00:13 00:00 00:00 Транскрипція Для AI-…" at bounding box center [430, 197] width 861 height 394
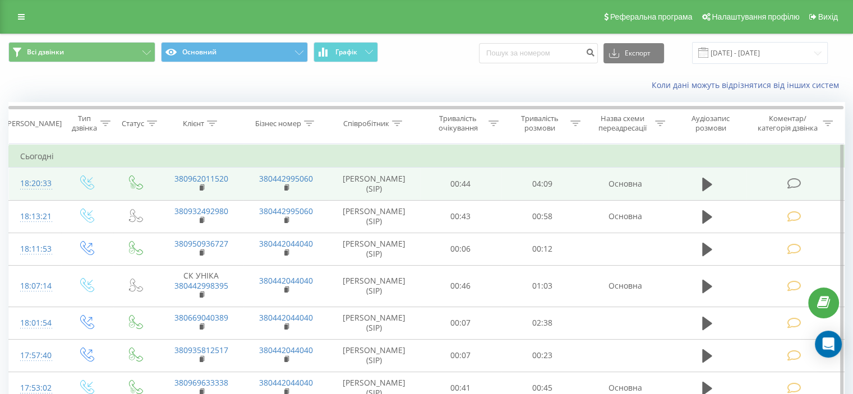
click at [793, 184] on icon at bounding box center [794, 184] width 14 height 12
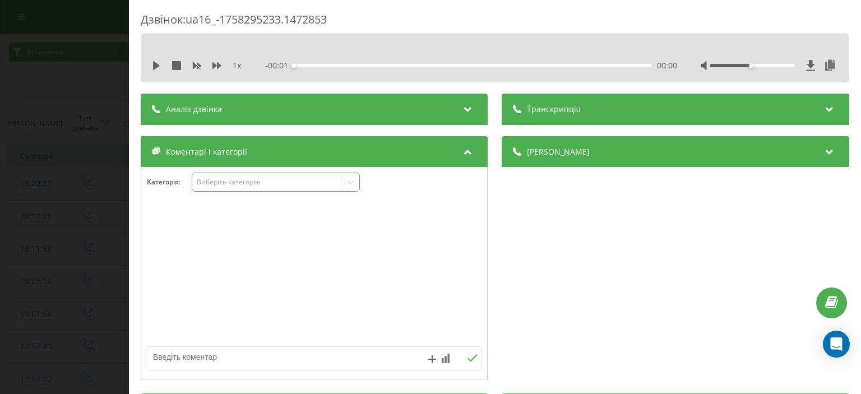
click at [227, 181] on div "Виберіть категорію" at bounding box center [267, 182] width 140 height 9
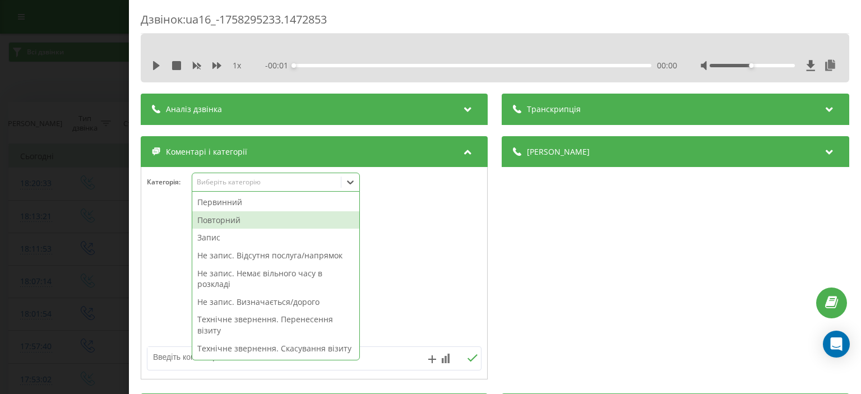
click at [233, 219] on div "Повторний" at bounding box center [275, 220] width 167 height 18
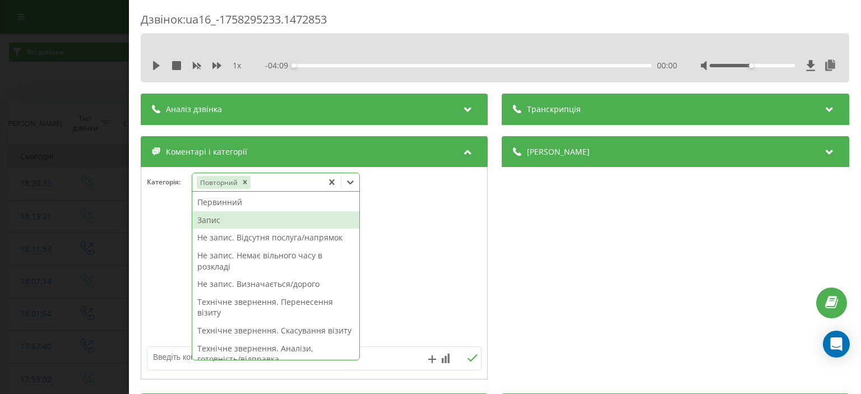
click at [244, 219] on div "Запис" at bounding box center [275, 220] width 167 height 18
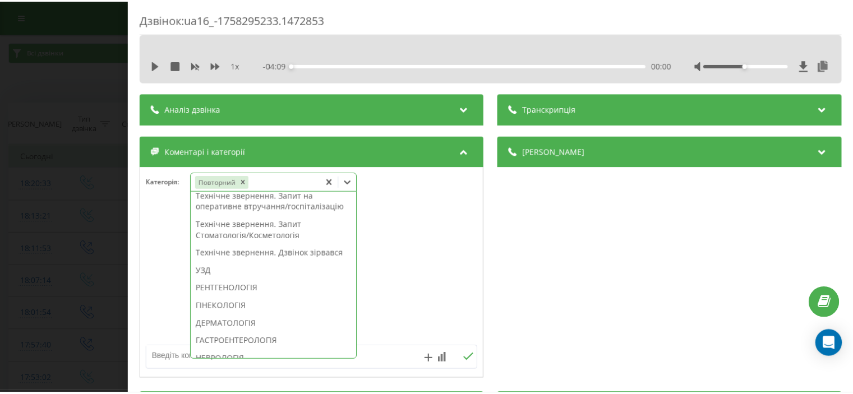
scroll to position [336, 0]
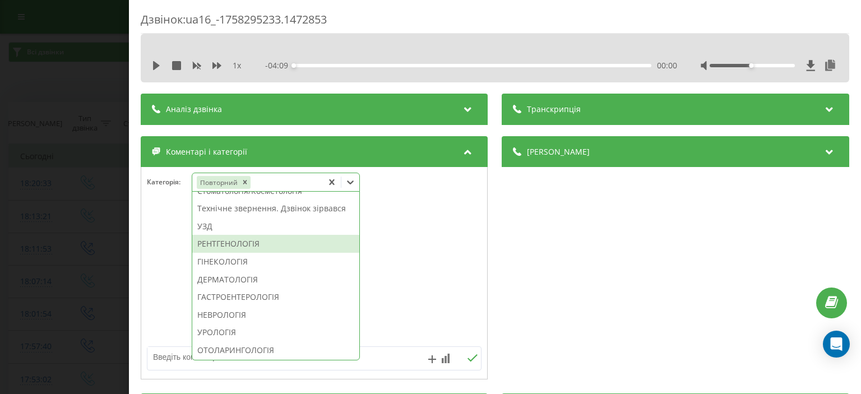
click at [250, 253] on div "РЕНТГЕНОЛОГІЯ" at bounding box center [275, 244] width 167 height 18
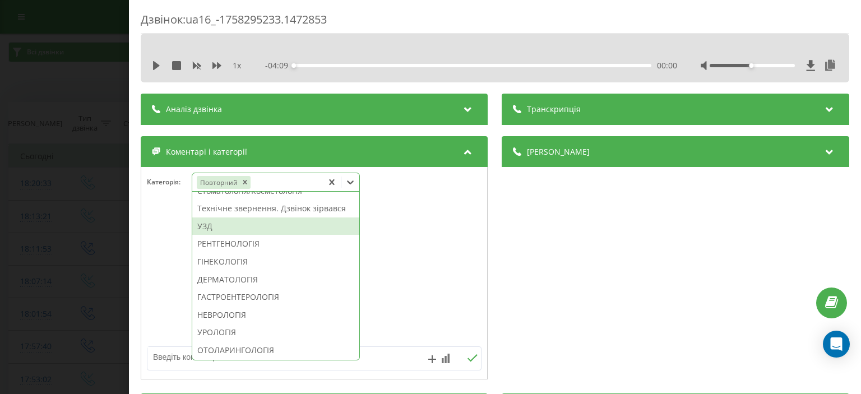
click at [24, 89] on div "Дзвінок : ua16_-1758295233.1472853 1 x - 04:09 00:00 00:00 Транскрипція Для AI-…" at bounding box center [430, 197] width 861 height 394
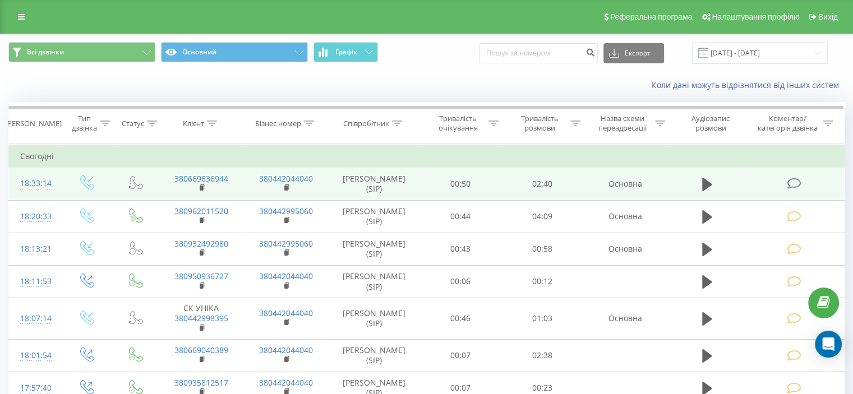
click at [792, 181] on icon at bounding box center [794, 184] width 14 height 12
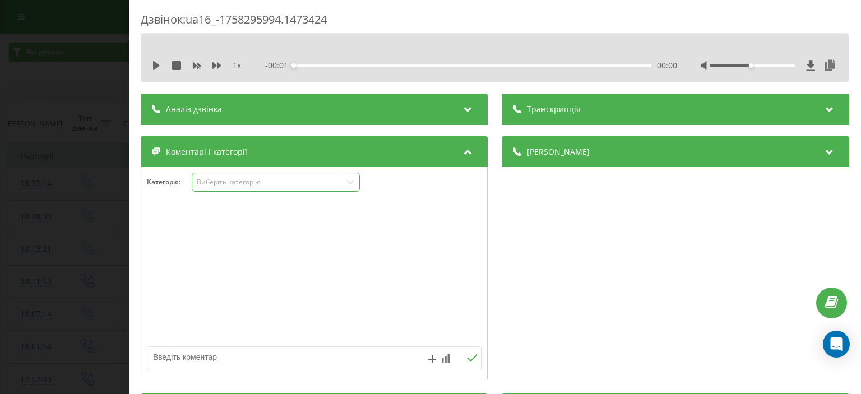
click at [222, 186] on div "Виберіть категорію" at bounding box center [267, 182] width 140 height 9
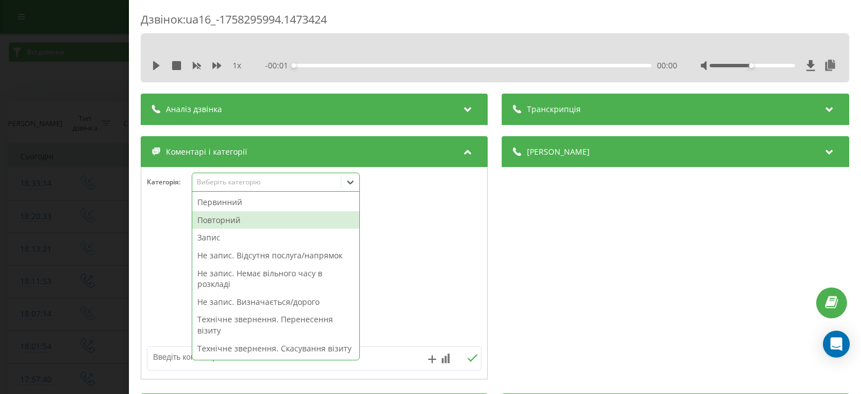
click at [237, 218] on div "Повторний" at bounding box center [275, 220] width 167 height 18
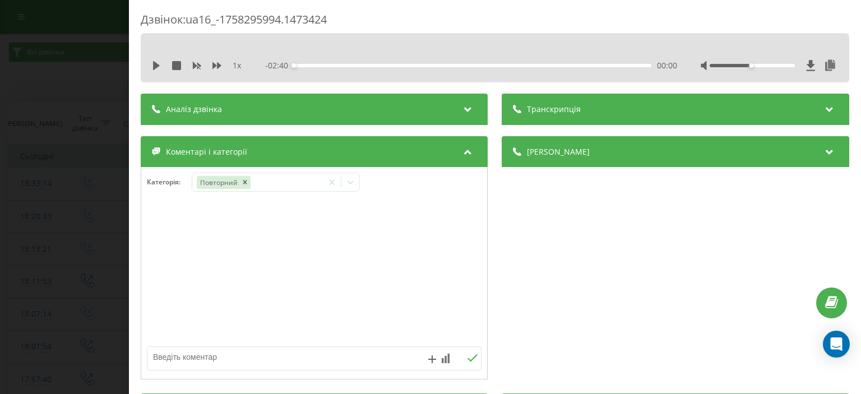
click at [177, 358] on textarea at bounding box center [280, 357] width 267 height 20
type textarea "уточнення"
click at [469, 355] on icon at bounding box center [473, 358] width 11 height 8
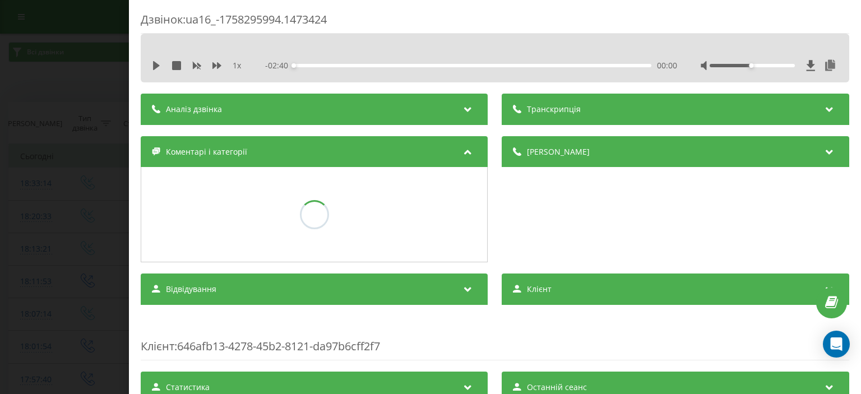
drag, startPoint x: 70, startPoint y: 61, endPoint x: 56, endPoint y: 1, distance: 61.7
click at [70, 60] on div "Дзвінок : ua16_-1758295994.1473424 1 x - 02:40 00:00 00:00 Транскрипція Для AI-…" at bounding box center [430, 197] width 861 height 394
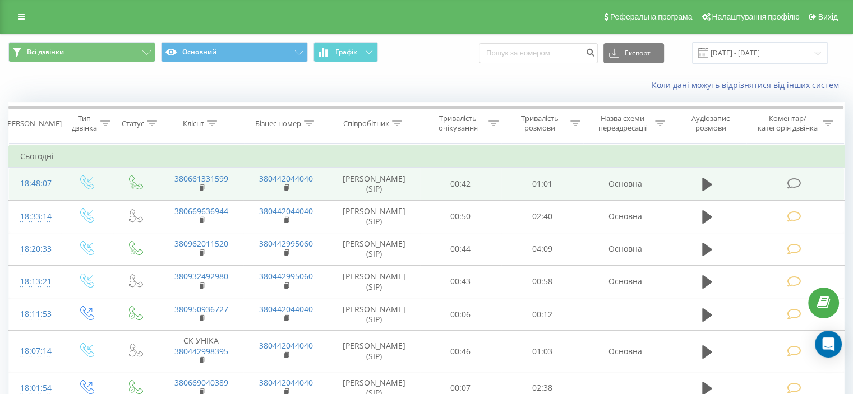
click at [792, 179] on icon at bounding box center [794, 184] width 14 height 12
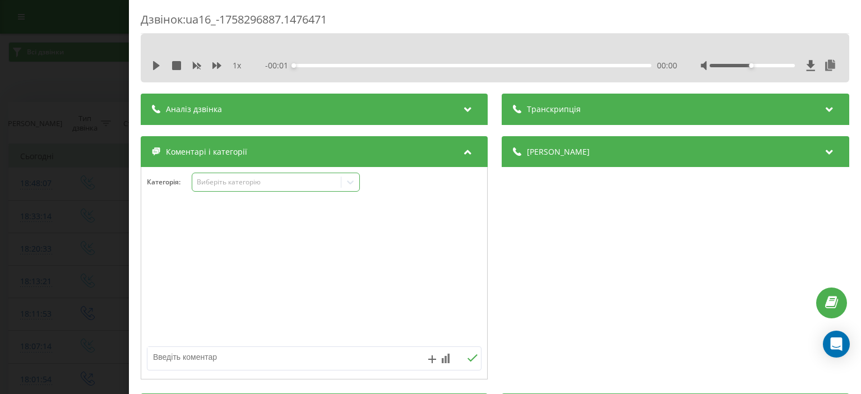
click at [219, 182] on div "Виберіть категорію" at bounding box center [267, 182] width 140 height 9
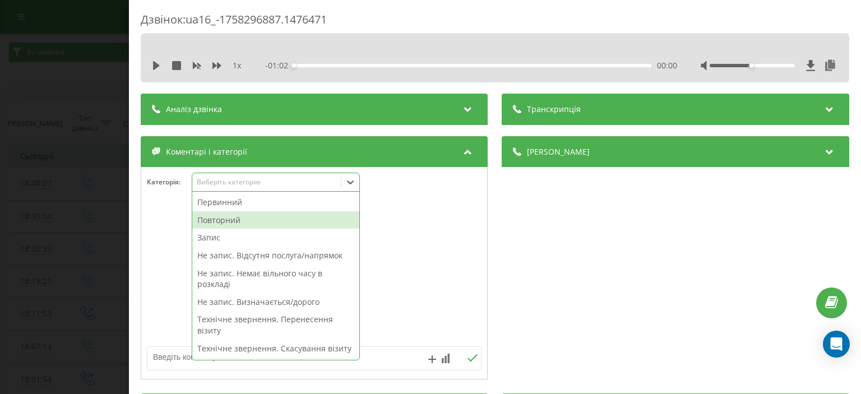
click at [233, 224] on div "Повторний" at bounding box center [275, 220] width 167 height 18
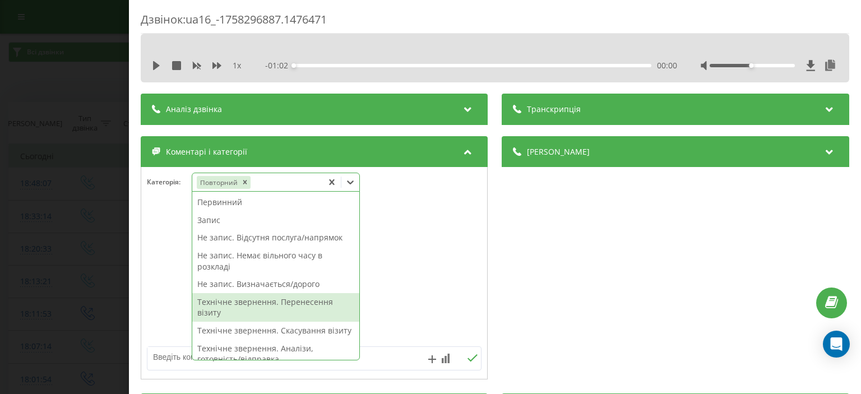
click at [302, 300] on div "Технічне звернення. Перенесення візиту" at bounding box center [275, 307] width 167 height 29
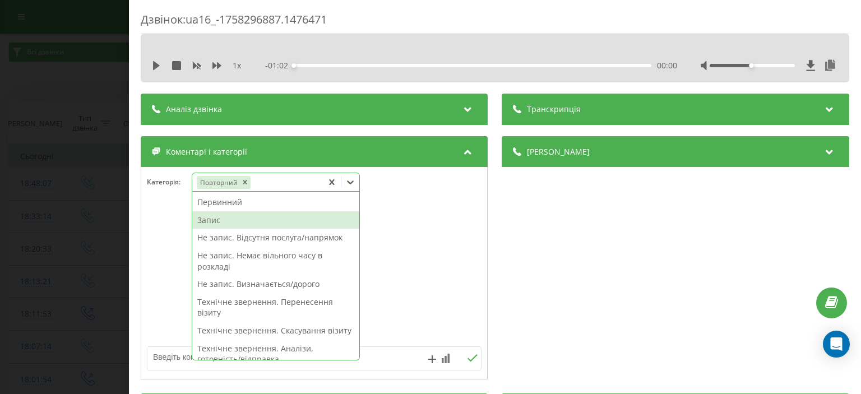
drag, startPoint x: 76, startPoint y: 81, endPoint x: 54, endPoint y: 31, distance: 54.3
click at [73, 76] on div "Дзвінок : ua16_-1758296887.1476471 1 x - 01:02 00:00 00:00 Транскрипція Для AI-…" at bounding box center [430, 197] width 861 height 394
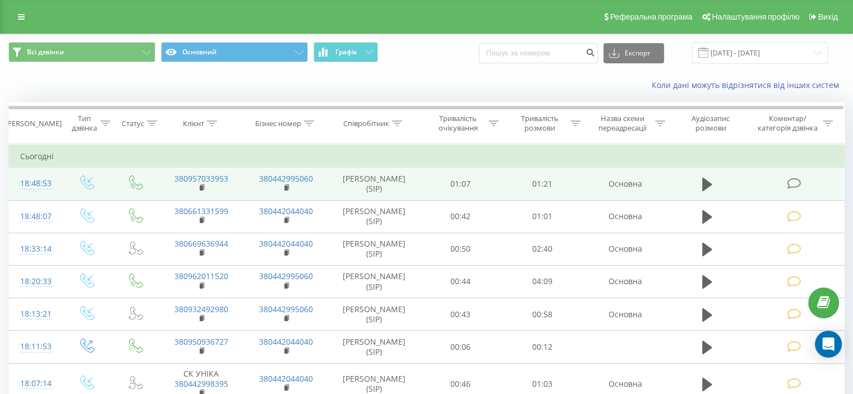
click at [796, 184] on icon at bounding box center [794, 184] width 14 height 12
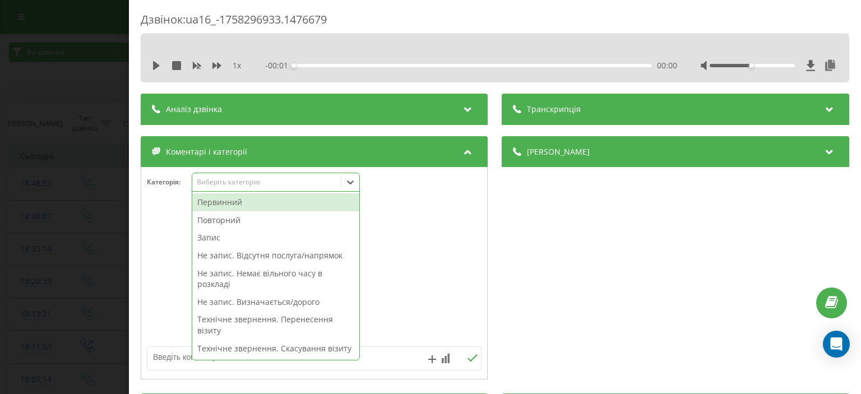
click at [210, 180] on div "Виберіть категорію" at bounding box center [267, 182] width 140 height 9
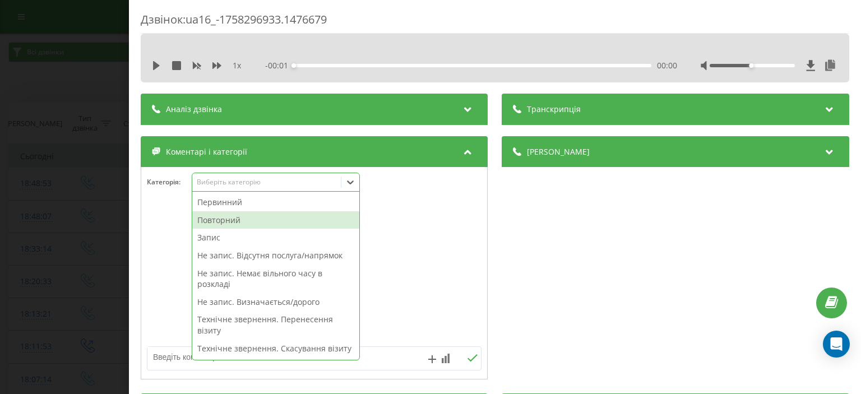
click at [236, 222] on div "Повторний" at bounding box center [275, 220] width 167 height 18
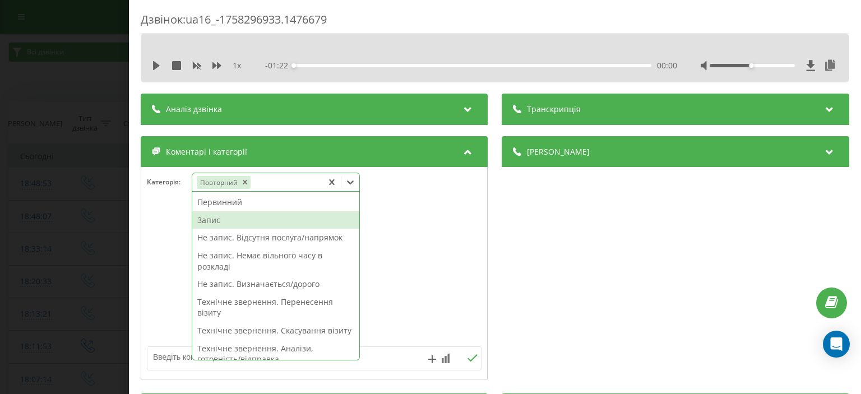
click at [215, 220] on div "Запис" at bounding box center [275, 220] width 167 height 18
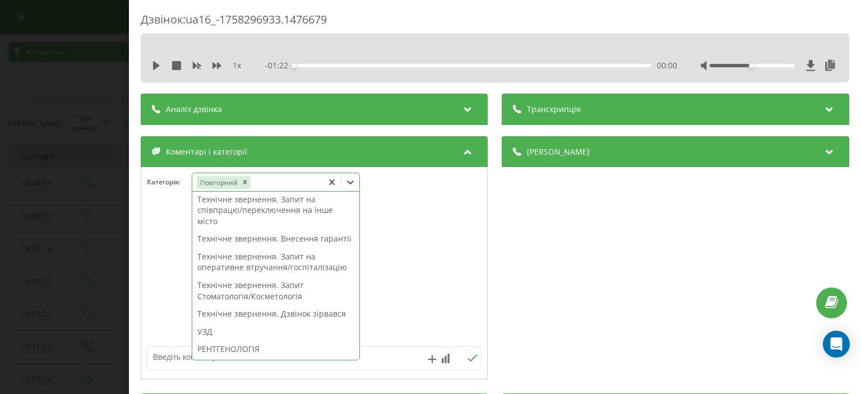
scroll to position [336, 0]
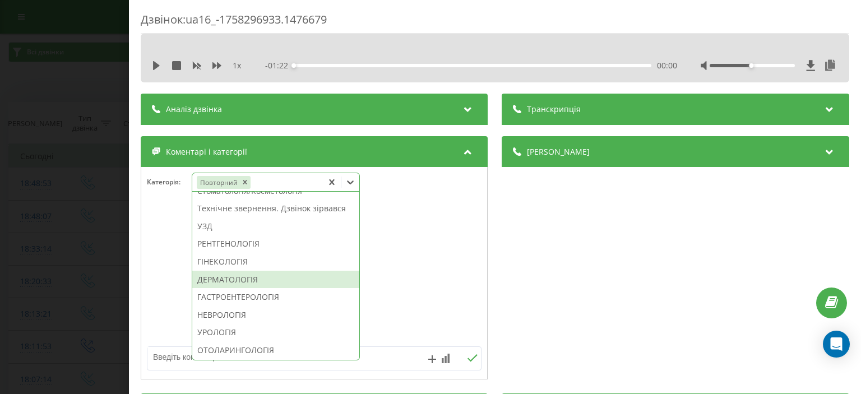
click at [253, 289] on div "ДЕРМАТОЛОГІЯ" at bounding box center [275, 280] width 167 height 18
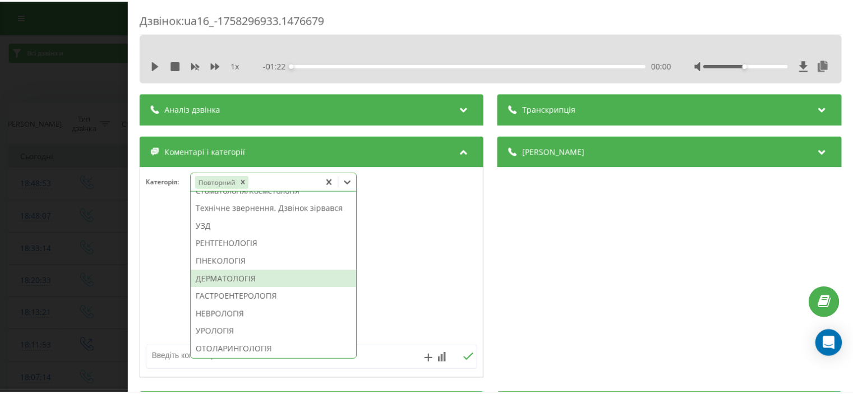
scroll to position [0, 0]
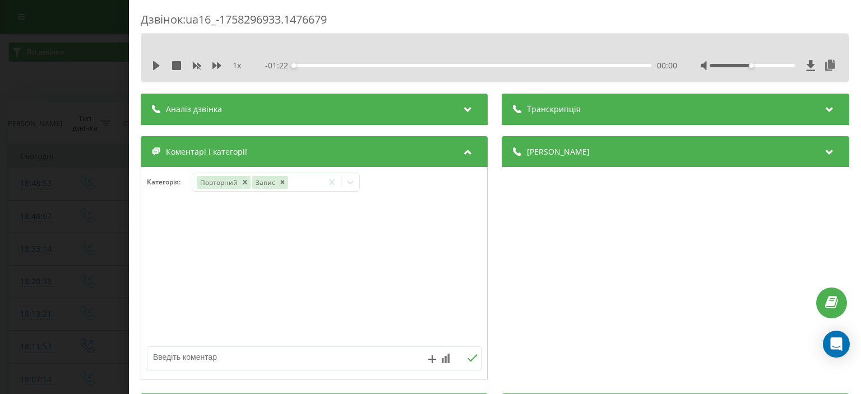
drag, startPoint x: 47, startPoint y: 78, endPoint x: 49, endPoint y: 2, distance: 75.7
click at [47, 77] on div "Дзвінок : ua16_-1758296933.1476679 1 x - 01:22 00:00 00:00 Транскрипція Для AI-…" at bounding box center [430, 197] width 861 height 394
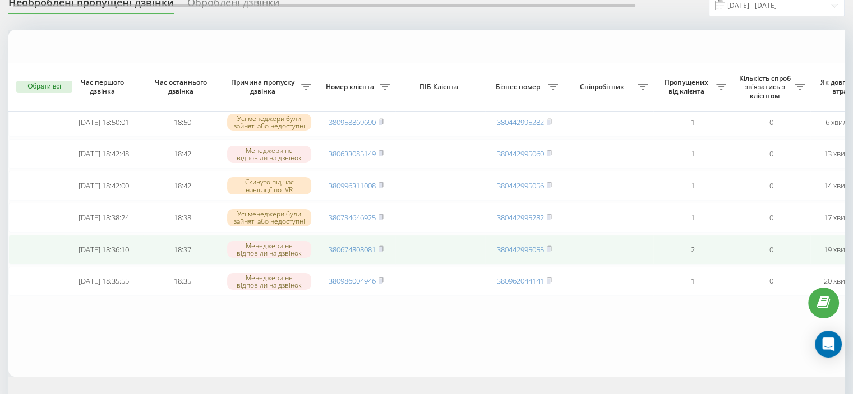
scroll to position [112, 0]
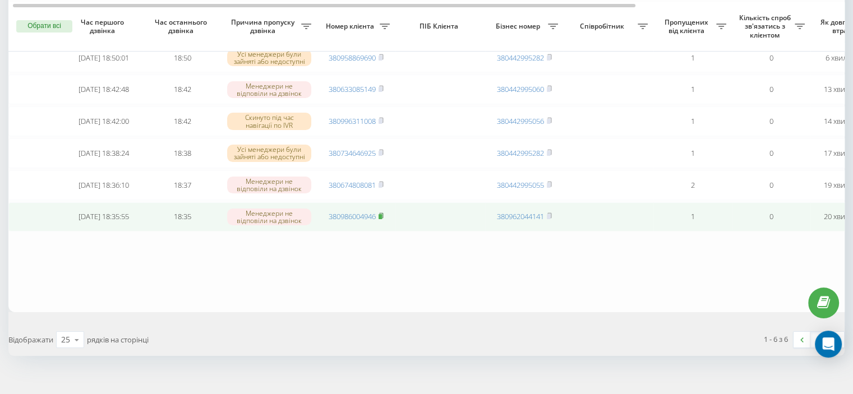
click at [381, 219] on rect at bounding box center [380, 216] width 3 height 5
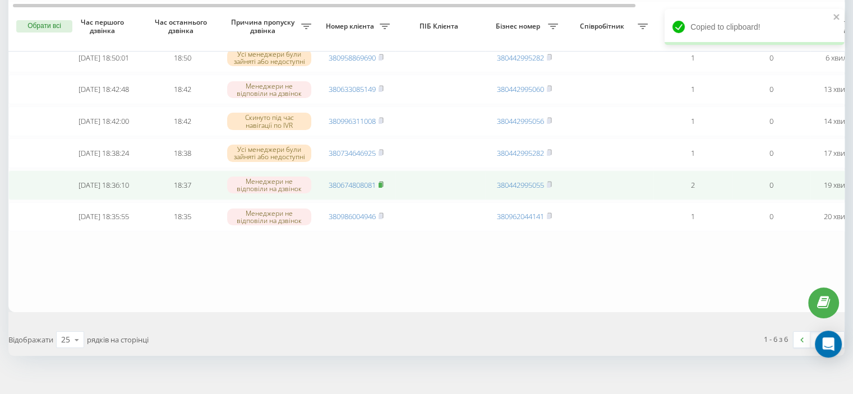
click at [381, 188] on rect at bounding box center [380, 185] width 3 height 5
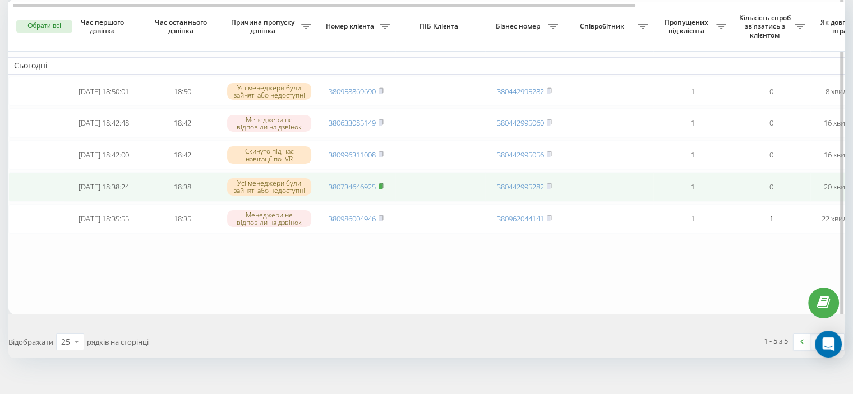
click at [381, 190] on rect at bounding box center [380, 186] width 3 height 5
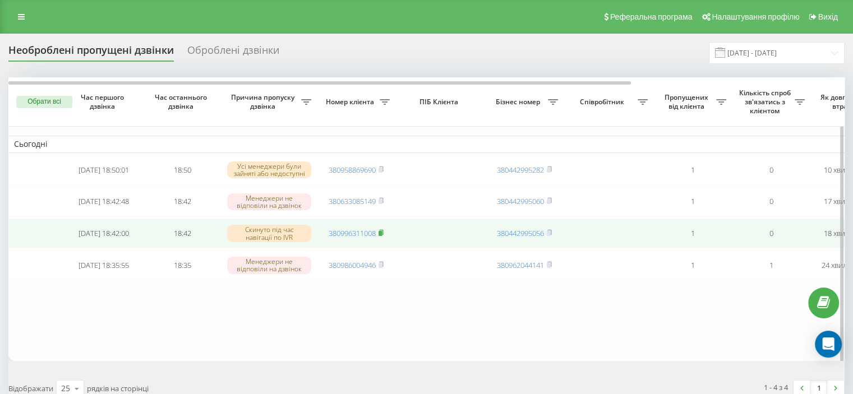
click at [384, 235] on icon at bounding box center [381, 232] width 5 height 7
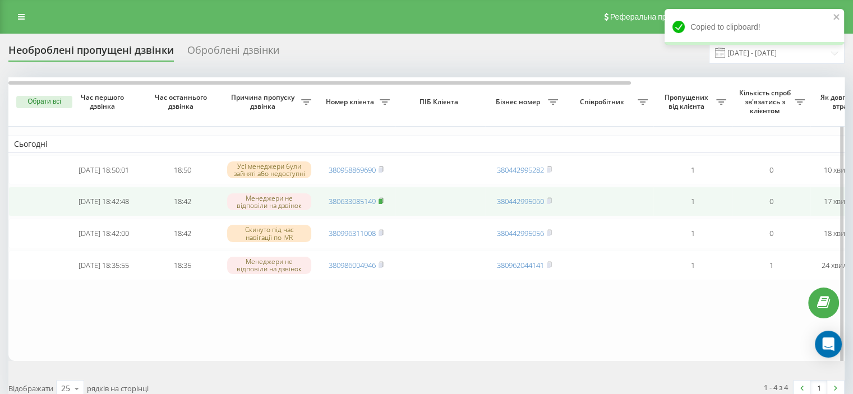
click at [381, 201] on rect at bounding box center [380, 201] width 3 height 5
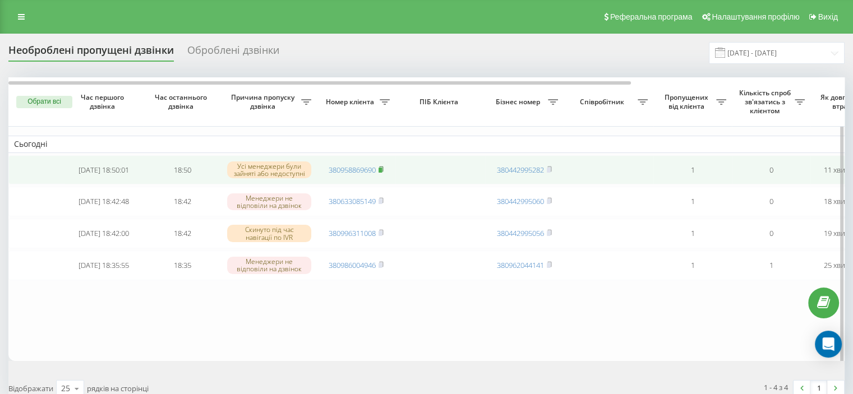
click at [380, 168] on rect at bounding box center [380, 170] width 3 height 5
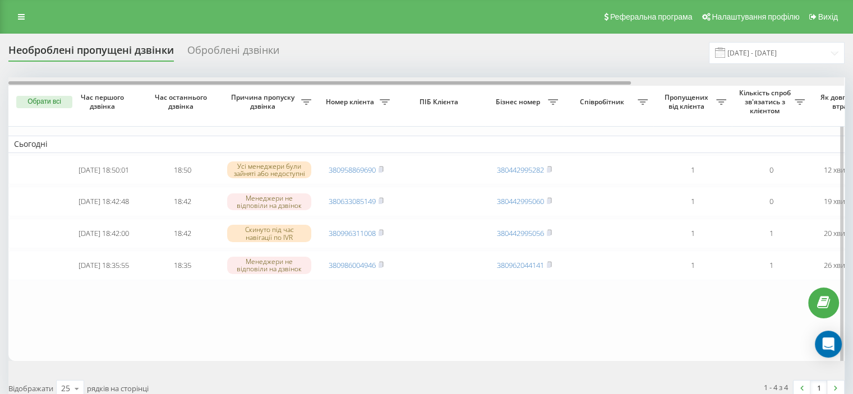
click at [832, 80] on div at bounding box center [426, 81] width 836 height 8
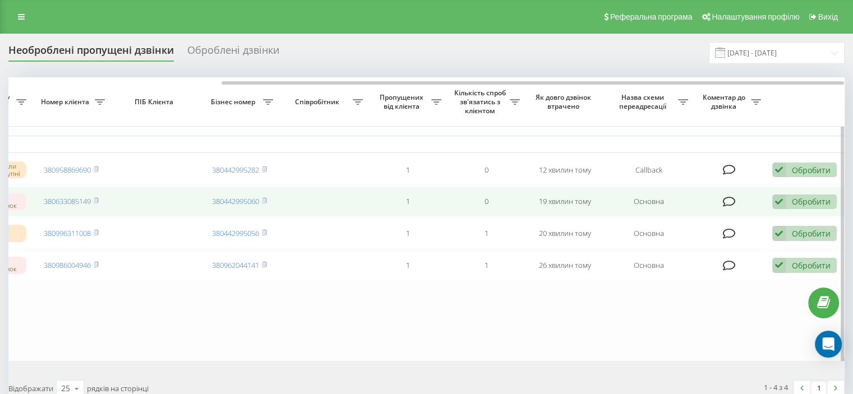
click at [815, 202] on div "Обробити" at bounding box center [811, 201] width 39 height 11
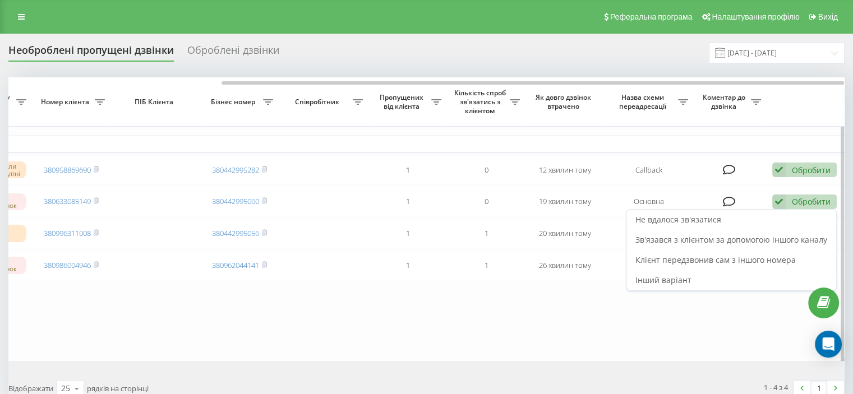
click at [779, 105] on th at bounding box center [806, 101] width 79 height 49
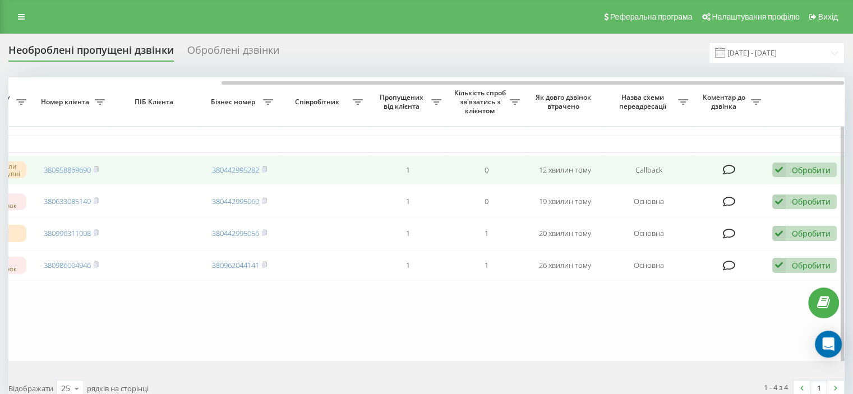
click at [803, 174] on div "Обробити" at bounding box center [811, 170] width 39 height 11
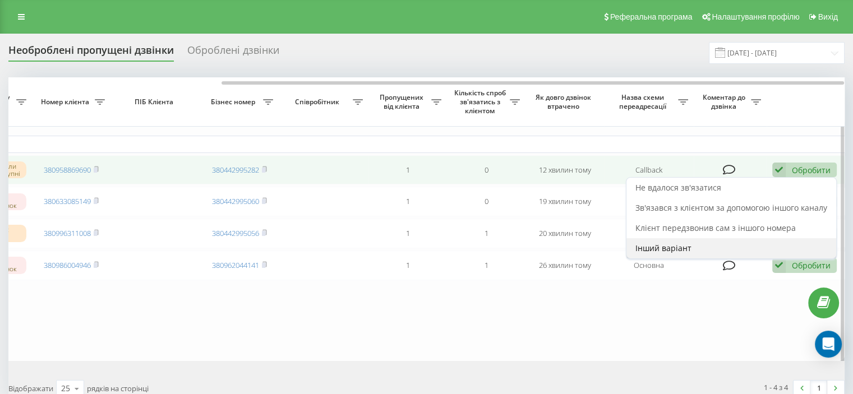
click at [671, 248] on span "Інший варіант" at bounding box center [663, 248] width 56 height 11
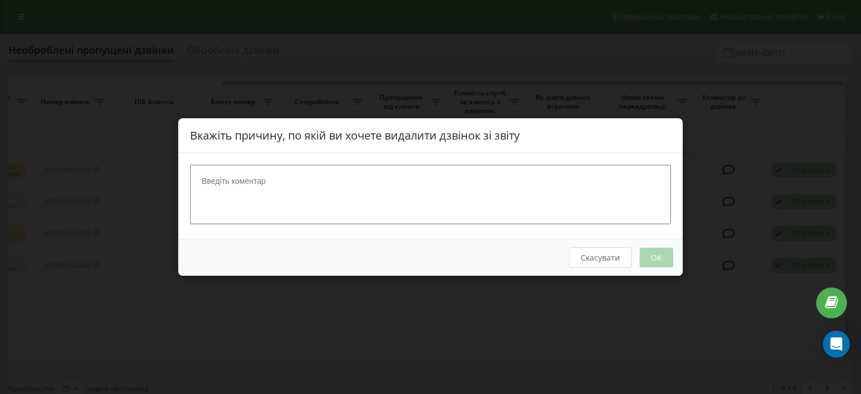
click at [287, 200] on textarea at bounding box center [430, 194] width 481 height 59
type textarea "поза зоной"
click at [655, 260] on button "OK" at bounding box center [657, 258] width 34 height 20
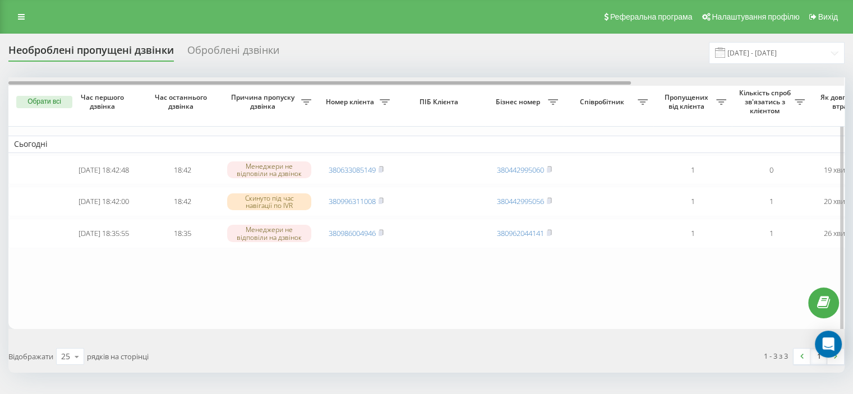
click at [833, 82] on div at bounding box center [426, 81] width 836 height 8
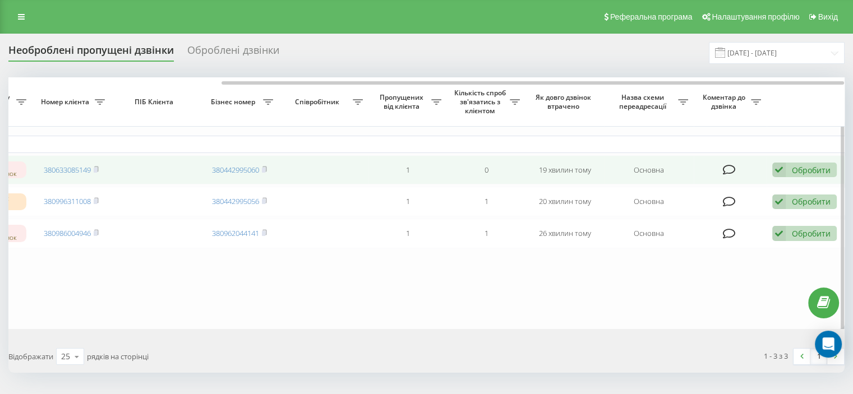
click at [814, 170] on div "Обробити" at bounding box center [811, 170] width 39 height 11
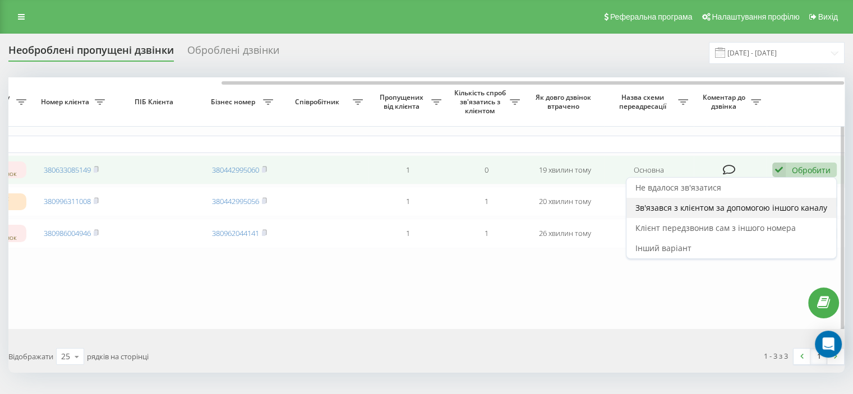
click at [663, 210] on span "Зв'язався з клієнтом за допомогою іншого каналу" at bounding box center [731, 207] width 192 height 11
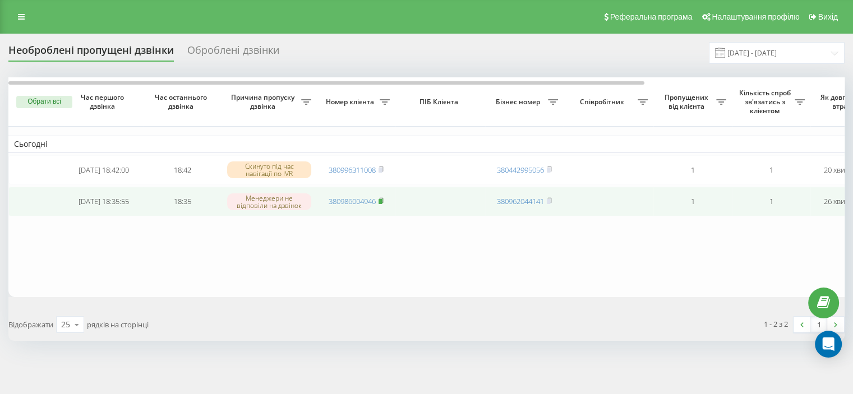
click at [381, 201] on rect at bounding box center [380, 201] width 3 height 5
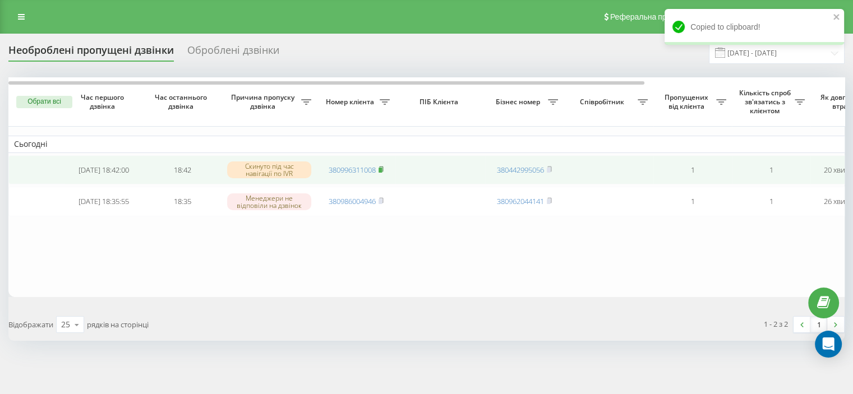
click at [382, 168] on rect at bounding box center [380, 170] width 3 height 5
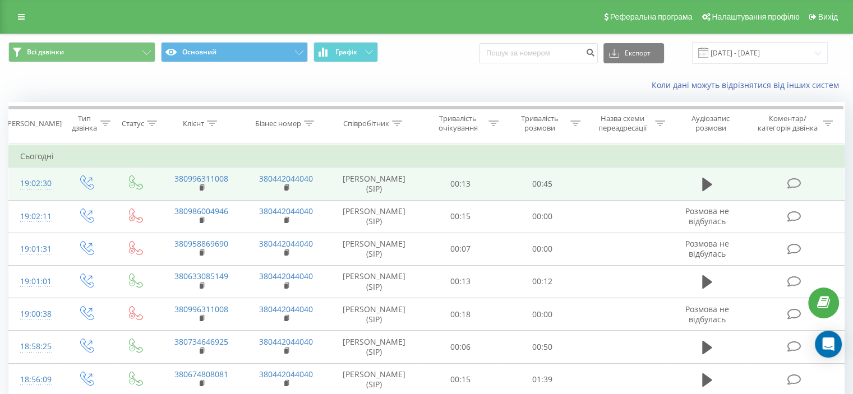
click at [792, 183] on icon at bounding box center [794, 184] width 14 height 12
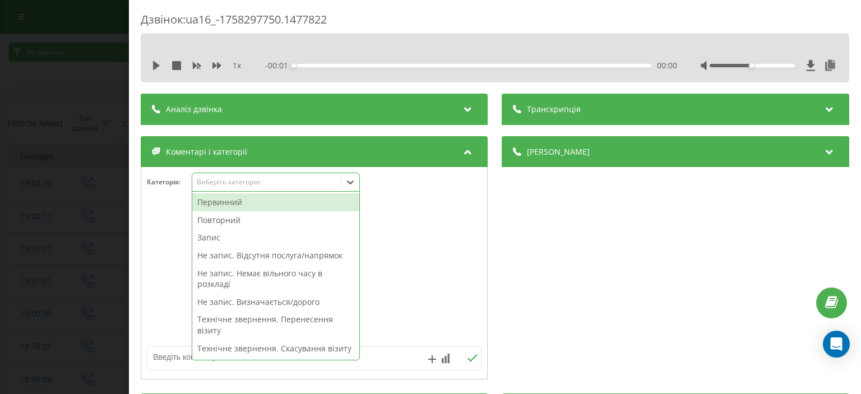
click at [225, 179] on div "Виберіть категорію" at bounding box center [267, 182] width 140 height 9
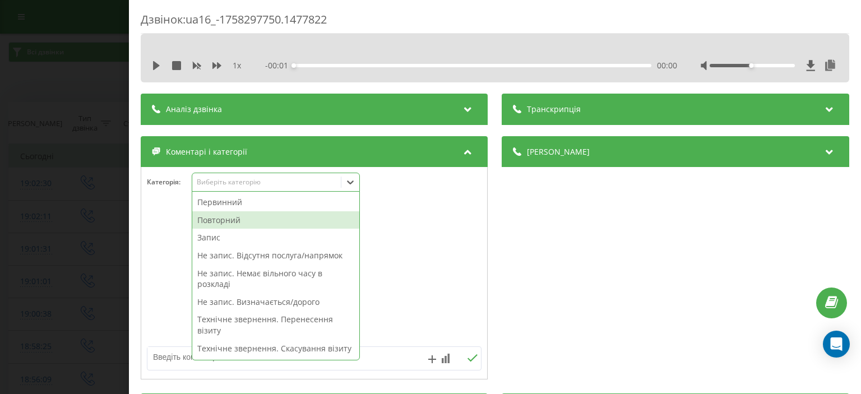
click at [229, 216] on div "Повторний" at bounding box center [275, 220] width 167 height 18
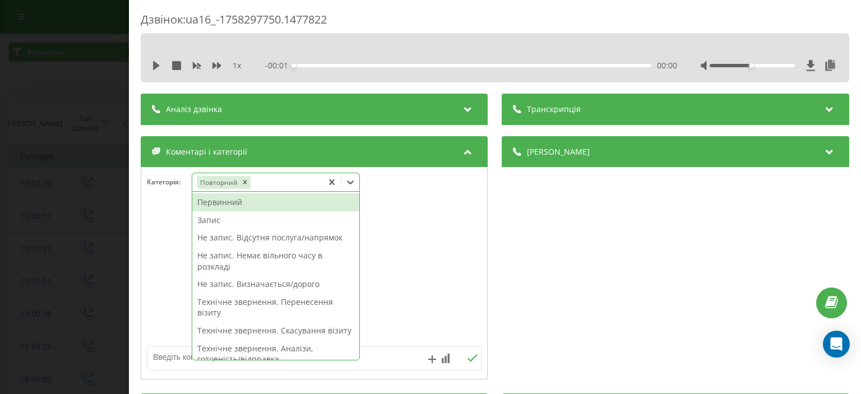
click at [160, 357] on textarea at bounding box center [280, 357] width 267 height 20
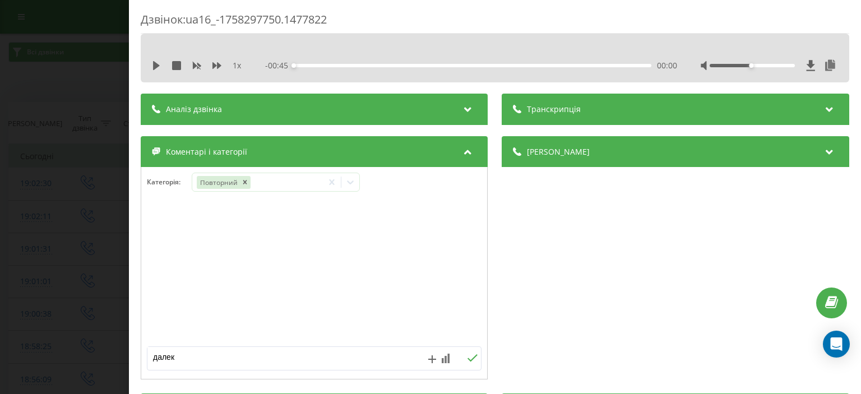
type textarea "далеко"
click at [468, 360] on icon at bounding box center [473, 358] width 11 height 8
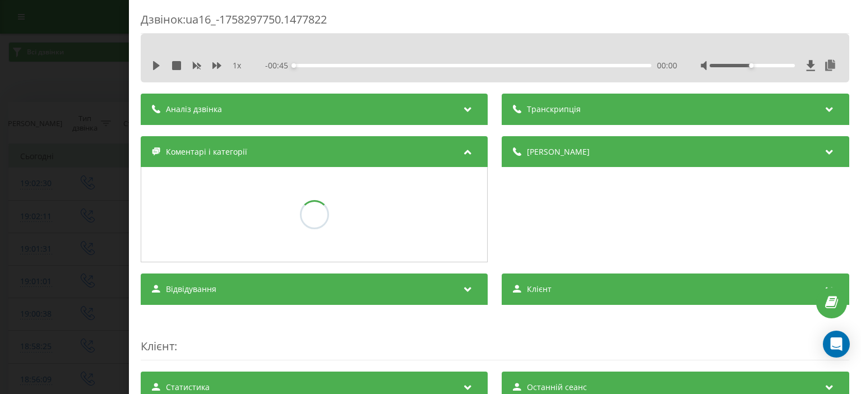
click at [29, 126] on div "Дзвінок : ua16_-1758297750.1477822 1 x - 00:45 00:00 00:00 Транскрипція Для AI-…" at bounding box center [430, 197] width 861 height 394
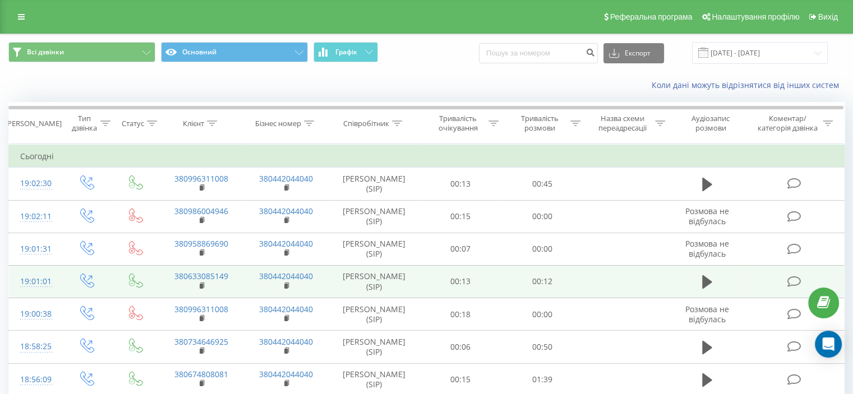
click at [792, 279] on icon at bounding box center [794, 282] width 14 height 12
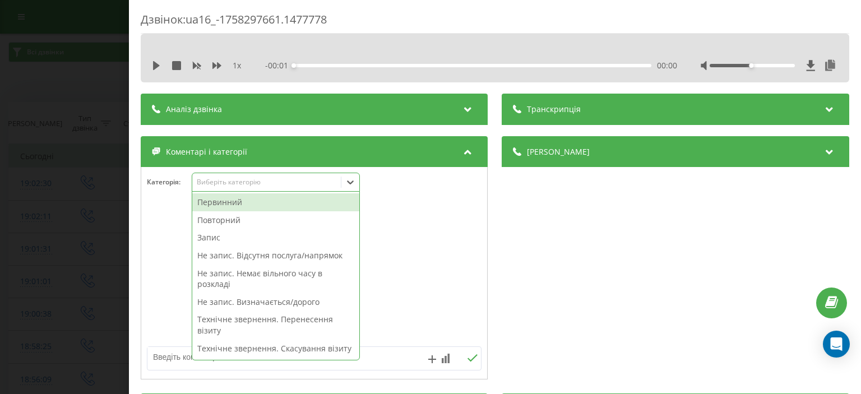
click at [242, 187] on div "Виберіть категорію" at bounding box center [267, 182] width 140 height 9
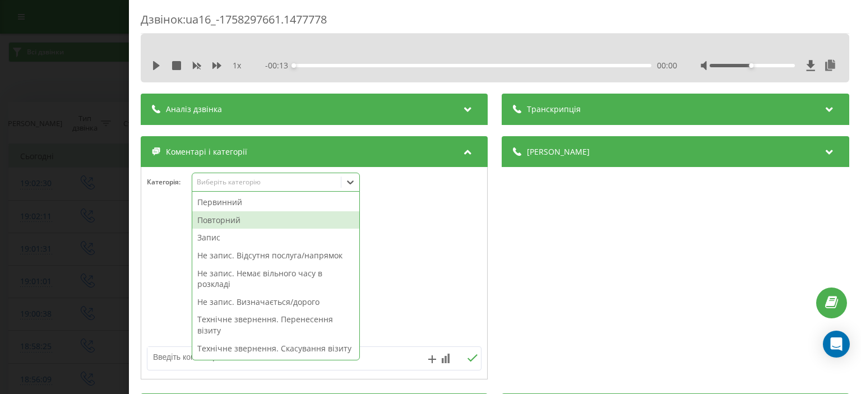
click at [241, 219] on div "Повторний" at bounding box center [275, 220] width 167 height 18
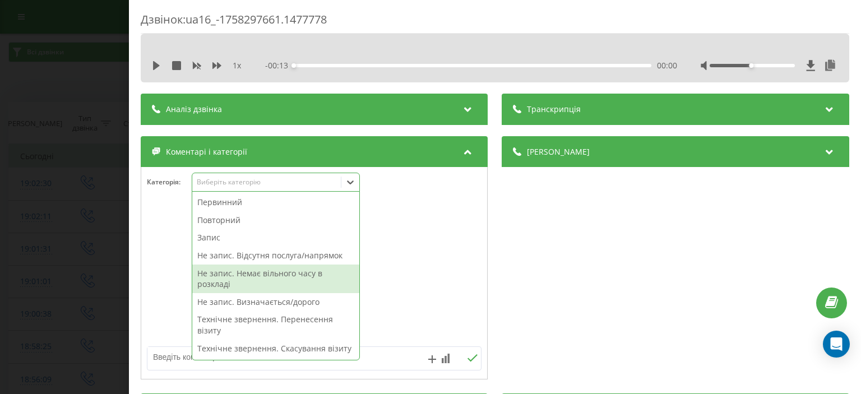
click at [182, 352] on textarea at bounding box center [280, 357] width 267 height 20
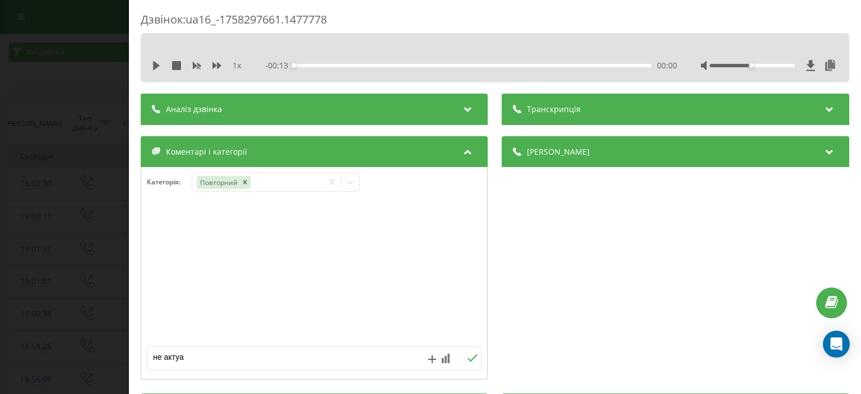
type textarea "не актуа"
click at [470, 356] on icon at bounding box center [473, 358] width 11 height 8
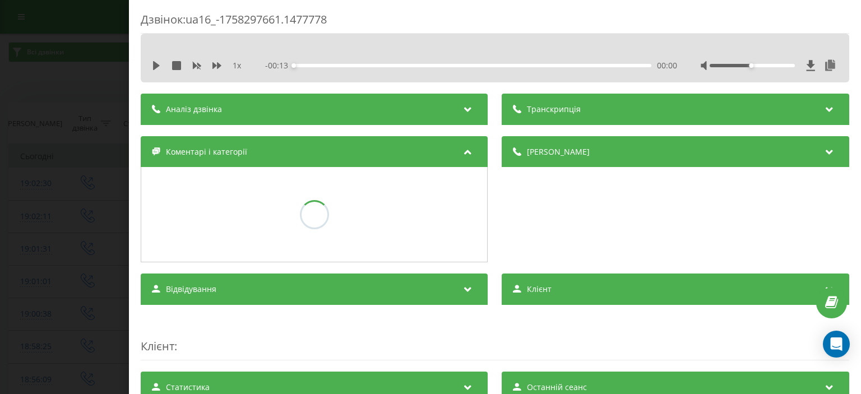
drag, startPoint x: 68, startPoint y: 109, endPoint x: 75, endPoint y: 1, distance: 109.0
click at [68, 101] on div "Дзвінок : ua16_-1758297661.1477778 1 x - 00:13 00:00 00:00 Транскрипція Для AI-…" at bounding box center [430, 197] width 861 height 394
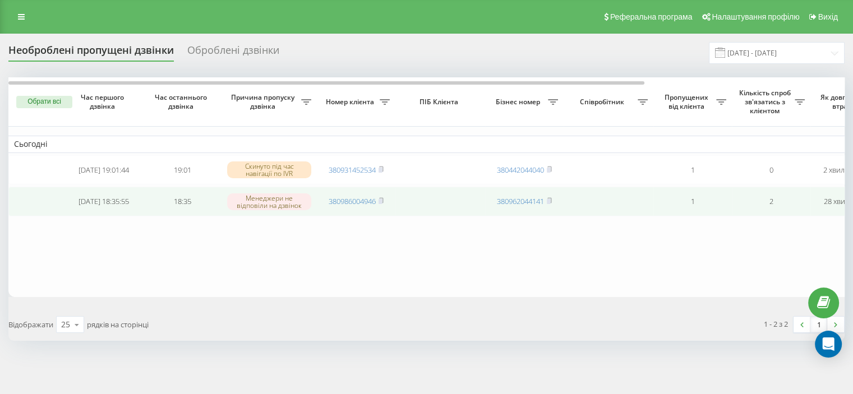
click at [379, 200] on icon at bounding box center [381, 200] width 5 height 7
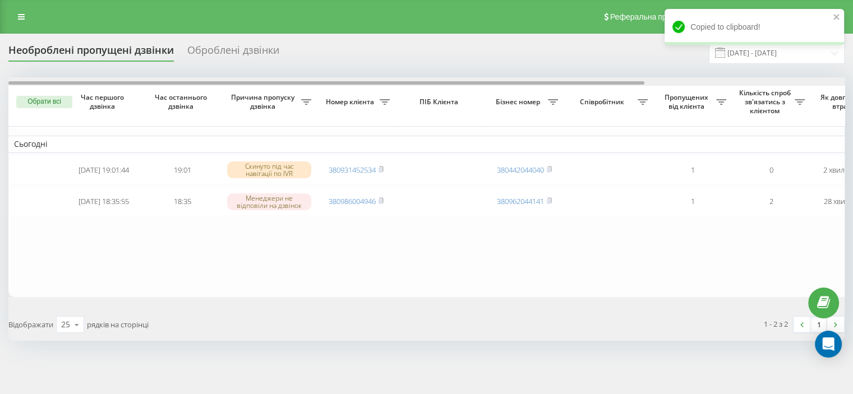
click at [814, 79] on div at bounding box center [430, 81] width 845 height 8
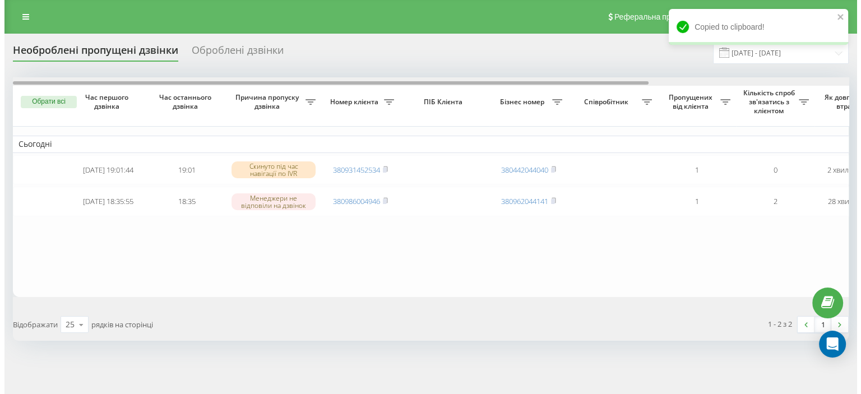
scroll to position [0, 285]
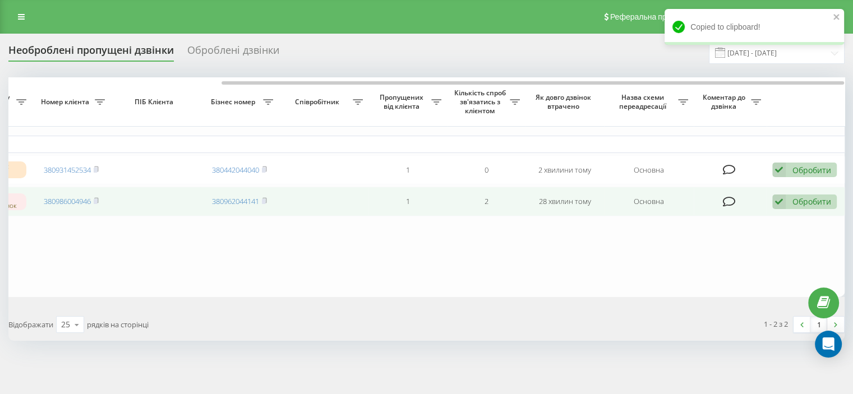
drag, startPoint x: 814, startPoint y: 206, endPoint x: 800, endPoint y: 206, distance: 14.6
click at [814, 205] on div "Обробити" at bounding box center [811, 201] width 39 height 11
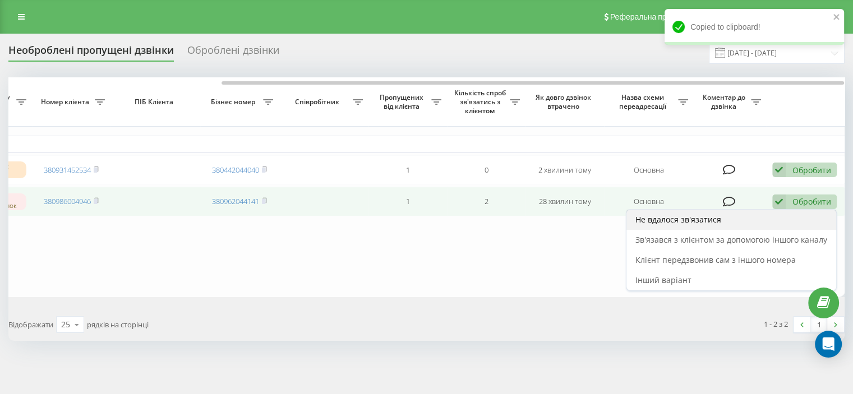
click at [722, 222] on div "Не вдалося зв'язатися" at bounding box center [731, 220] width 210 height 20
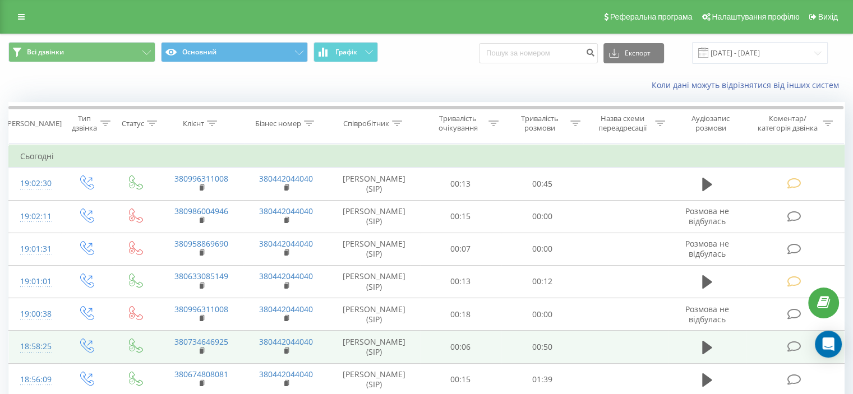
click at [716, 353] on td at bounding box center [707, 347] width 79 height 33
click at [705, 346] on icon at bounding box center [707, 347] width 10 height 13
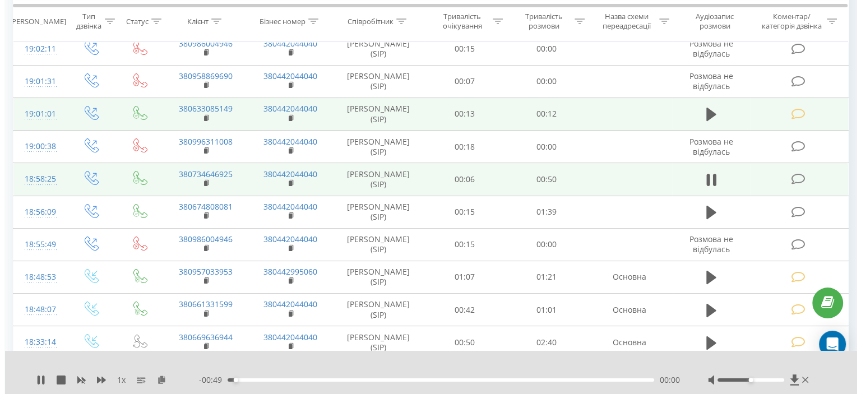
scroll to position [168, 0]
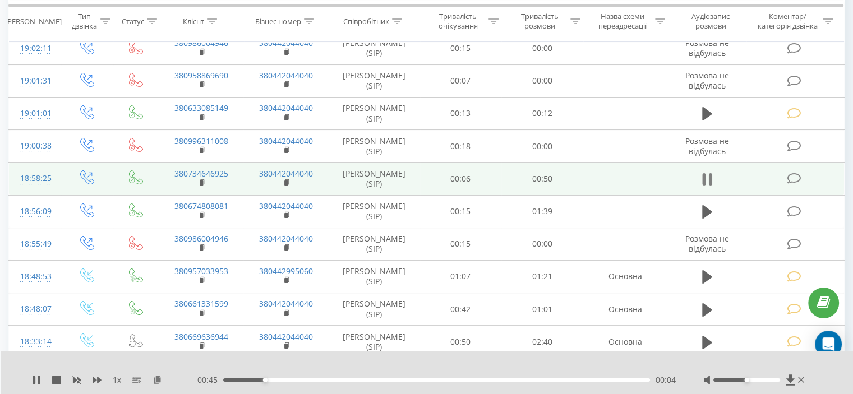
drag, startPoint x: 706, startPoint y: 179, endPoint x: 786, endPoint y: 182, distance: 79.7
click at [707, 179] on icon at bounding box center [707, 180] width 10 height 16
click at [792, 177] on icon at bounding box center [794, 179] width 14 height 12
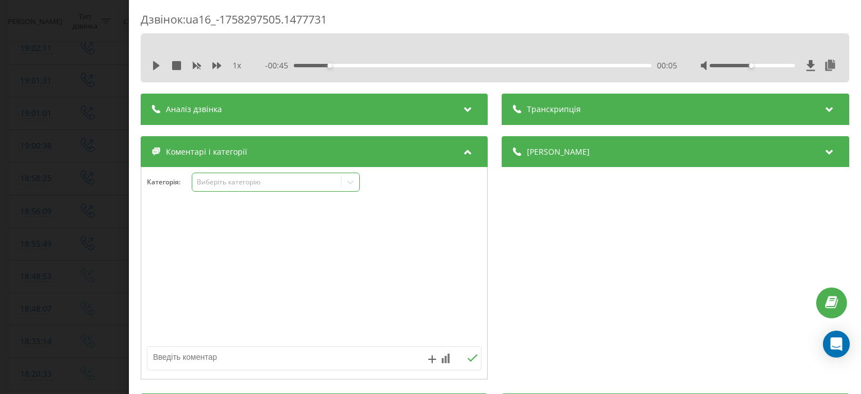
click at [229, 179] on div "Виберіть категорію" at bounding box center [267, 182] width 140 height 9
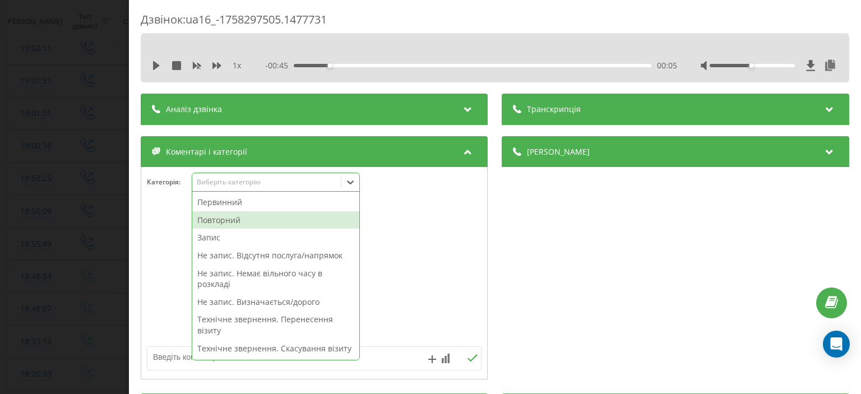
click at [236, 219] on div "Повторний" at bounding box center [275, 220] width 167 height 18
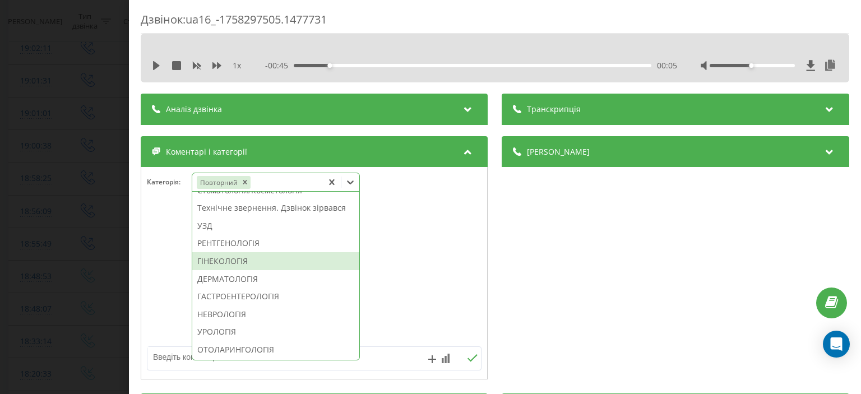
scroll to position [319, 0]
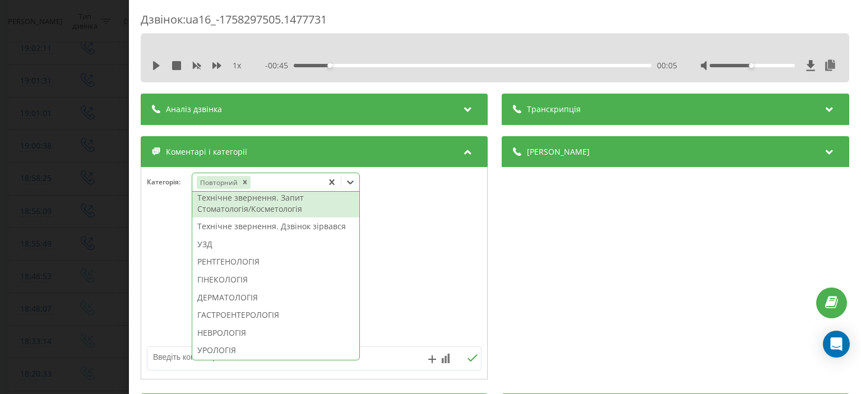
click at [274, 218] on div "Технічне звернення. Запит Стоматологія/Косметологія" at bounding box center [275, 203] width 167 height 29
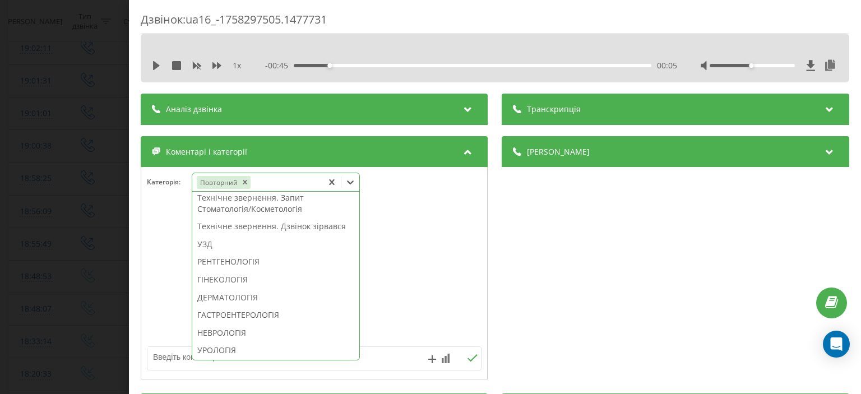
click at [83, 77] on div "Дзвінок : ua16_-1758297505.1477731 1 x - 00:45 00:05 00:05 Транскрипція Для AI-…" at bounding box center [430, 197] width 861 height 394
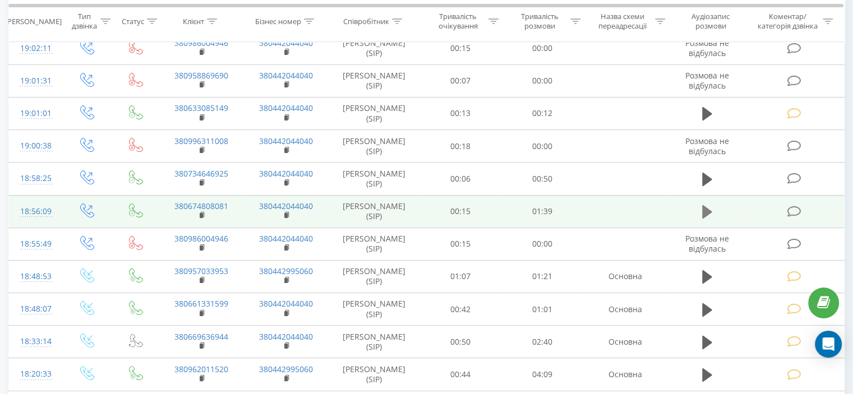
click at [700, 208] on button at bounding box center [707, 212] width 17 height 17
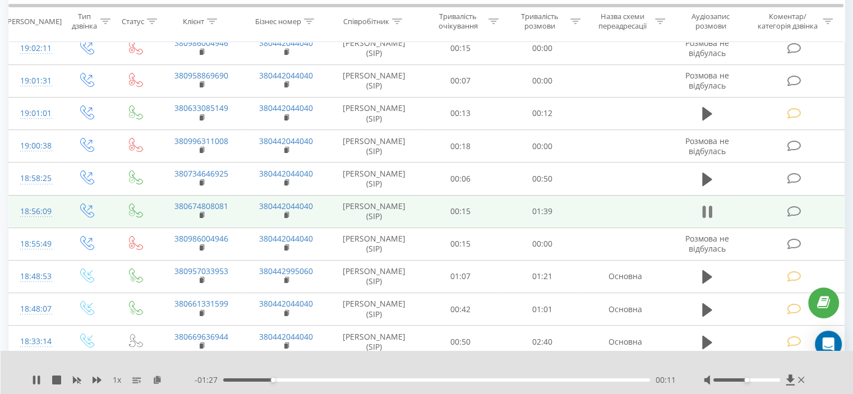
click at [707, 210] on icon at bounding box center [707, 212] width 10 height 16
click at [796, 210] on icon at bounding box center [794, 212] width 14 height 12
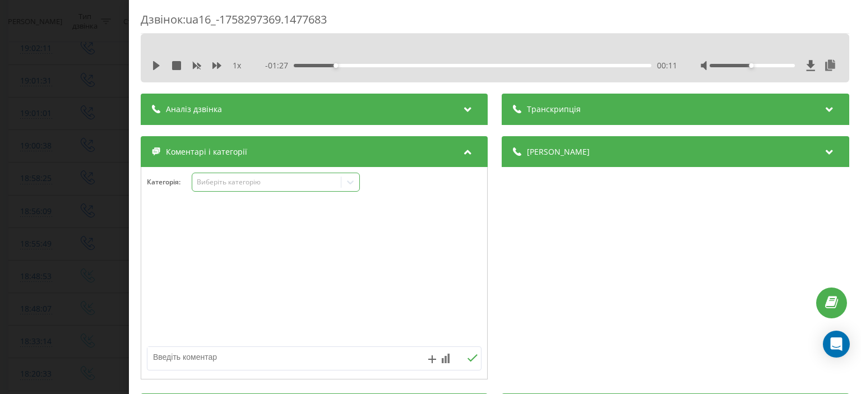
click at [240, 183] on div "Виберіть категорію" at bounding box center [267, 182] width 140 height 9
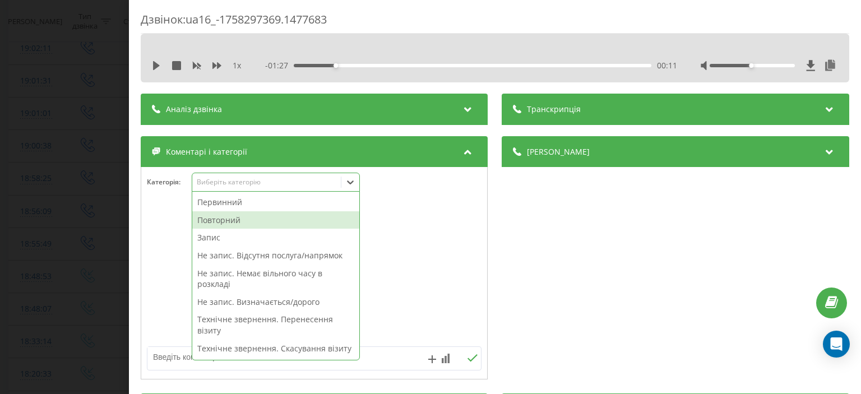
click at [247, 226] on div "Повторний" at bounding box center [275, 220] width 167 height 18
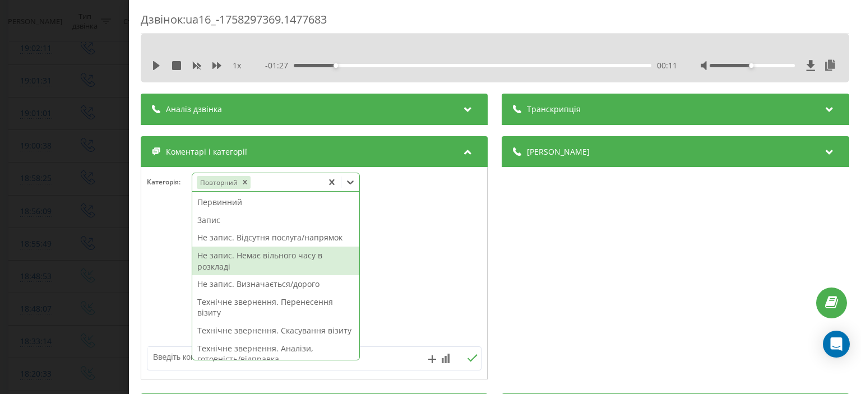
click at [247, 259] on div "Не запис. Немає вільного часу в розкладі" at bounding box center [275, 261] width 167 height 29
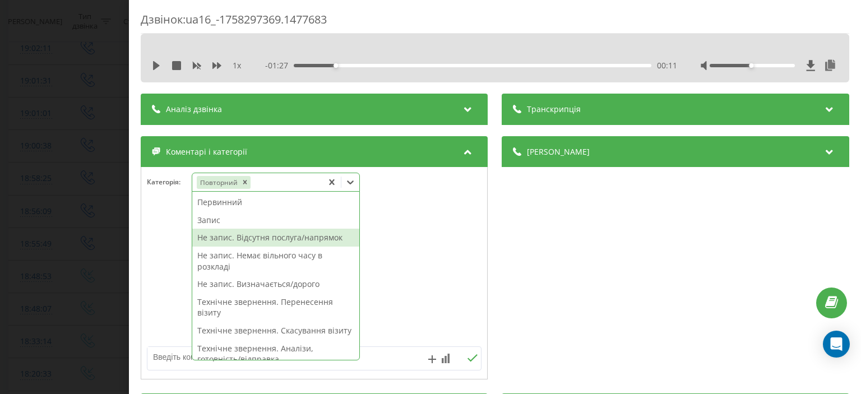
drag, startPoint x: 94, startPoint y: 50, endPoint x: 57, endPoint y: 0, distance: 62.6
click at [91, 41] on div "Дзвінок : ua16_-1758297369.1477683 1 x - 01:27 00:11 00:11 Транскрипція Для AI-…" at bounding box center [430, 197] width 861 height 394
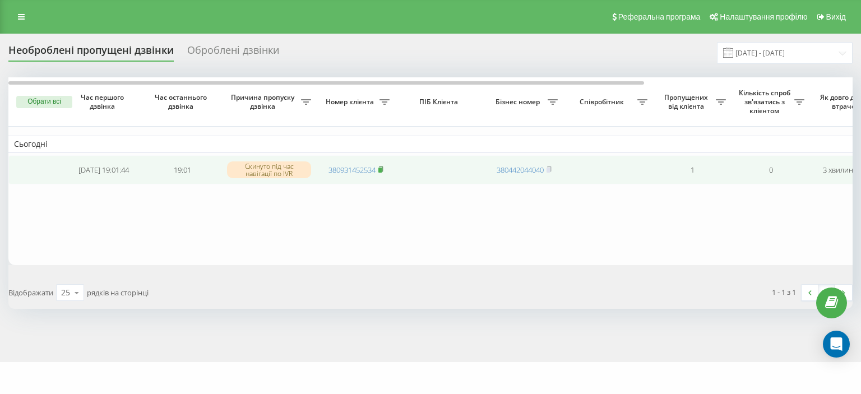
click at [382, 166] on icon at bounding box center [381, 168] width 4 height 5
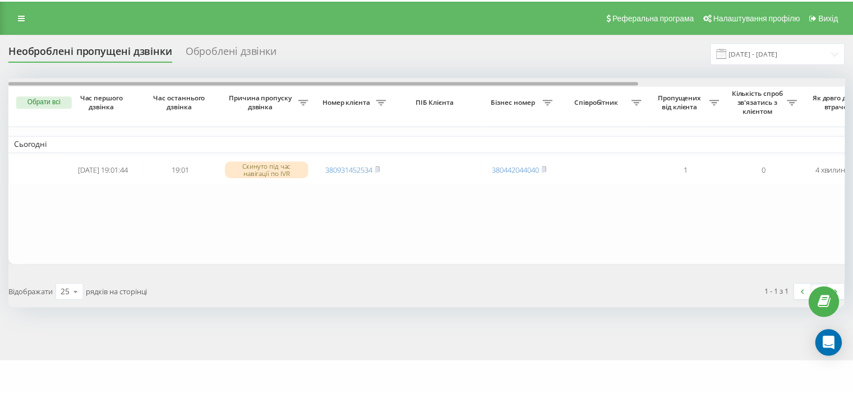
scroll to position [0, 276]
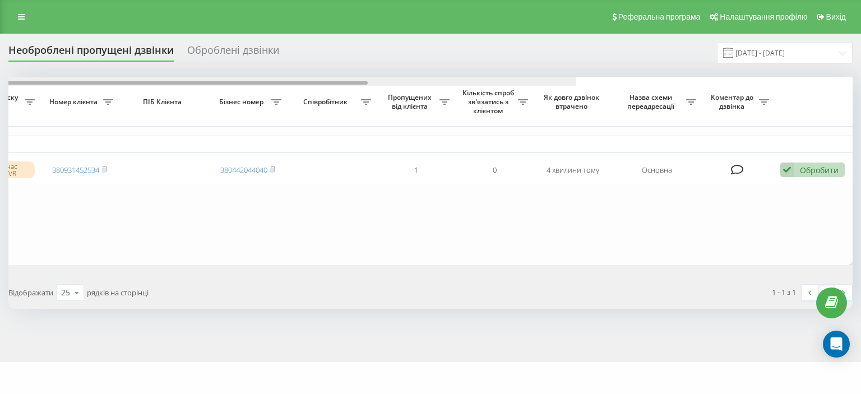
click at [576, 83] on div at bounding box center [154, 81] width 845 height 8
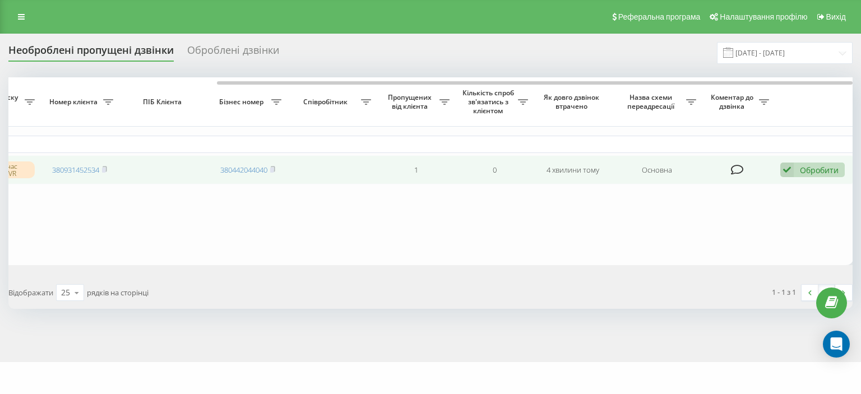
click at [802, 165] on div "Обробити" at bounding box center [819, 170] width 39 height 11
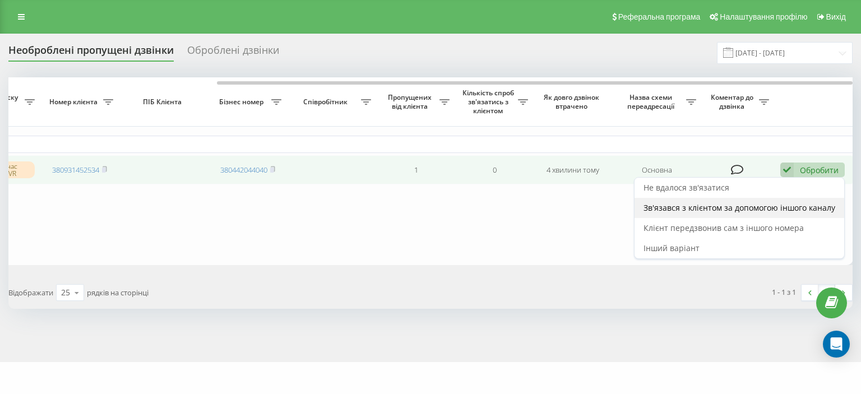
click at [781, 209] on span "Зв'язався з клієнтом за допомогою іншого каналу" at bounding box center [740, 207] width 192 height 11
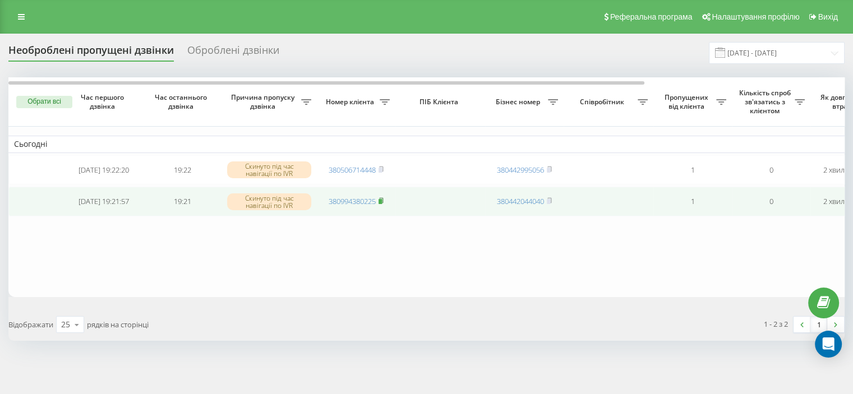
click at [382, 201] on rect at bounding box center [380, 201] width 3 height 5
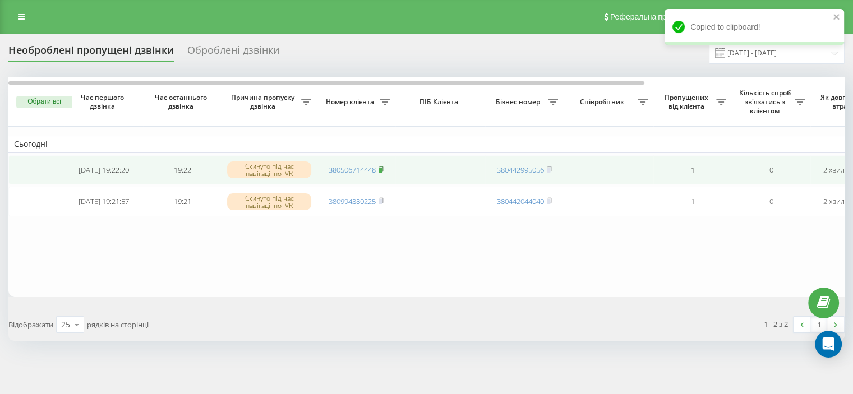
click at [381, 167] on icon at bounding box center [381, 169] width 5 height 7
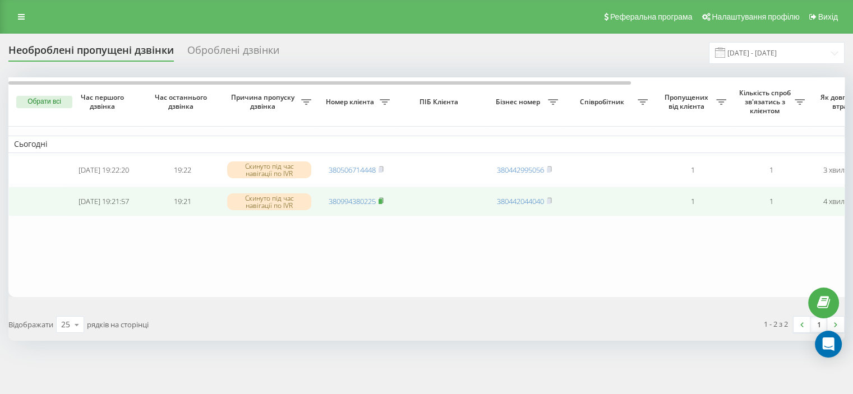
click at [380, 201] on rect at bounding box center [380, 201] width 3 height 5
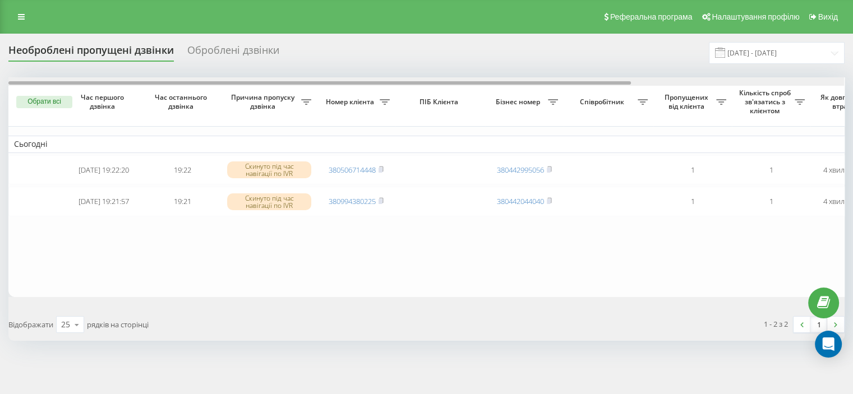
click at [834, 85] on div at bounding box center [426, 81] width 836 height 8
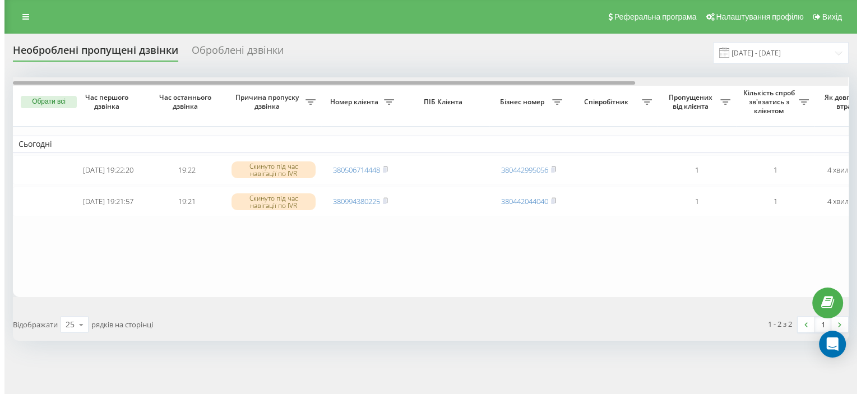
scroll to position [0, 285]
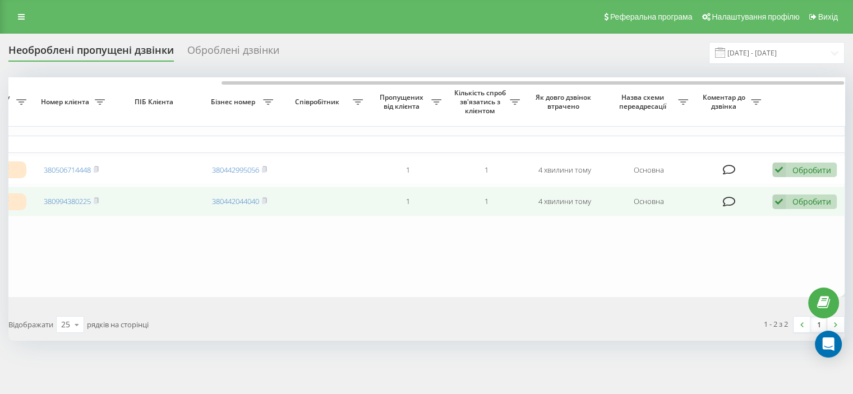
click at [816, 199] on div "Обробити" at bounding box center [811, 201] width 39 height 11
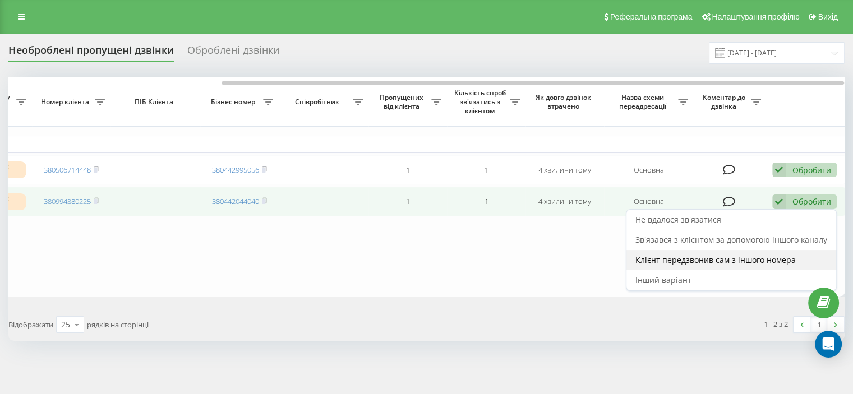
click at [742, 259] on span "Клієнт передзвонив сам з іншого номера" at bounding box center [715, 260] width 160 height 11
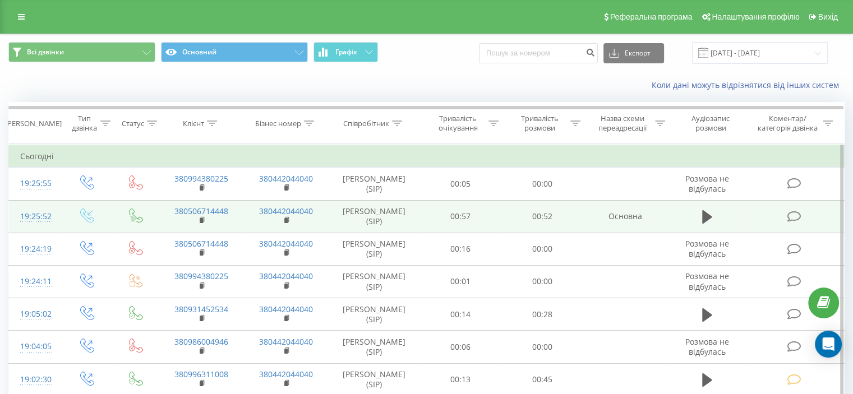
click at [790, 215] on icon at bounding box center [794, 217] width 14 height 12
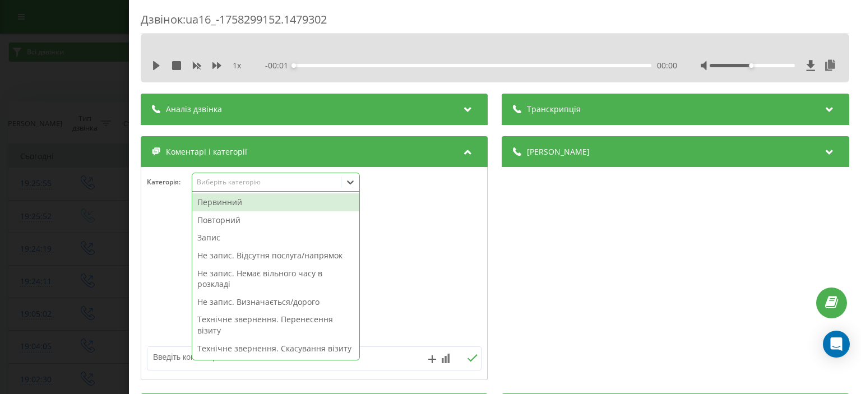
click at [234, 182] on div "Виберіть категорію" at bounding box center [267, 182] width 140 height 9
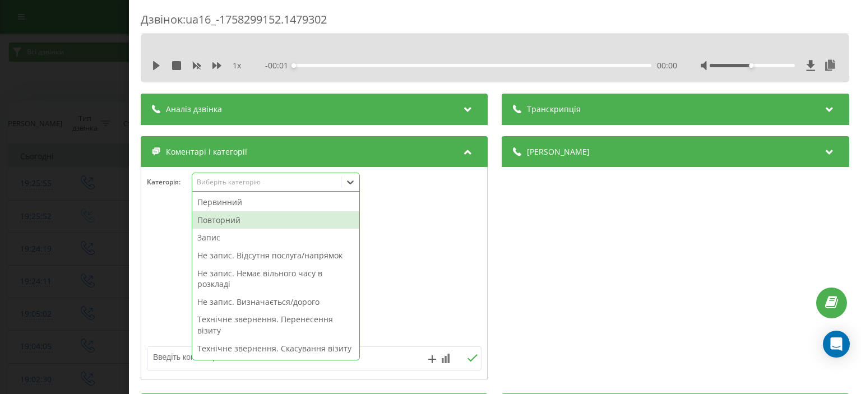
click at [236, 226] on div "Повторний" at bounding box center [275, 220] width 167 height 18
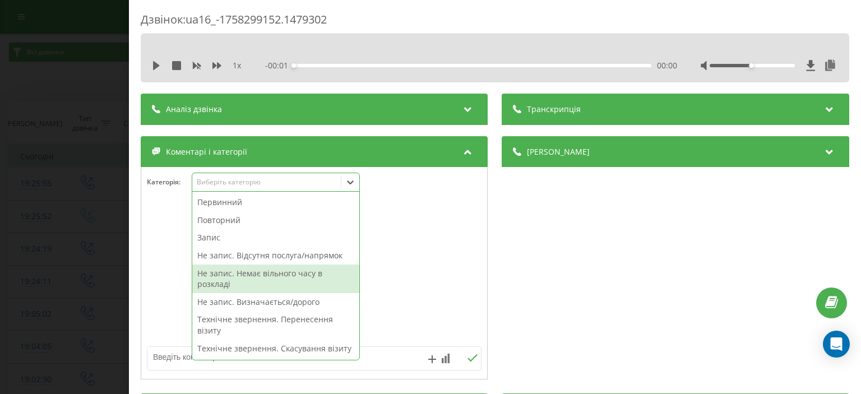
click at [45, 106] on div "Дзвінок : ua16_-1758299152.1479302 1 x - 00:01 00:00 00:00 Транскрипція Для AI-…" at bounding box center [430, 197] width 861 height 394
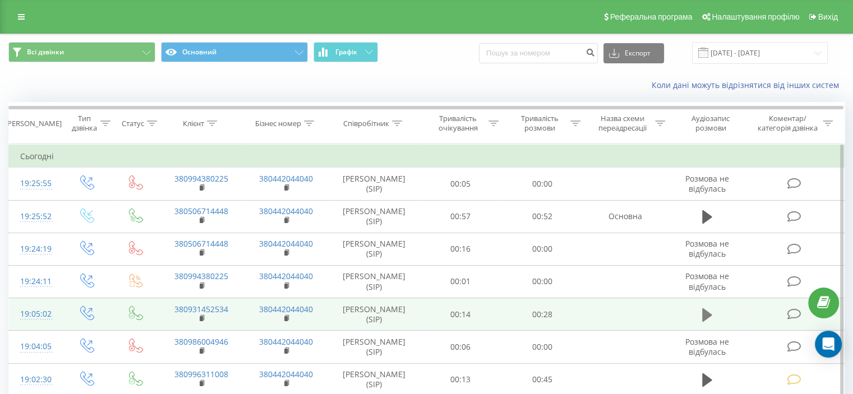
click at [710, 311] on icon at bounding box center [707, 315] width 10 height 16
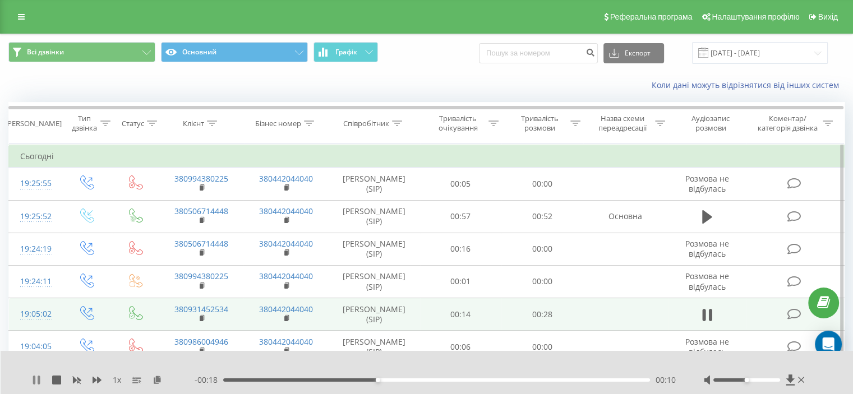
click at [38, 381] on icon at bounding box center [39, 380] width 2 height 9
click at [792, 310] on icon at bounding box center [794, 314] width 14 height 12
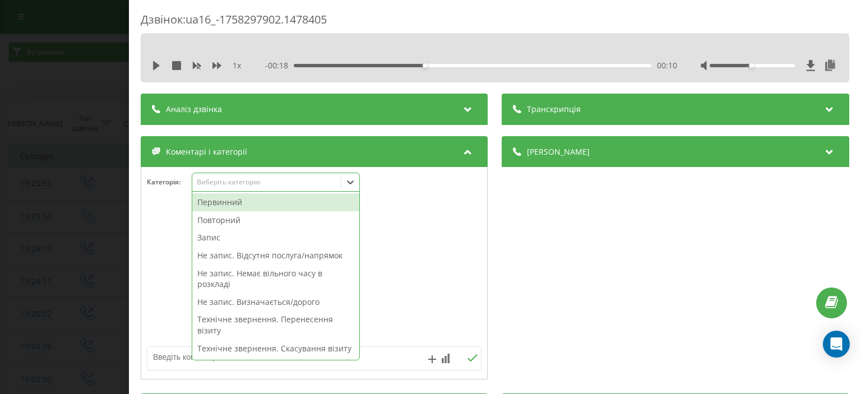
click at [220, 184] on div "Виберіть категорію" at bounding box center [267, 182] width 140 height 9
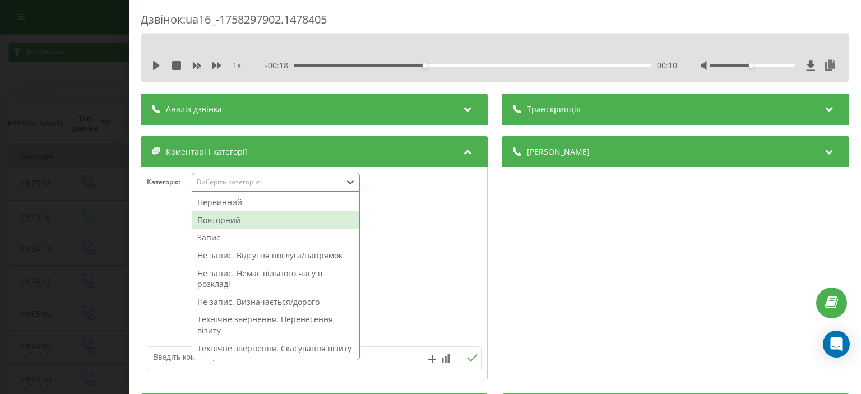
click at [226, 216] on div "Повторний" at bounding box center [275, 220] width 167 height 18
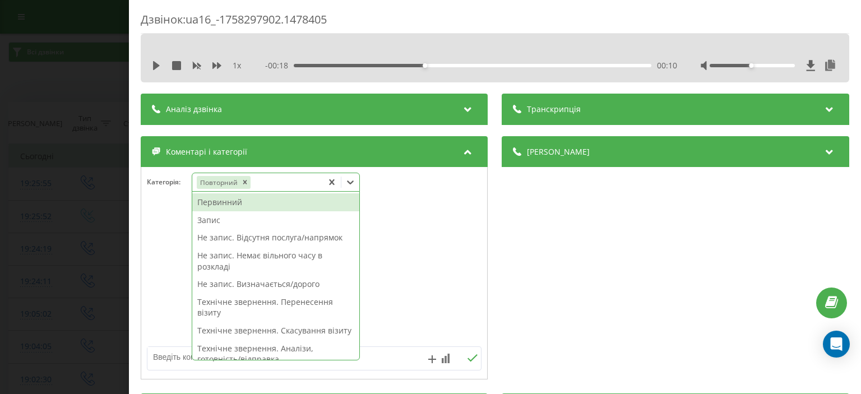
click at [180, 357] on textarea at bounding box center [280, 357] width 267 height 20
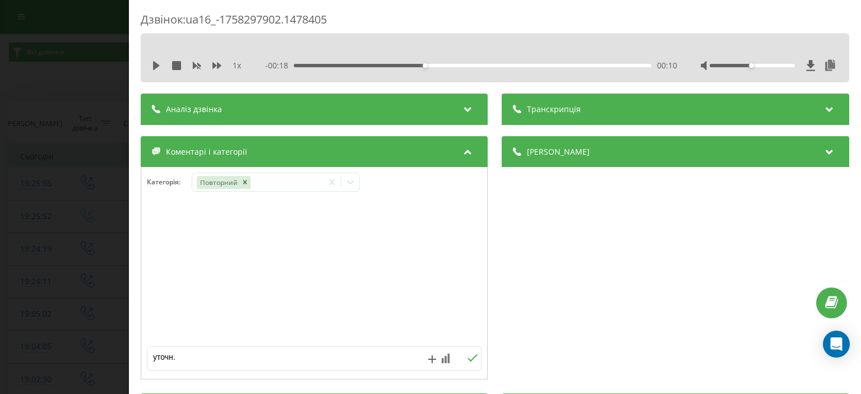
type textarea "уточн."
click at [468, 358] on icon at bounding box center [473, 358] width 11 height 8
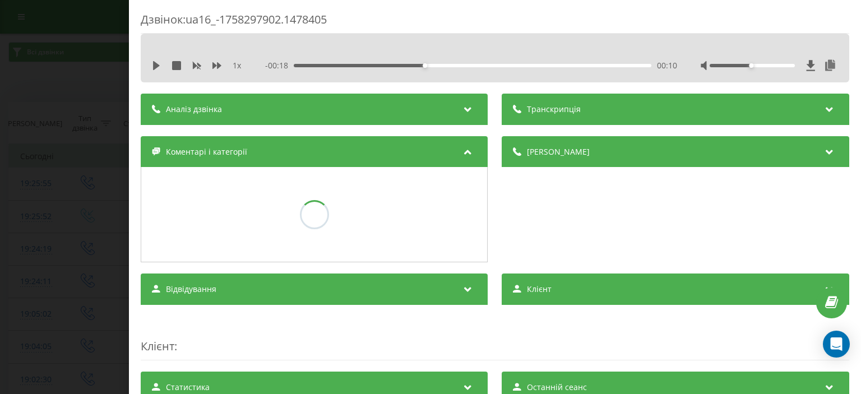
drag, startPoint x: 31, startPoint y: 95, endPoint x: 36, endPoint y: 79, distance: 16.9
click at [31, 94] on div "Дзвінок : ua16_-1758297902.1478405 1 x - 00:18 00:10 00:10 Транскрипція Для AI-…" at bounding box center [430, 197] width 861 height 394
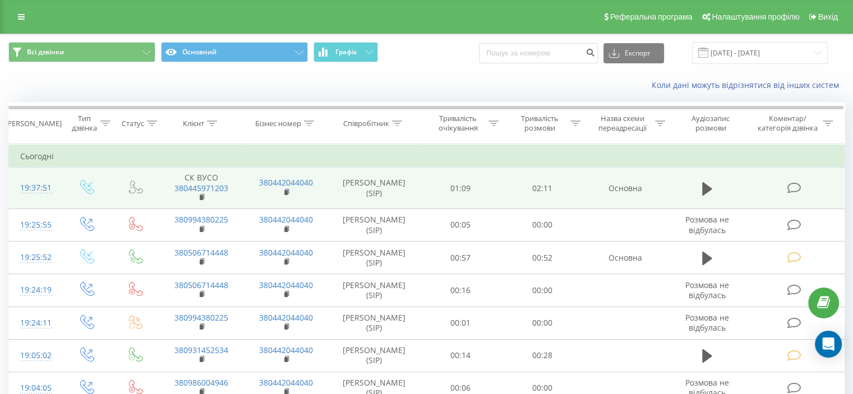
click at [789, 187] on icon at bounding box center [794, 188] width 14 height 12
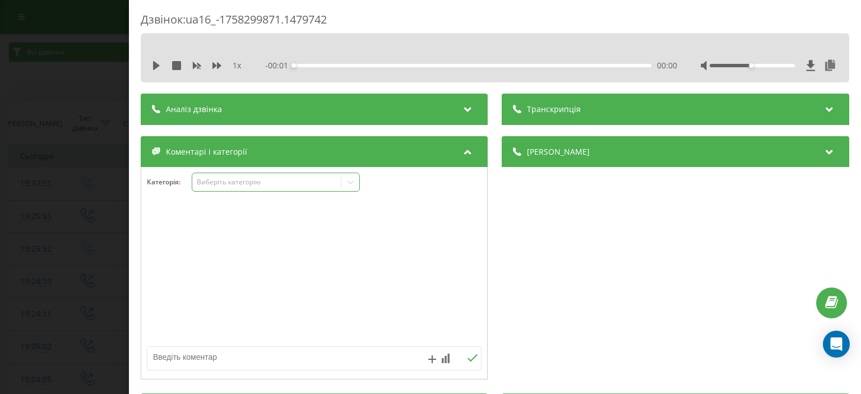
click at [231, 183] on div "Виберіть категорію" at bounding box center [267, 182] width 140 height 9
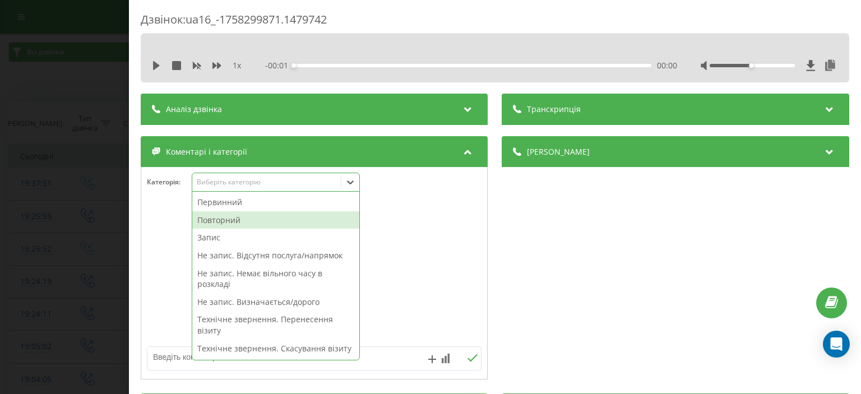
click at [241, 218] on div "Повторний" at bounding box center [275, 220] width 167 height 18
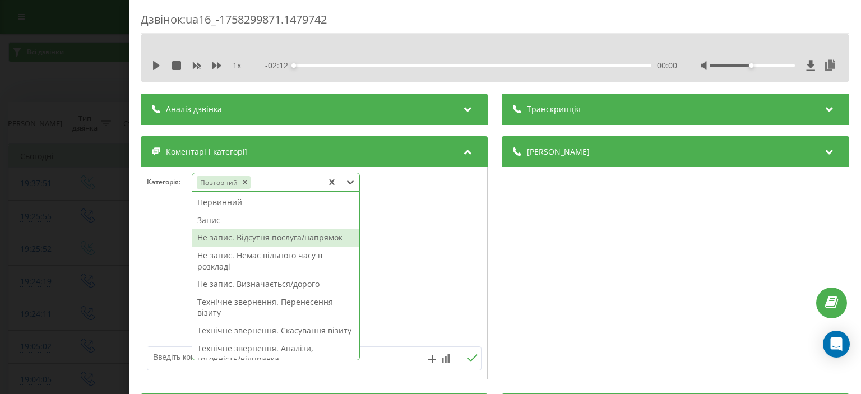
click at [209, 223] on div "Запис" at bounding box center [275, 220] width 167 height 18
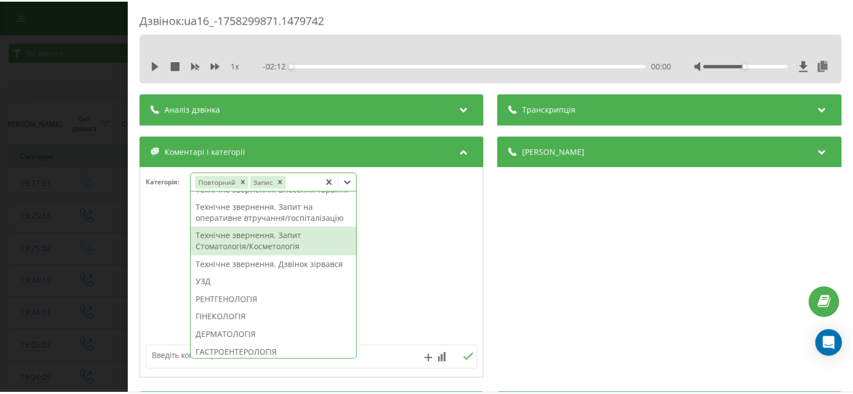
scroll to position [375, 0]
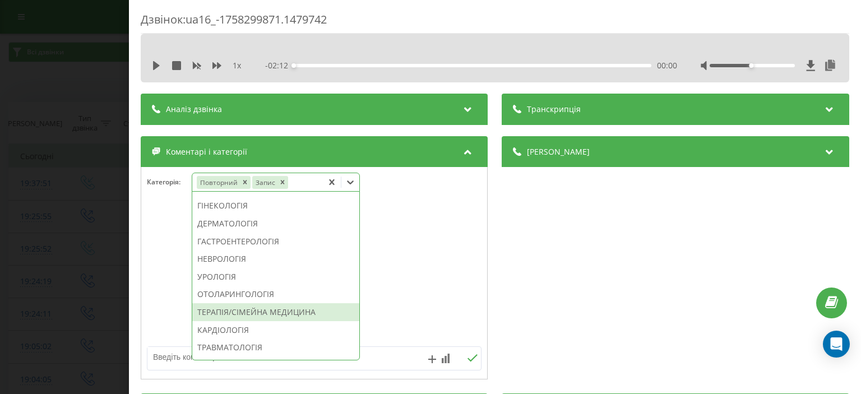
click at [292, 321] on div "ТЕРАПІЯ/СІМЕЙНА МЕДИЦИНА" at bounding box center [275, 312] width 167 height 18
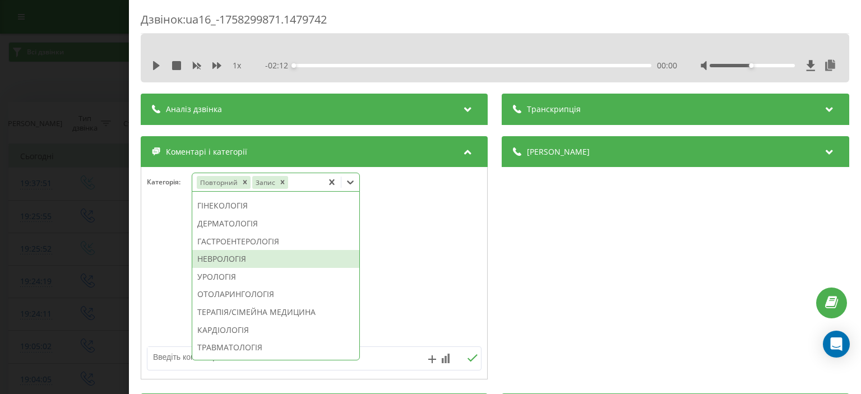
drag, startPoint x: 22, startPoint y: 105, endPoint x: 52, endPoint y: 2, distance: 107.8
click at [23, 105] on div "Дзвінок : ua16_-1758299871.1479742 1 x - 02:12 00:00 00:00 Транскрипція Для AI-…" at bounding box center [430, 197] width 861 height 394
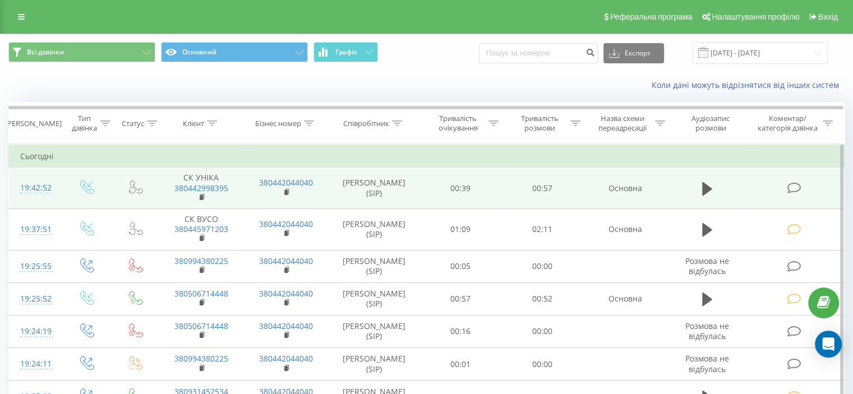
click at [793, 188] on icon at bounding box center [794, 188] width 14 height 12
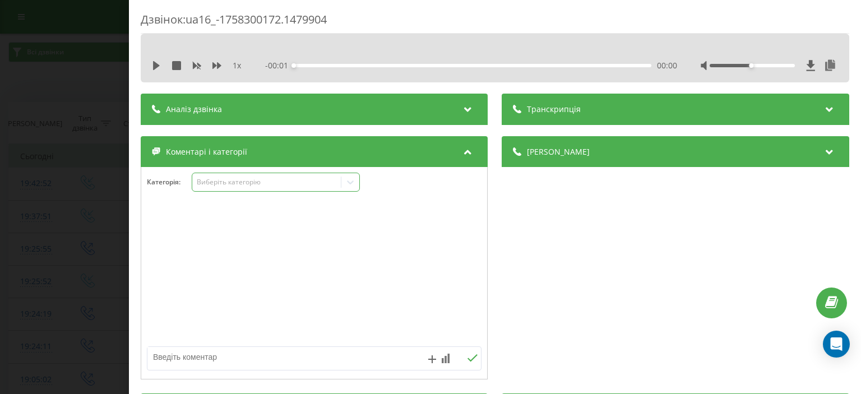
click at [247, 181] on div "Виберіть категорію" at bounding box center [267, 182] width 140 height 9
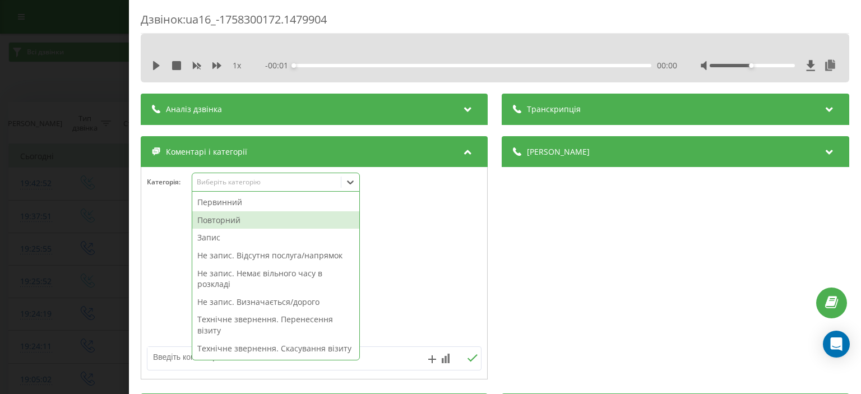
click at [252, 220] on div "Повторний" at bounding box center [275, 220] width 167 height 18
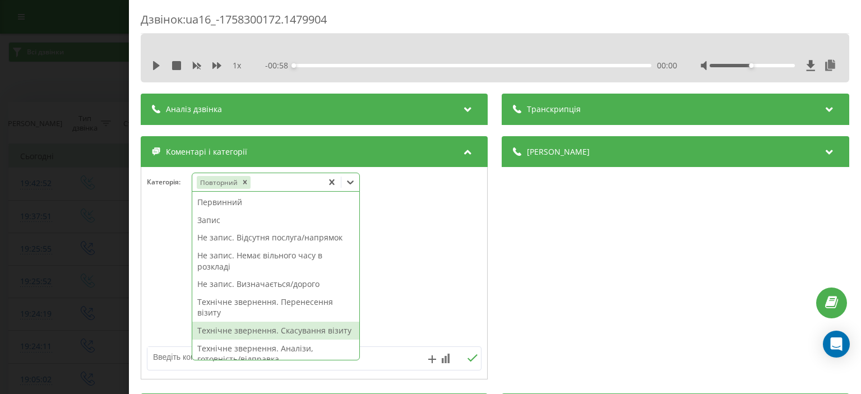
click at [170, 360] on textarea at bounding box center [280, 357] width 267 height 20
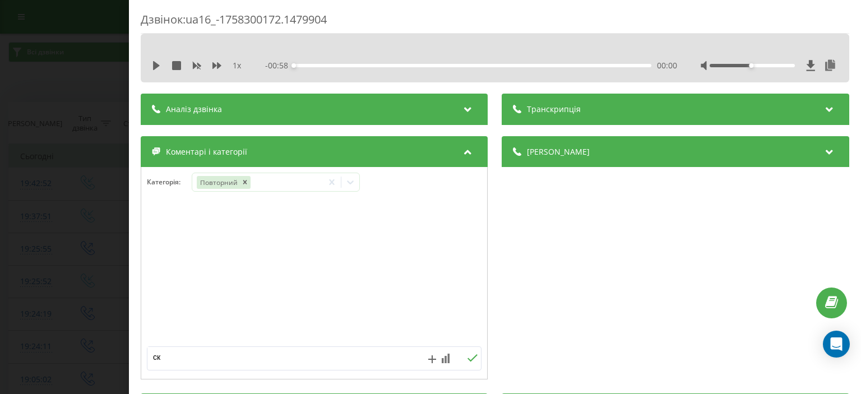
type textarea "ск"
click at [469, 356] on icon at bounding box center [473, 358] width 11 height 8
drag, startPoint x: 31, startPoint y: 54, endPoint x: 48, endPoint y: 26, distance: 31.9
click at [31, 53] on div "Дзвінок : ua16_-1758300172.1479904 1 x - 00:58 00:00 00:00 Транскрипція Для AI-…" at bounding box center [430, 197] width 861 height 394
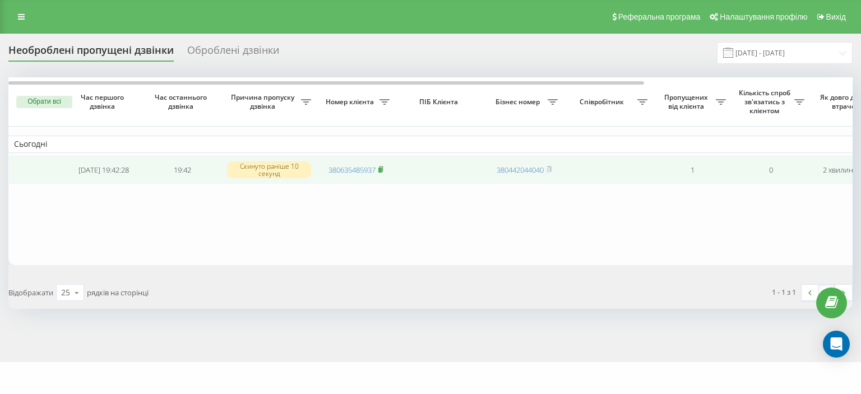
click at [382, 169] on rect at bounding box center [380, 170] width 3 height 5
click at [382, 168] on rect at bounding box center [380, 170] width 3 height 5
click at [381, 170] on rect at bounding box center [380, 170] width 3 height 5
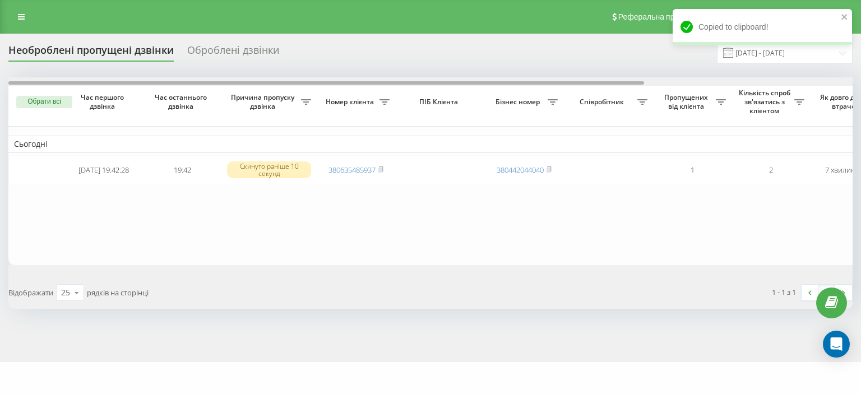
click at [837, 82] on div at bounding box center [430, 81] width 845 height 8
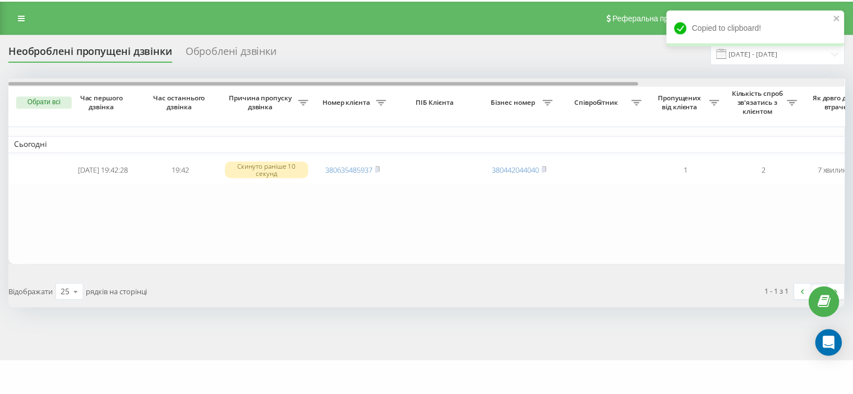
scroll to position [0, 276]
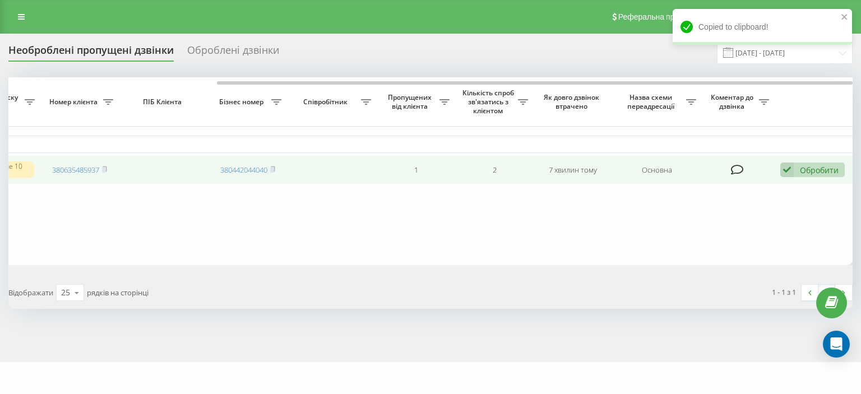
click at [819, 173] on div "Обробити" at bounding box center [819, 170] width 39 height 11
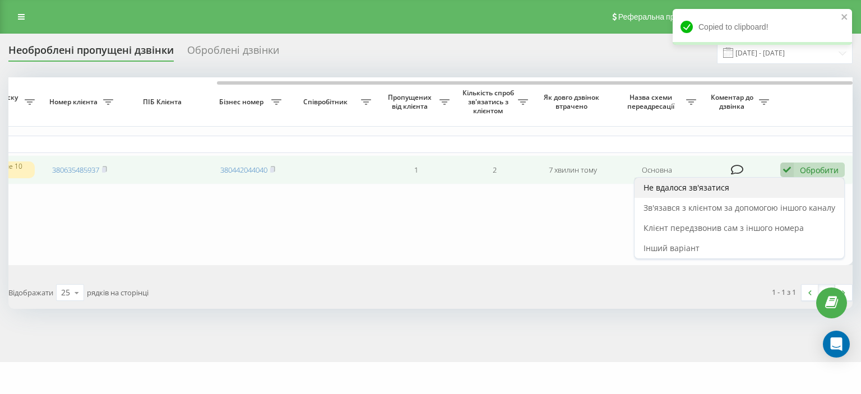
click at [705, 192] on span "Не вдалося зв'язатися" at bounding box center [687, 187] width 86 height 11
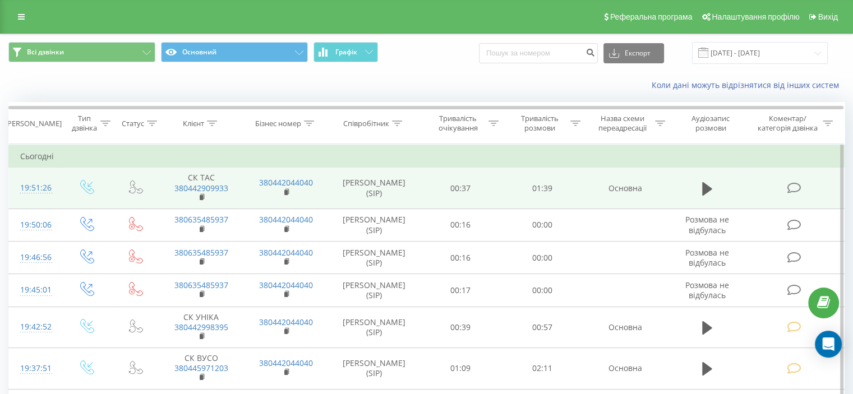
click at [792, 186] on icon at bounding box center [794, 188] width 14 height 12
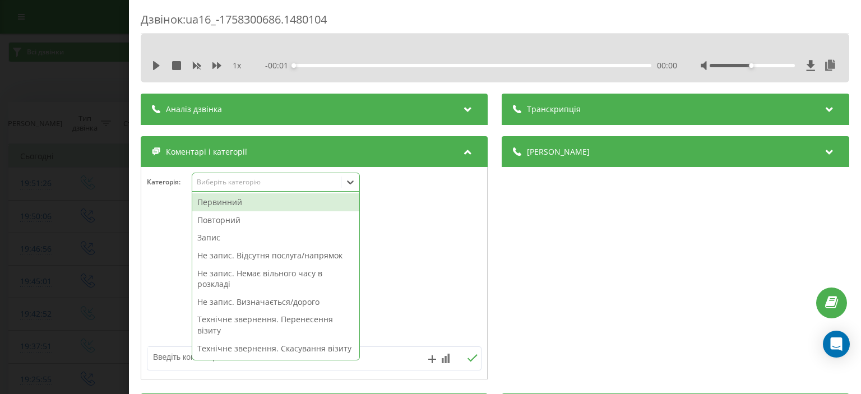
drag, startPoint x: 242, startPoint y: 179, endPoint x: 247, endPoint y: 214, distance: 35.1
click at [242, 179] on div "Виберіть категорію" at bounding box center [267, 182] width 140 height 9
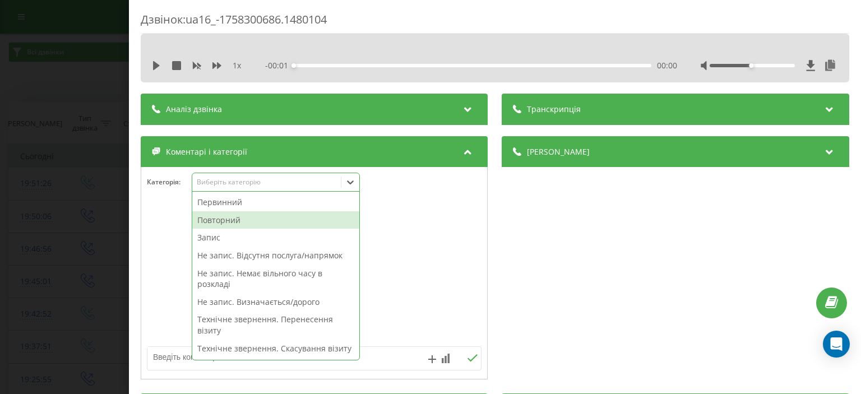
click at [247, 215] on div "Повторний" at bounding box center [275, 220] width 167 height 18
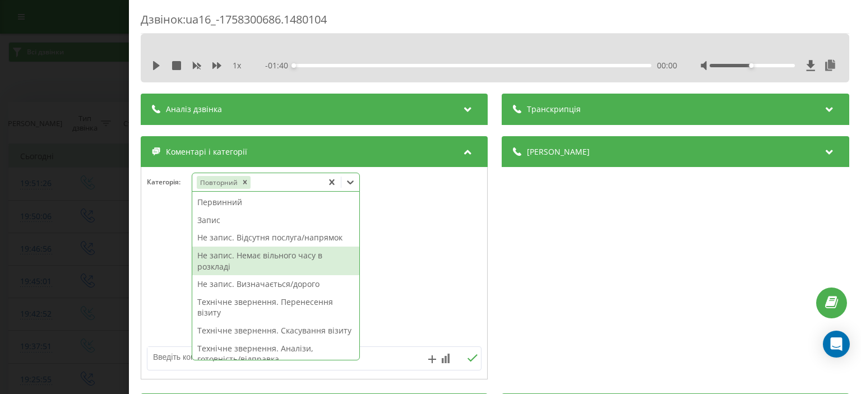
click at [168, 352] on textarea at bounding box center [280, 357] width 267 height 20
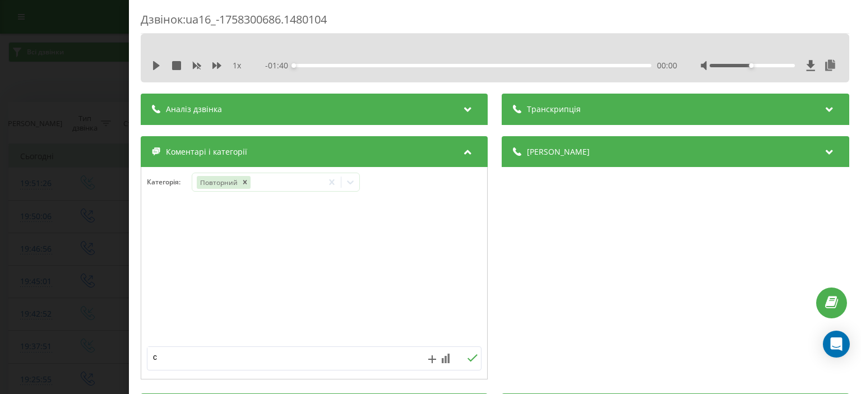
type textarea "ск"
click at [469, 356] on icon at bounding box center [473, 358] width 11 height 8
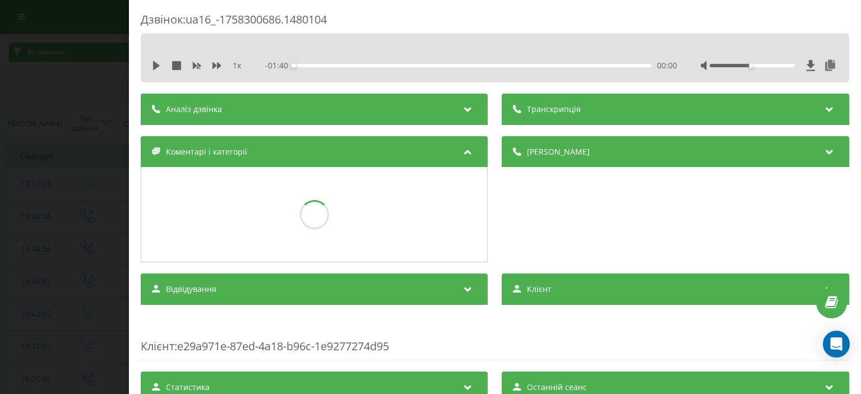
drag, startPoint x: 70, startPoint y: 162, endPoint x: 72, endPoint y: 152, distance: 10.5
click at [70, 160] on div "Дзвінок : ua16_-1758300686.1480104 1 x - 01:40 00:00 00:00 Транскрипція Для AI-…" at bounding box center [430, 197] width 861 height 394
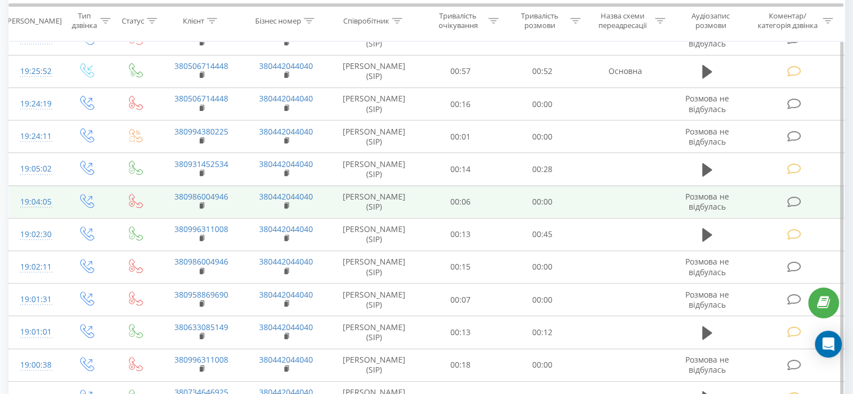
scroll to position [393, 0]
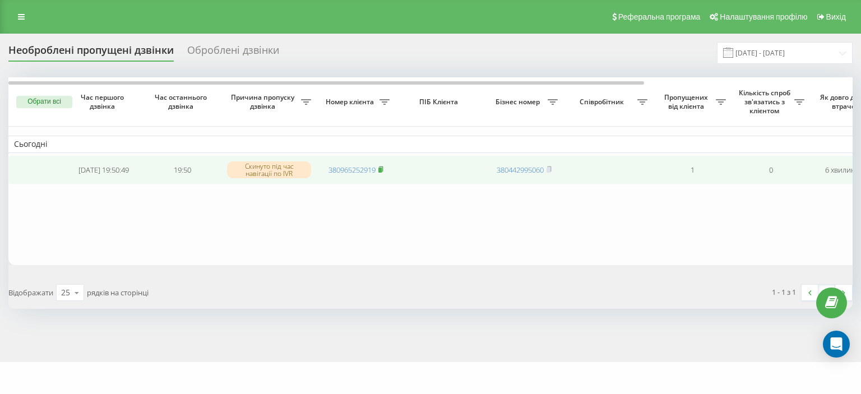
click at [380, 167] on icon at bounding box center [381, 169] width 5 height 7
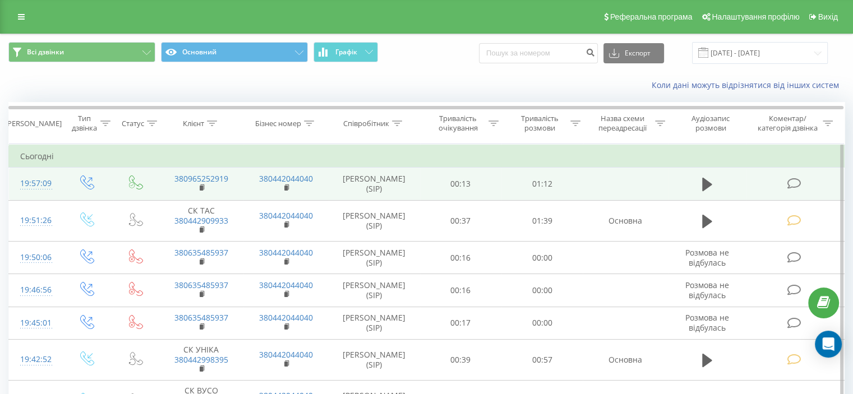
click at [794, 181] on icon at bounding box center [794, 184] width 14 height 12
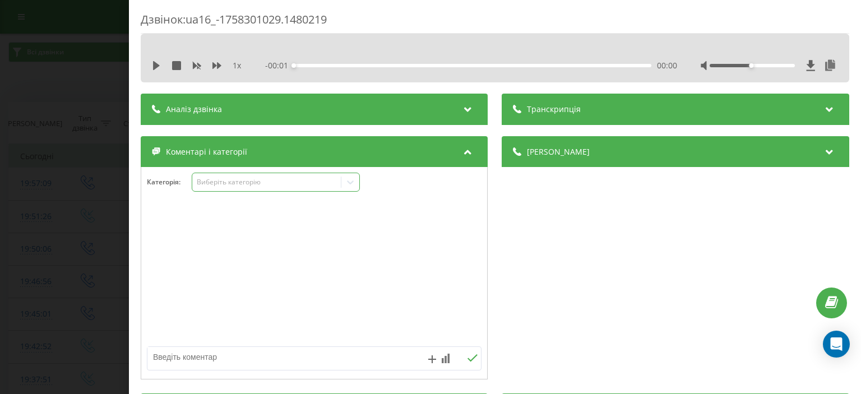
click at [246, 186] on div "Виберіть категорію" at bounding box center [267, 182] width 140 height 9
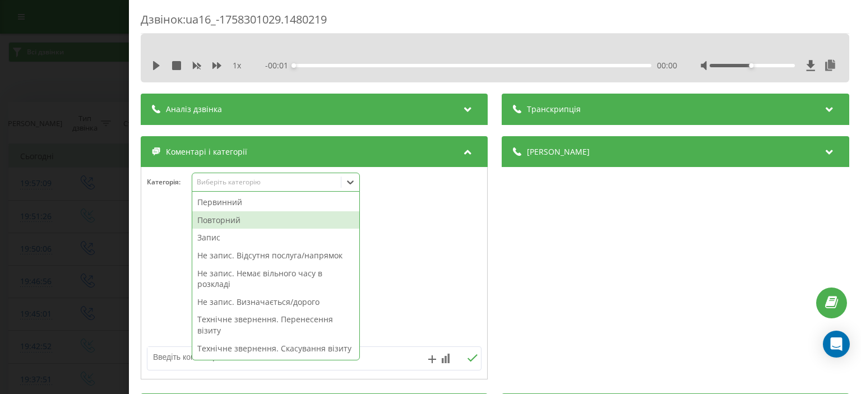
click at [242, 220] on div "Повторний" at bounding box center [275, 220] width 167 height 18
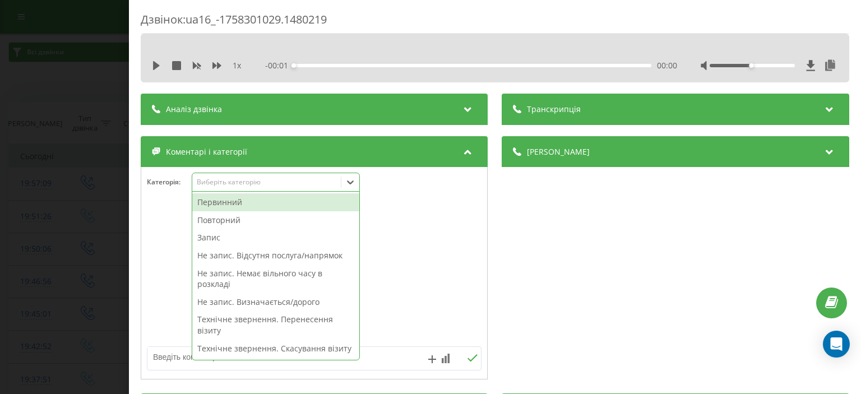
drag, startPoint x: 69, startPoint y: 79, endPoint x: 81, endPoint y: 44, distance: 37.2
click at [69, 74] on div "Дзвінок : ua16_-1758301029.1480219 1 x - 00:01 00:00 00:00 Транскрипція Для AI-…" at bounding box center [430, 197] width 861 height 394
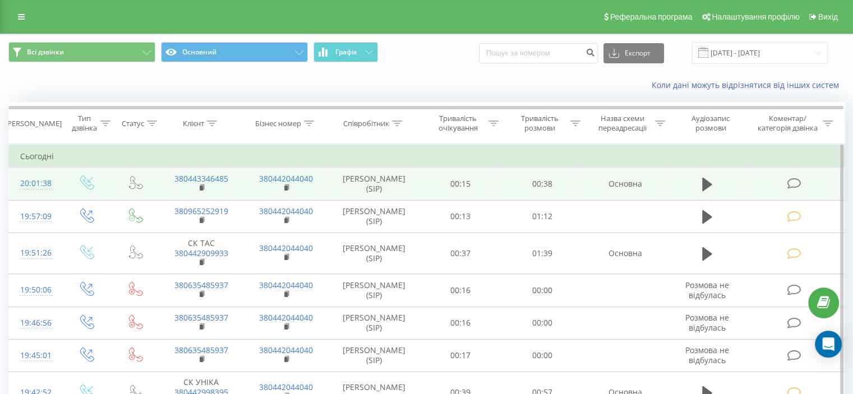
click at [794, 183] on icon at bounding box center [794, 184] width 14 height 12
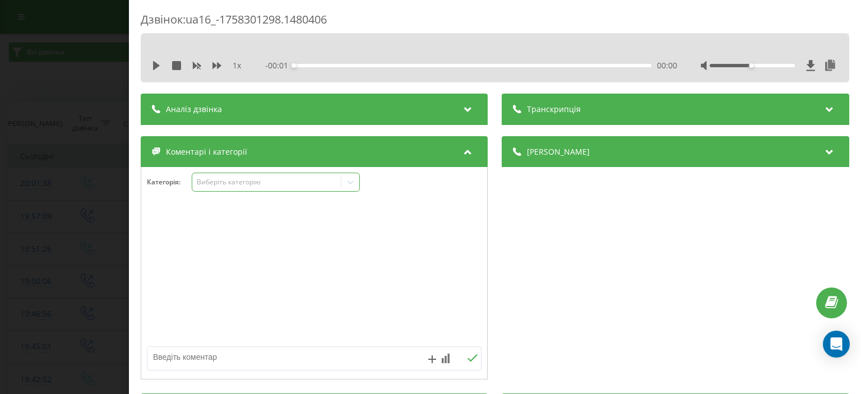
click at [247, 181] on div "Виберіть категорію" at bounding box center [267, 182] width 140 height 9
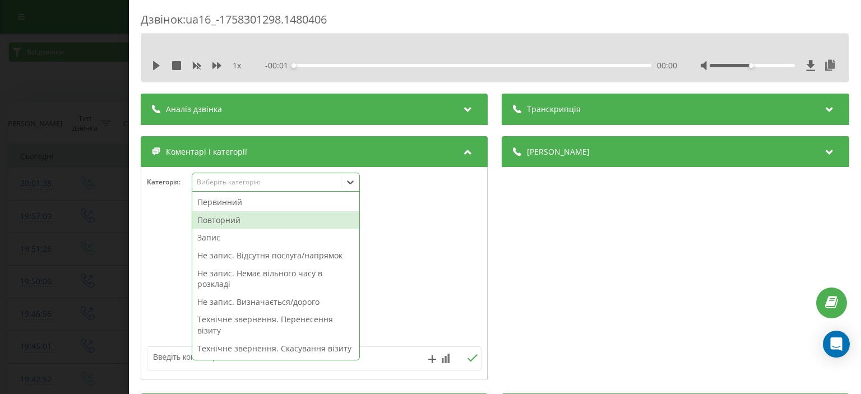
click at [271, 225] on div "Повторний" at bounding box center [275, 220] width 167 height 18
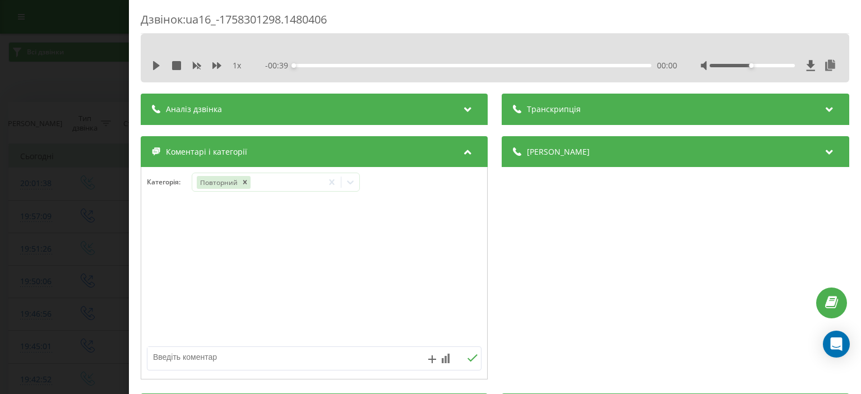
click at [177, 356] on textarea at bounding box center [280, 357] width 267 height 20
type textarea "доки"
click at [469, 356] on icon at bounding box center [473, 358] width 11 height 8
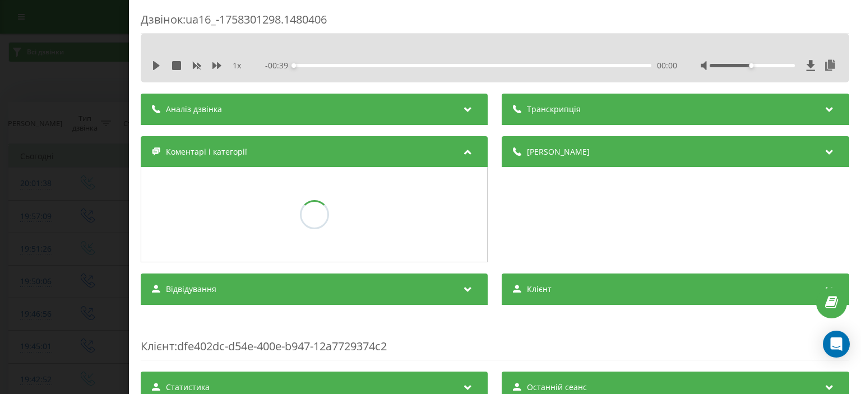
drag, startPoint x: 53, startPoint y: 48, endPoint x: 54, endPoint y: 41, distance: 6.8
click at [53, 47] on div "Дзвінок : ua16_-1758301298.1480406 1 x - 00:39 00:00 00:00 Транскрипція Для AI-…" at bounding box center [430, 197] width 861 height 394
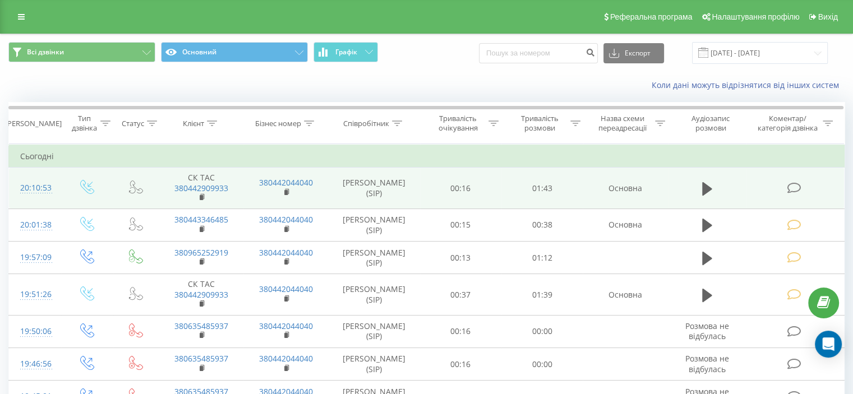
click at [793, 186] on icon at bounding box center [794, 188] width 14 height 12
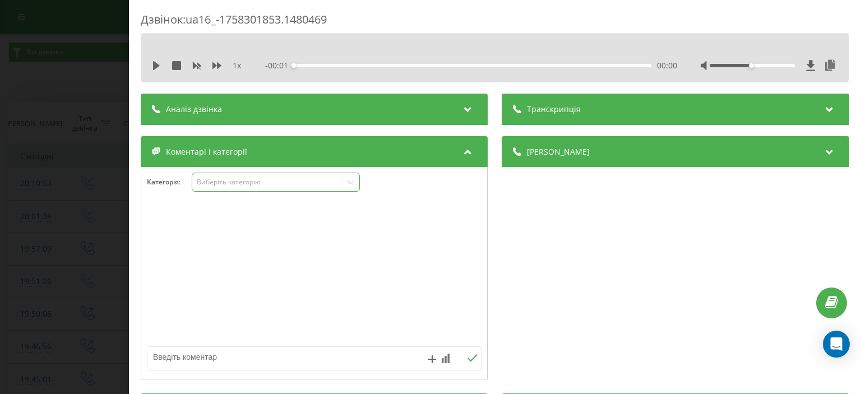
click at [233, 183] on div "Виберіть категорію" at bounding box center [267, 182] width 140 height 9
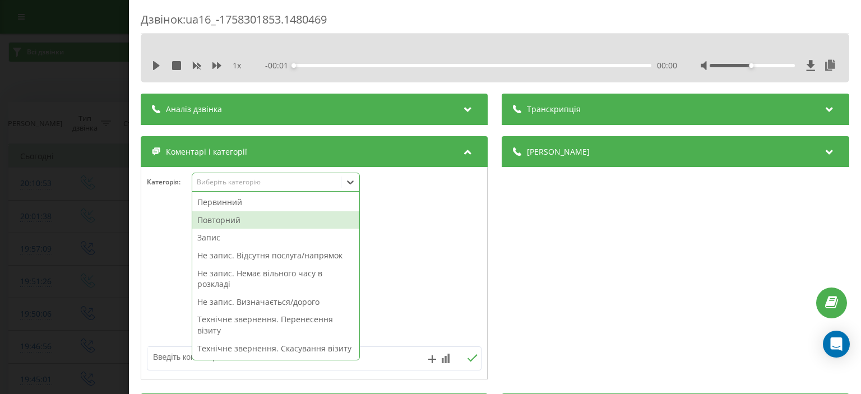
click at [246, 219] on div "Повторний" at bounding box center [275, 220] width 167 height 18
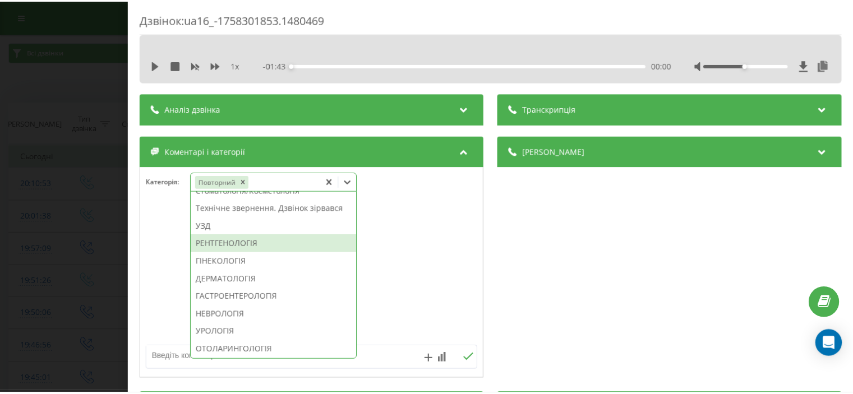
scroll to position [280, 0]
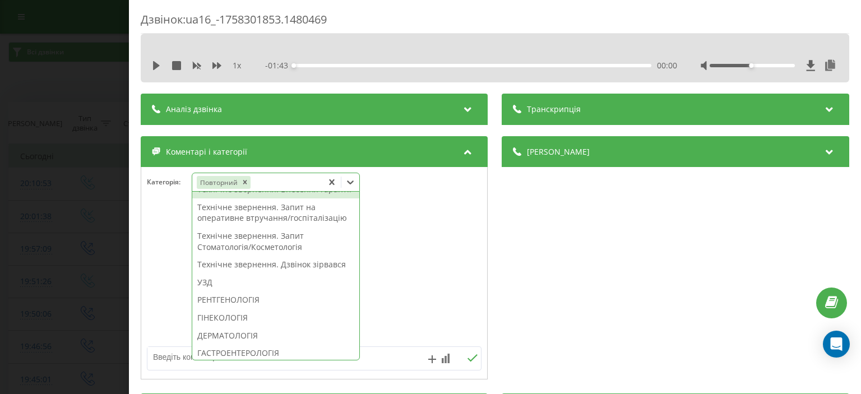
click at [274, 199] on div "Технічне звернення. Внесення гарантії" at bounding box center [275, 190] width 167 height 18
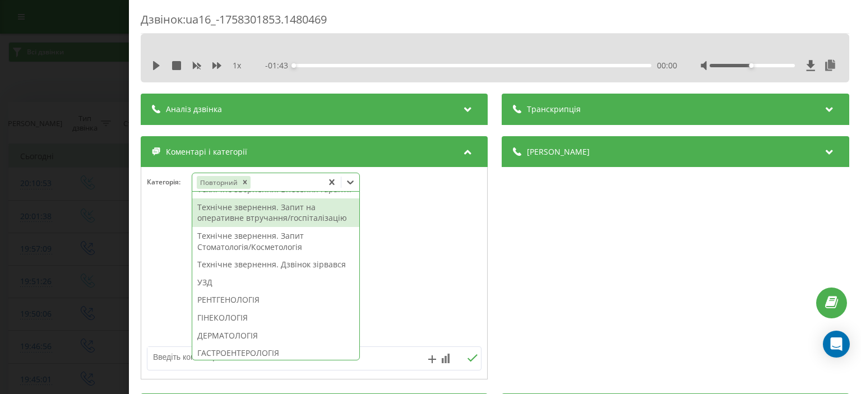
click at [86, 128] on div "Дзвінок : ua16_-1758301853.1480469 1 x - 01:43 00:00 00:00 Транскрипція Для AI-…" at bounding box center [430, 197] width 861 height 394
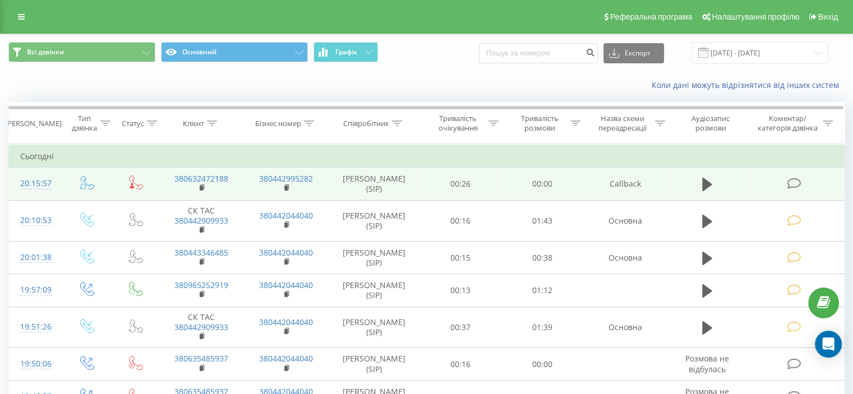
click at [792, 184] on icon at bounding box center [794, 184] width 14 height 12
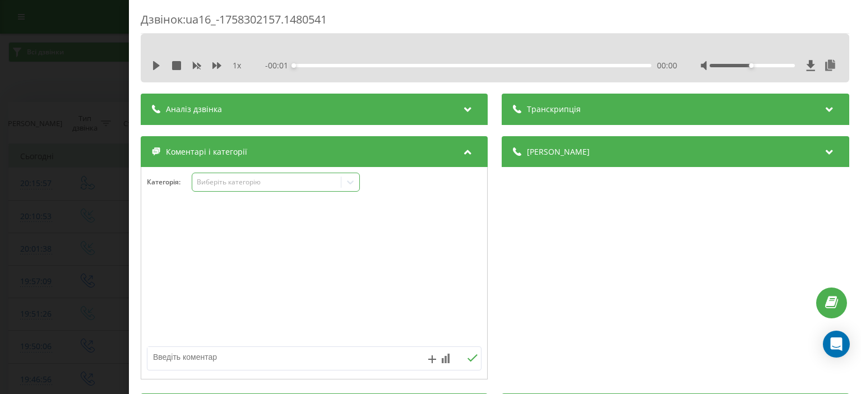
click at [224, 188] on div "Виберіть категорію" at bounding box center [266, 182] width 149 height 11
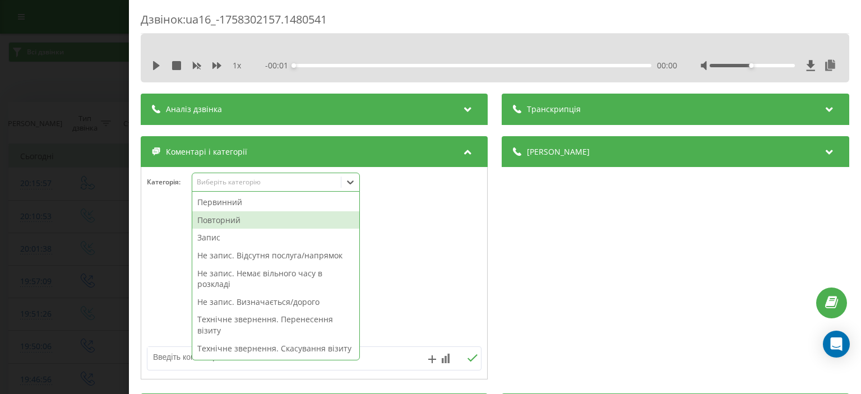
click at [242, 214] on div "Повторний" at bounding box center [275, 220] width 167 height 18
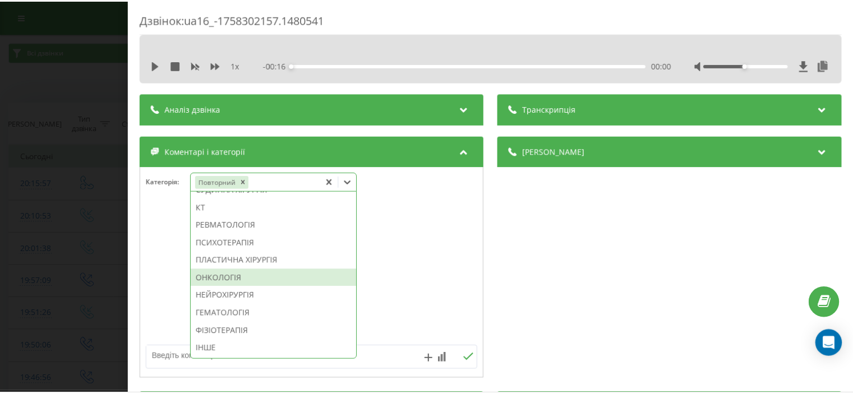
scroll to position [796, 0]
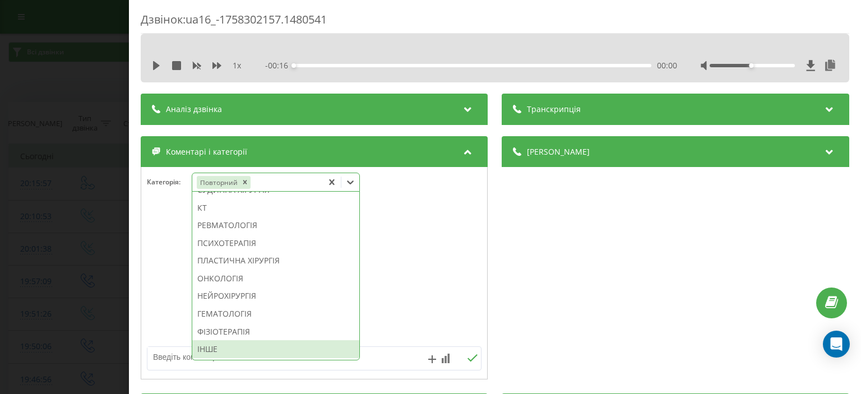
click at [238, 354] on div "ІНШЕ" at bounding box center [275, 349] width 167 height 18
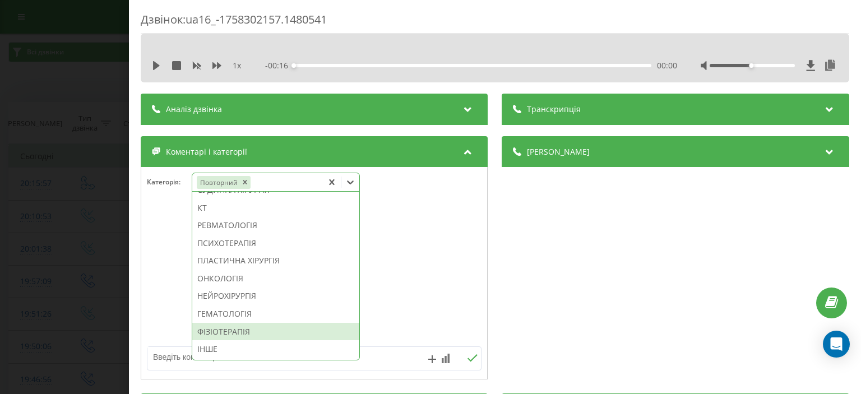
click at [54, 82] on div "Дзвінок : ua16_-1758302157.1480541 1 x - 00:16 00:00 00:00 Транскрипція Для AI-…" at bounding box center [430, 197] width 861 height 394
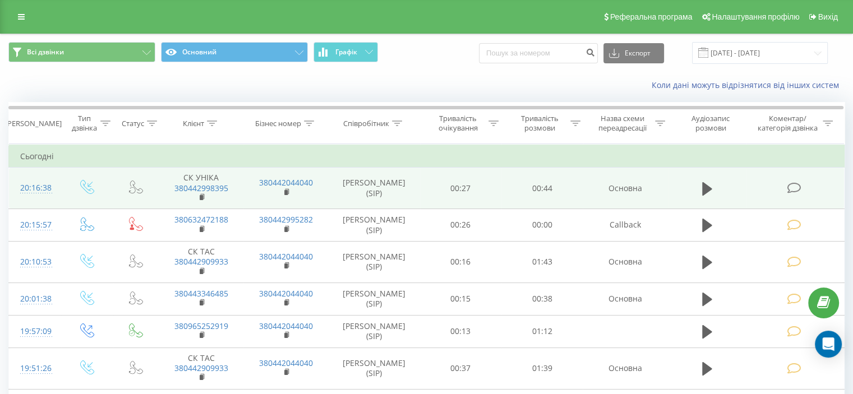
click at [795, 186] on icon at bounding box center [794, 188] width 14 height 12
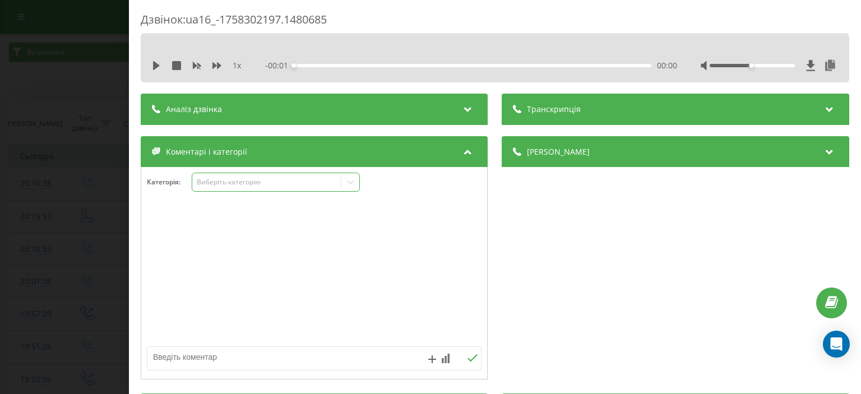
click at [269, 183] on div "Виберіть категорію" at bounding box center [267, 182] width 140 height 9
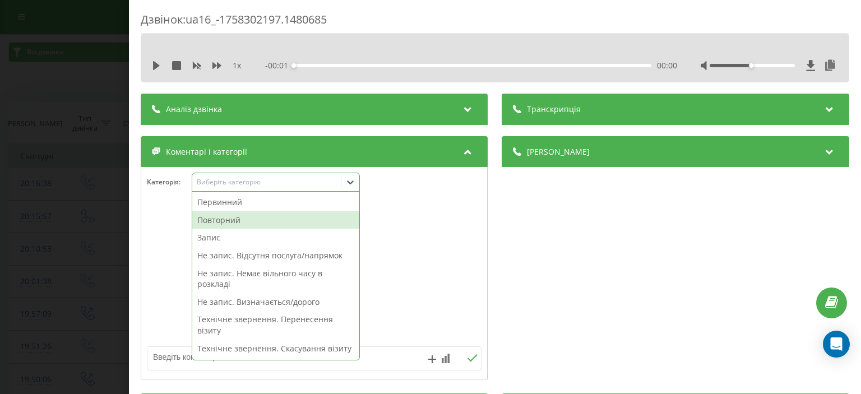
click at [265, 223] on div "Повторний" at bounding box center [275, 220] width 167 height 18
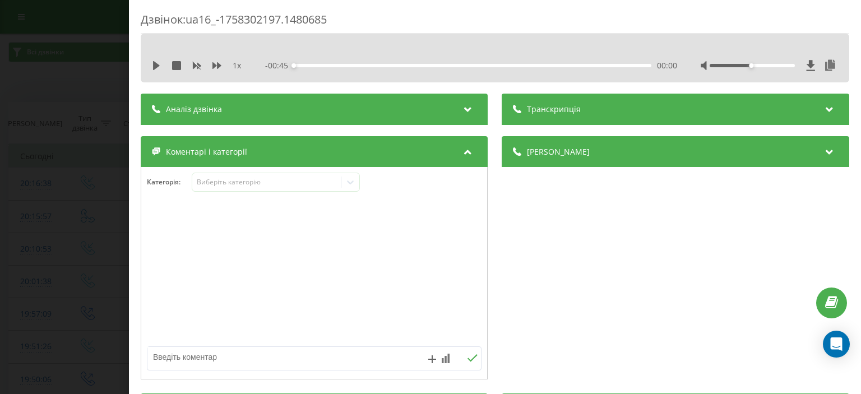
click at [165, 358] on textarea at bounding box center [280, 357] width 267 height 20
type textarea "ск"
click at [468, 356] on icon at bounding box center [473, 358] width 11 height 8
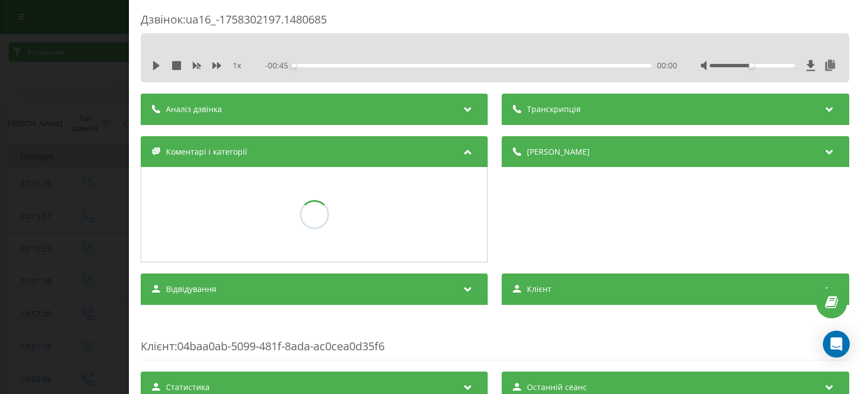
drag, startPoint x: 3, startPoint y: 110, endPoint x: 7, endPoint y: 92, distance: 18.3
click at [3, 108] on div "Дзвінок : ua16_-1758302197.1480685 1 x - 00:45 00:00 00:00 Транскрипція Для AI-…" at bounding box center [430, 197] width 861 height 394
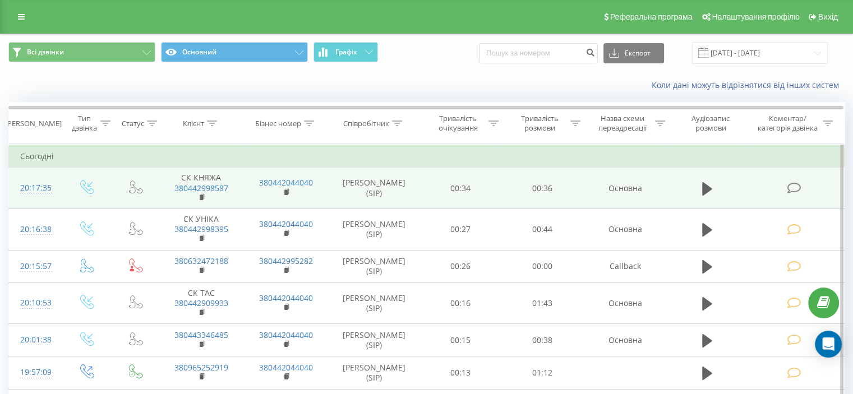
click at [790, 188] on icon at bounding box center [794, 188] width 14 height 12
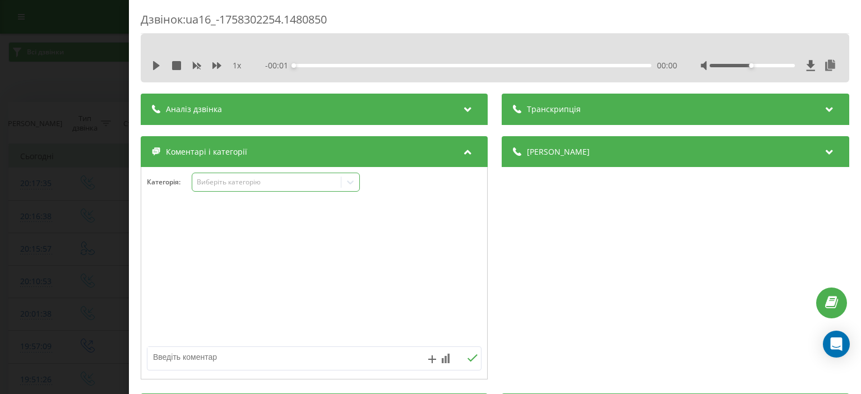
click at [231, 184] on div "Виберіть категорію" at bounding box center [267, 182] width 140 height 9
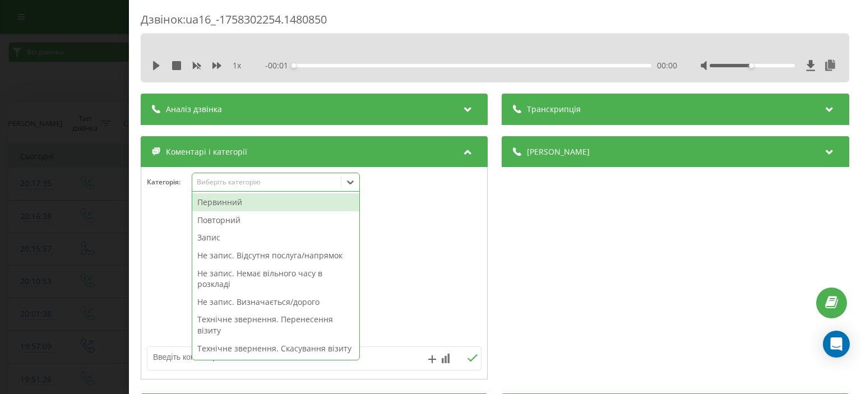
click at [253, 222] on div "Повторний" at bounding box center [275, 220] width 167 height 18
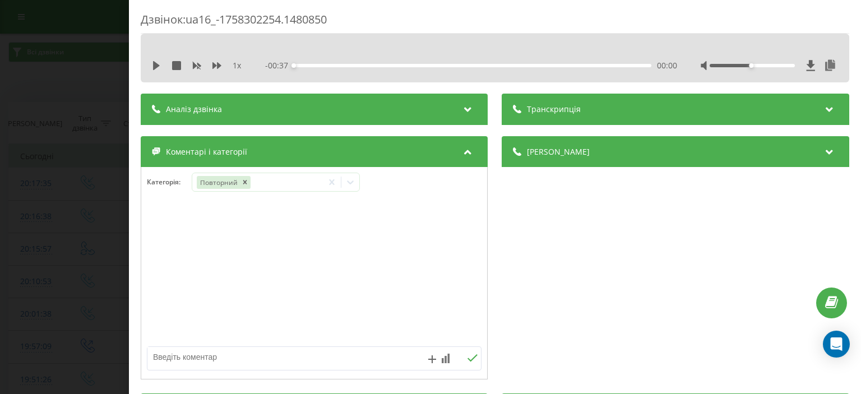
click at [173, 356] on textarea at bounding box center [280, 357] width 267 height 20
type textarea "ск"
click at [471, 354] on icon at bounding box center [473, 358] width 11 height 8
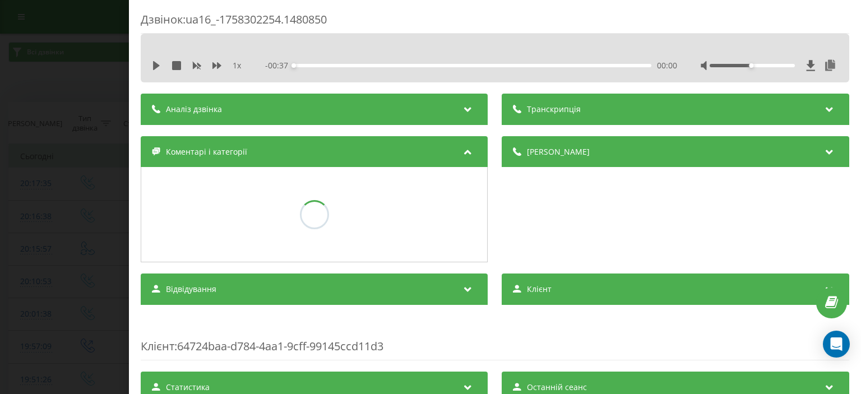
click at [103, 54] on div "Дзвінок : ua16_-1758302254.1480850 1 x - 00:37 00:00 00:00 Транскрипція Для AI-…" at bounding box center [430, 197] width 861 height 394
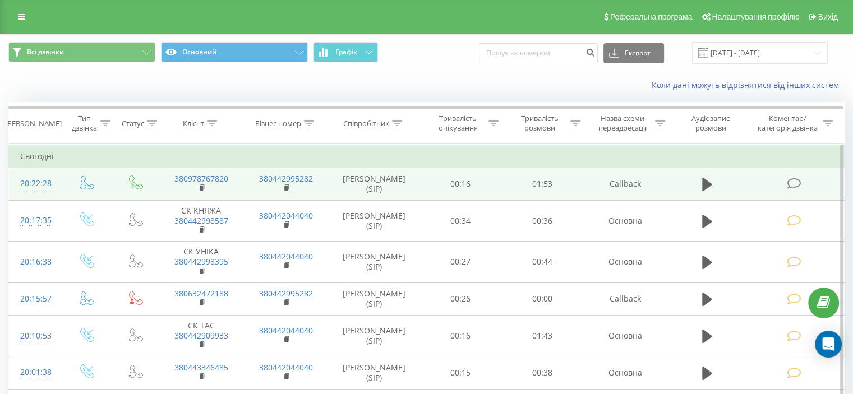
click at [796, 182] on icon at bounding box center [794, 184] width 14 height 12
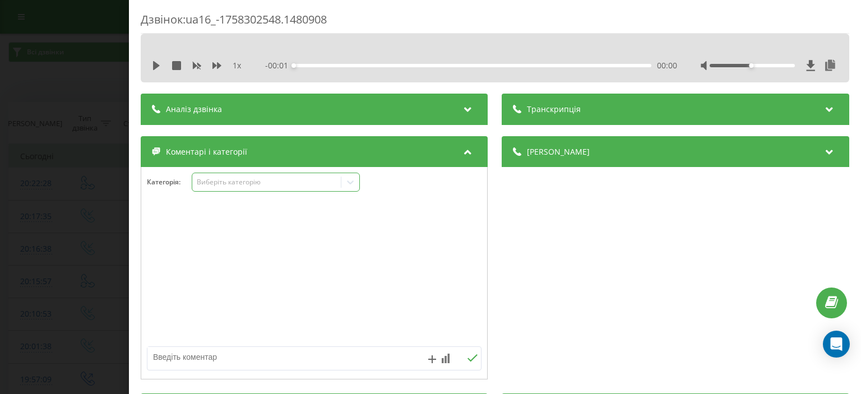
click at [231, 187] on div "Виберіть категорію" at bounding box center [266, 182] width 149 height 11
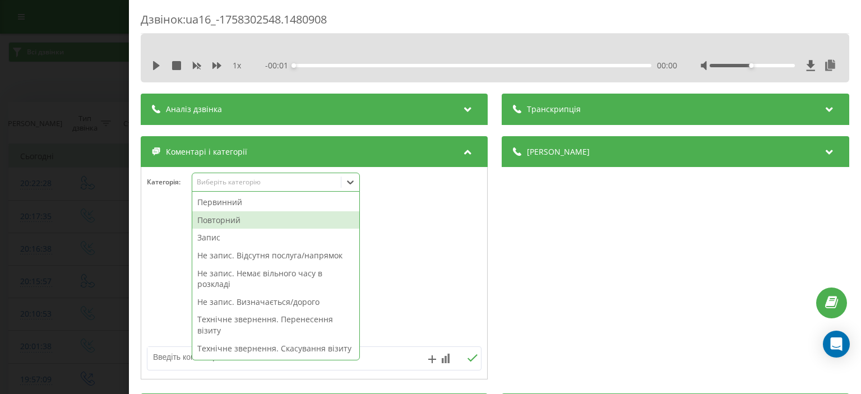
click at [249, 225] on div "Повторний" at bounding box center [275, 220] width 167 height 18
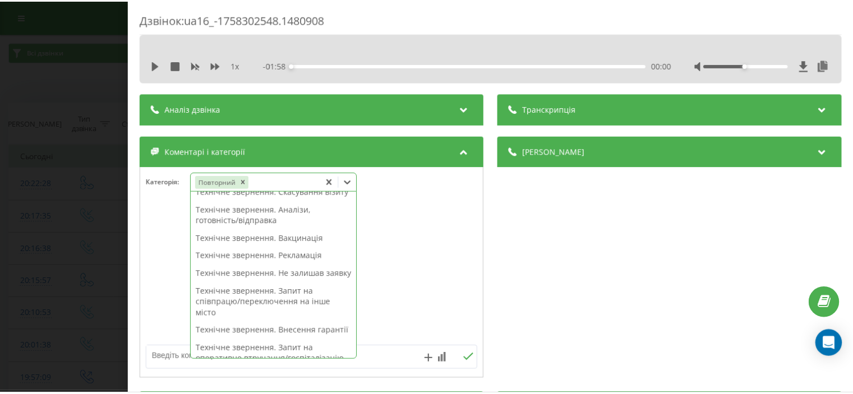
scroll to position [280, 0]
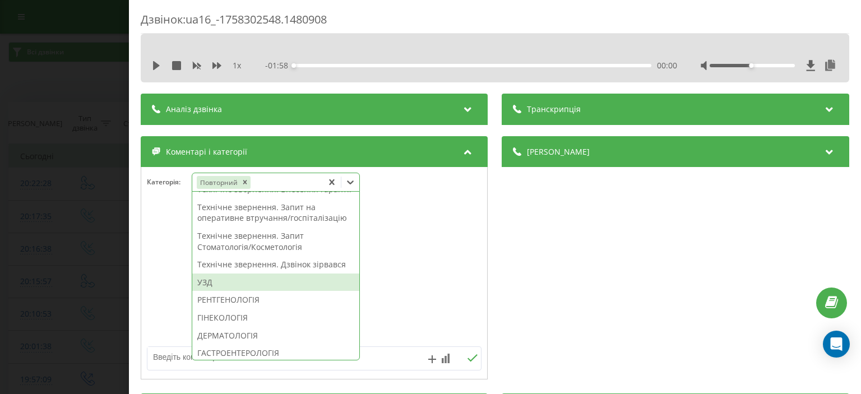
click at [236, 292] on div "УЗД" at bounding box center [275, 283] width 167 height 18
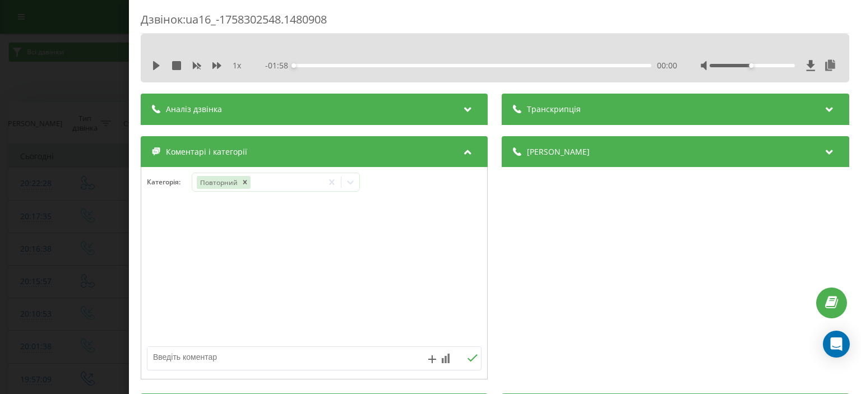
drag, startPoint x: 47, startPoint y: 68, endPoint x: 63, endPoint y: 1, distance: 68.6
click at [47, 65] on div "Дзвінок : ua16_-1758302548.1480908 1 x - 01:58 00:00 00:00 Транскрипція Для AI-…" at bounding box center [430, 197] width 861 height 394
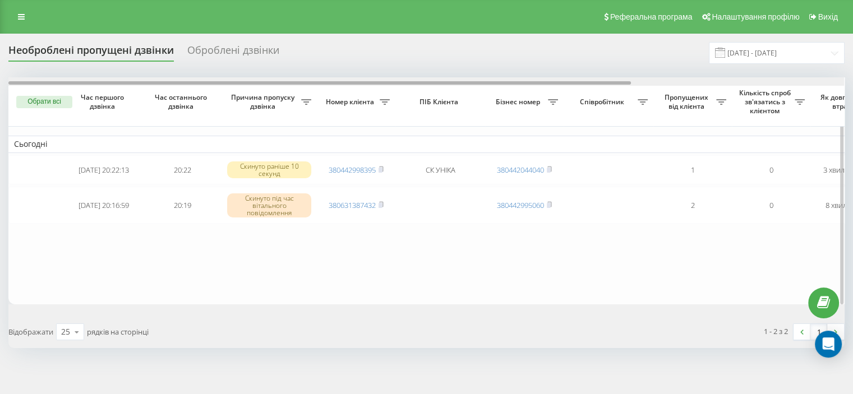
click at [820, 80] on div at bounding box center [426, 81] width 836 height 8
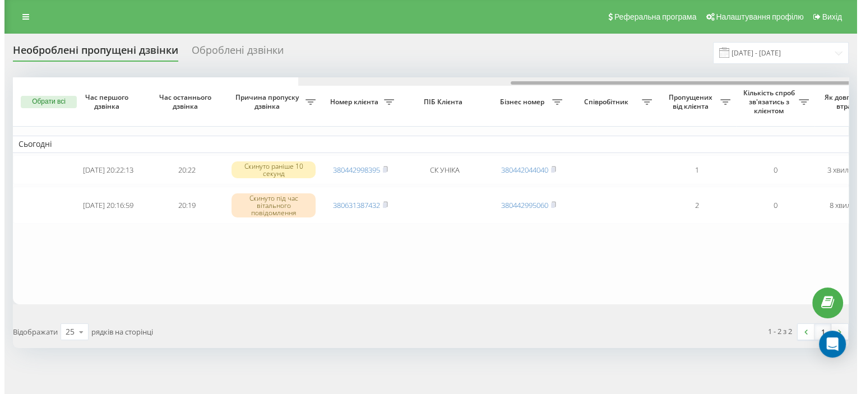
scroll to position [0, 285]
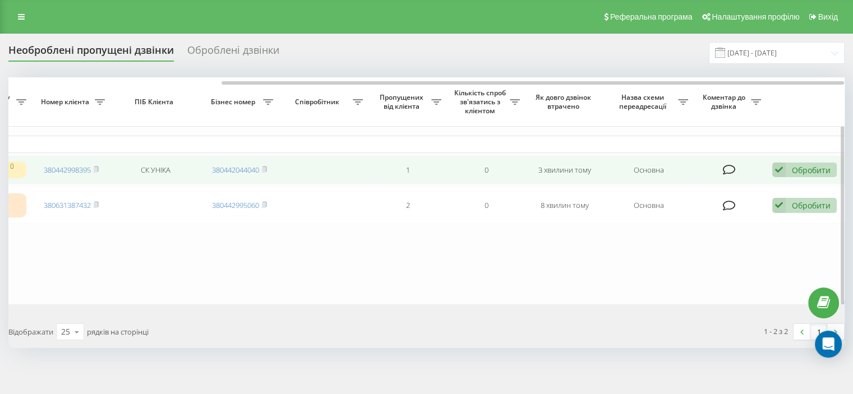
click at [811, 171] on div "Обробити" at bounding box center [811, 170] width 39 height 11
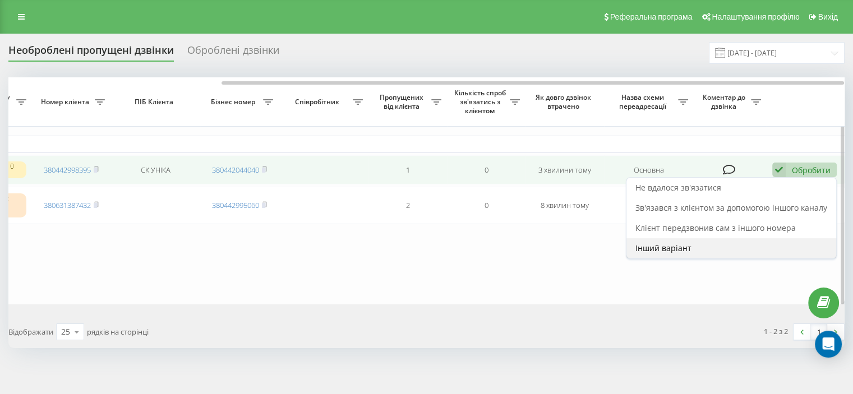
click at [673, 251] on span "Інший варіант" at bounding box center [663, 248] width 56 height 11
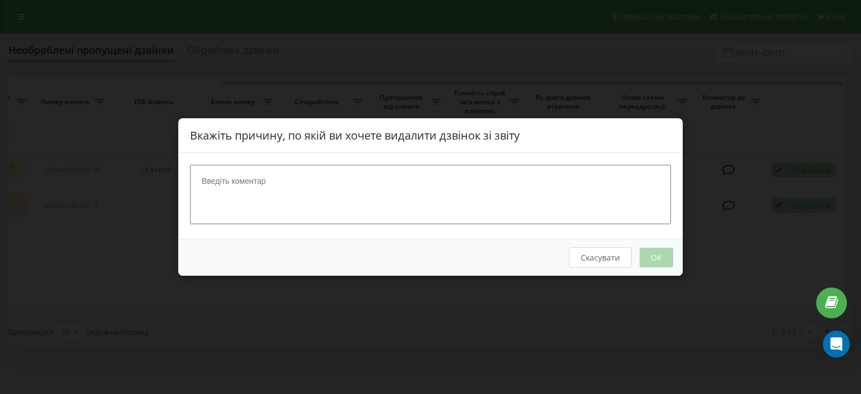
click at [409, 201] on textarea at bounding box center [430, 194] width 481 height 59
type textarea "ск"
click at [659, 259] on button "OK" at bounding box center [657, 258] width 34 height 20
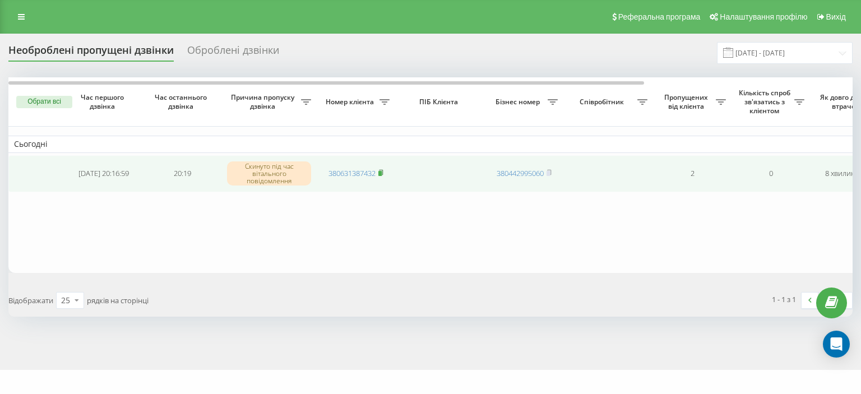
click at [383, 172] on icon at bounding box center [381, 172] width 4 height 5
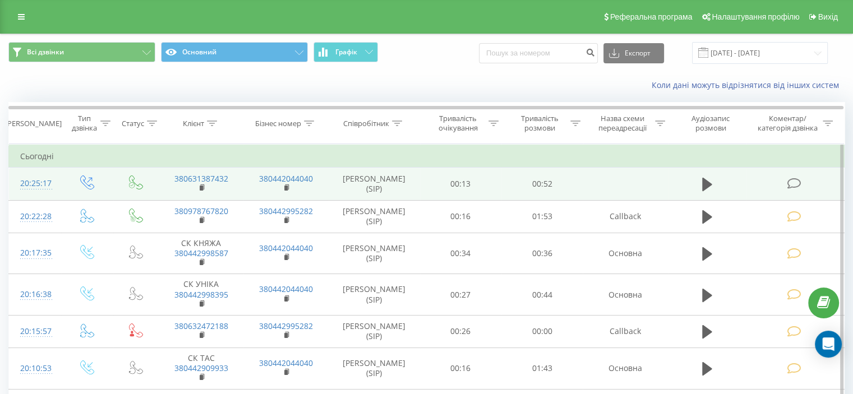
click at [790, 181] on icon at bounding box center [794, 184] width 14 height 12
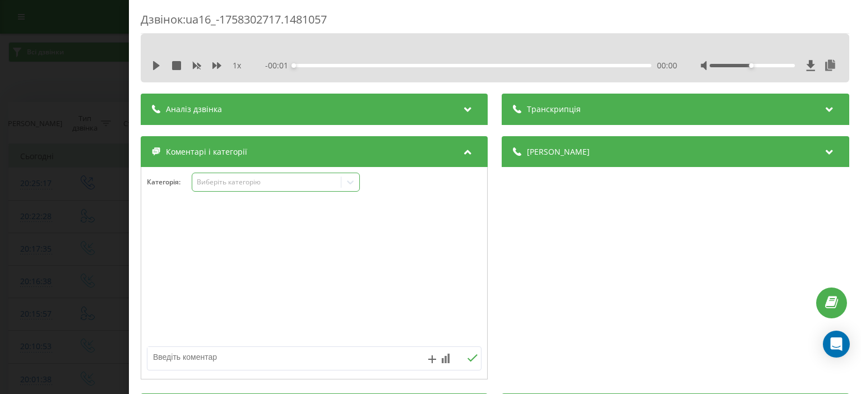
click at [222, 181] on div "Виберіть категорію" at bounding box center [267, 182] width 140 height 9
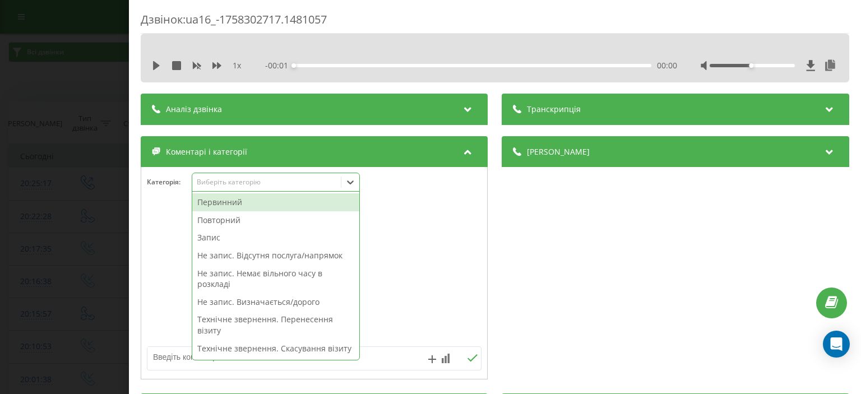
click at [236, 218] on div "Повторний" at bounding box center [275, 220] width 167 height 18
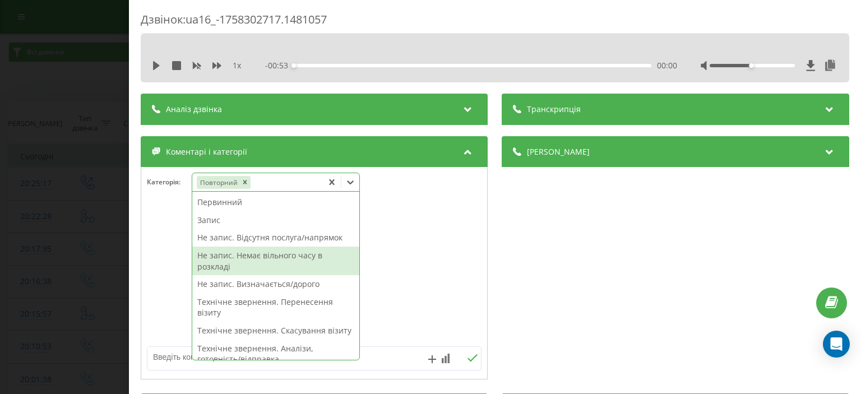
click at [282, 257] on div "Не запис. Немає вільного часу в розкладі" at bounding box center [275, 261] width 167 height 29
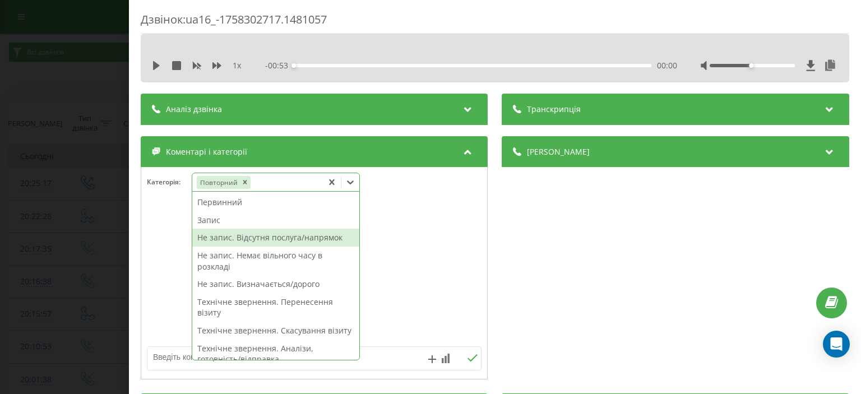
click at [56, 76] on div "Дзвінок : ua16_-1758302717.1481057 1 x - 00:53 00:00 00:00 Транскрипція Для AI-…" at bounding box center [430, 197] width 861 height 394
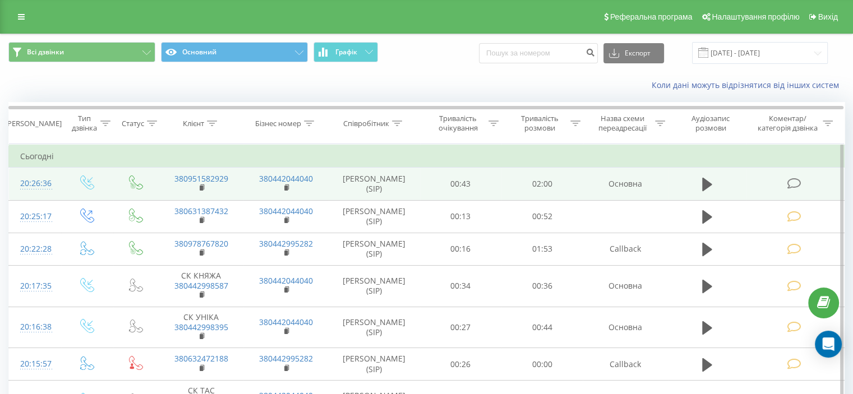
click at [794, 181] on icon at bounding box center [794, 184] width 14 height 12
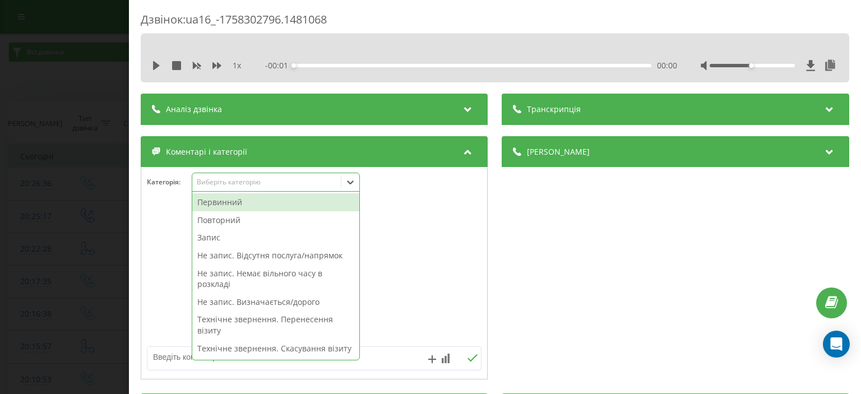
click at [224, 178] on div "Виберіть категорію" at bounding box center [267, 182] width 140 height 9
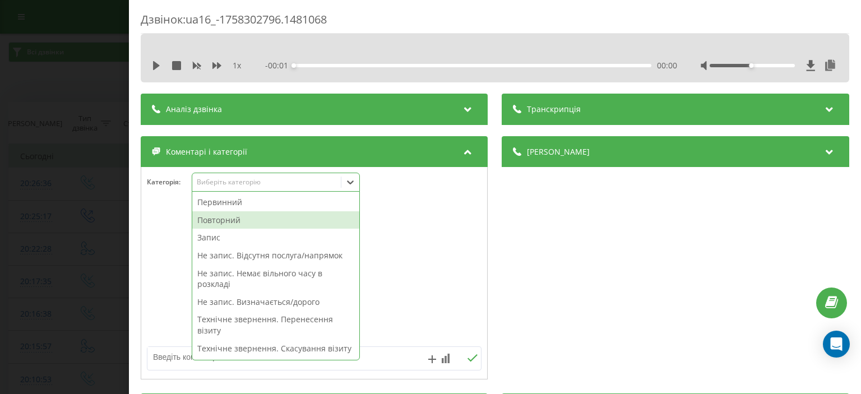
click at [230, 219] on div "Повторний" at bounding box center [275, 220] width 167 height 18
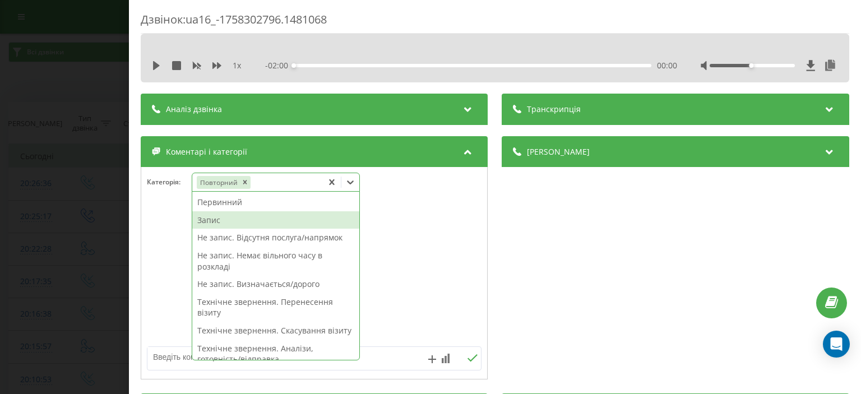
click at [223, 215] on div "Запис" at bounding box center [275, 220] width 167 height 18
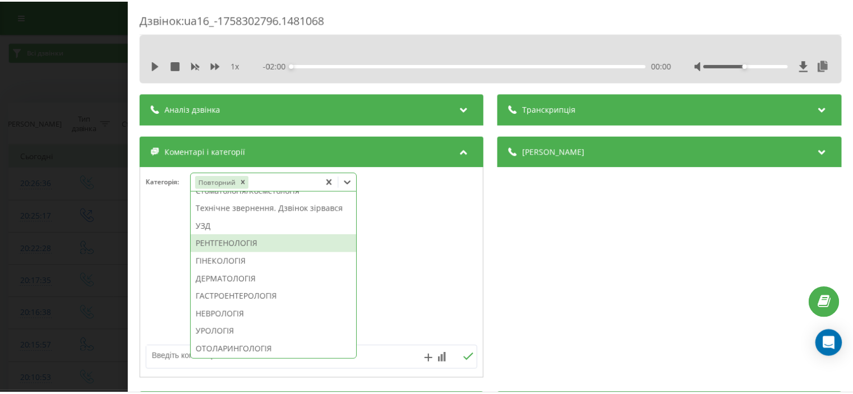
scroll to position [319, 0]
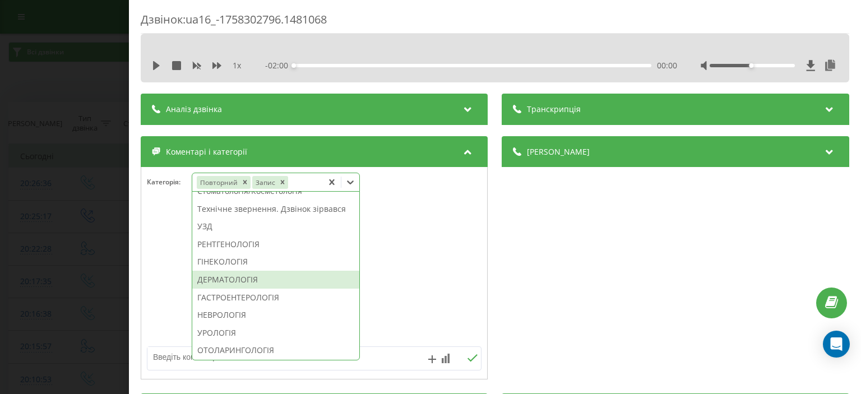
click at [230, 289] on div "ДЕРМАТОЛОГІЯ" at bounding box center [275, 280] width 167 height 18
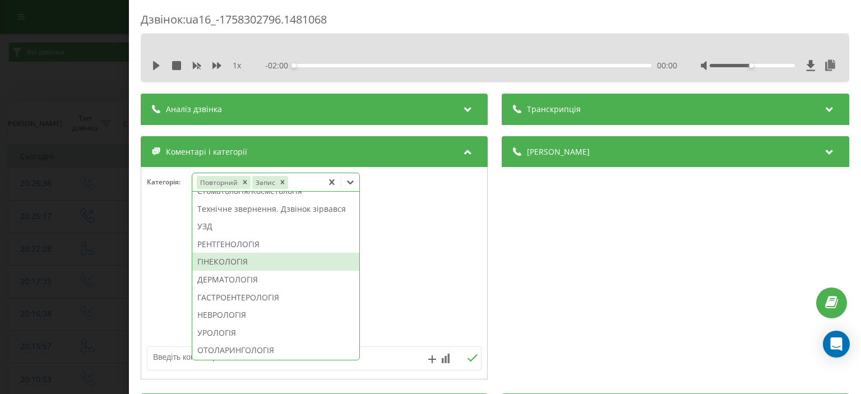
click at [94, 108] on div "Дзвінок : ua16_-1758302796.1481068 1 x - 02:00 00:00 00:00 Транскрипція Для AI-…" at bounding box center [430, 197] width 861 height 394
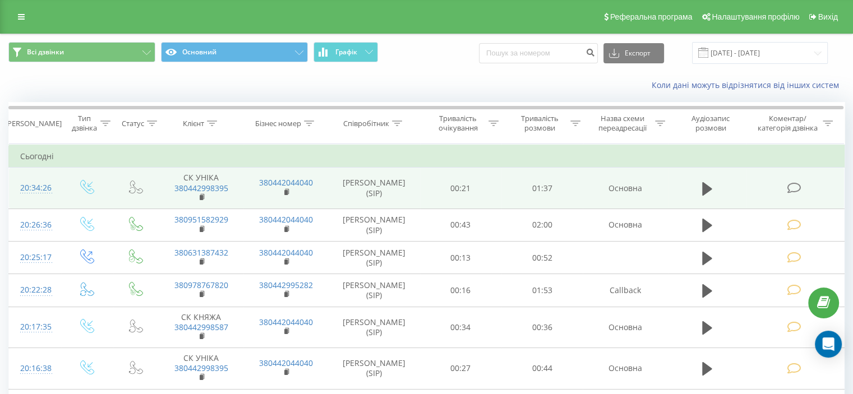
click at [792, 187] on icon at bounding box center [794, 188] width 14 height 12
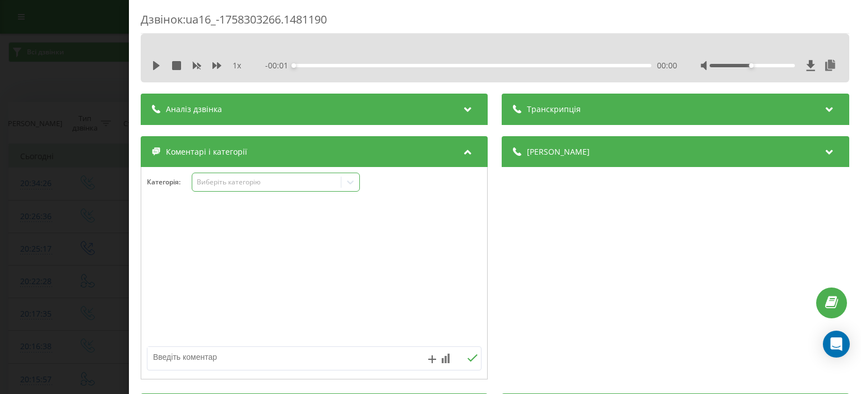
click at [222, 182] on div "Виберіть категорію" at bounding box center [267, 182] width 140 height 9
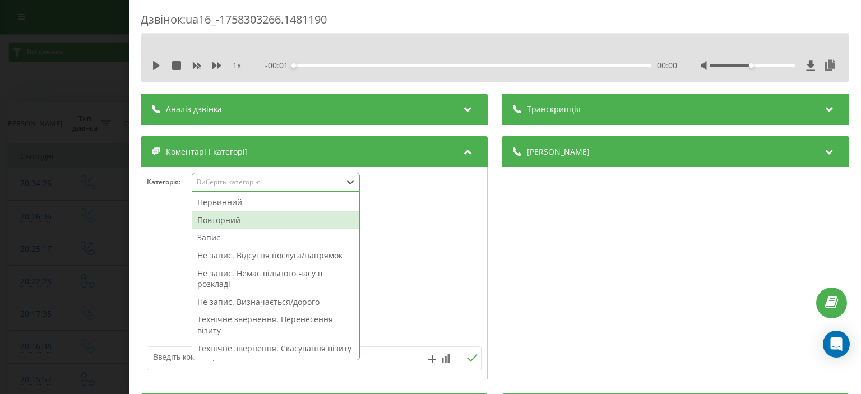
click at [223, 217] on div "Повторний" at bounding box center [275, 220] width 167 height 18
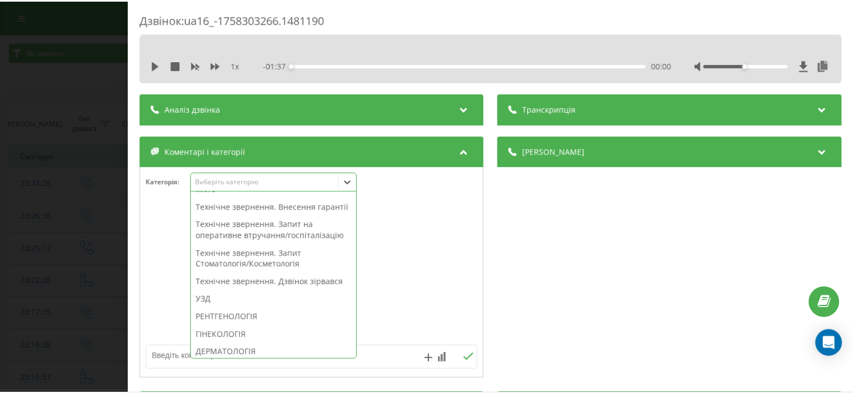
scroll to position [262, 0]
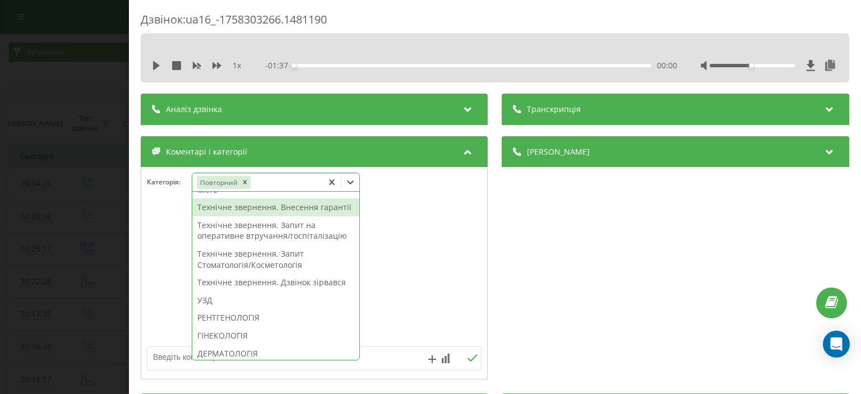
click at [290, 216] on div "Технічне звернення. Внесення гарантії" at bounding box center [275, 208] width 167 height 18
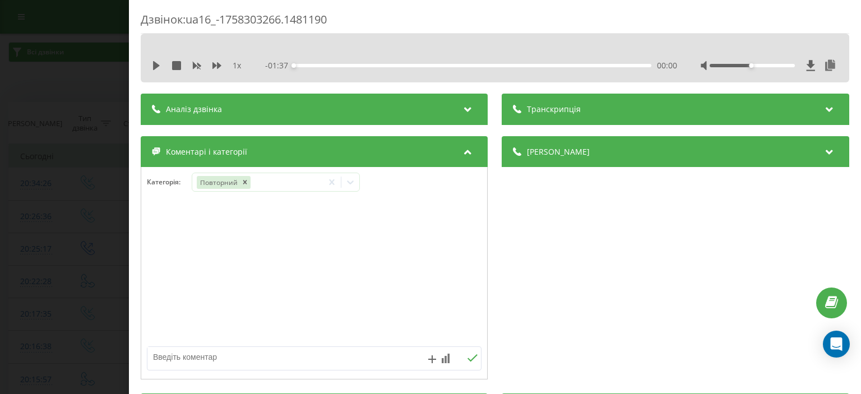
drag, startPoint x: 3, startPoint y: 67, endPoint x: 13, endPoint y: 52, distance: 18.2
click at [3, 66] on div "Дзвінок : ua16_-1758303266.1481190 1 x - 01:37 00:00 00:00 Транскрипція Для AI-…" at bounding box center [430, 197] width 861 height 394
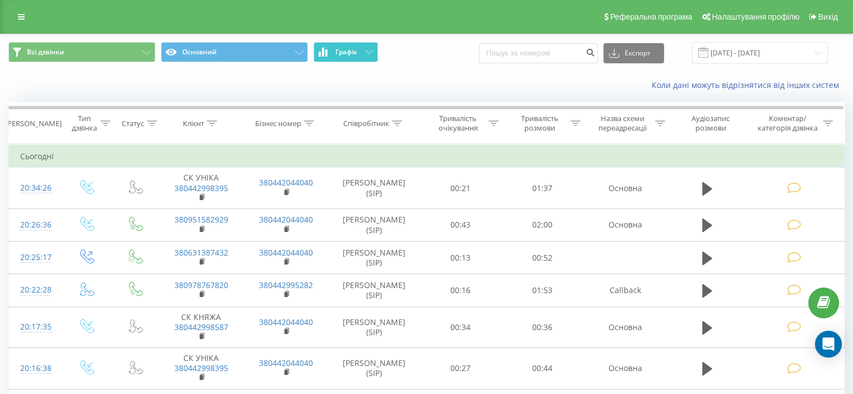
click at [370, 54] on icon at bounding box center [369, 52] width 8 height 4
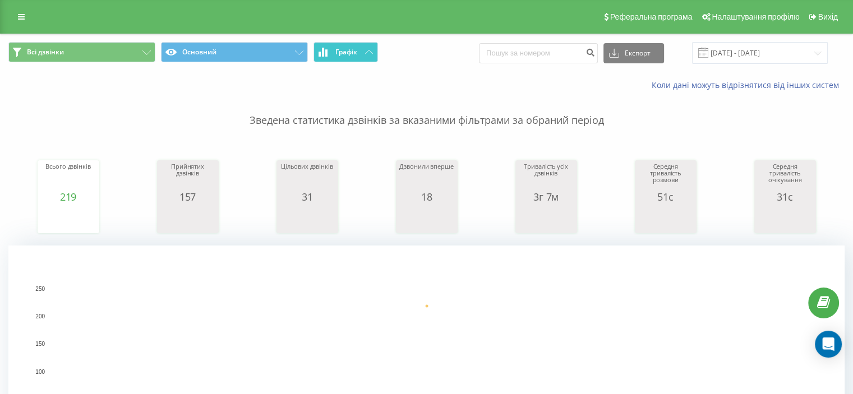
click at [368, 51] on icon at bounding box center [369, 52] width 8 height 4
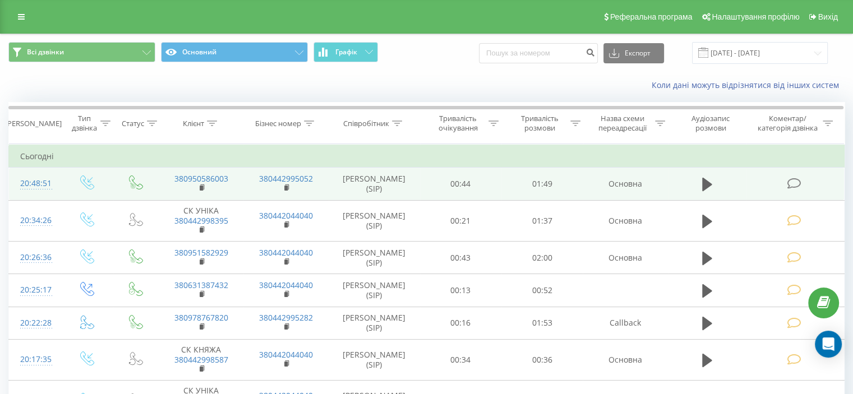
click at [793, 183] on icon at bounding box center [794, 184] width 14 height 12
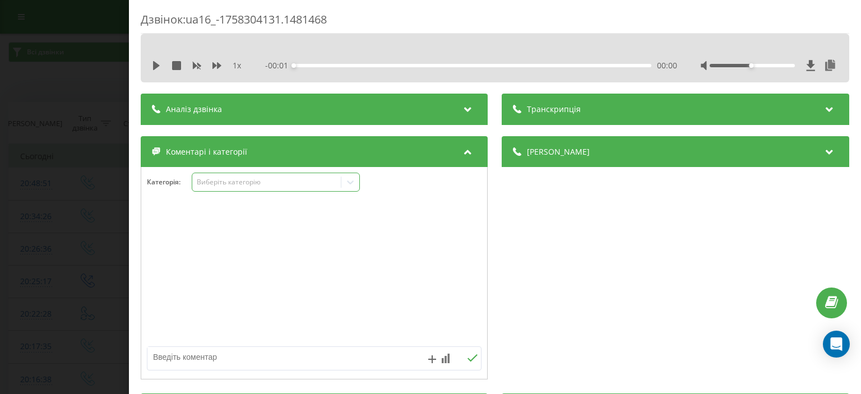
click at [223, 186] on div "Виберіть категорію" at bounding box center [267, 182] width 140 height 9
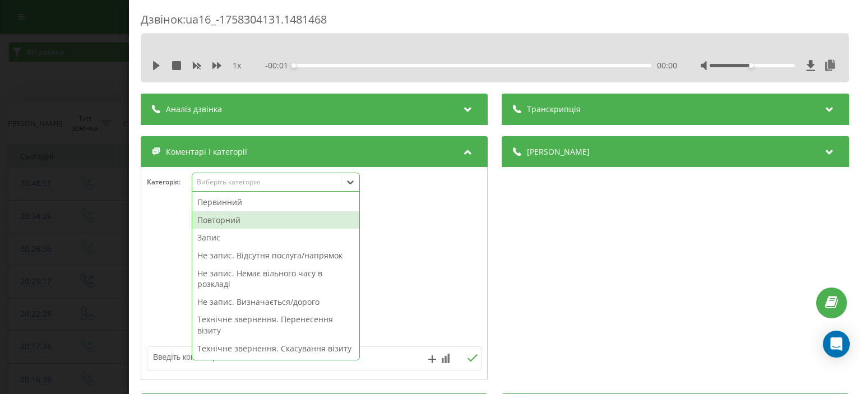
click at [242, 219] on div "Повторний" at bounding box center [275, 220] width 167 height 18
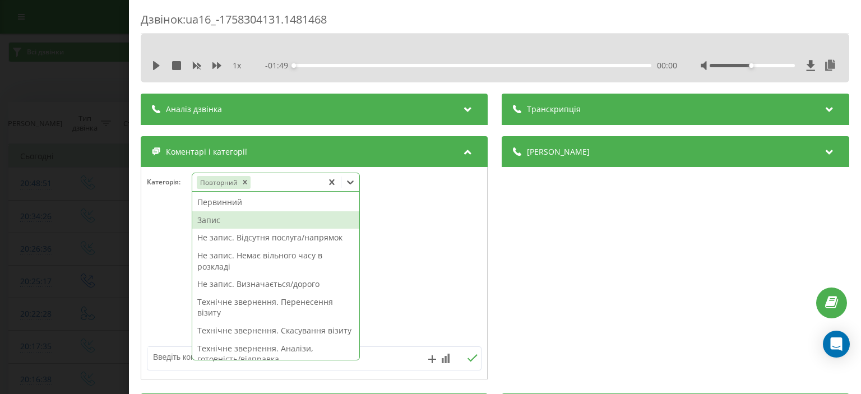
click at [238, 219] on div "Запис" at bounding box center [275, 220] width 167 height 18
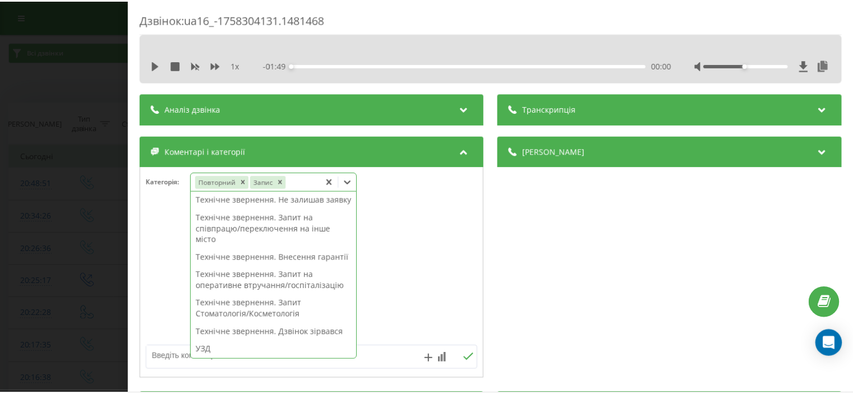
scroll to position [336, 0]
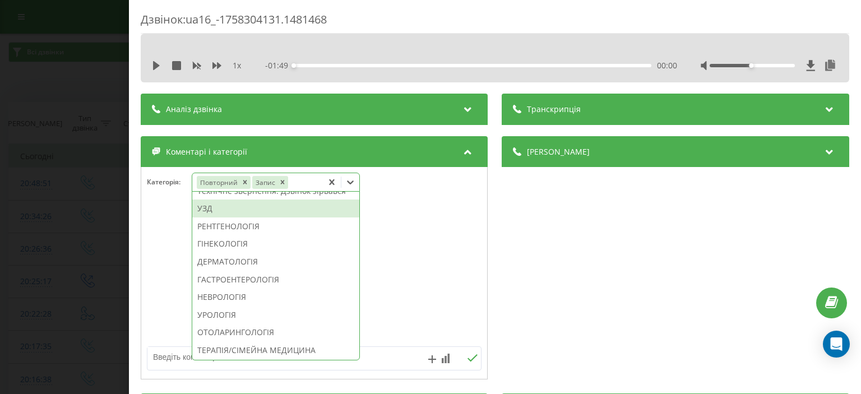
click at [220, 218] on div "УЗД" at bounding box center [275, 209] width 167 height 18
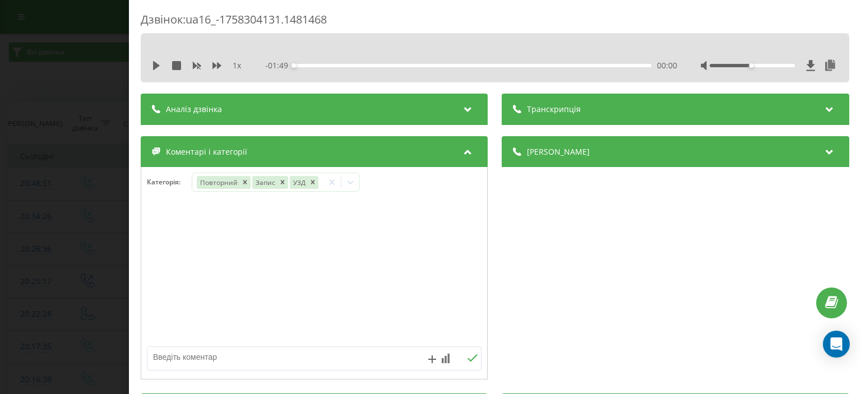
drag, startPoint x: 70, startPoint y: 29, endPoint x: 57, endPoint y: 1, distance: 30.6
click at [70, 29] on div "Дзвінок : ua16_-1758304131.1481468 1 x - 01:49 00:00 00:00 Транскрипція Для AI-…" at bounding box center [430, 197] width 861 height 394
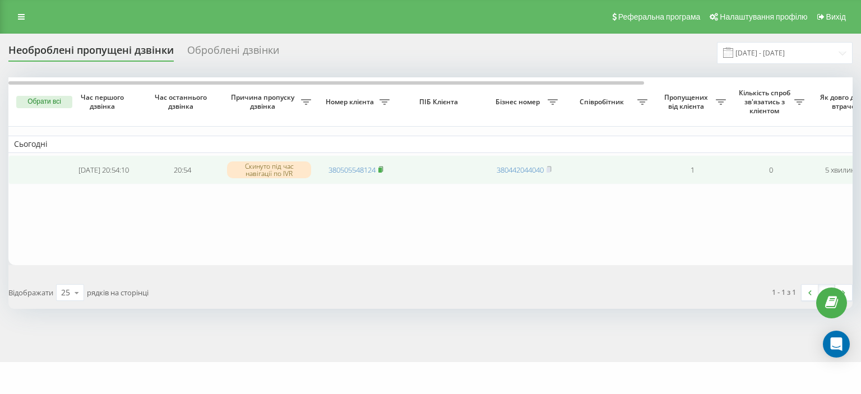
click at [382, 170] on rect at bounding box center [380, 170] width 3 height 5
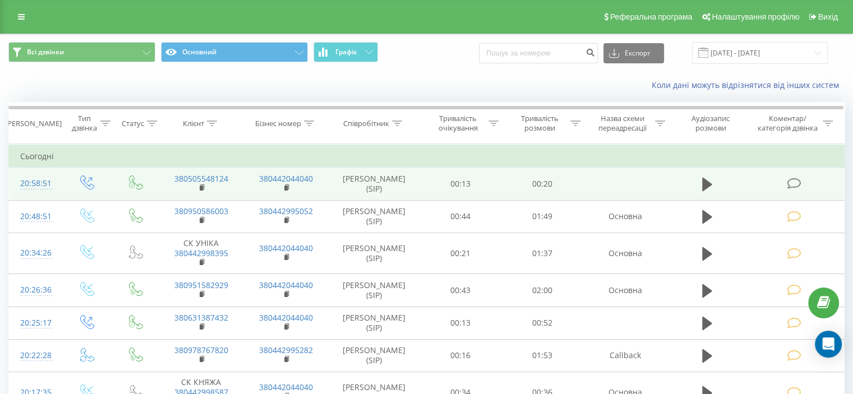
click at [795, 182] on icon at bounding box center [794, 184] width 14 height 12
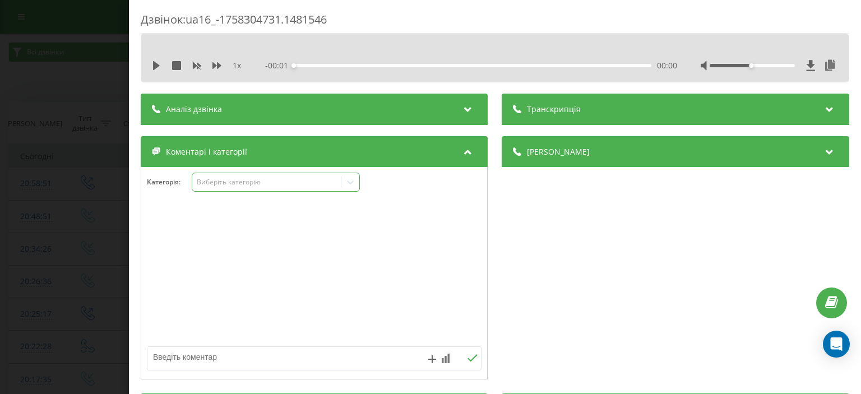
click at [232, 179] on div "Виберіть категорію" at bounding box center [267, 182] width 140 height 9
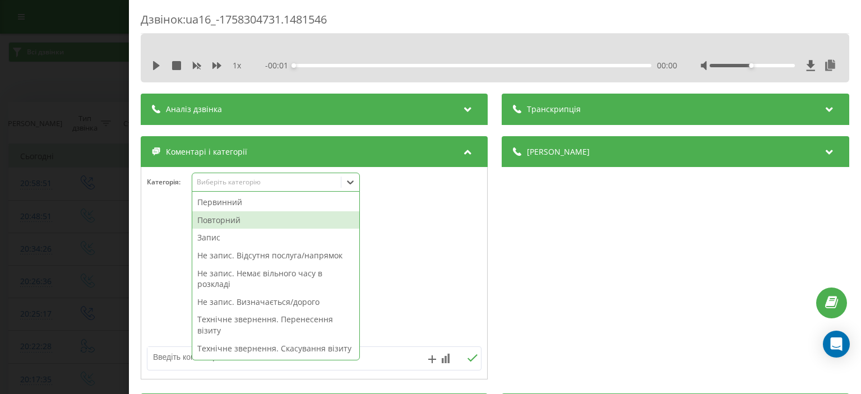
click at [251, 217] on div "Повторний" at bounding box center [275, 220] width 167 height 18
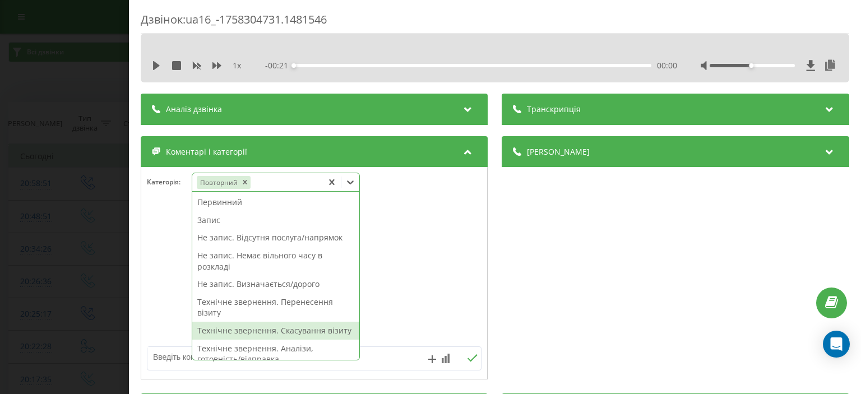
click at [173, 357] on textarea at bounding box center [280, 357] width 267 height 20
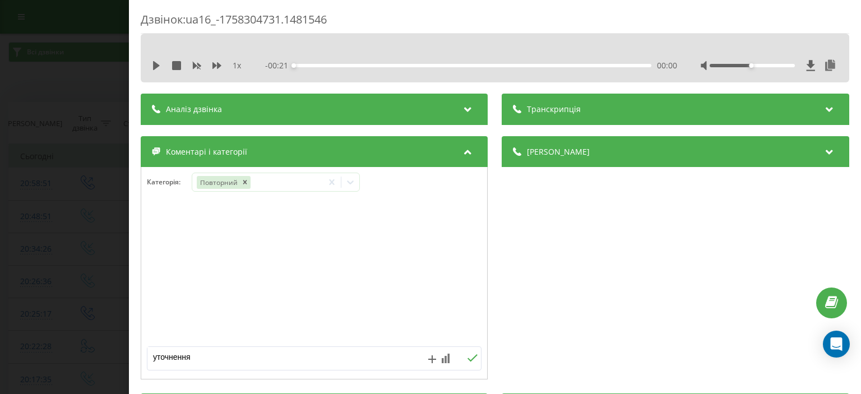
type textarea "уточнення"
click at [470, 358] on icon at bounding box center [473, 358] width 11 height 8
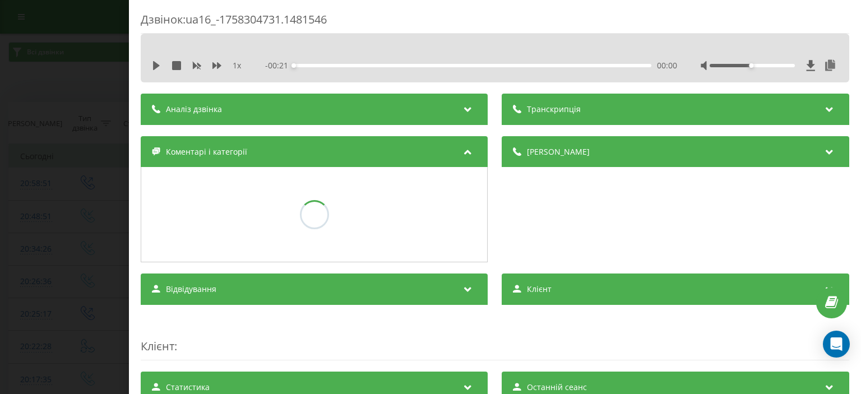
click at [72, 86] on div "Дзвінок : ua16_-1758304731.1481546 1 x - 00:21 00:00 00:00 Транскрипція Для AI-…" at bounding box center [430, 197] width 861 height 394
